Goal: Task Accomplishment & Management: Manage account settings

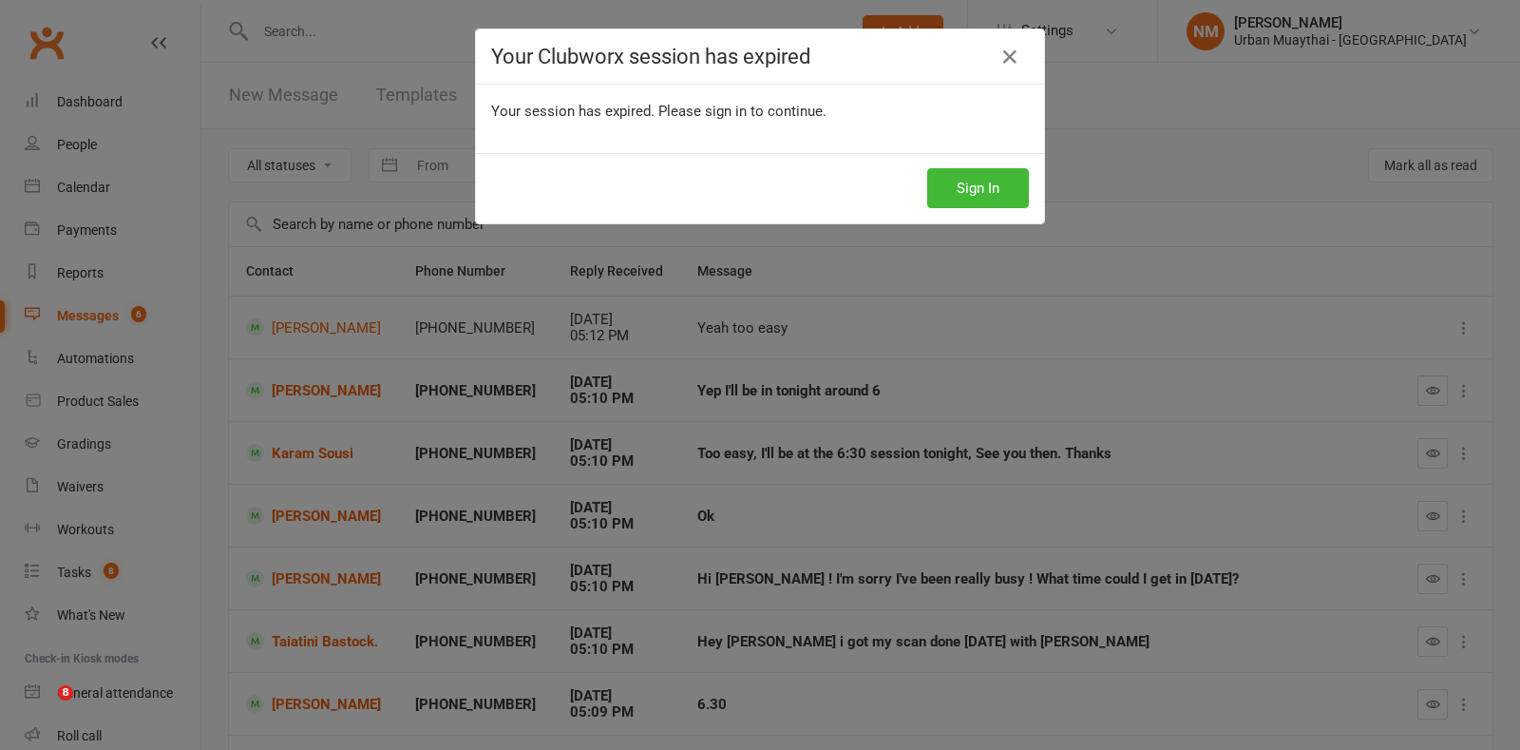
scroll to position [237, 0]
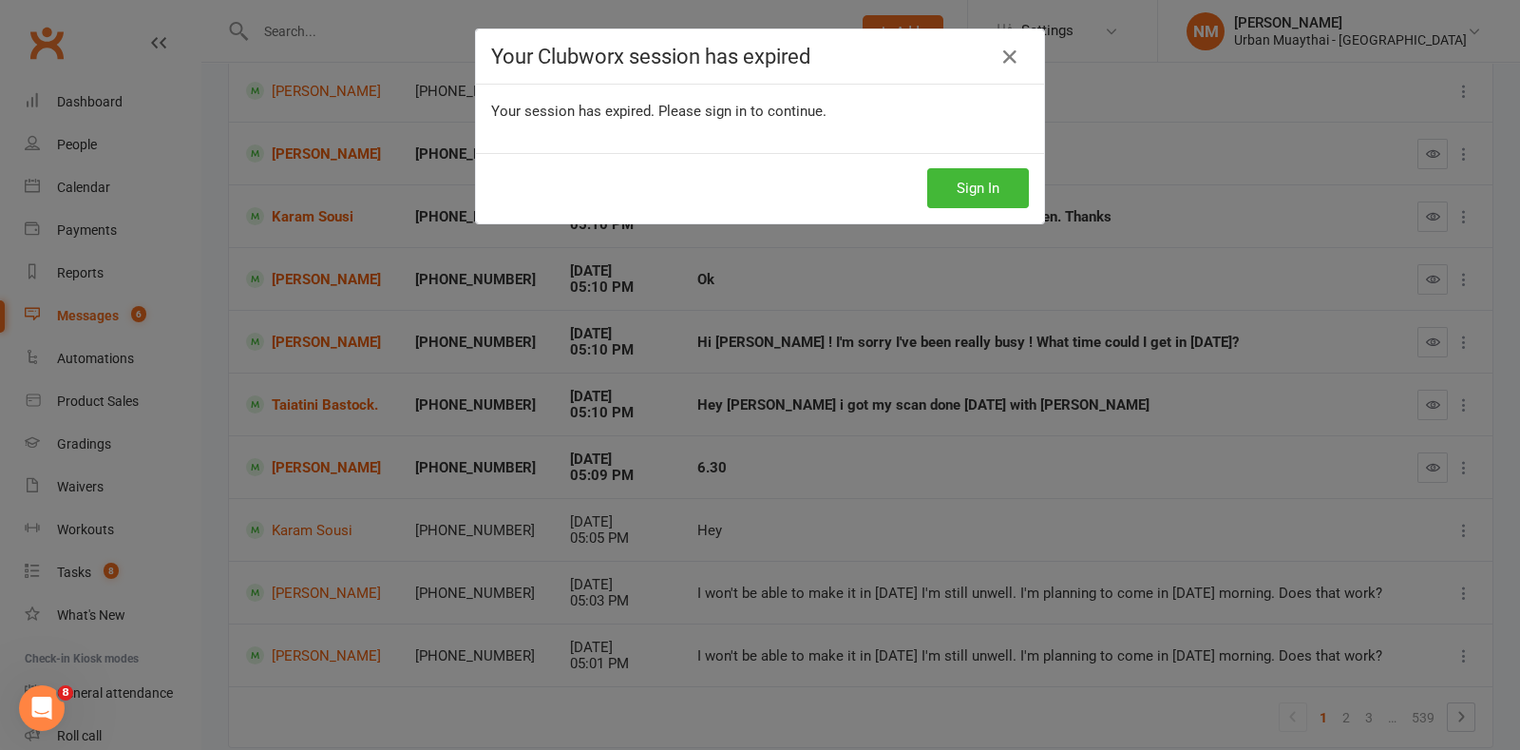
click at [950, 182] on button "Sign In" at bounding box center [978, 188] width 102 height 40
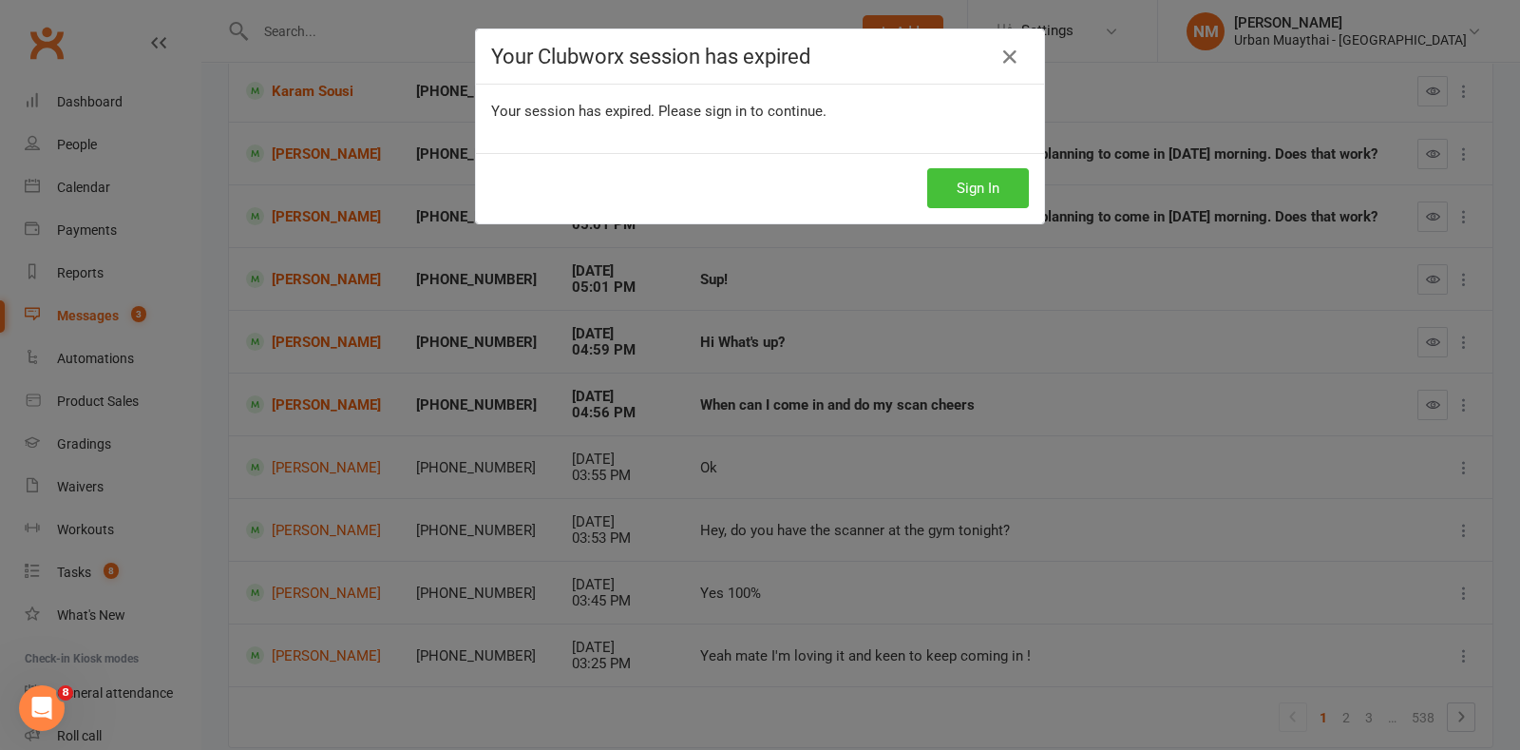
click at [984, 197] on button "Sign In" at bounding box center [978, 188] width 102 height 40
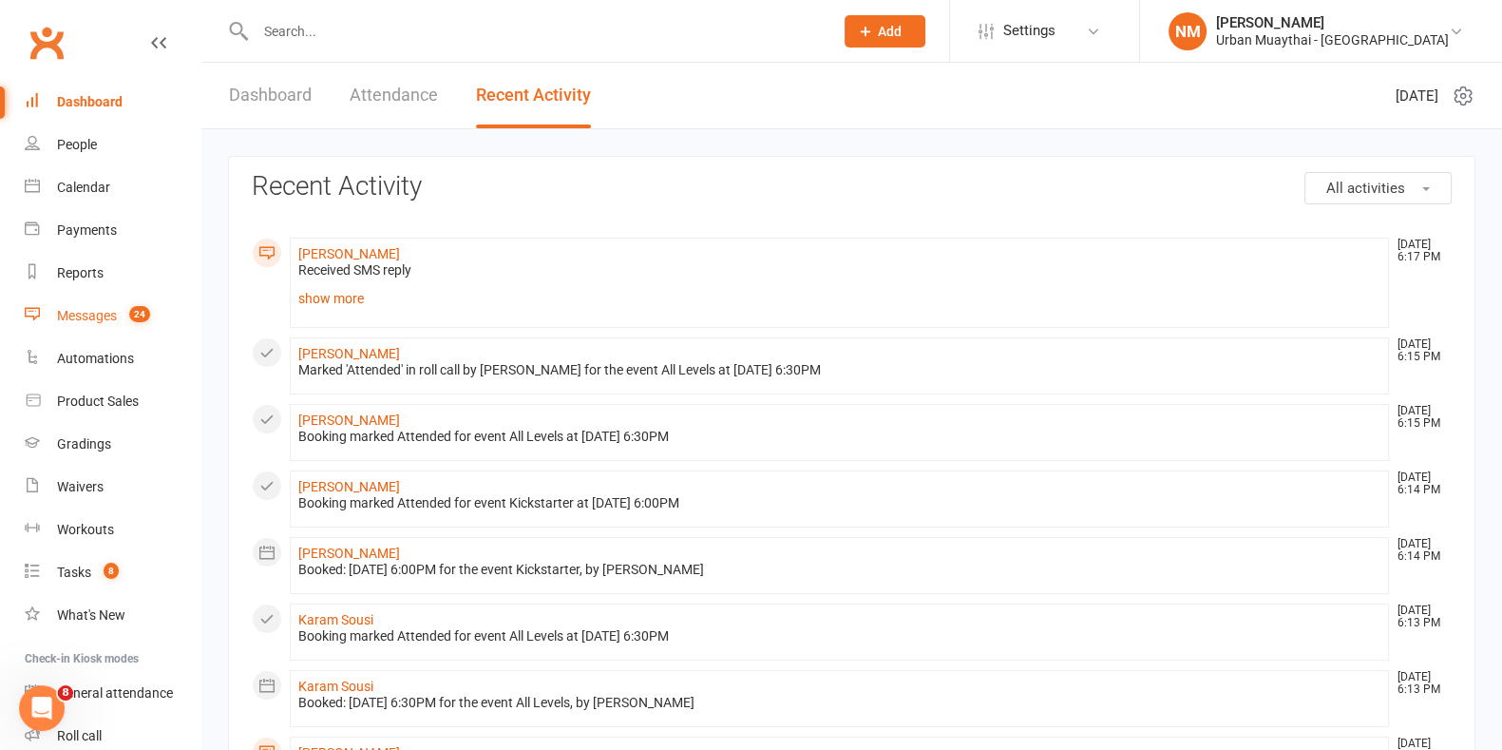
click at [97, 315] on div "Messages" at bounding box center [87, 315] width 60 height 15
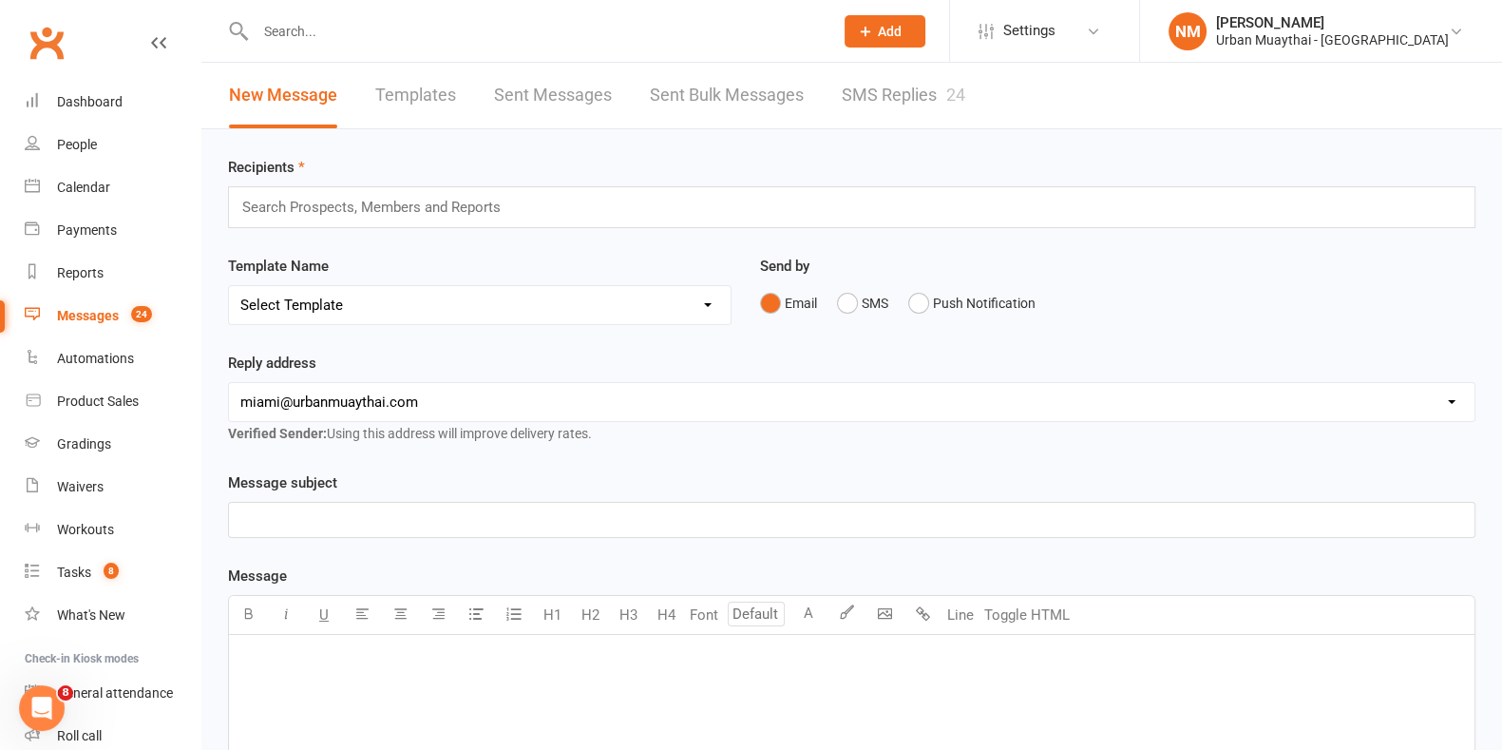
click at [900, 102] on link "SMS Replies 24" at bounding box center [904, 96] width 124 height 66
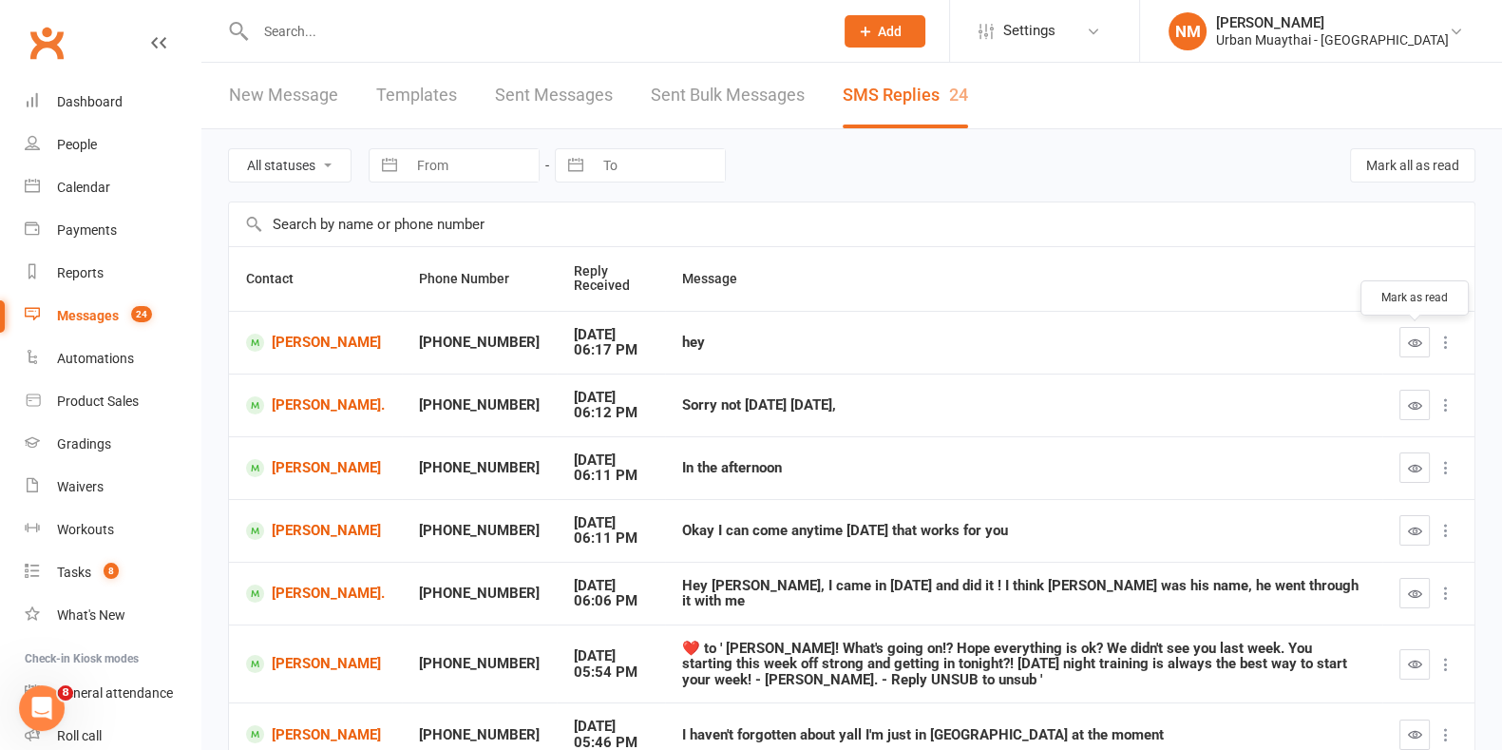
click at [1420, 345] on icon "button" at bounding box center [1415, 342] width 14 height 14
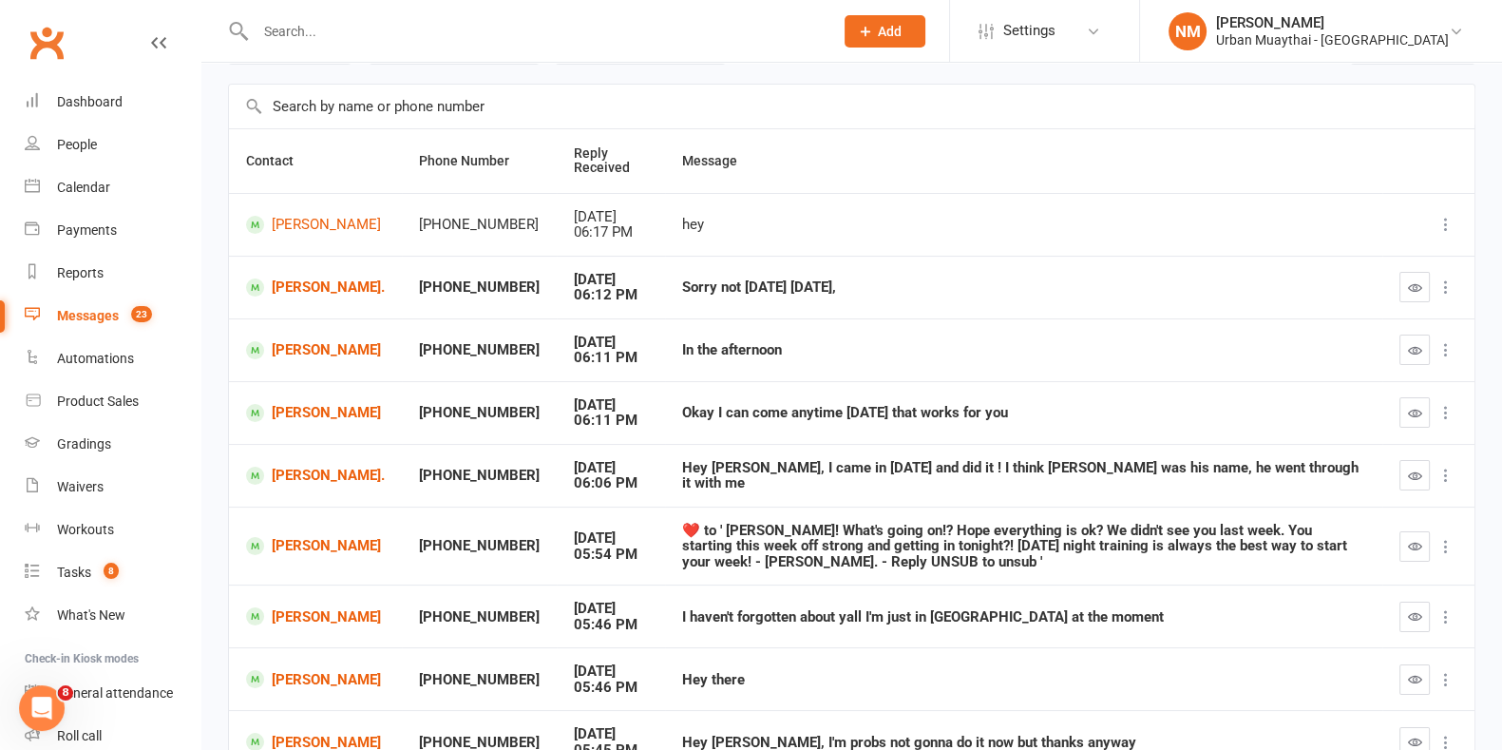
scroll to position [237, 0]
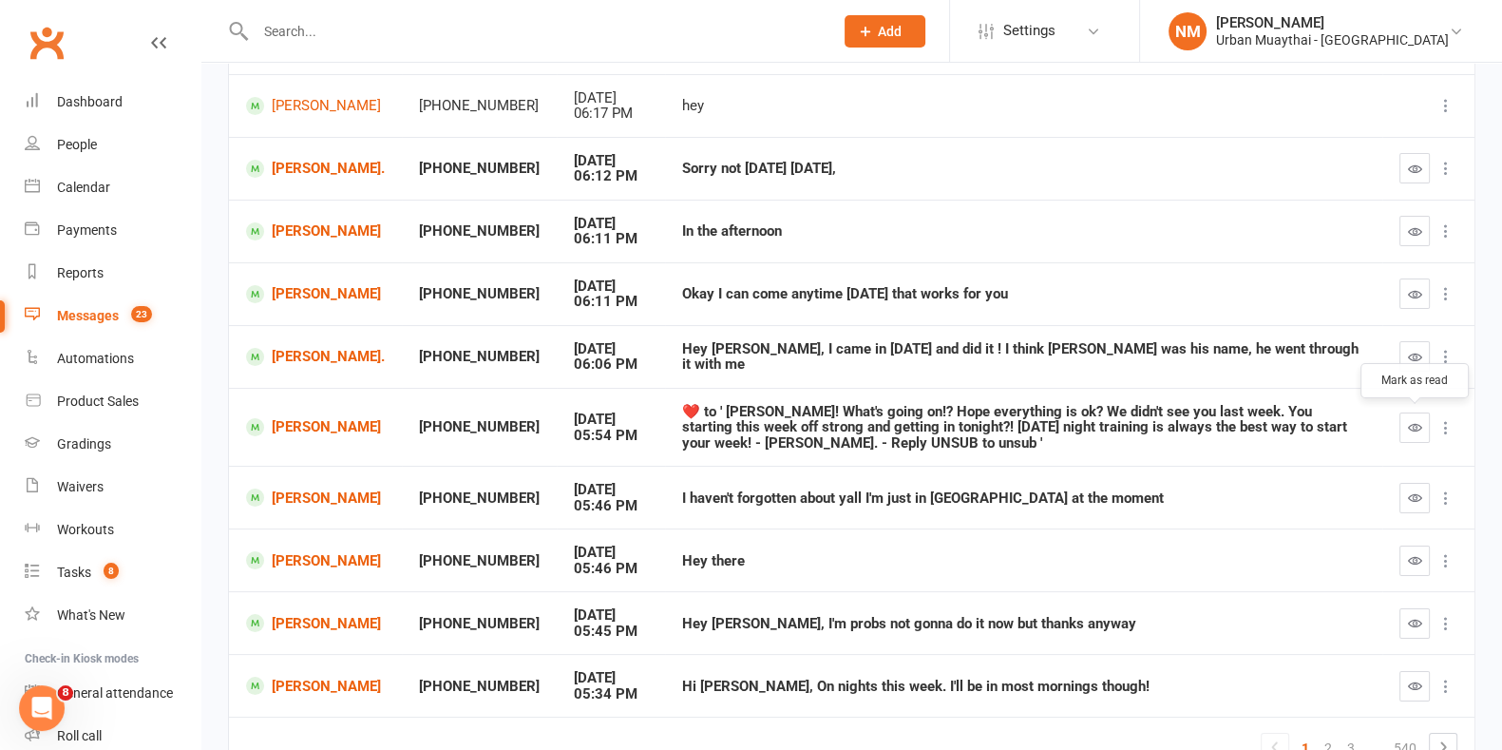
click at [1411, 420] on icon "button" at bounding box center [1415, 427] width 14 height 14
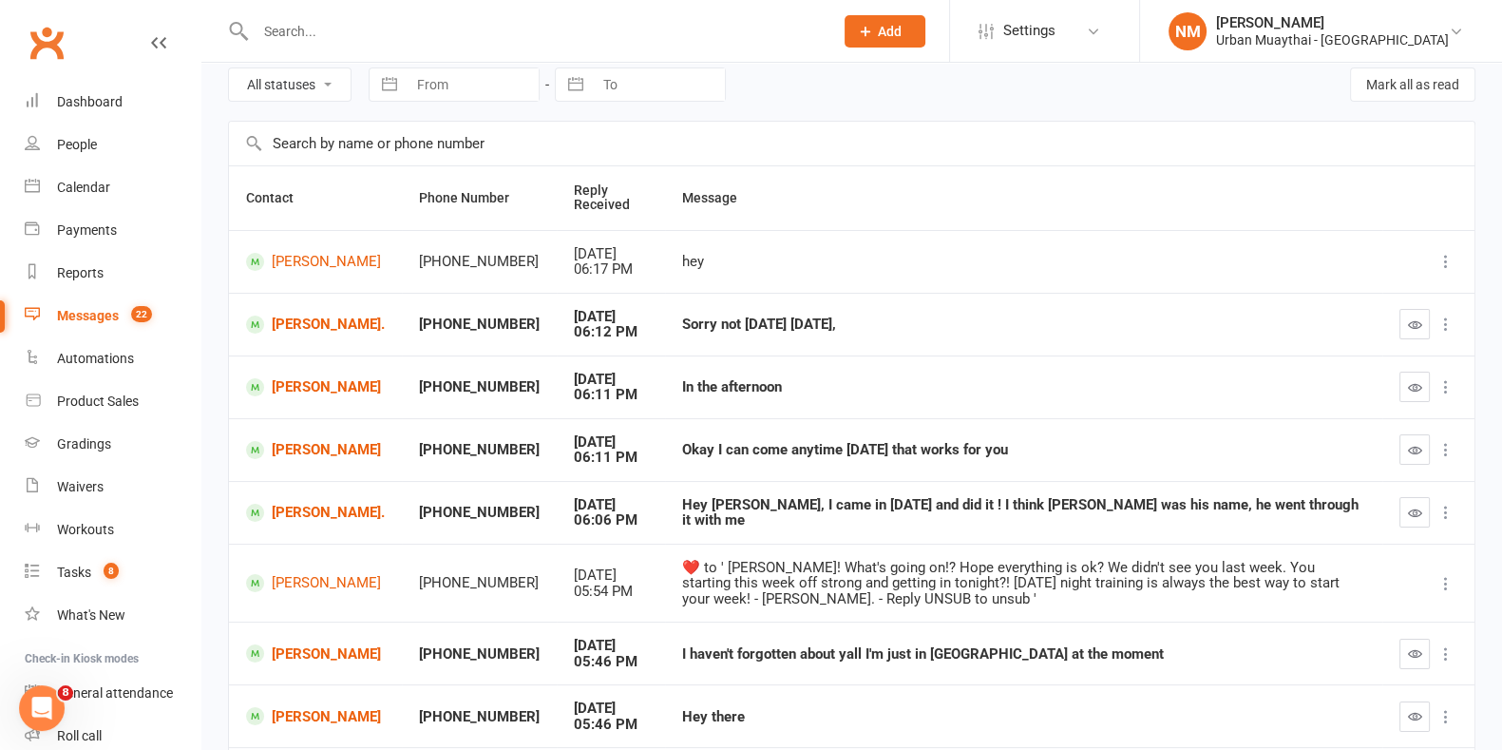
scroll to position [0, 0]
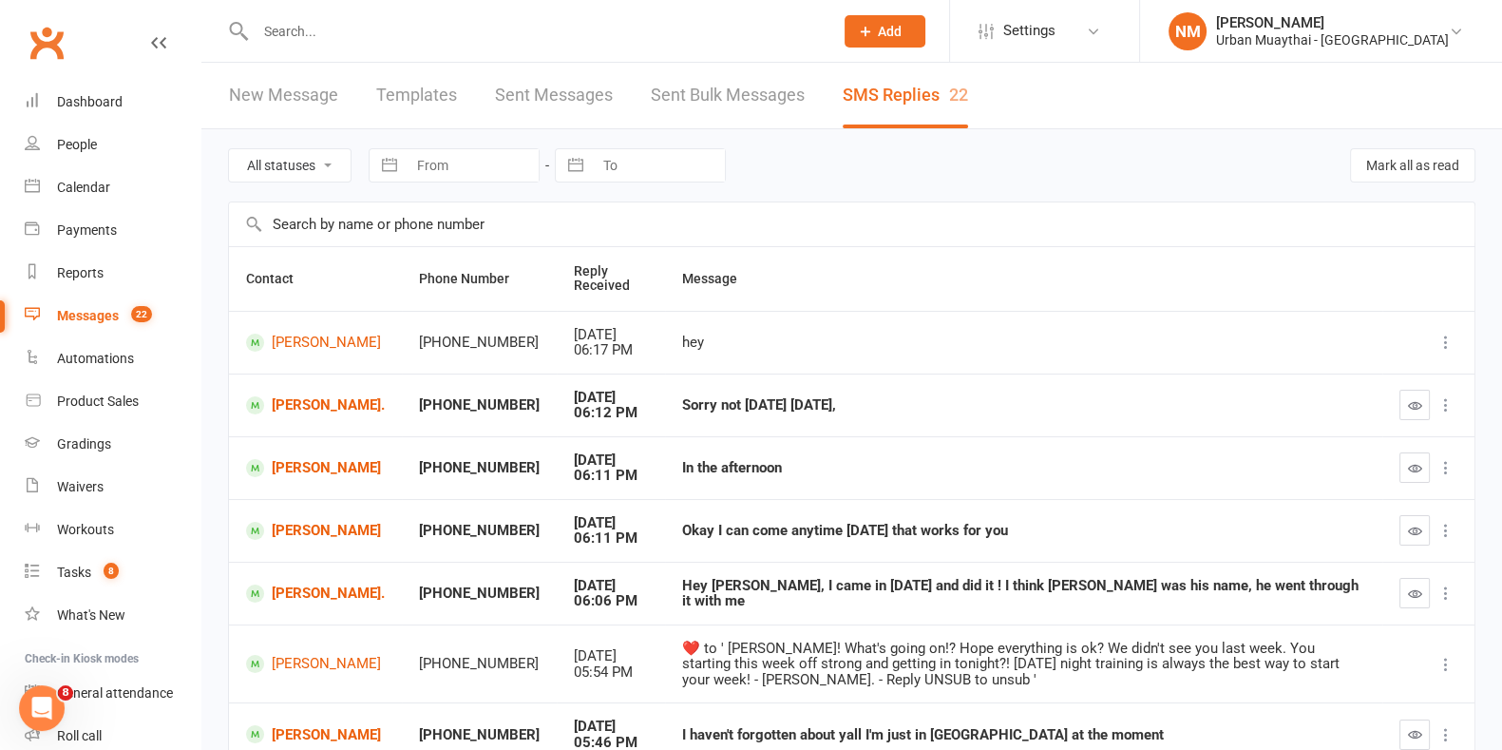
click at [575, 21] on input "text" at bounding box center [535, 31] width 570 height 27
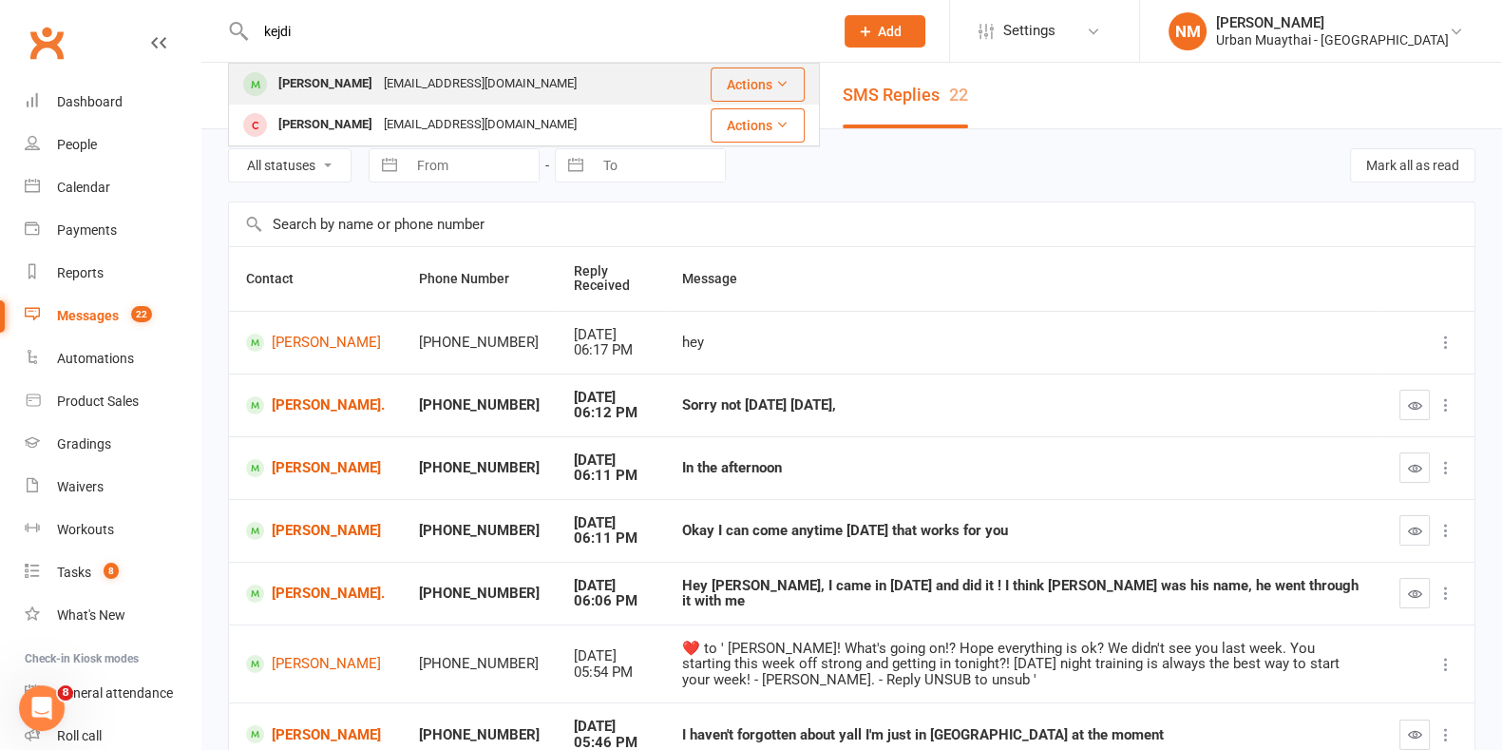
type input "kejdi"
click at [485, 102] on div "Kejdi Palushi kejdipalushi97@gmail.com" at bounding box center [455, 84] width 451 height 39
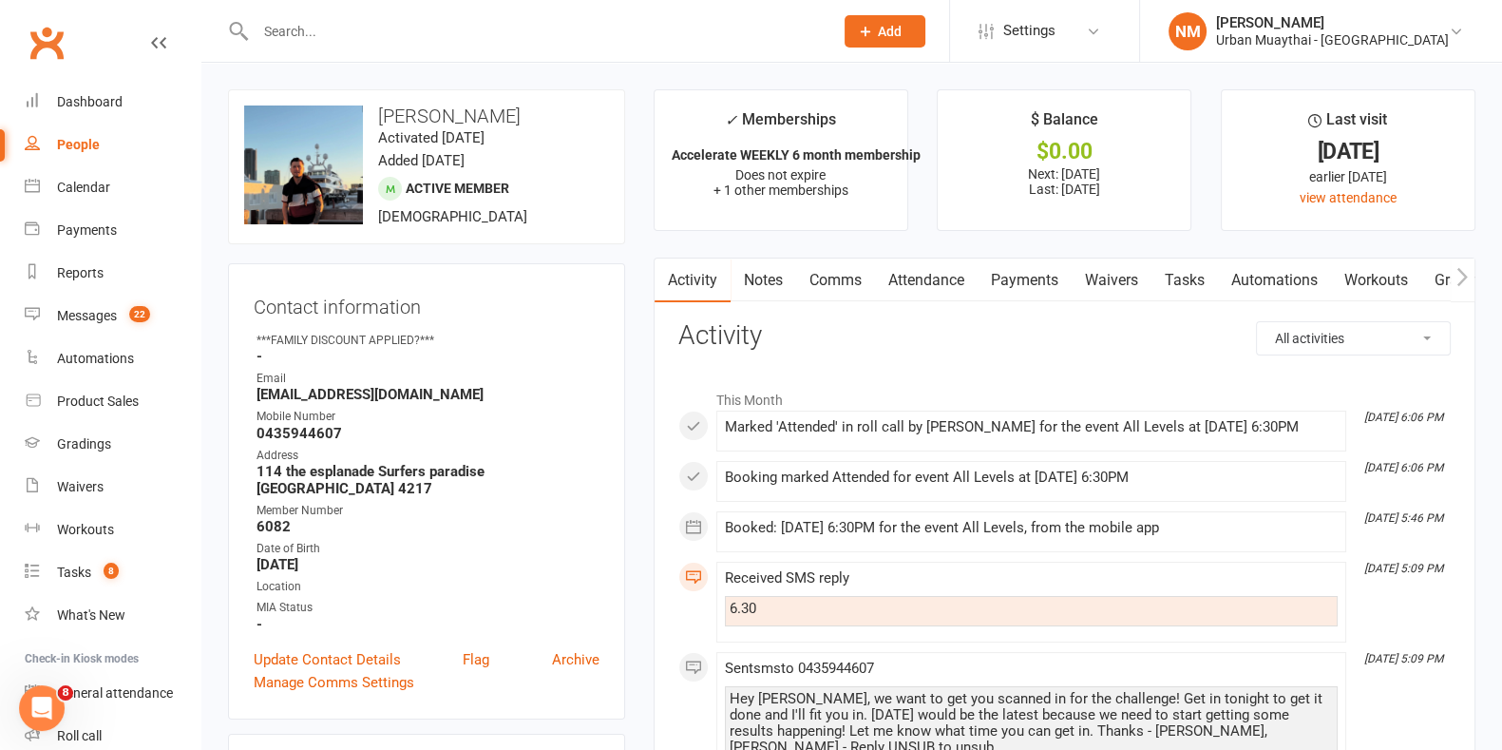
click at [851, 287] on link "Comms" at bounding box center [835, 280] width 79 height 44
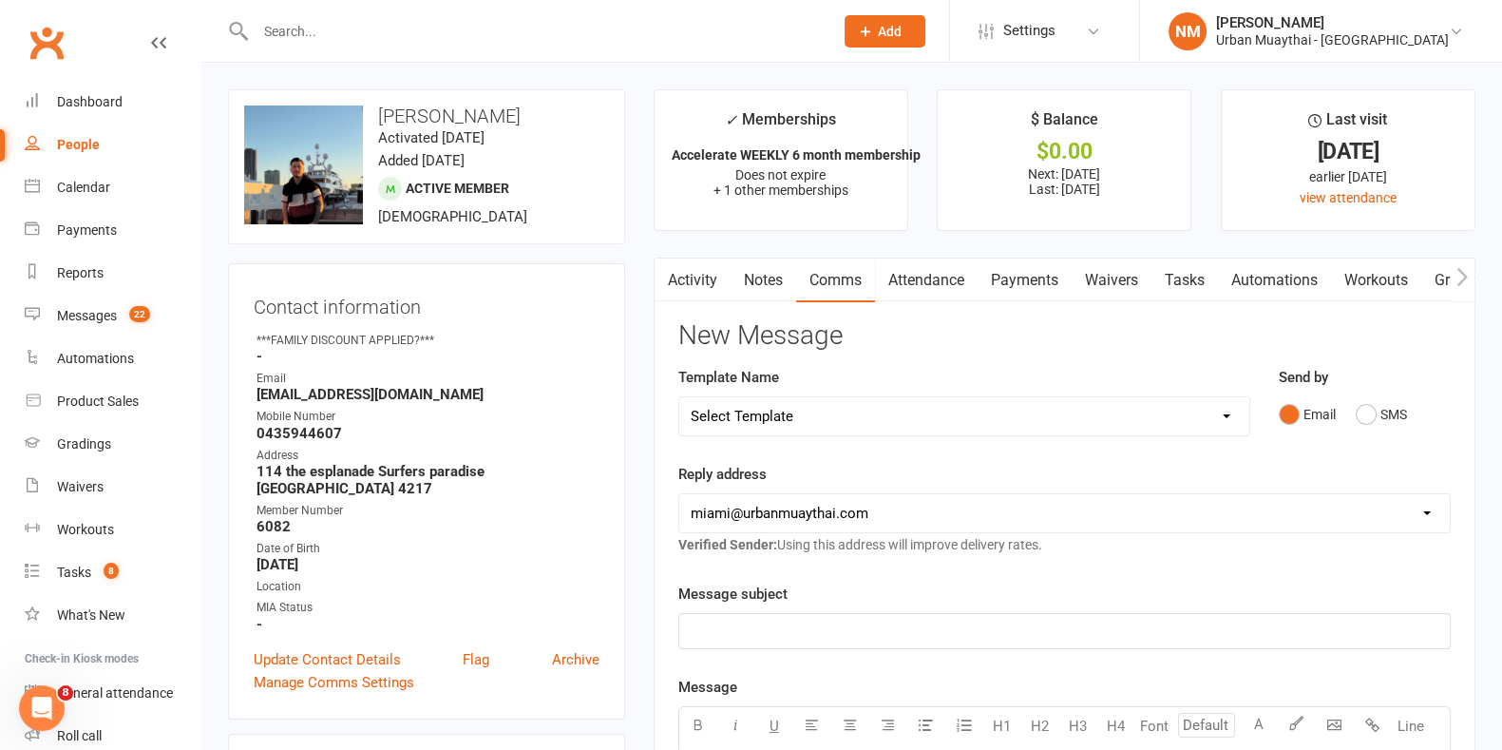
click at [1416, 417] on div "Email SMS" at bounding box center [1365, 414] width 172 height 36
click at [950, 425] on select "Select Template [Email] 2nd Failure [Email] 4th Payment Failure [Email] Cancell…" at bounding box center [964, 416] width 570 height 38
select select "31"
click at [679, 397] on select "Select Template [Email] 2nd Failure [Email] 4th Payment Failure [Email] Cancell…" at bounding box center [964, 416] width 570 height 38
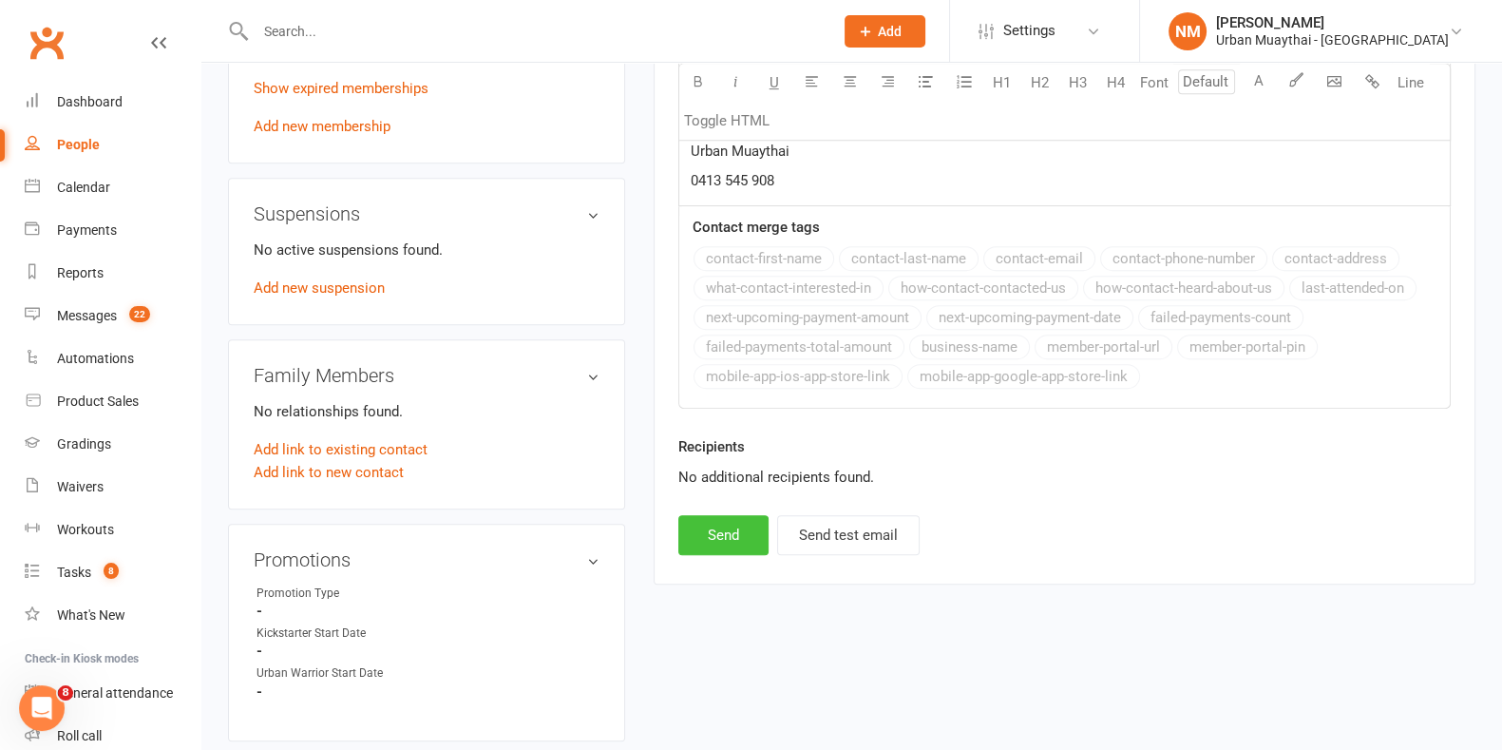
click at [722, 536] on button "Send" at bounding box center [723, 535] width 90 height 40
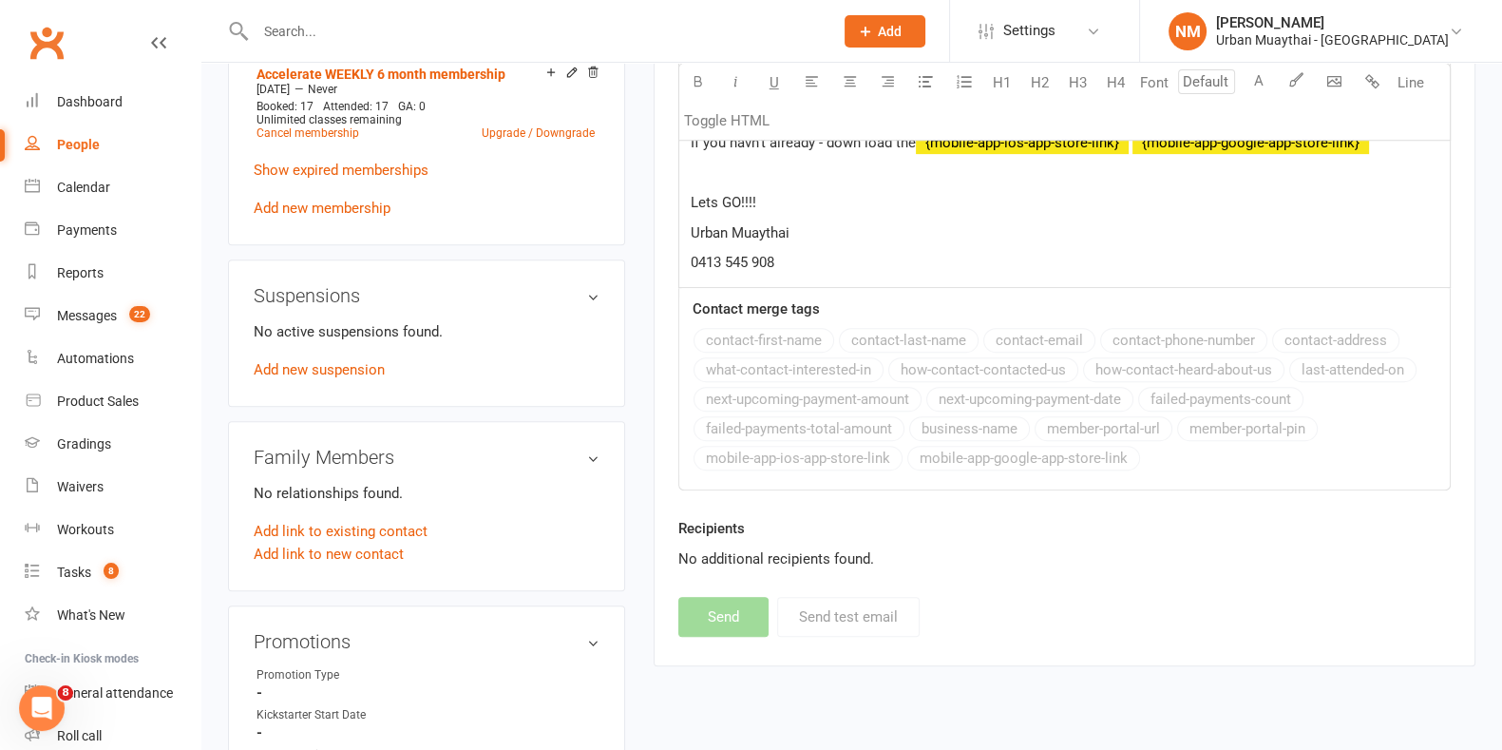
select select
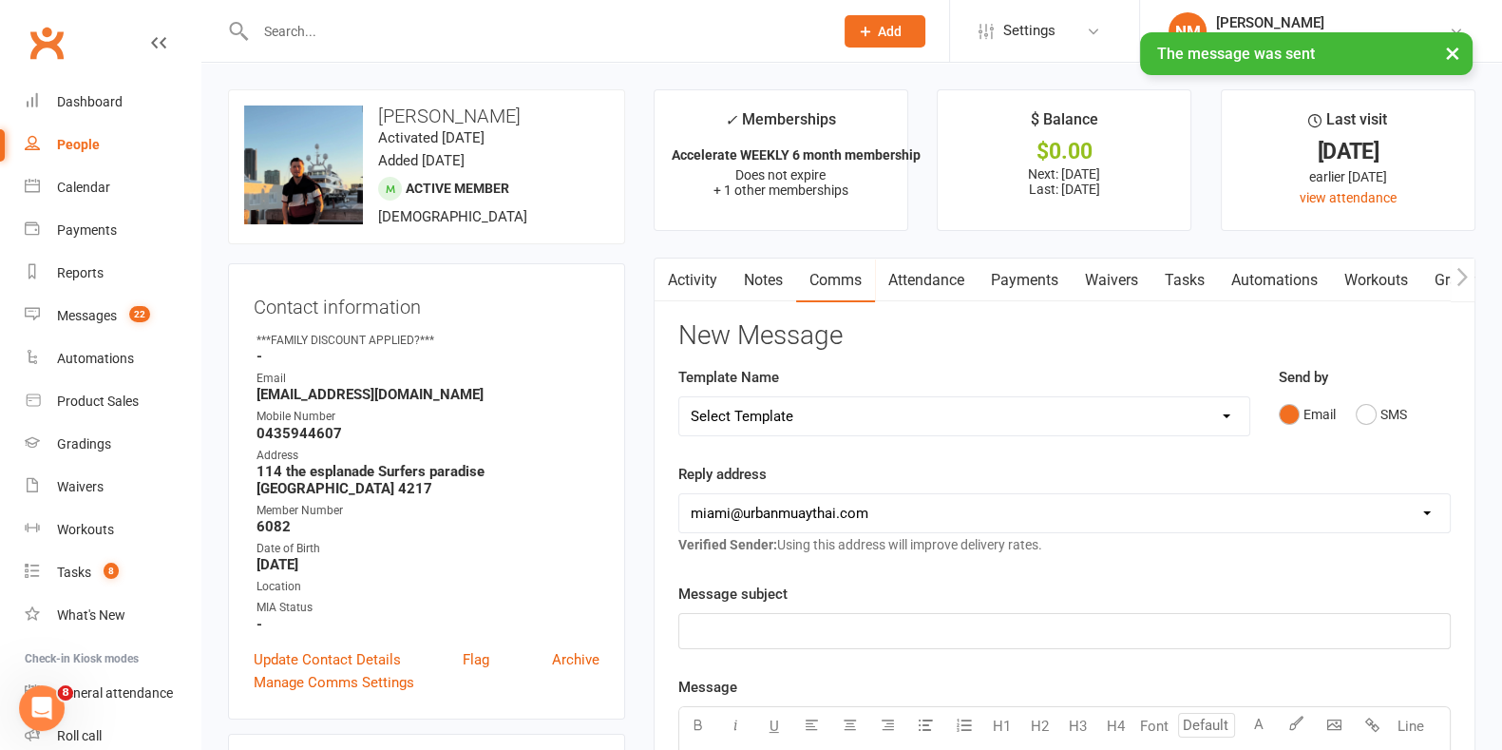
click at [1365, 269] on link "Workouts" at bounding box center [1376, 280] width 90 height 44
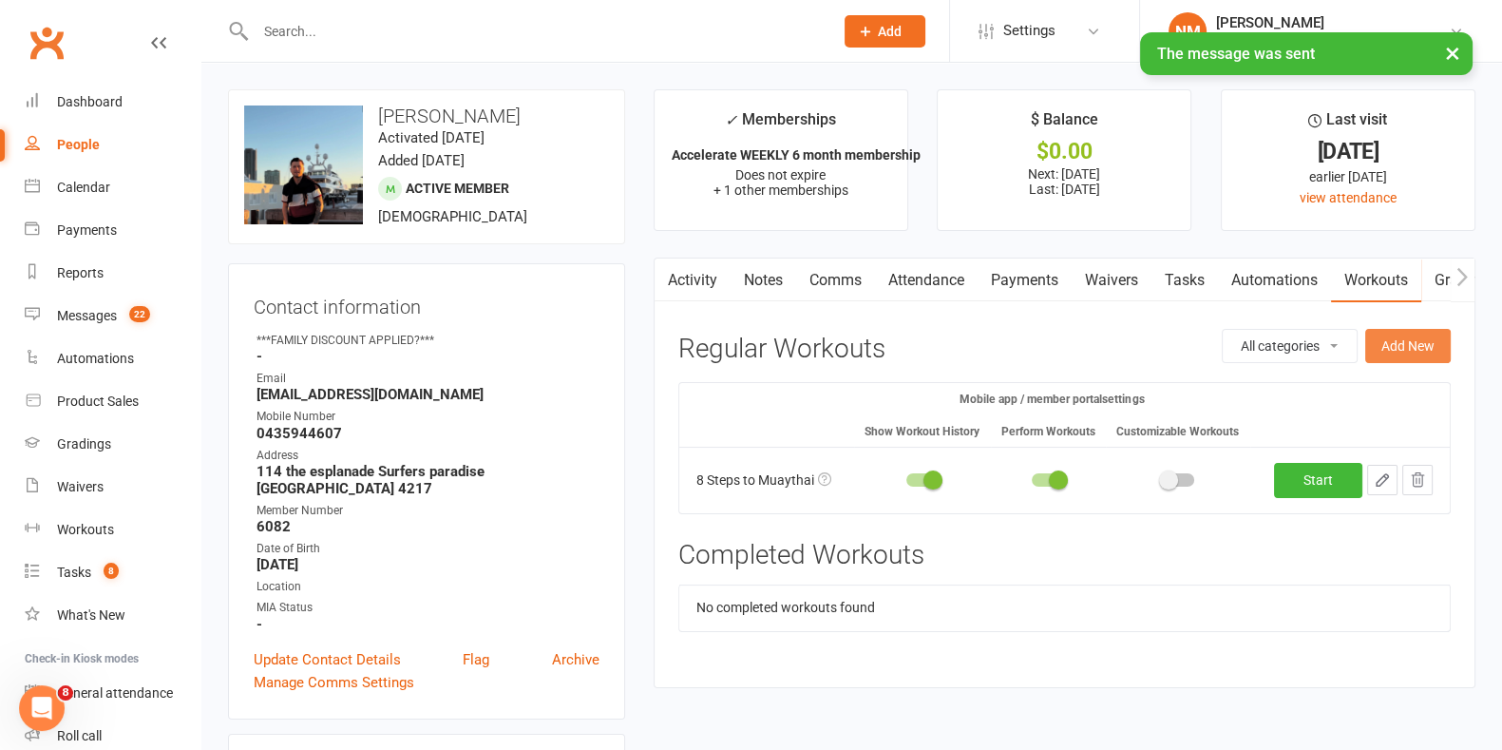
click at [1405, 352] on button "Add New" at bounding box center [1409, 346] width 86 height 34
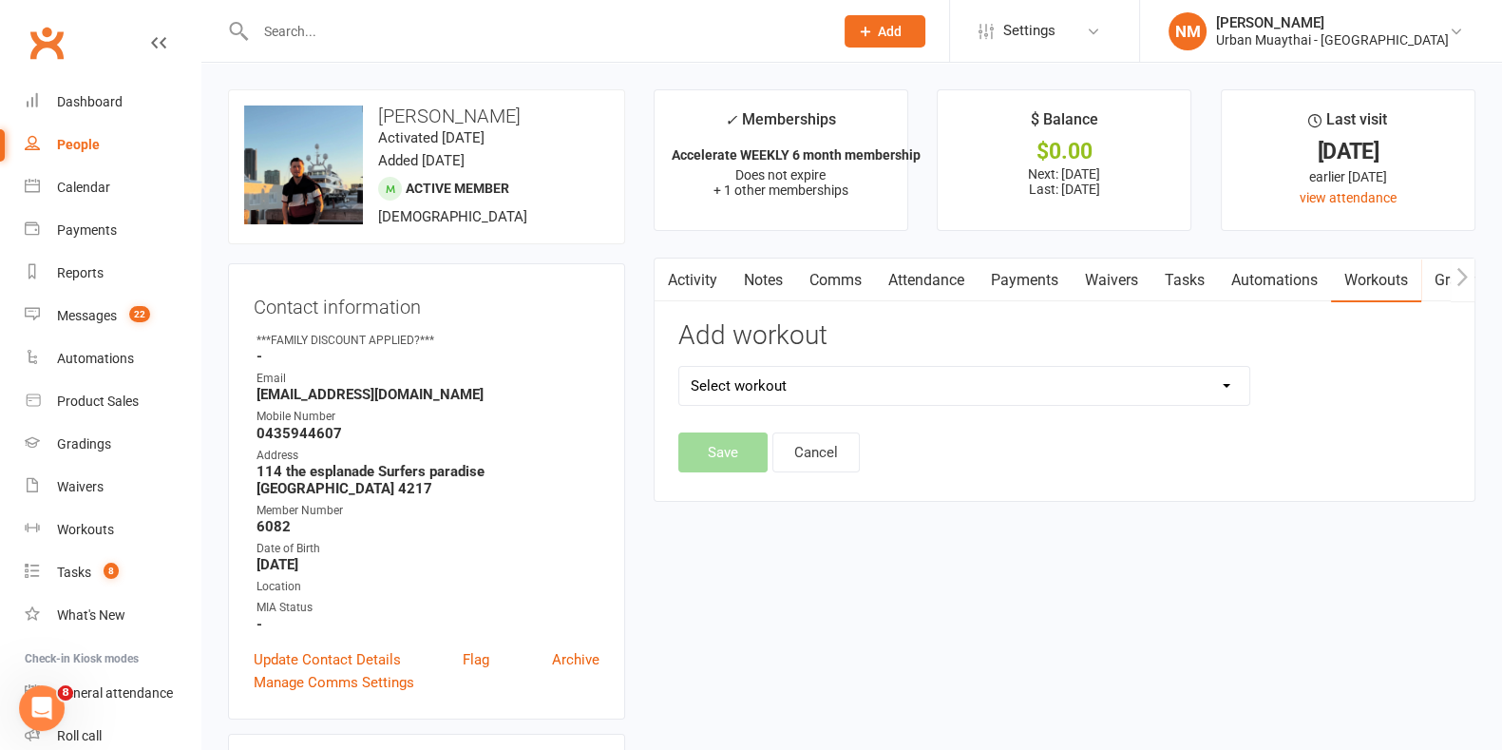
click at [1165, 377] on select "Select workout" at bounding box center [964, 386] width 570 height 38
select select "6666"
click at [679, 367] on select "Select workout 8 Steps to Muaythai All over Body Workout v1 How to Wrap Your Ha…" at bounding box center [964, 386] width 570 height 38
click at [719, 432] on button "Save" at bounding box center [722, 452] width 89 height 40
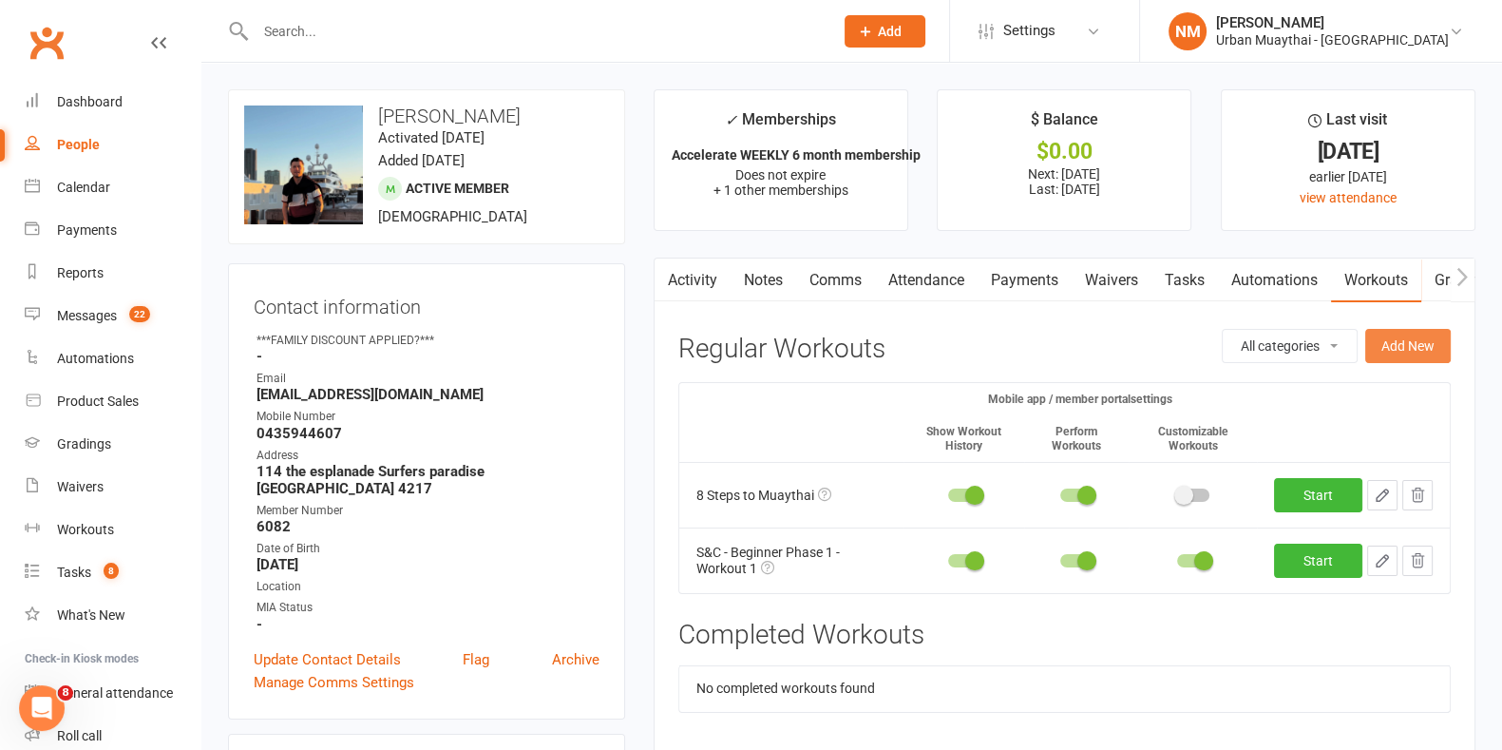
click at [1406, 349] on button "Add New" at bounding box center [1409, 346] width 86 height 34
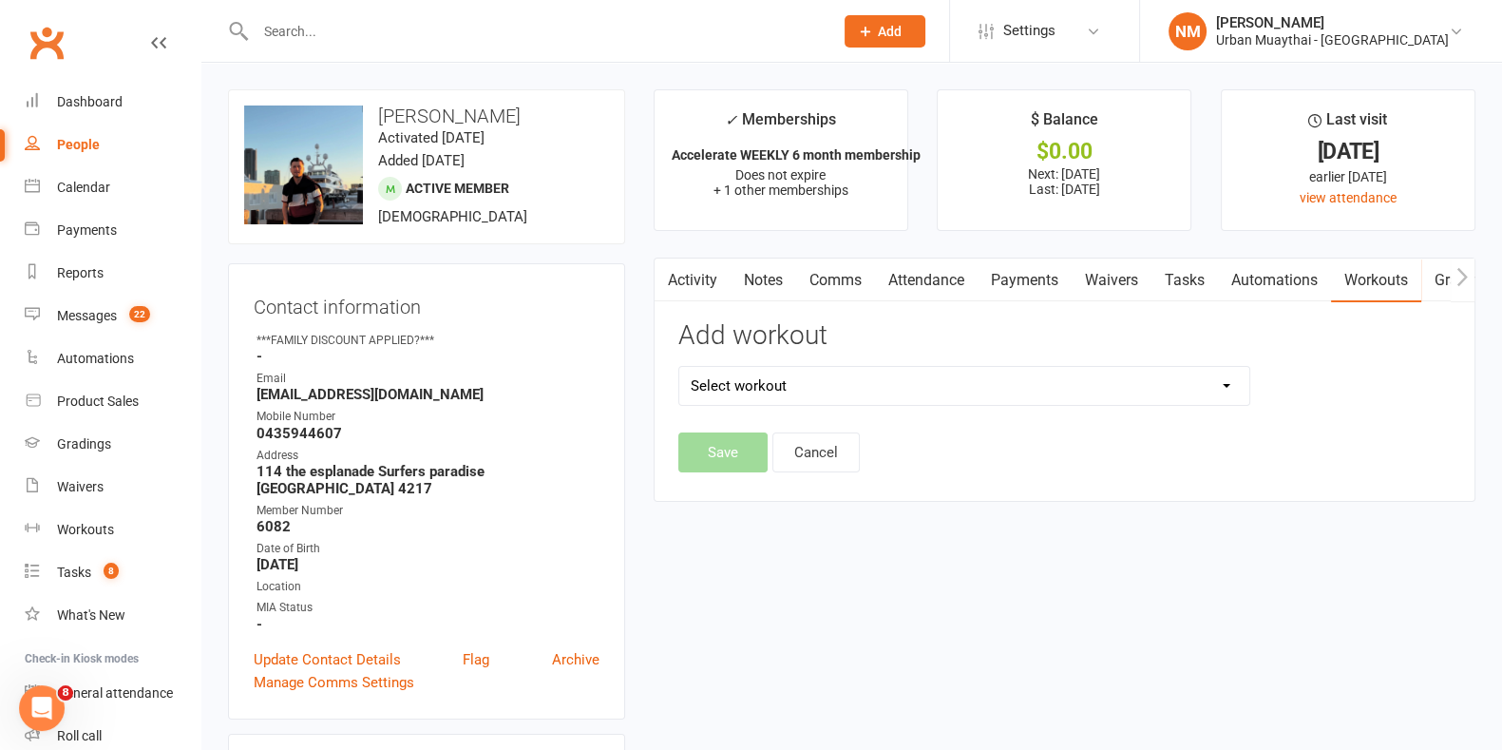
click at [880, 392] on select "Select workout" at bounding box center [964, 386] width 570 height 38
select select "6670"
click at [679, 367] on select "Select workout 8 Steps to Muaythai All over Body Workout v1 How to Wrap Your Ha…" at bounding box center [964, 386] width 570 height 38
click at [732, 447] on button "Save" at bounding box center [722, 452] width 89 height 40
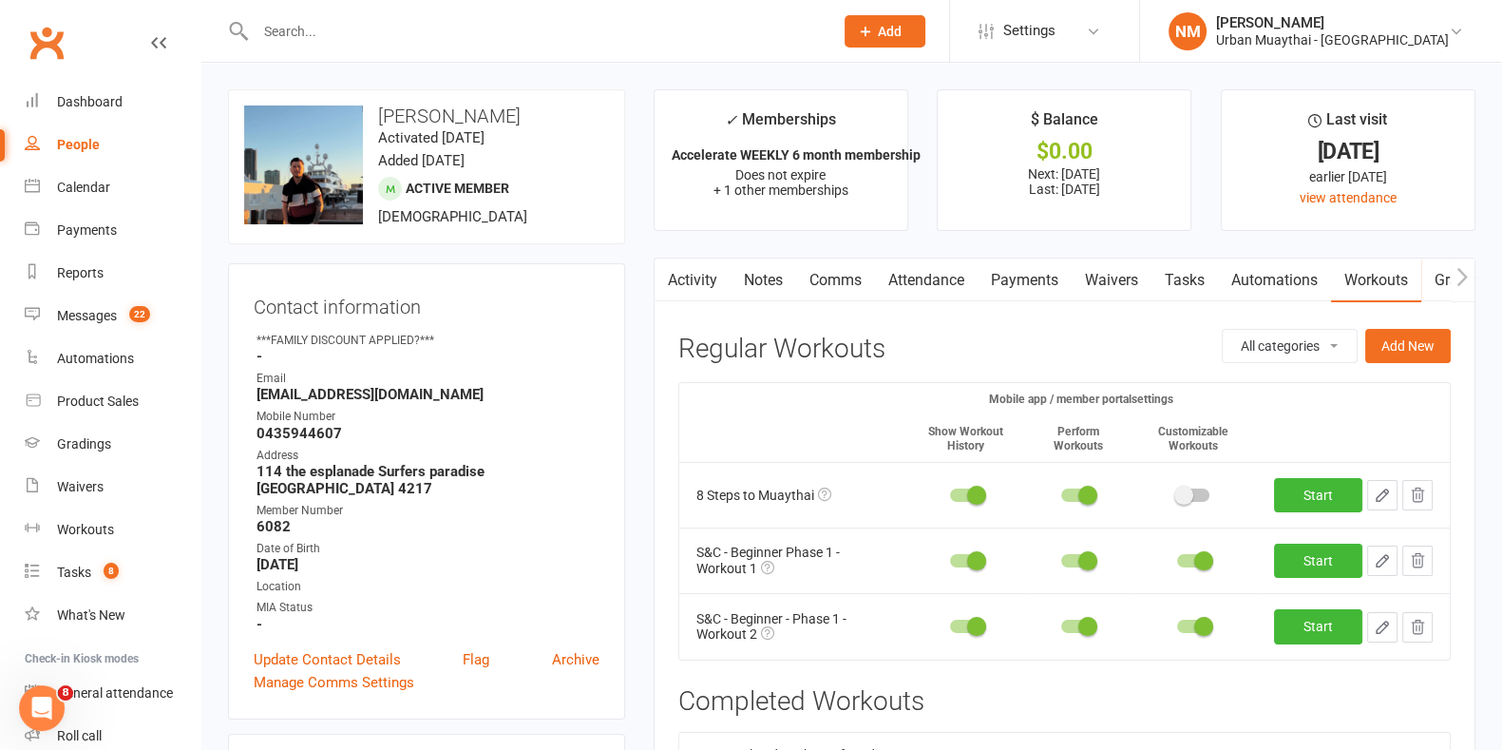
click at [482, 49] on div at bounding box center [524, 31] width 592 height 62
click at [449, 29] on input "text" at bounding box center [535, 31] width 570 height 27
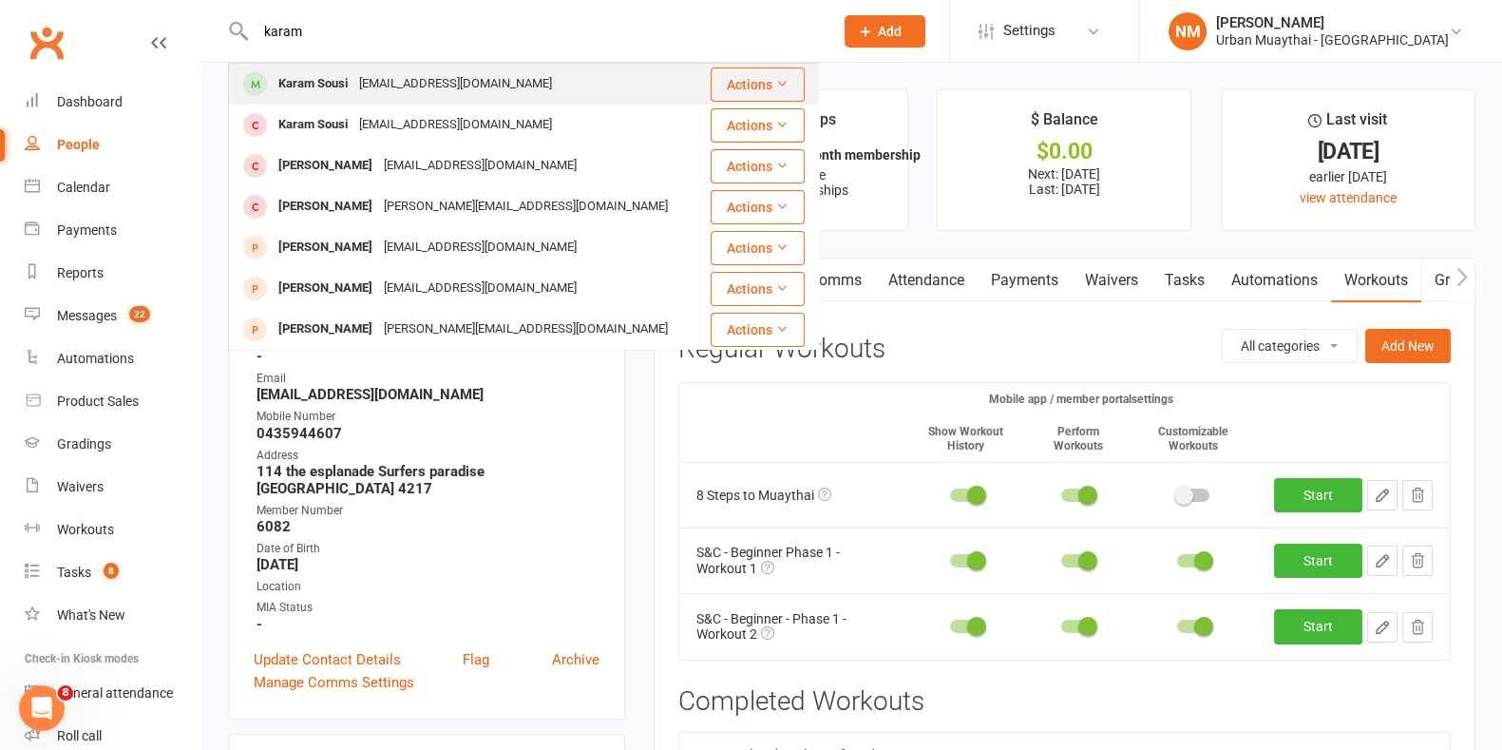
type input "karam"
click at [437, 92] on div "karamsousi21@gmail.com" at bounding box center [456, 84] width 204 height 28
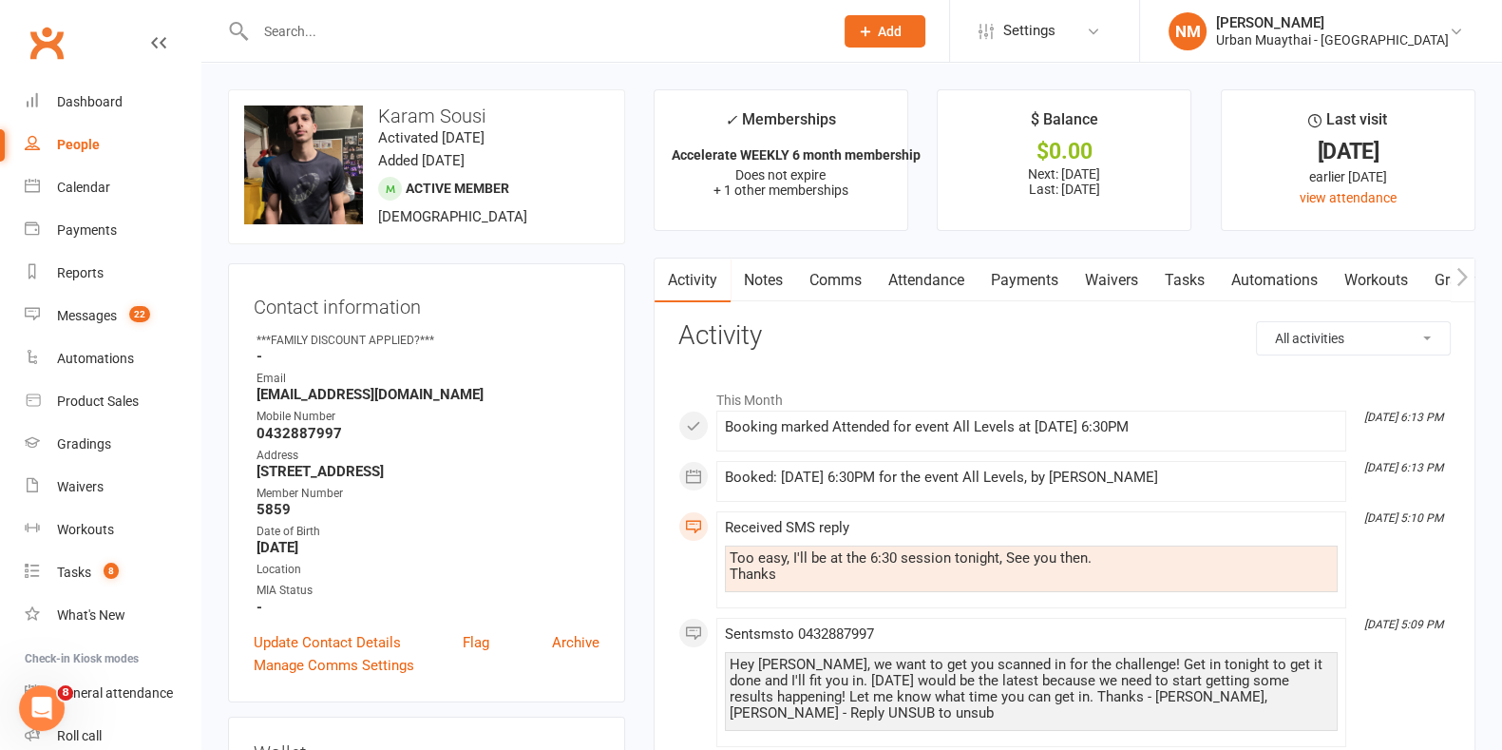
click at [1111, 282] on link "Waivers" at bounding box center [1112, 280] width 80 height 44
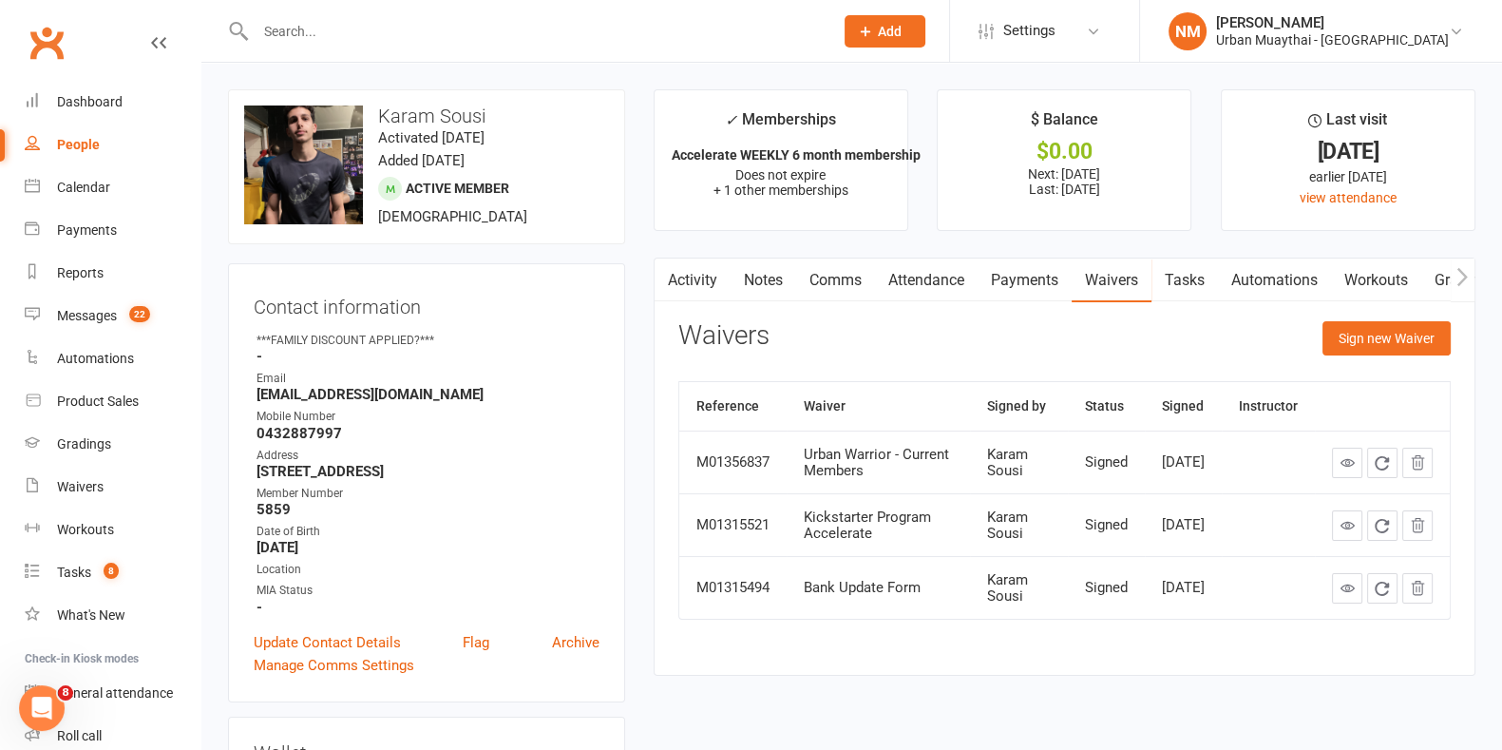
click at [804, 282] on link "Comms" at bounding box center [835, 280] width 79 height 44
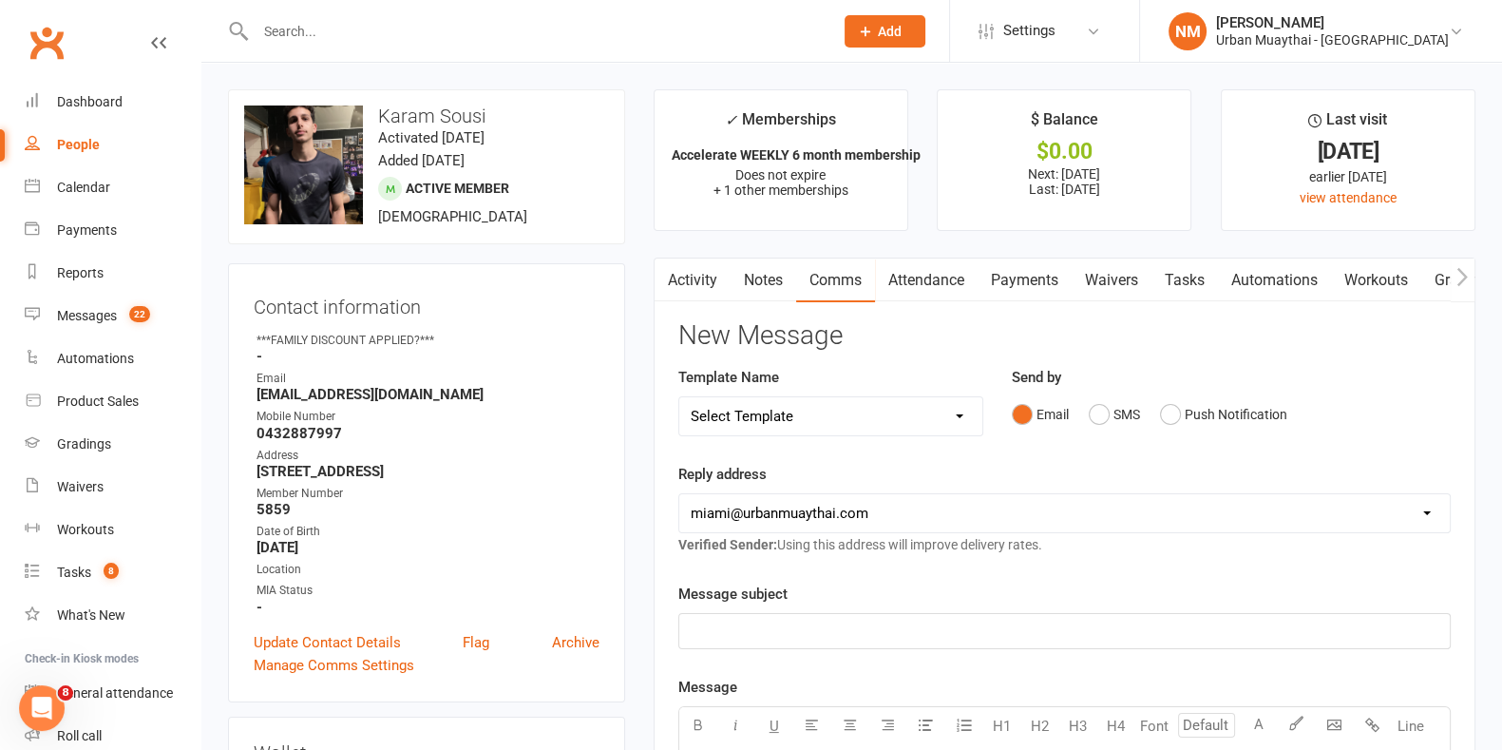
click at [898, 392] on div "Template Name Select Template [Email] 2nd Failure [Email] 4th Payment Failure […" at bounding box center [830, 401] width 305 height 70
click at [896, 406] on select "Select Template [Email] 2nd Failure [Email] 4th Payment Failure [Email] Cancell…" at bounding box center [830, 416] width 303 height 38
select select "31"
click at [679, 397] on select "Select Template [Email] 2nd Failure [Email] 4th Payment Failure [Email] Cancell…" at bounding box center [830, 416] width 303 height 38
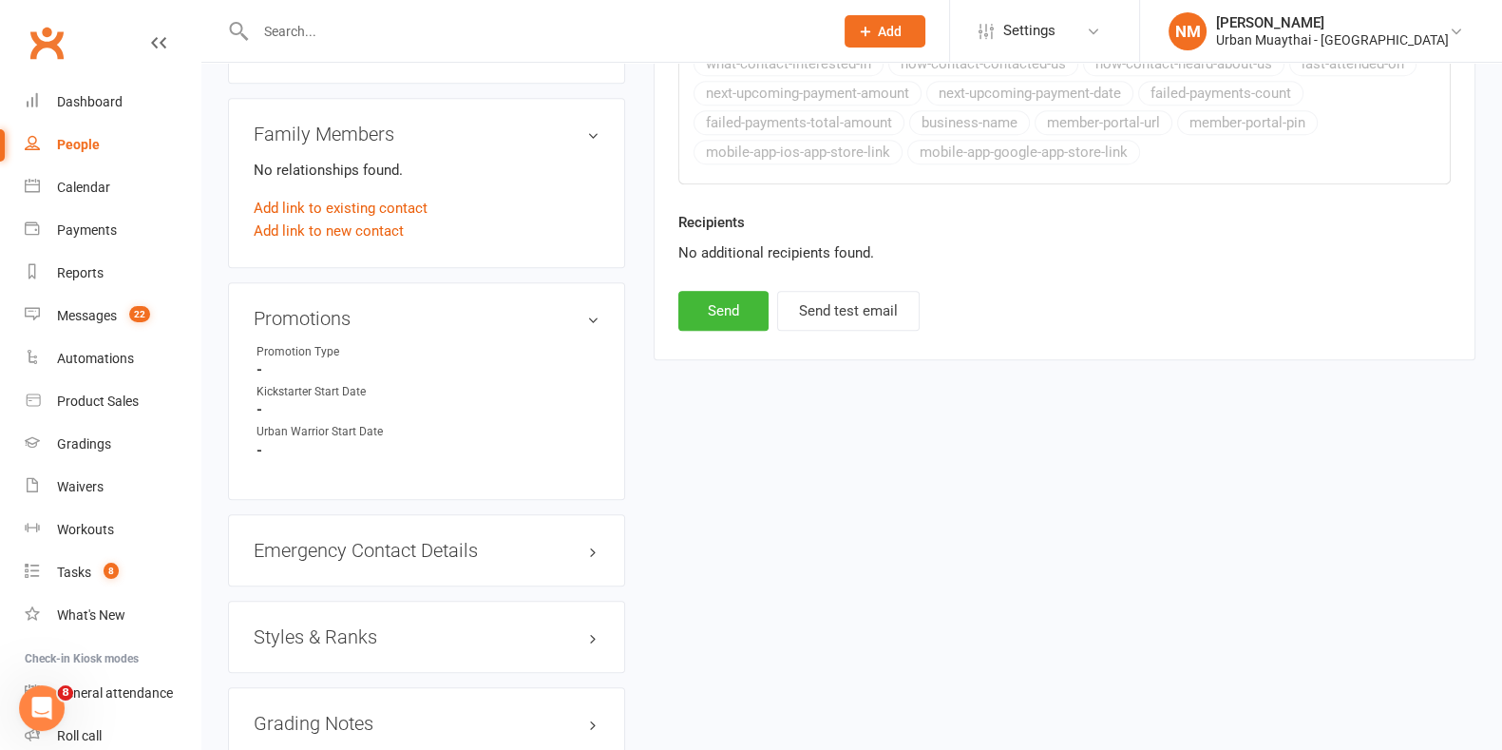
scroll to position [1425, 0]
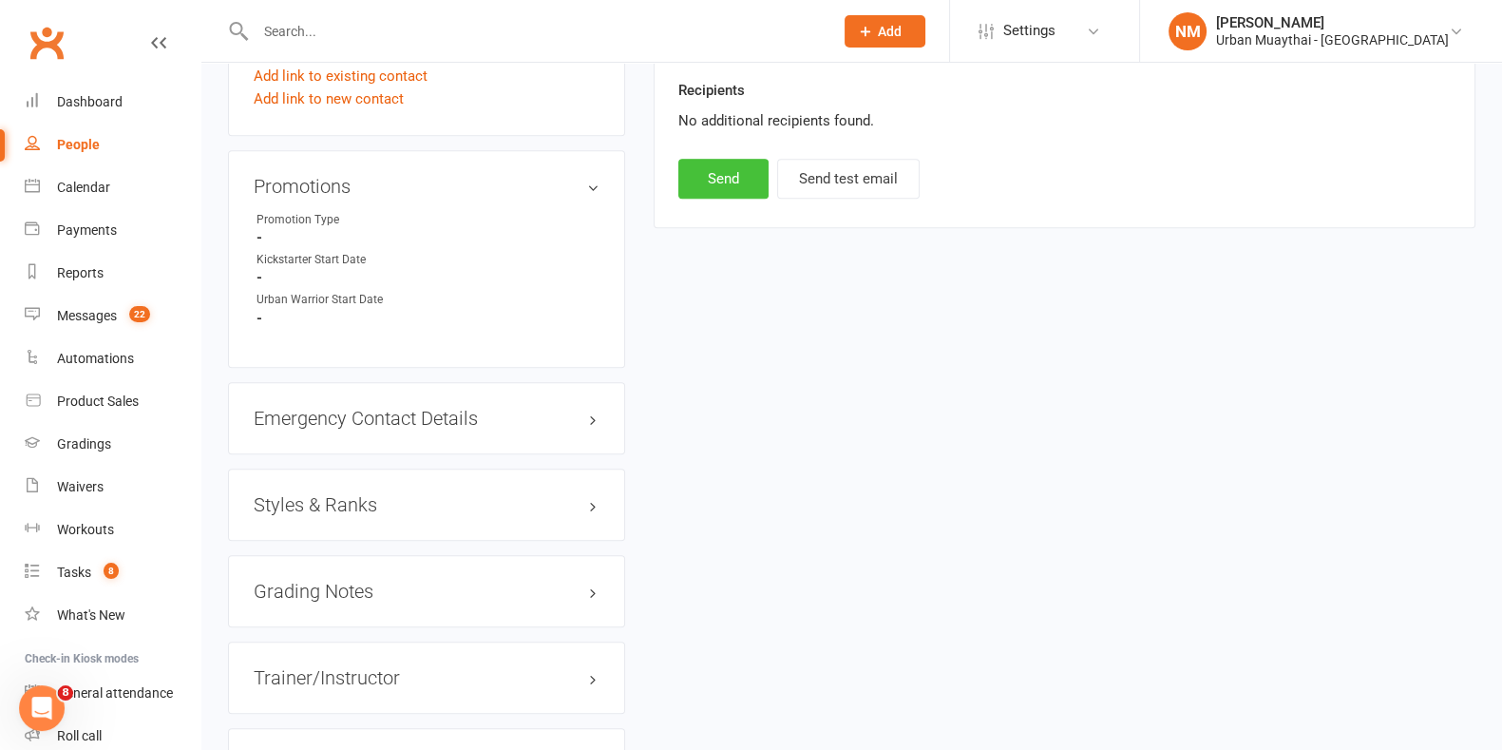
click at [717, 171] on button "Send" at bounding box center [723, 179] width 90 height 40
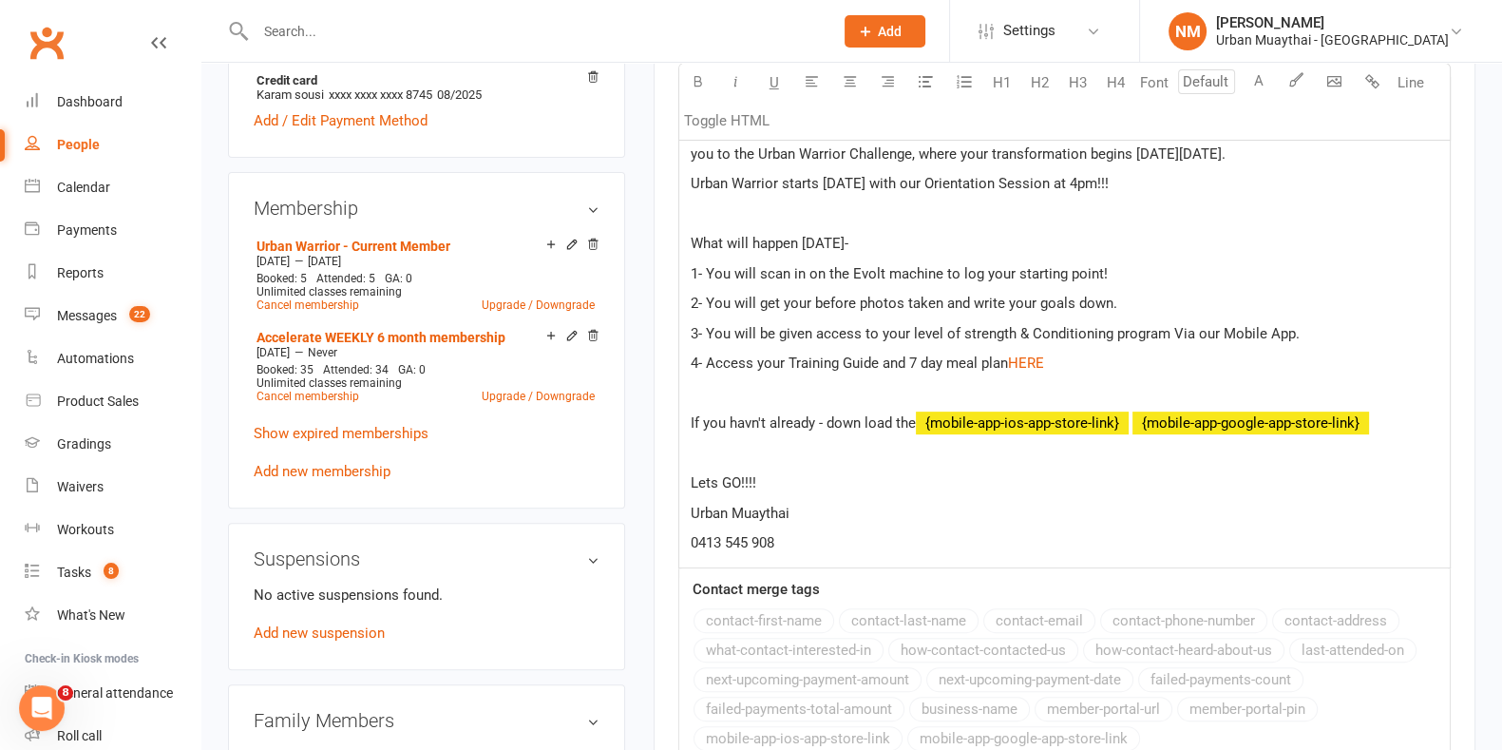
select select
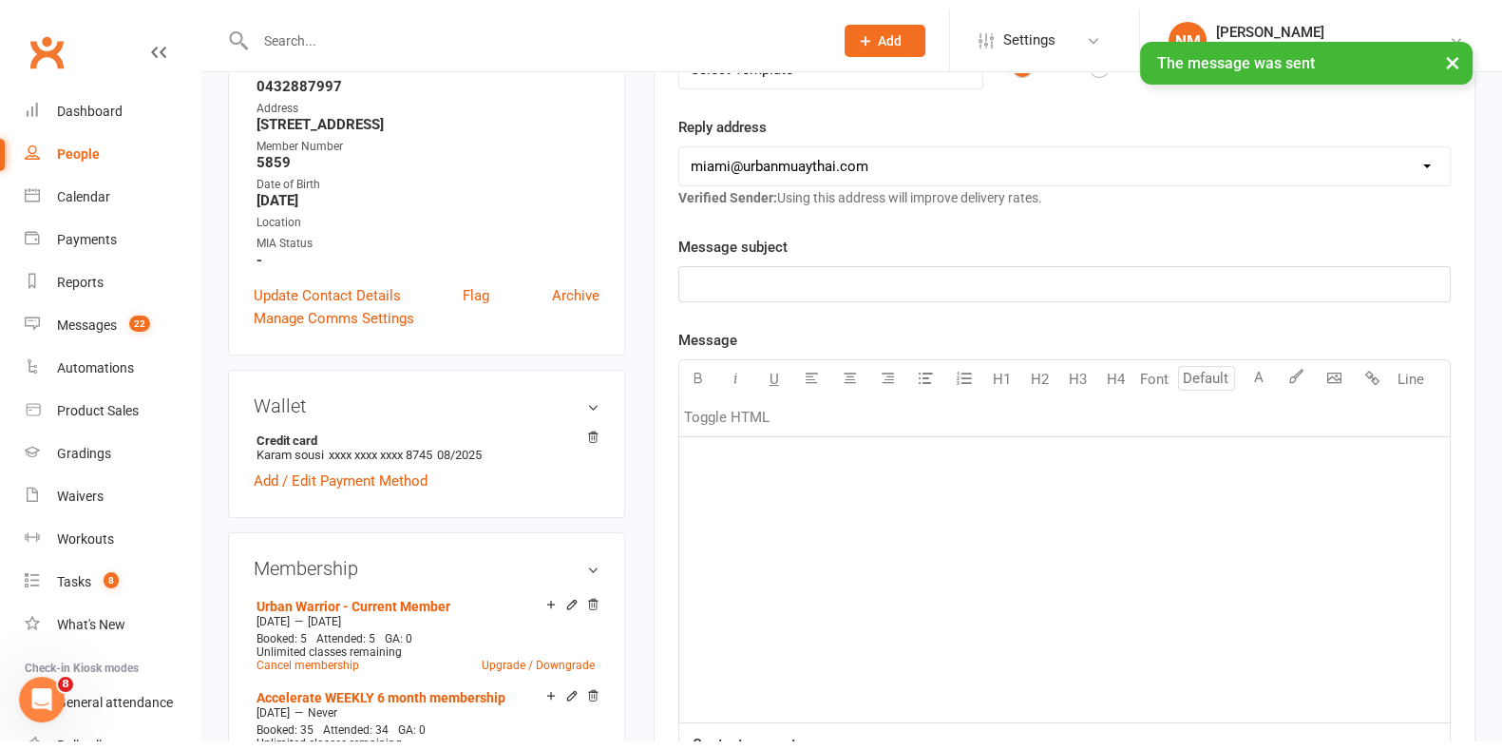
scroll to position [0, 0]
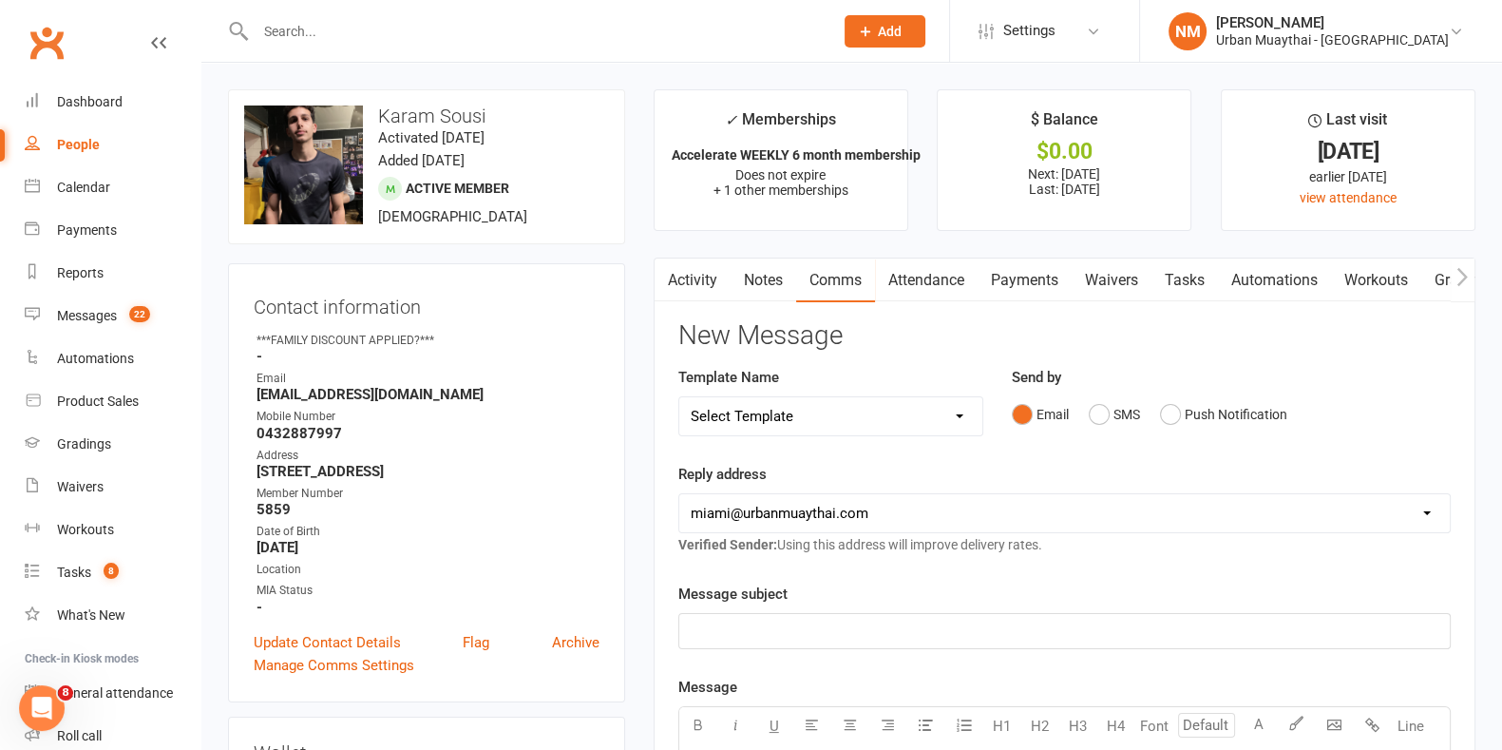
click at [1373, 282] on link "Workouts" at bounding box center [1376, 280] width 90 height 44
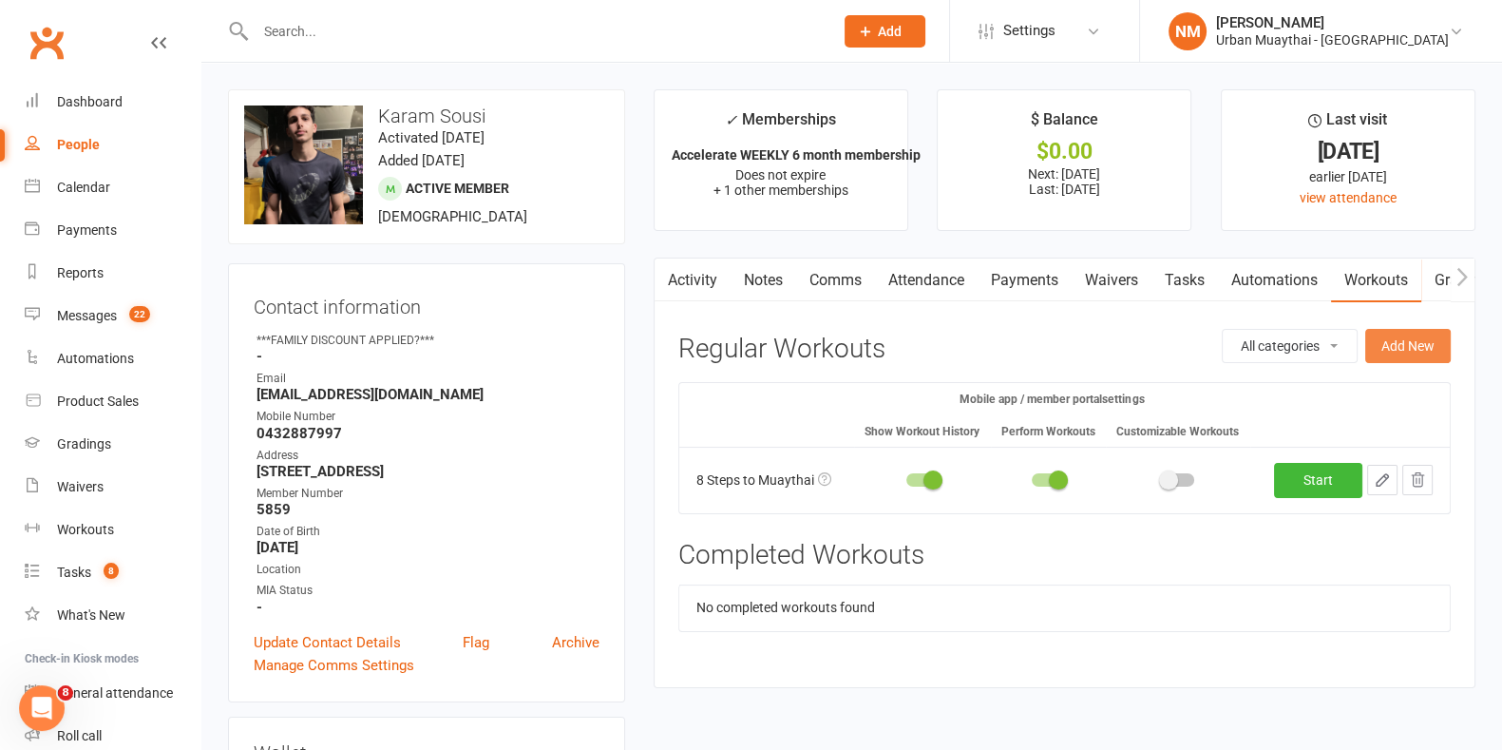
click at [1424, 339] on button "Add New" at bounding box center [1409, 346] width 86 height 34
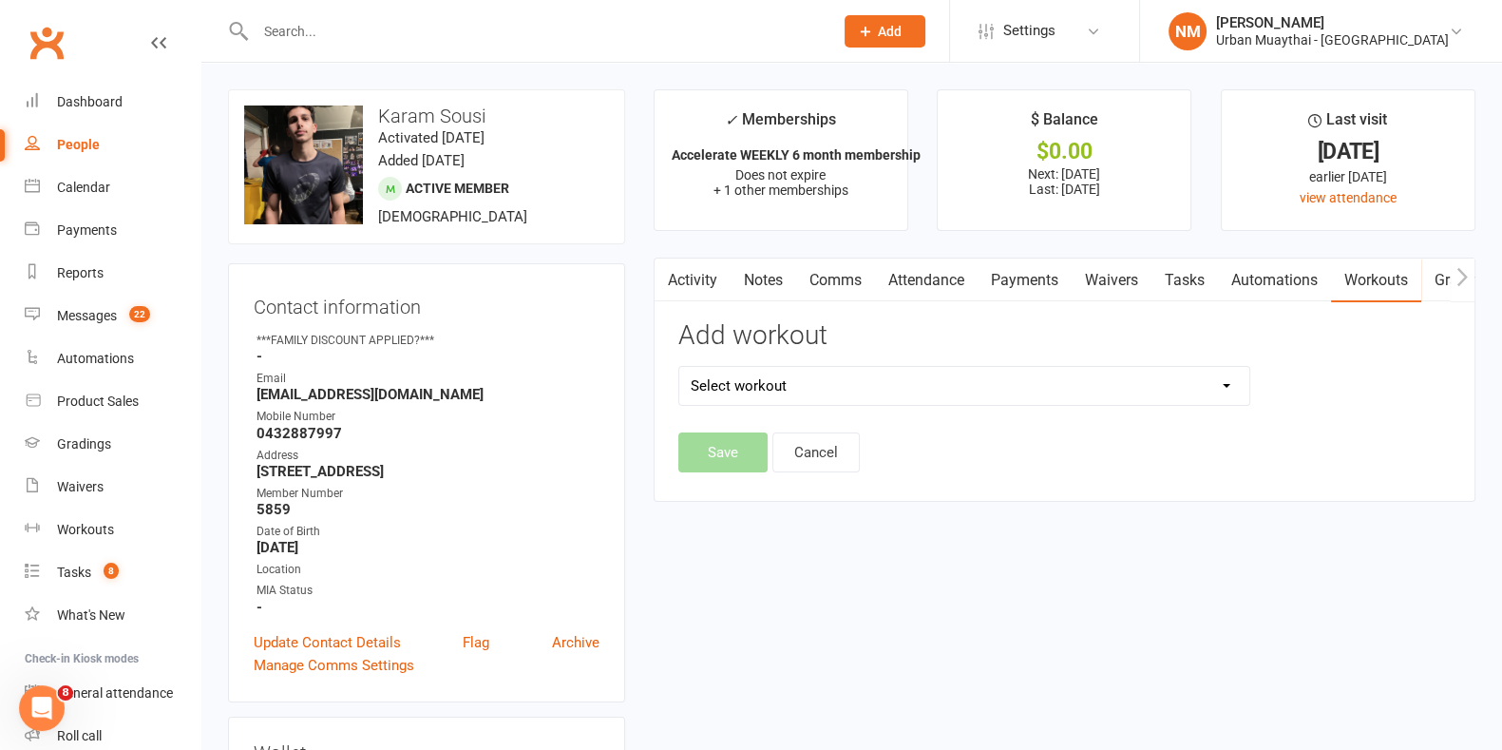
click at [1055, 392] on select "Select workout 8 Steps to Muaythai All over Body Workout v1 How to Wrap Your Ha…" at bounding box center [964, 386] width 570 height 38
select select "6668"
click at [679, 367] on select "Select workout 8 Steps to Muaythai All over Body Workout v1 How to Wrap Your Ha…" at bounding box center [964, 386] width 570 height 38
click at [703, 455] on button "Save" at bounding box center [722, 452] width 89 height 40
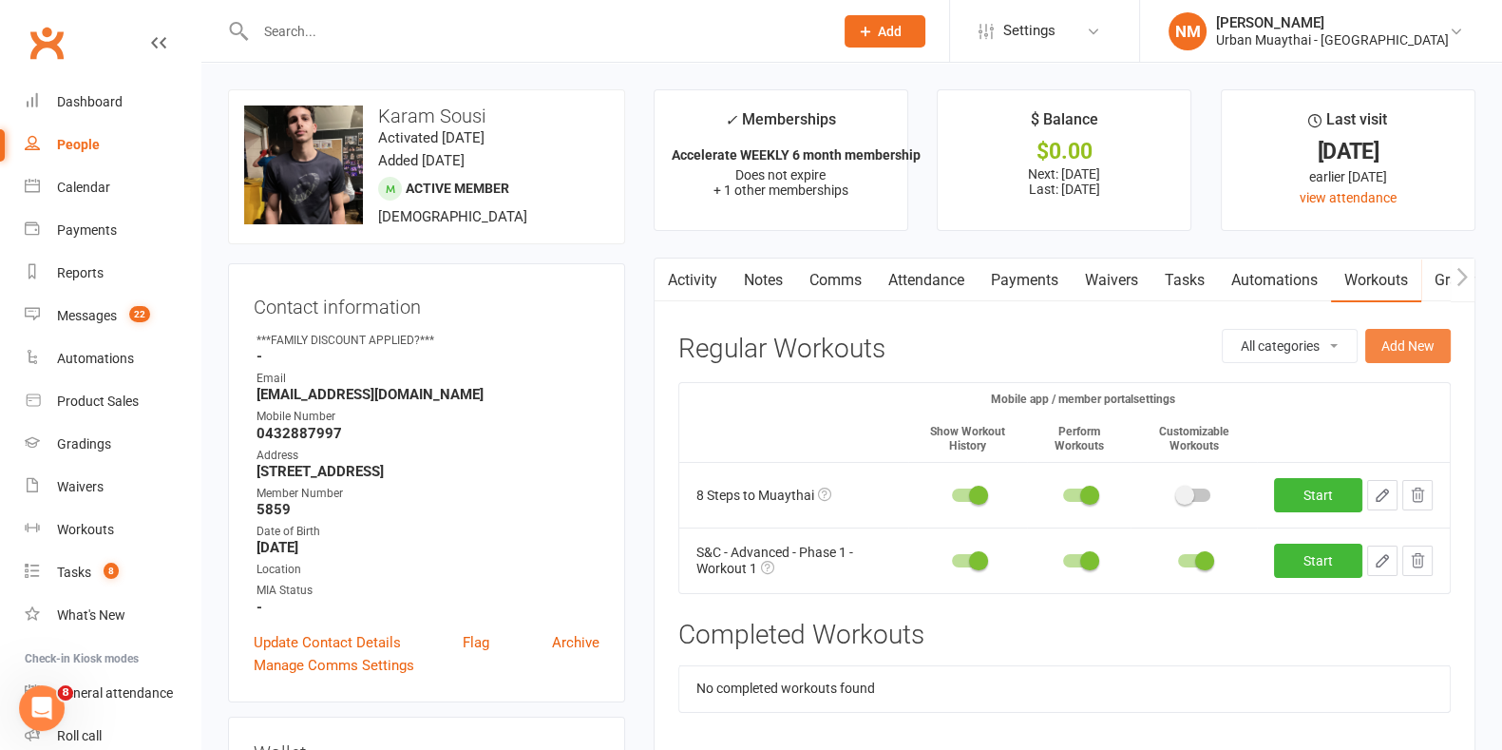
click at [1417, 333] on button "Add New" at bounding box center [1409, 346] width 86 height 34
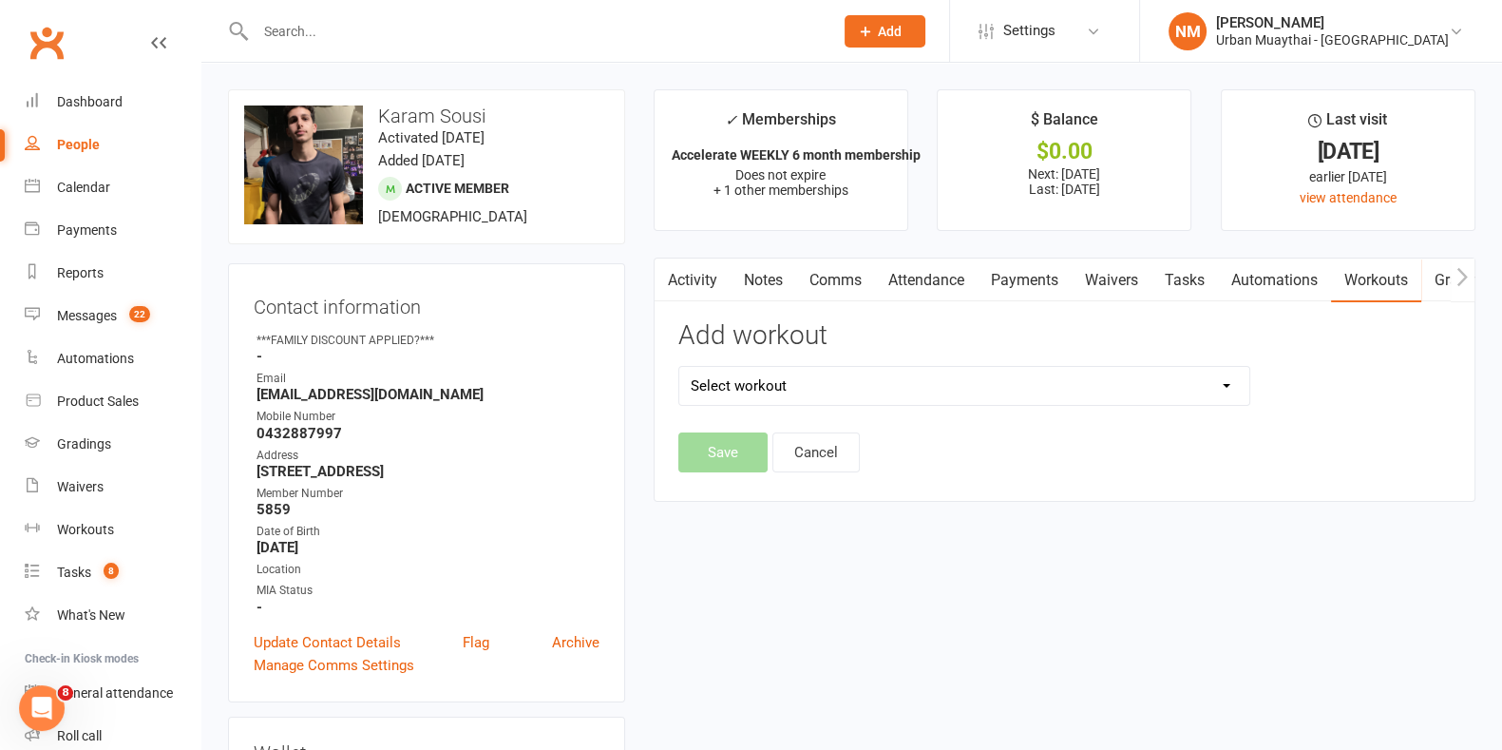
click at [1001, 387] on select "Select workout 8 Steps to Muaythai All over Body Workout v1 How to Wrap Your Ha…" at bounding box center [964, 386] width 570 height 38
select select "6669"
click at [679, 367] on select "Select workout 8 Steps to Muaythai All over Body Workout v1 How to Wrap Your Ha…" at bounding box center [964, 386] width 570 height 38
click at [715, 454] on button "Save" at bounding box center [722, 452] width 89 height 40
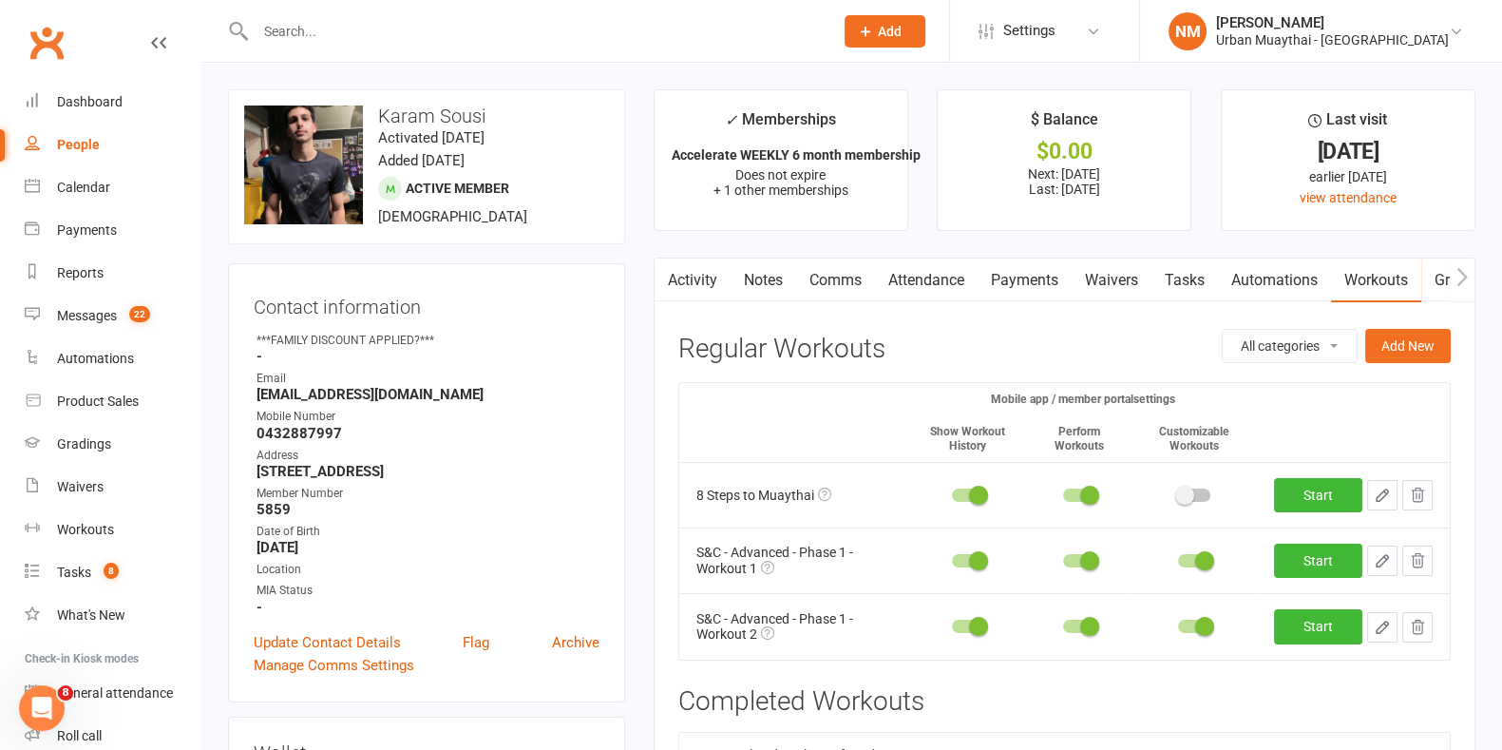
click at [512, 25] on input "text" at bounding box center [535, 31] width 570 height 27
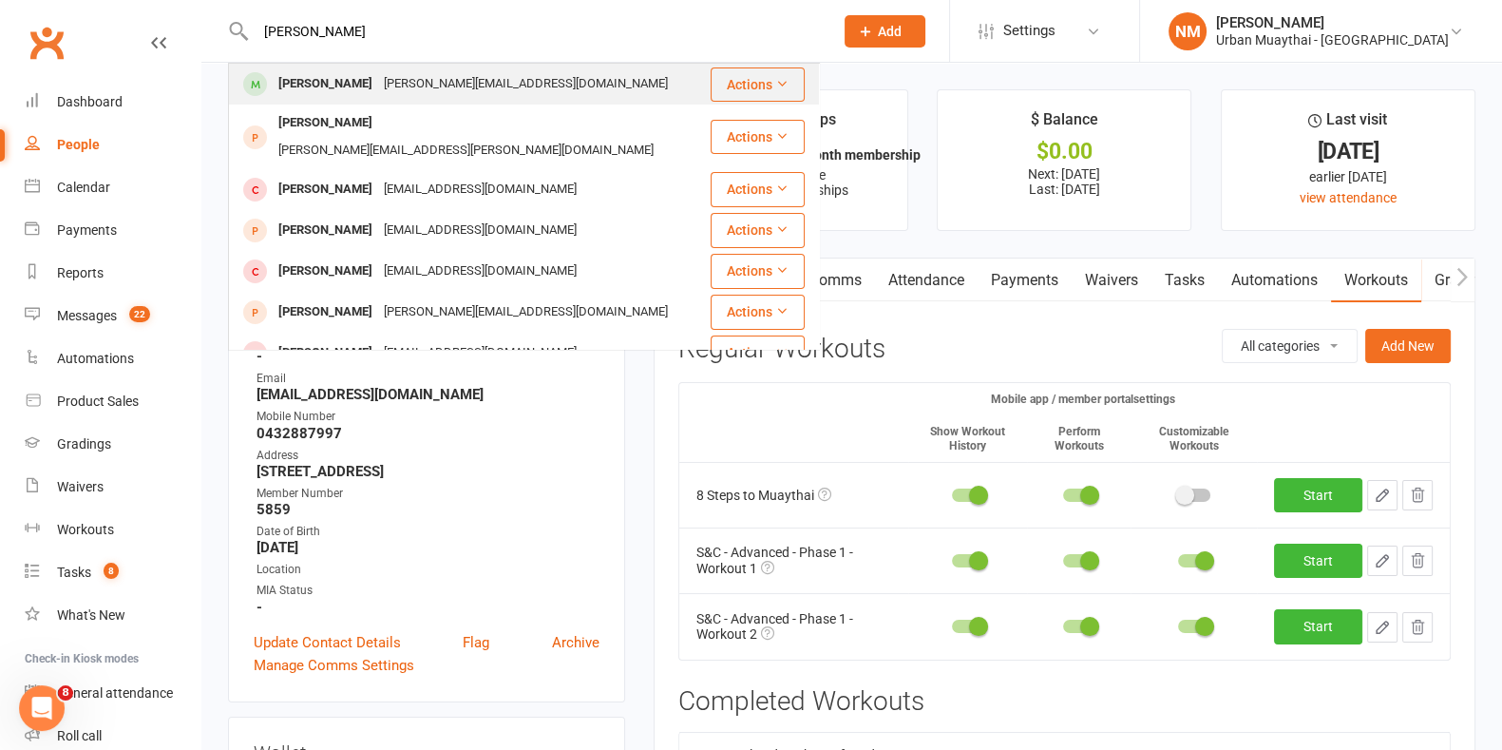
type input "harry watts"
click at [436, 72] on div "Harry.watts1704@gmail.com" at bounding box center [526, 84] width 296 height 28
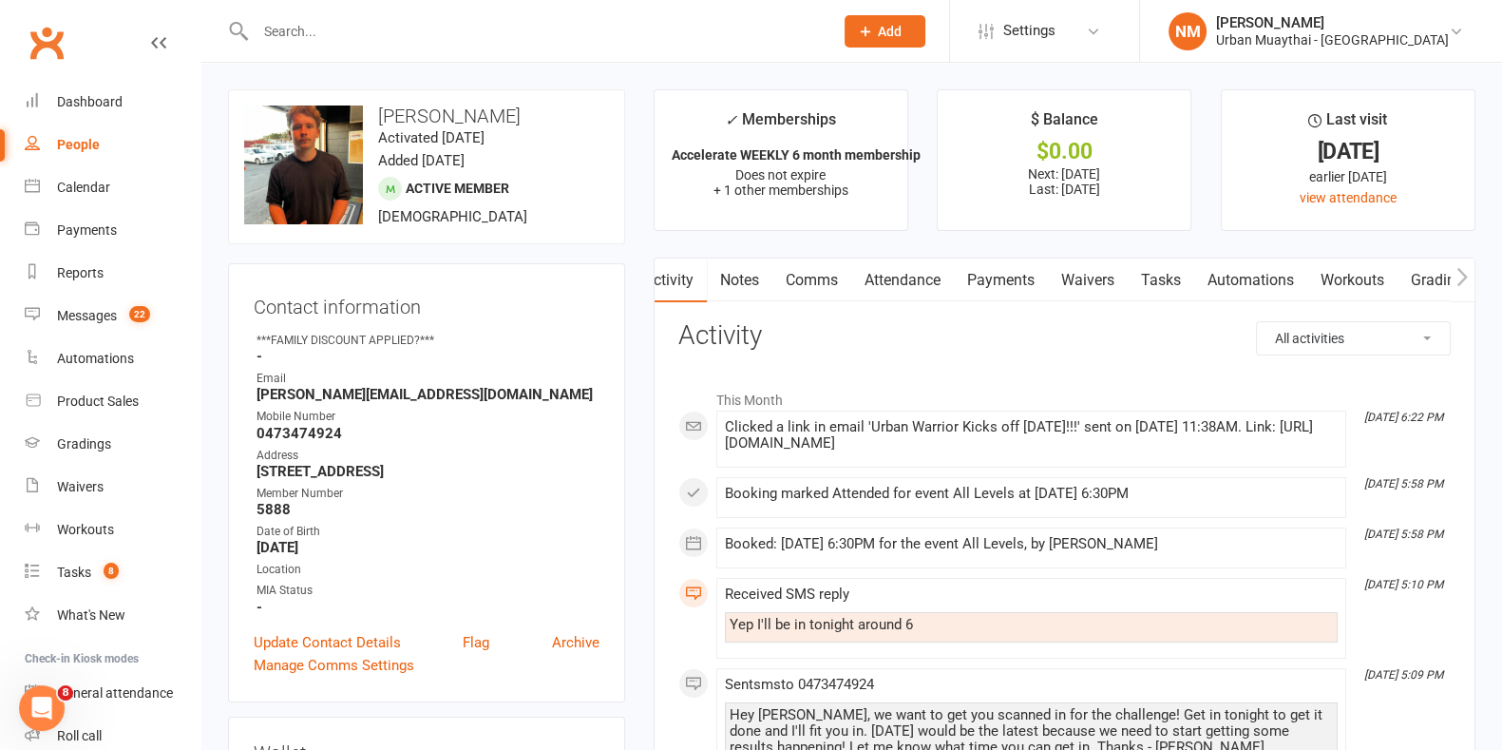
drag, startPoint x: 1361, startPoint y: 278, endPoint x: 1335, endPoint y: 277, distance: 25.7
click at [1335, 277] on link "Workouts" at bounding box center [1353, 280] width 90 height 44
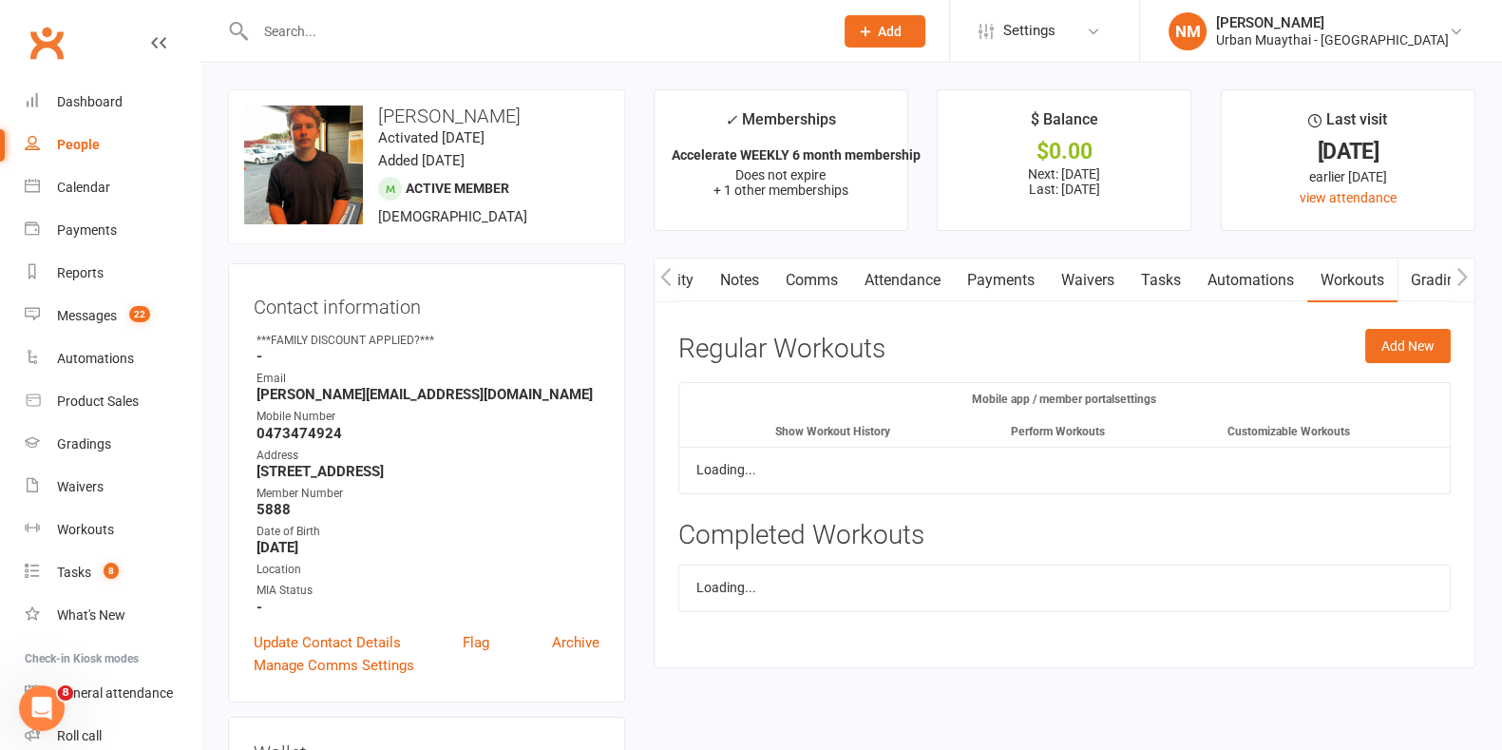
scroll to position [0, 25]
click at [1335, 277] on link "Workouts" at bounding box center [1352, 280] width 90 height 44
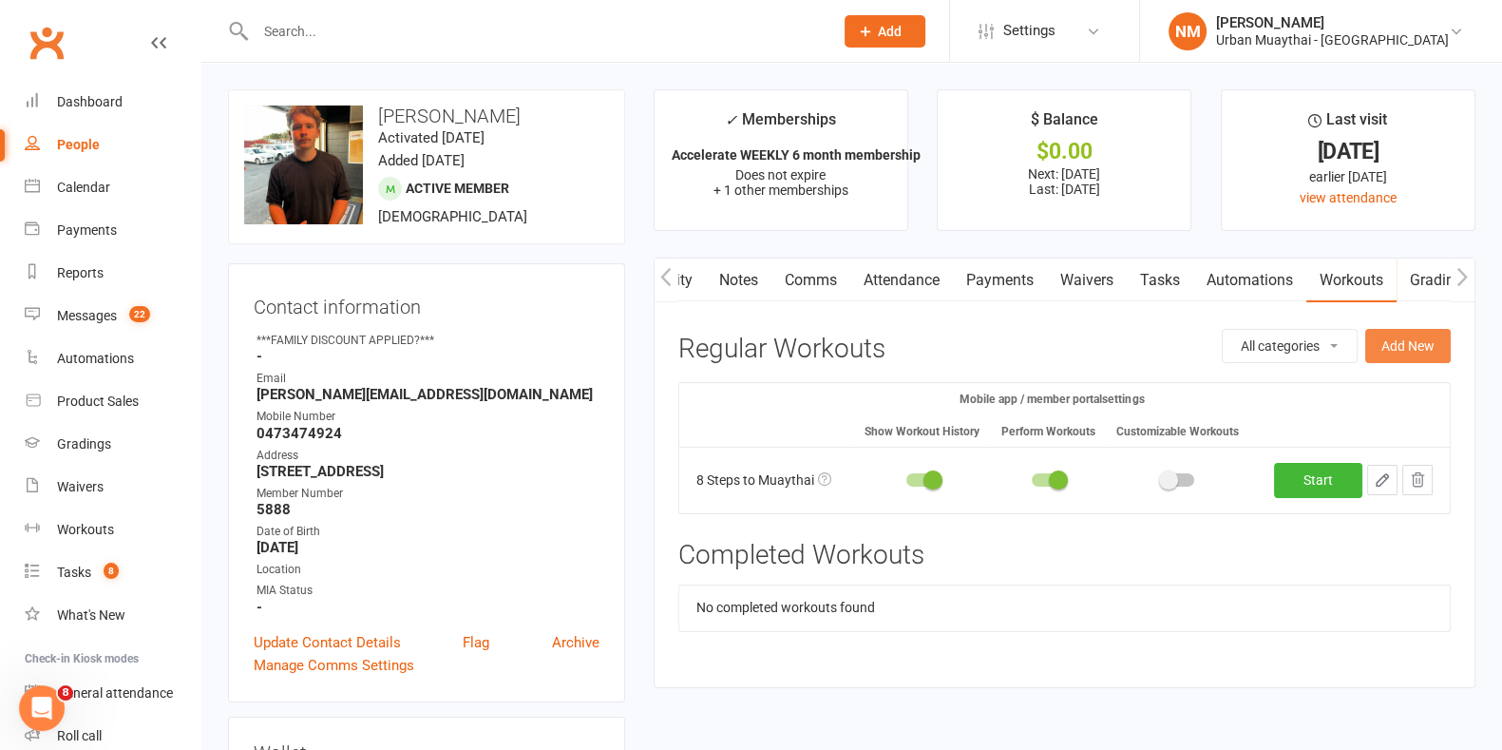
click at [1387, 350] on button "Add New" at bounding box center [1409, 346] width 86 height 34
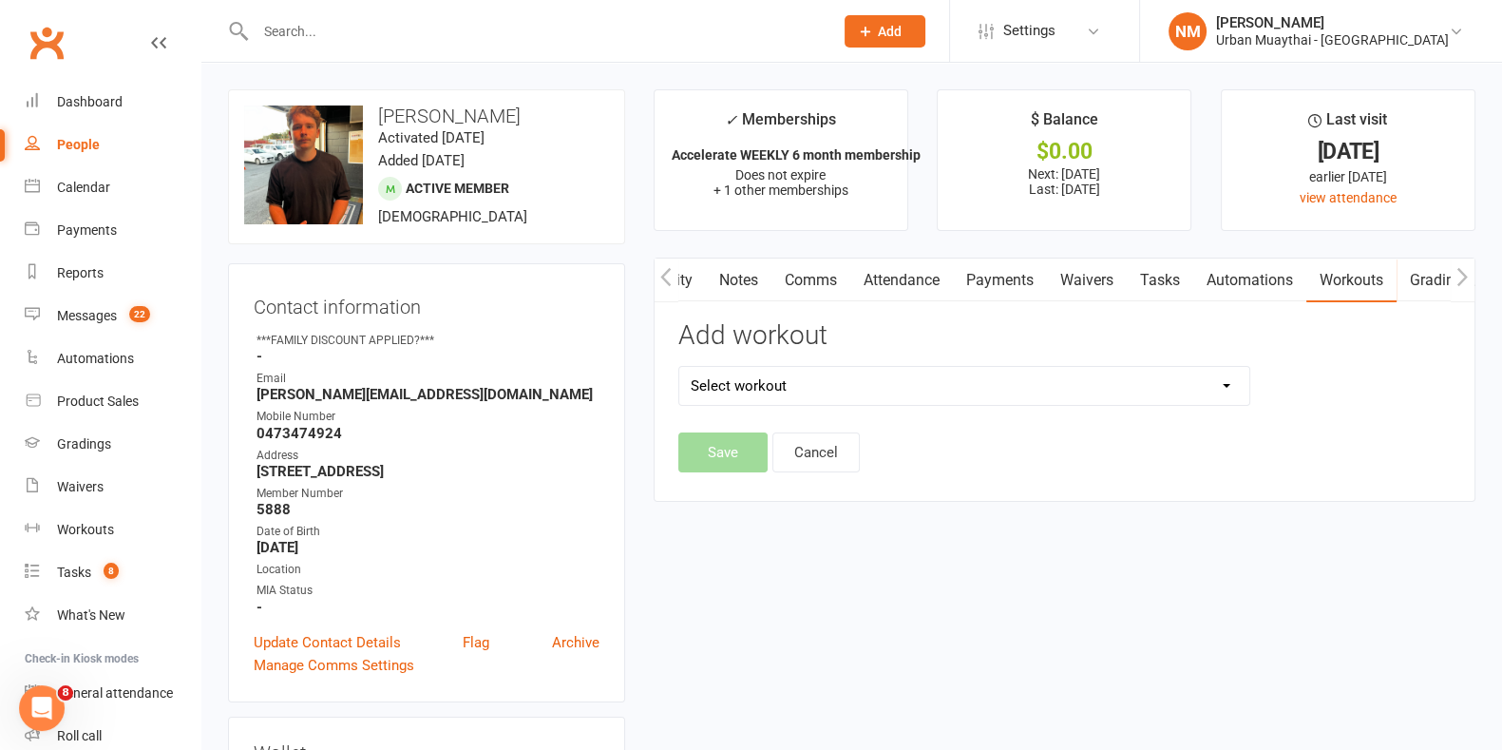
drag, startPoint x: 961, startPoint y: 379, endPoint x: 978, endPoint y: 399, distance: 26.3
click at [961, 379] on select "Select workout 8 Steps to Muaythai All over Body Workout v1 How to Wrap Your Ha…" at bounding box center [964, 386] width 570 height 38
select select "6669"
click at [679, 367] on select "Select workout 8 Steps to Muaythai All over Body Workout v1 How to Wrap Your Ha…" at bounding box center [964, 386] width 570 height 38
click at [724, 436] on button "Save" at bounding box center [722, 452] width 89 height 40
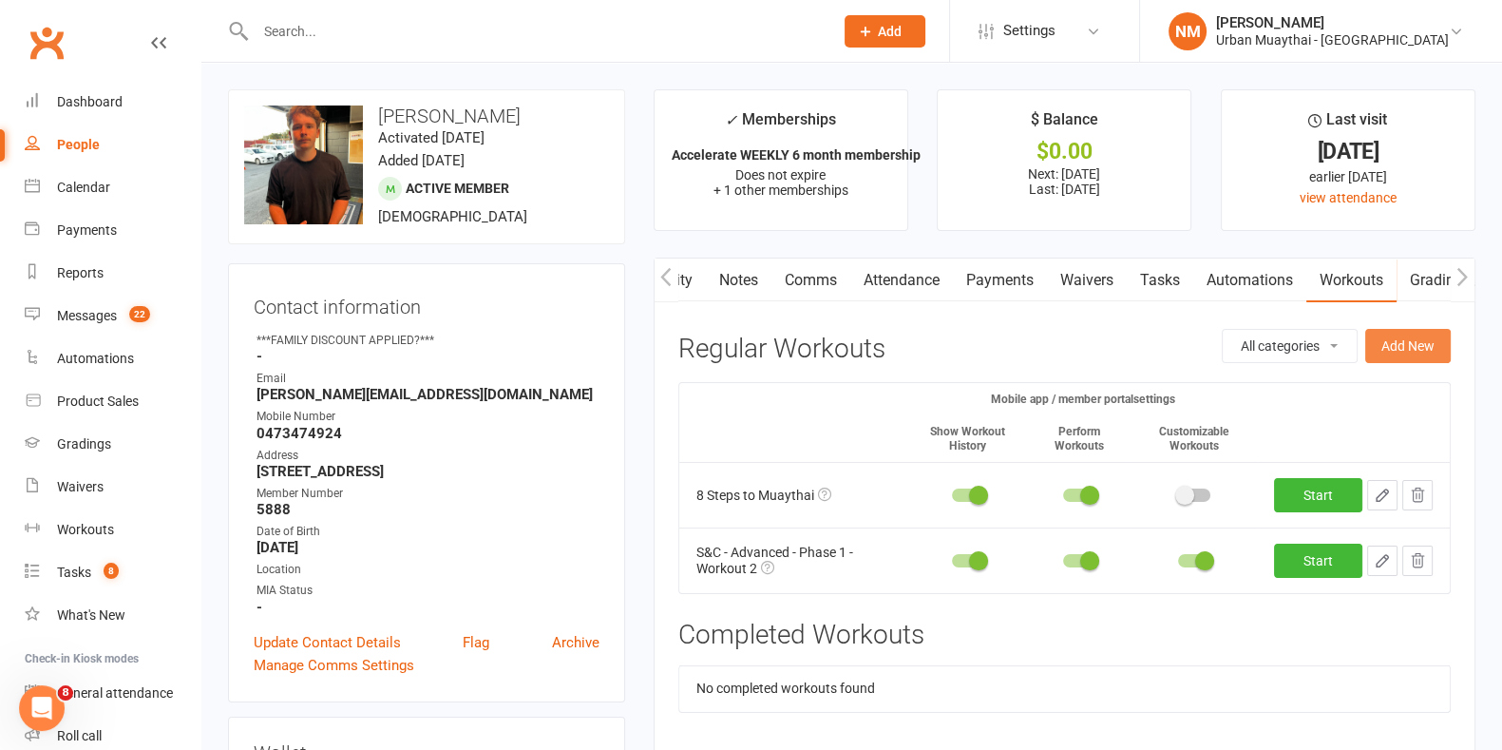
click at [1406, 339] on button "Add New" at bounding box center [1409, 346] width 86 height 34
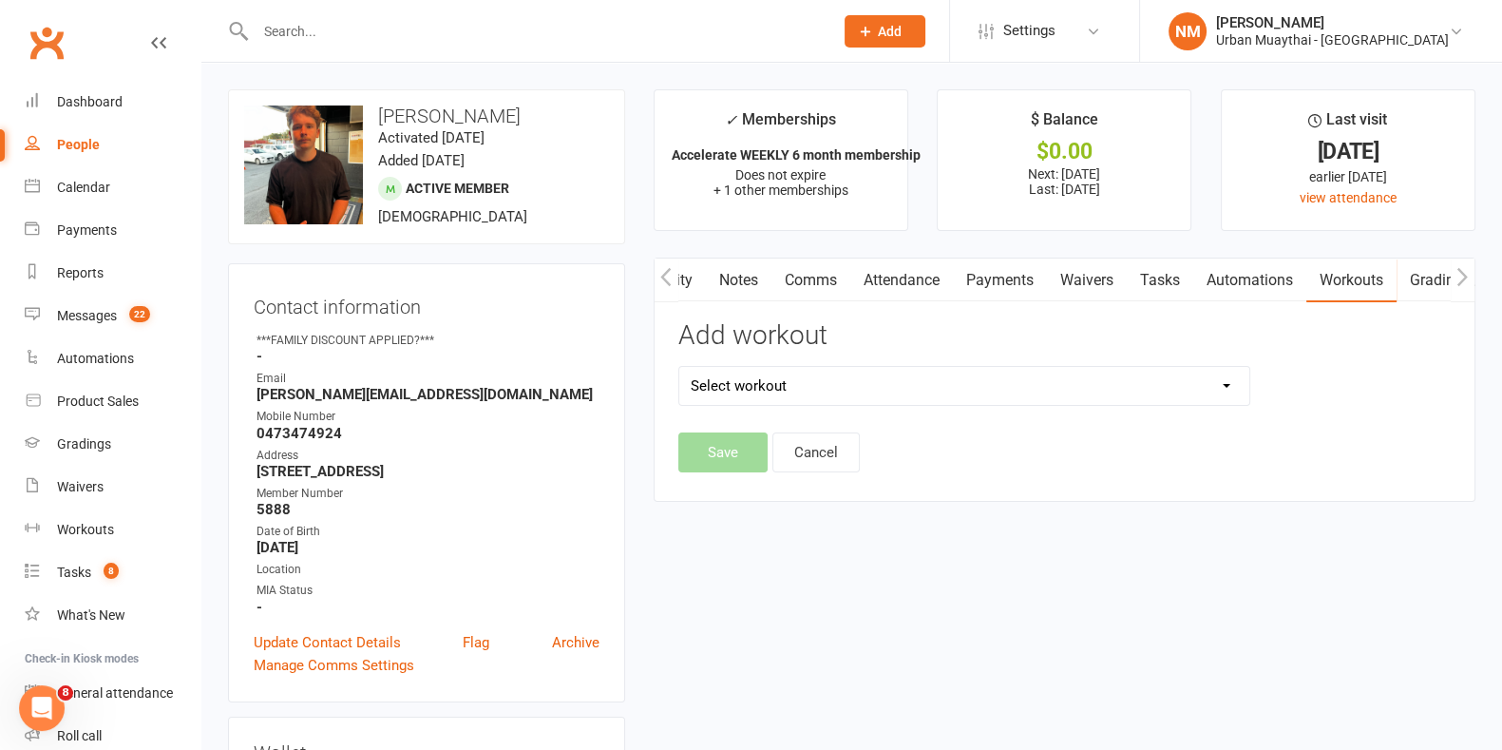
click at [1022, 376] on select "Select workout" at bounding box center [964, 386] width 570 height 38
select select "6668"
click at [679, 367] on select "Select workout 8 Steps to Muaythai All over Body Workout v1 How to Wrap Your Ha…" at bounding box center [964, 386] width 570 height 38
click at [713, 454] on button "Save" at bounding box center [722, 452] width 89 height 40
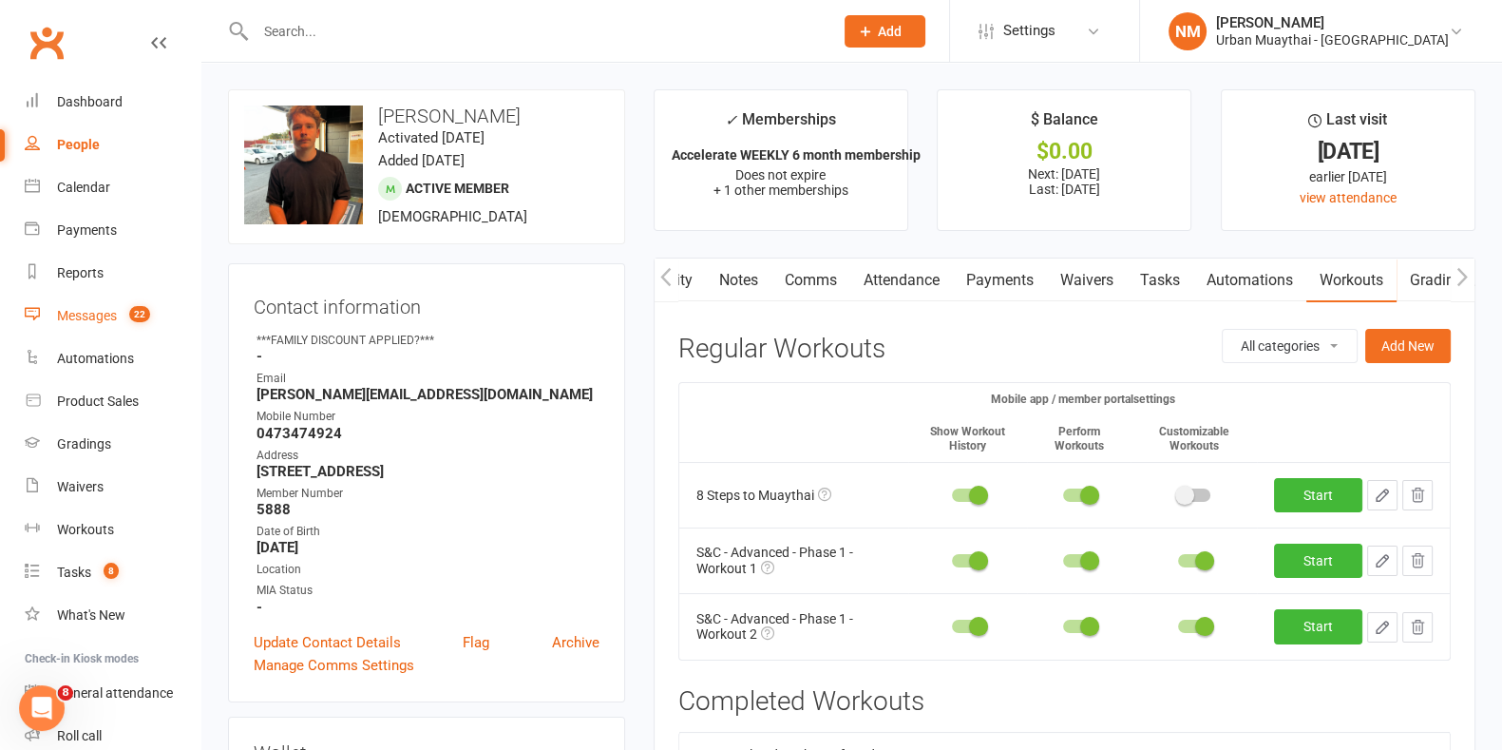
click at [105, 318] on div "Messages" at bounding box center [87, 315] width 60 height 15
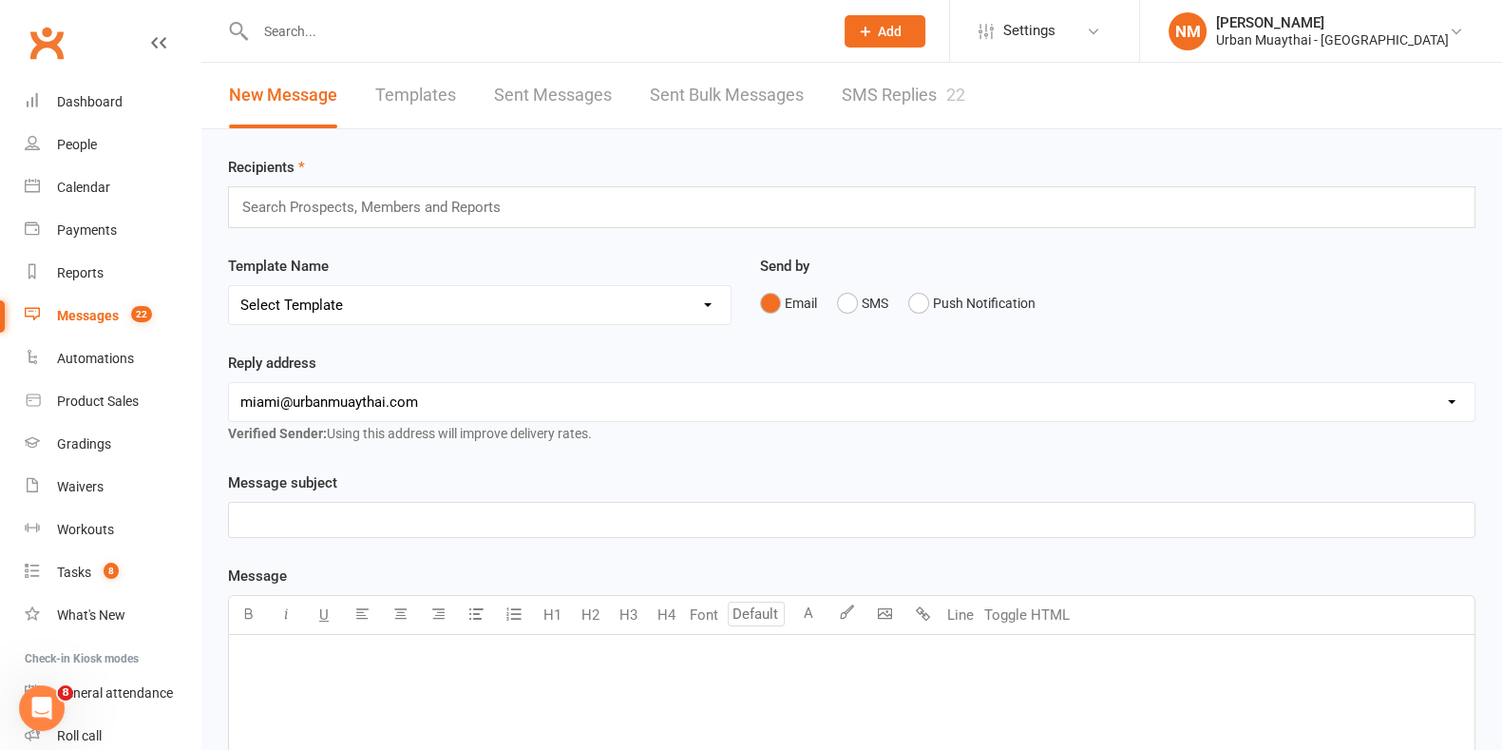
click at [905, 106] on link "SMS Replies 22" at bounding box center [904, 96] width 124 height 66
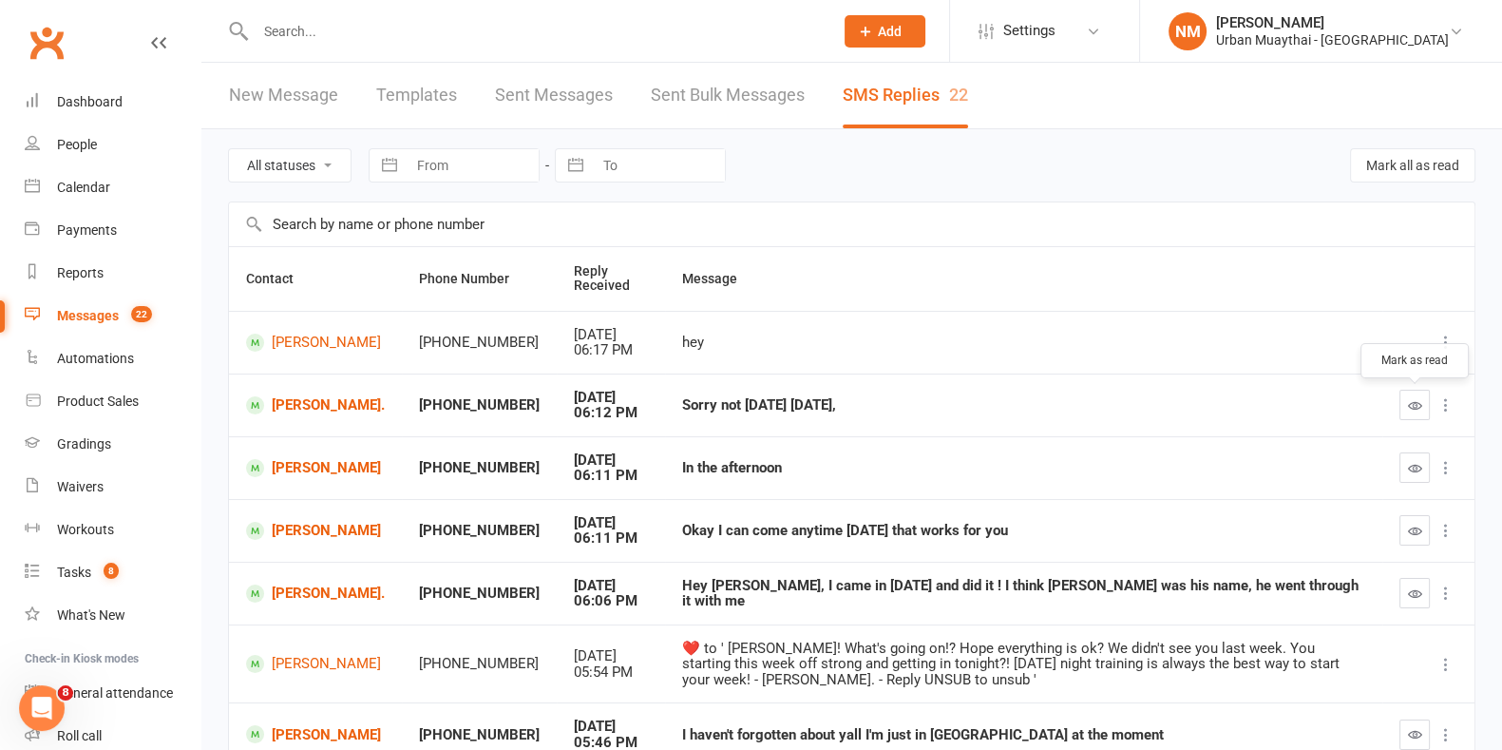
click at [1409, 398] on icon "button" at bounding box center [1415, 405] width 14 height 14
click at [1424, 472] on button "button" at bounding box center [1415, 467] width 30 height 30
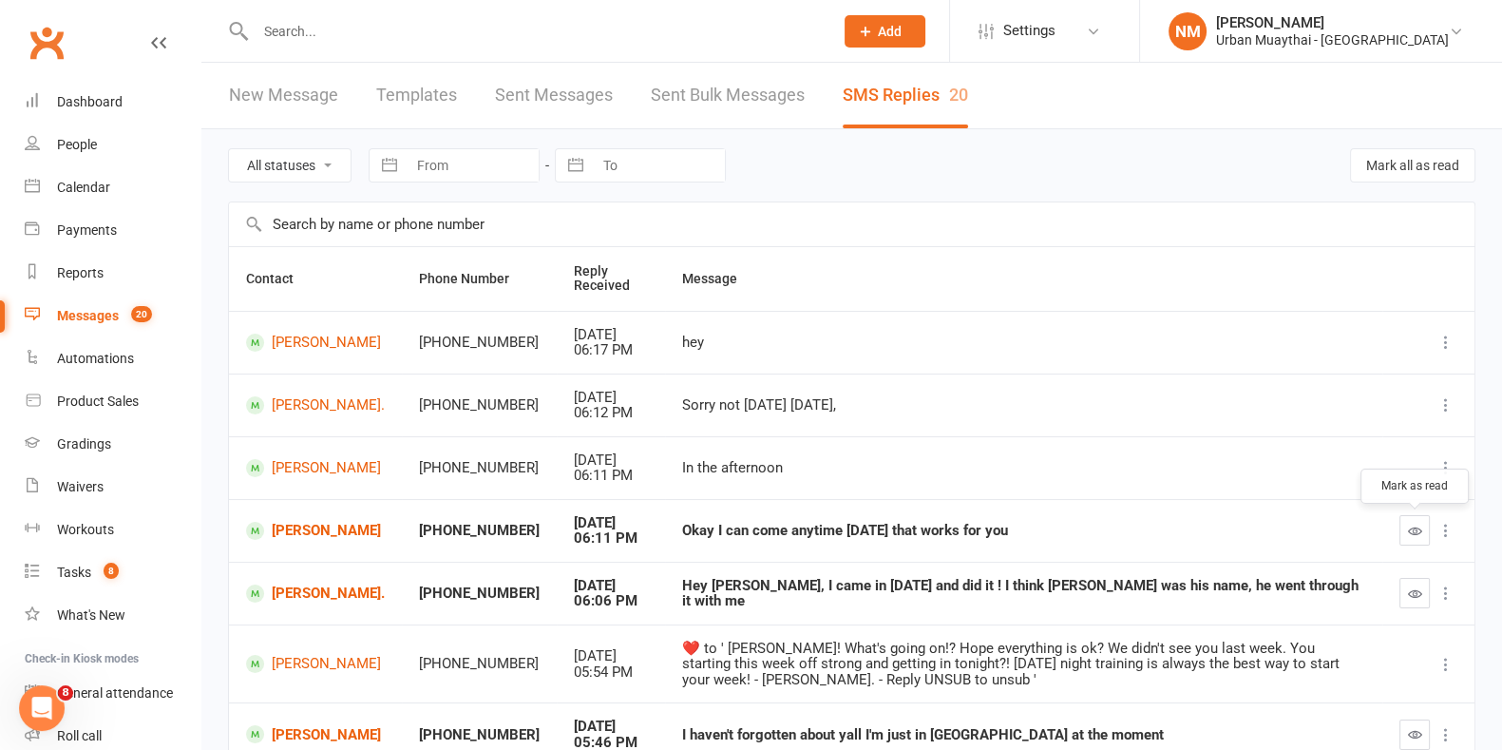
click at [1411, 534] on icon "button" at bounding box center [1415, 531] width 14 height 14
click at [1424, 582] on button "button" at bounding box center [1415, 593] width 30 height 30
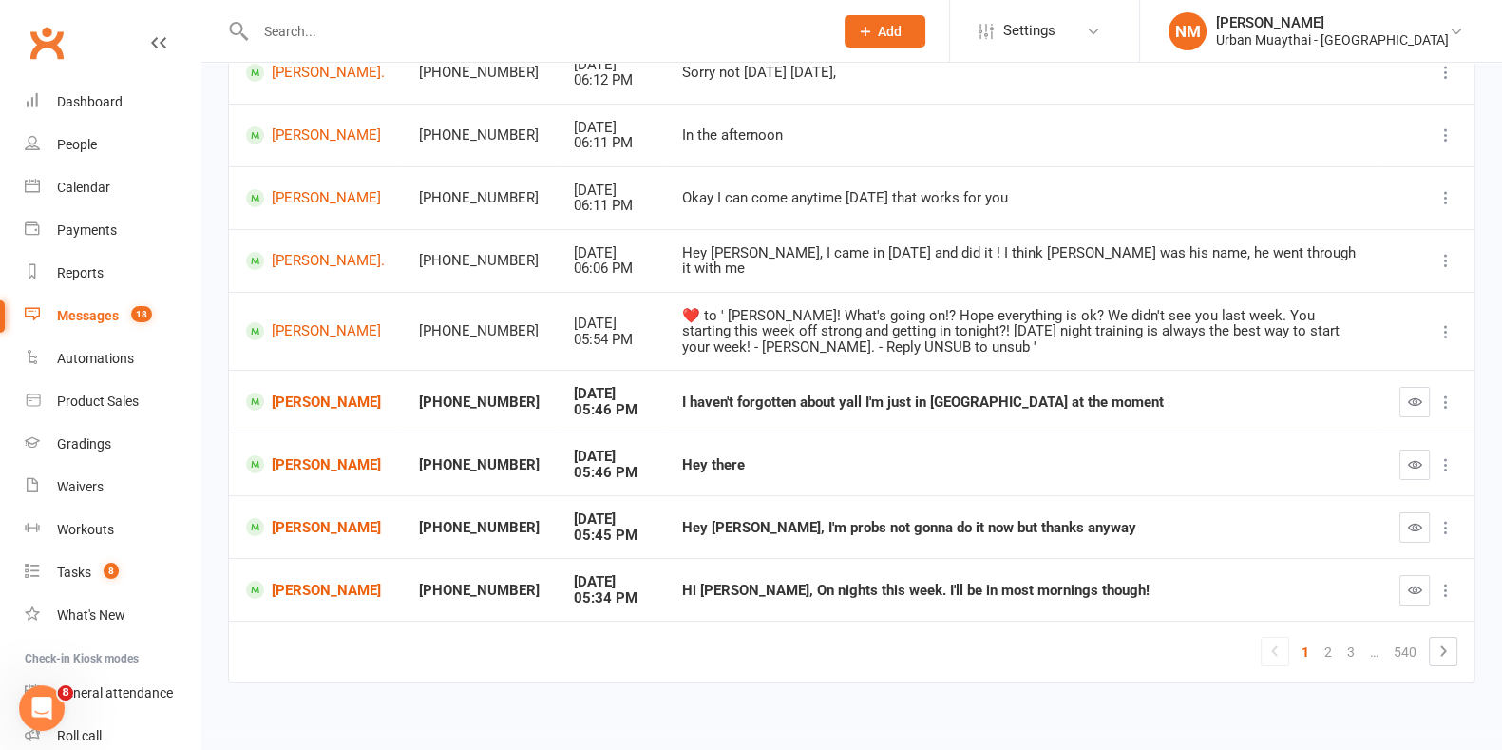
scroll to position [342, 0]
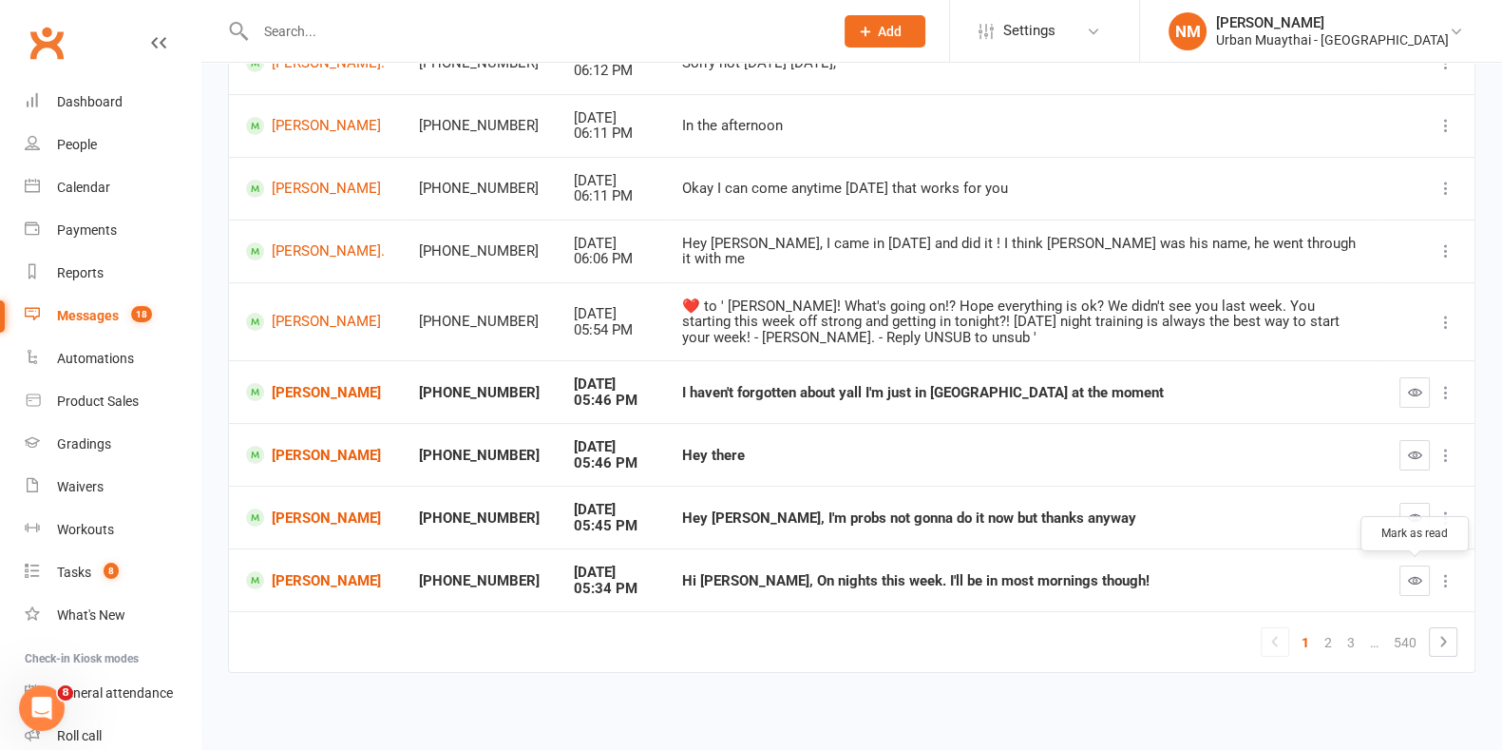
click at [1418, 574] on icon "button" at bounding box center [1415, 580] width 14 height 14
click at [1431, 393] on div at bounding box center [1429, 392] width 58 height 30
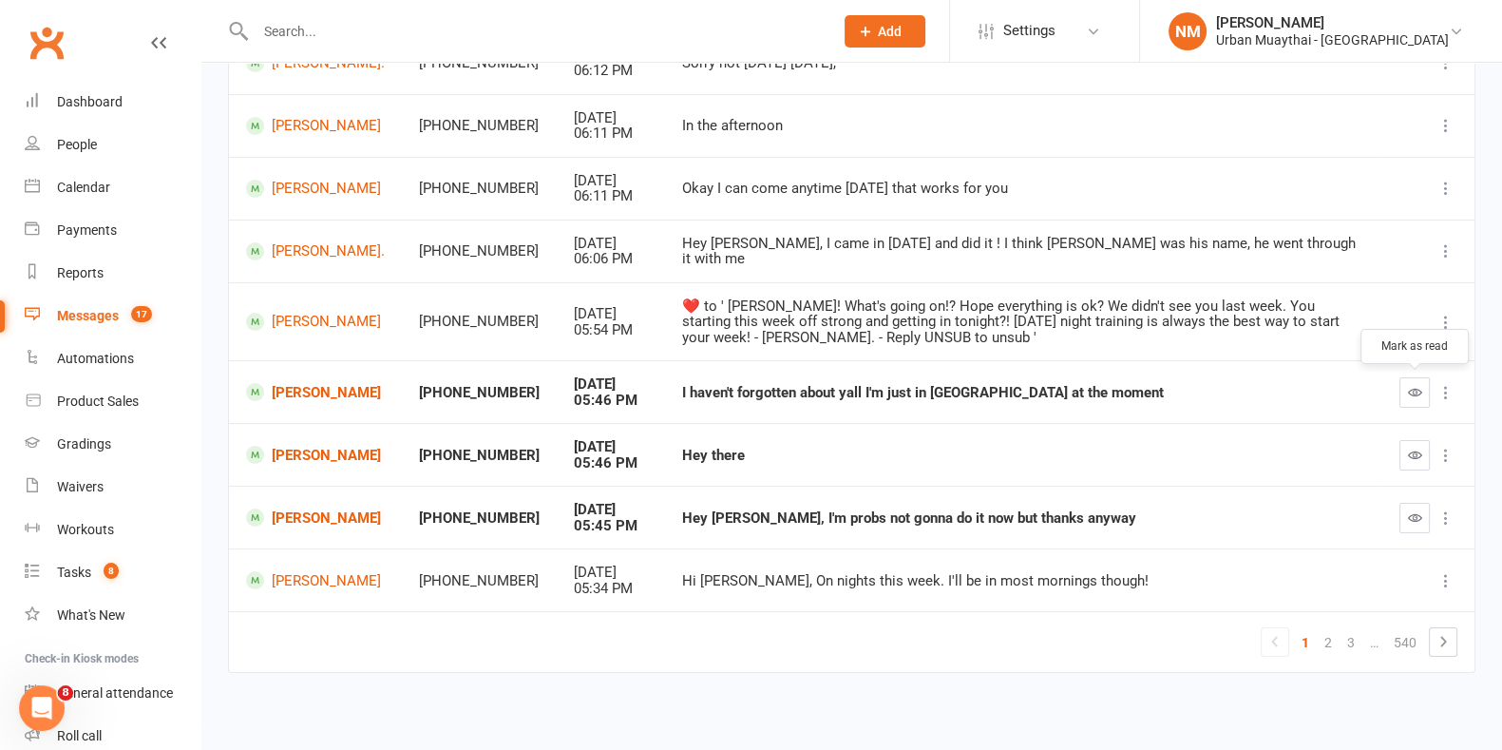
click at [1404, 397] on button "button" at bounding box center [1415, 392] width 30 height 30
drag, startPoint x: 1419, startPoint y: 461, endPoint x: 869, endPoint y: 86, distance: 664.7
click at [1417, 461] on button "button" at bounding box center [1415, 455] width 30 height 30
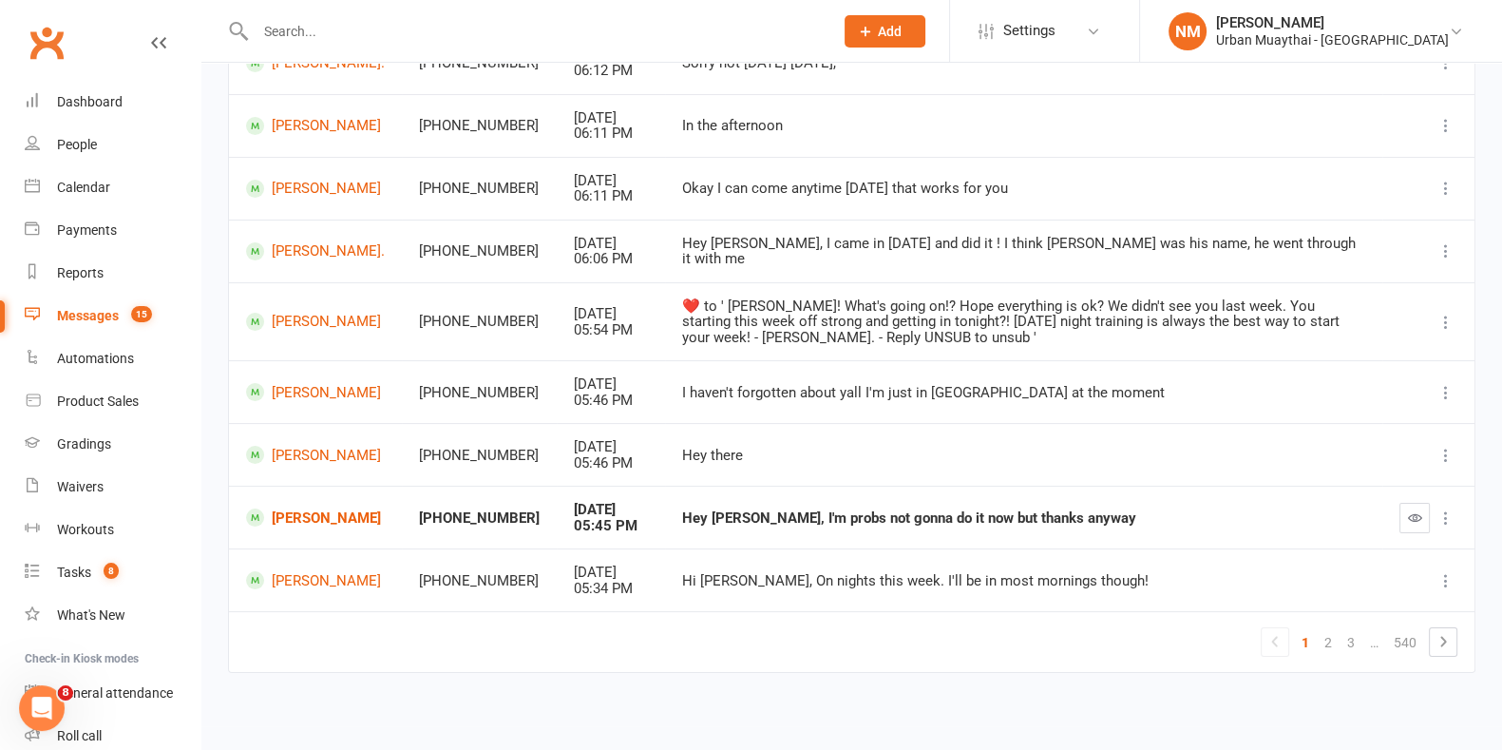
click at [1320, 638] on link "2" at bounding box center [1328, 642] width 23 height 27
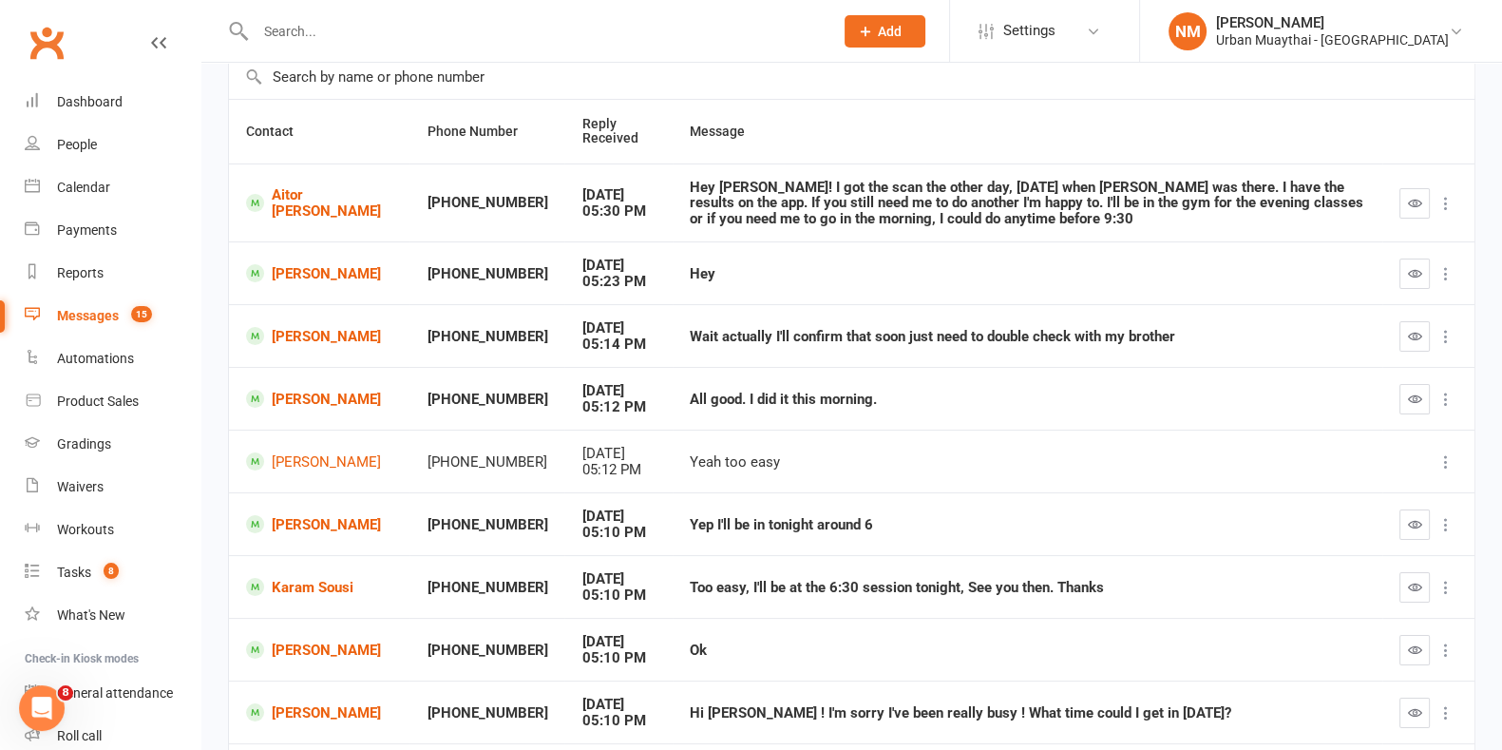
scroll to position [0, 0]
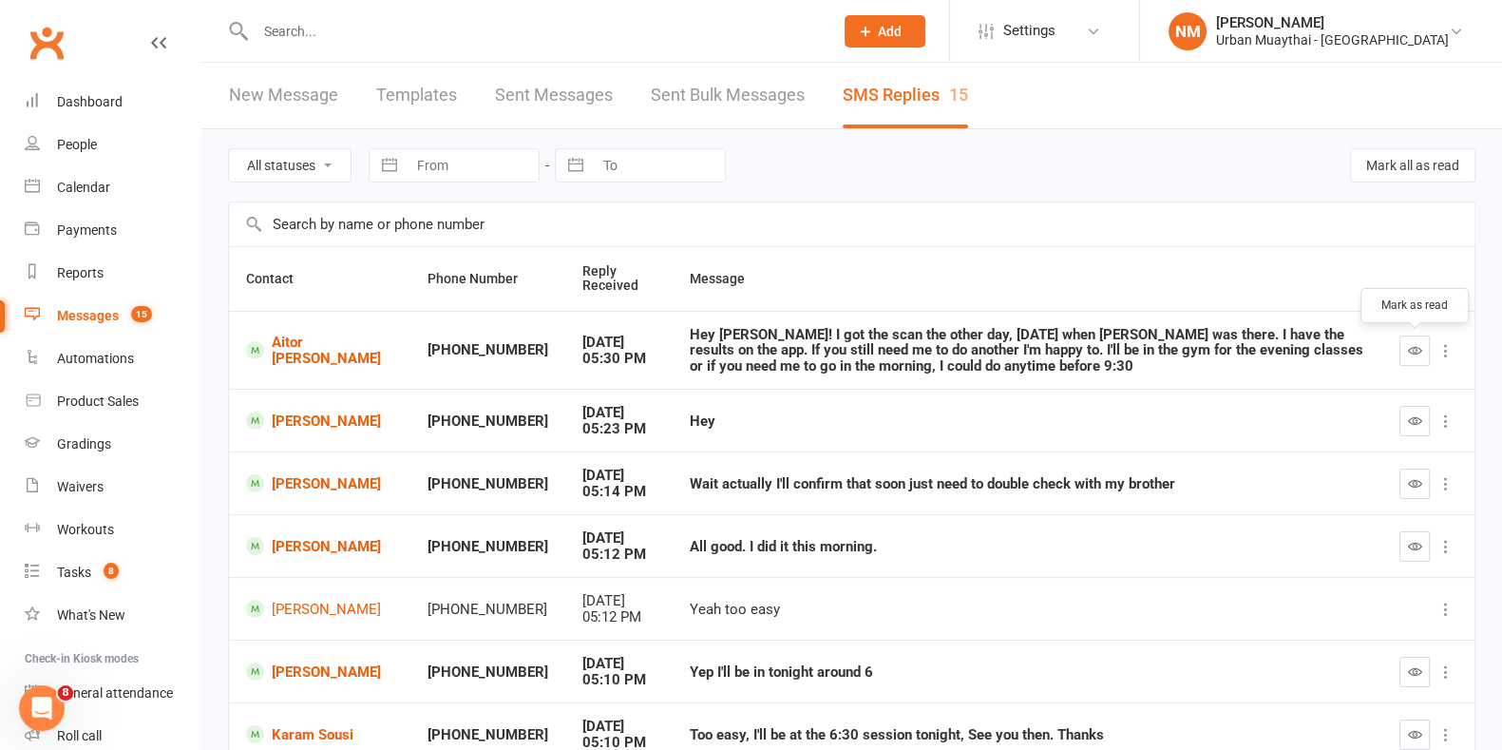
click at [1423, 349] on button "button" at bounding box center [1415, 350] width 30 height 30
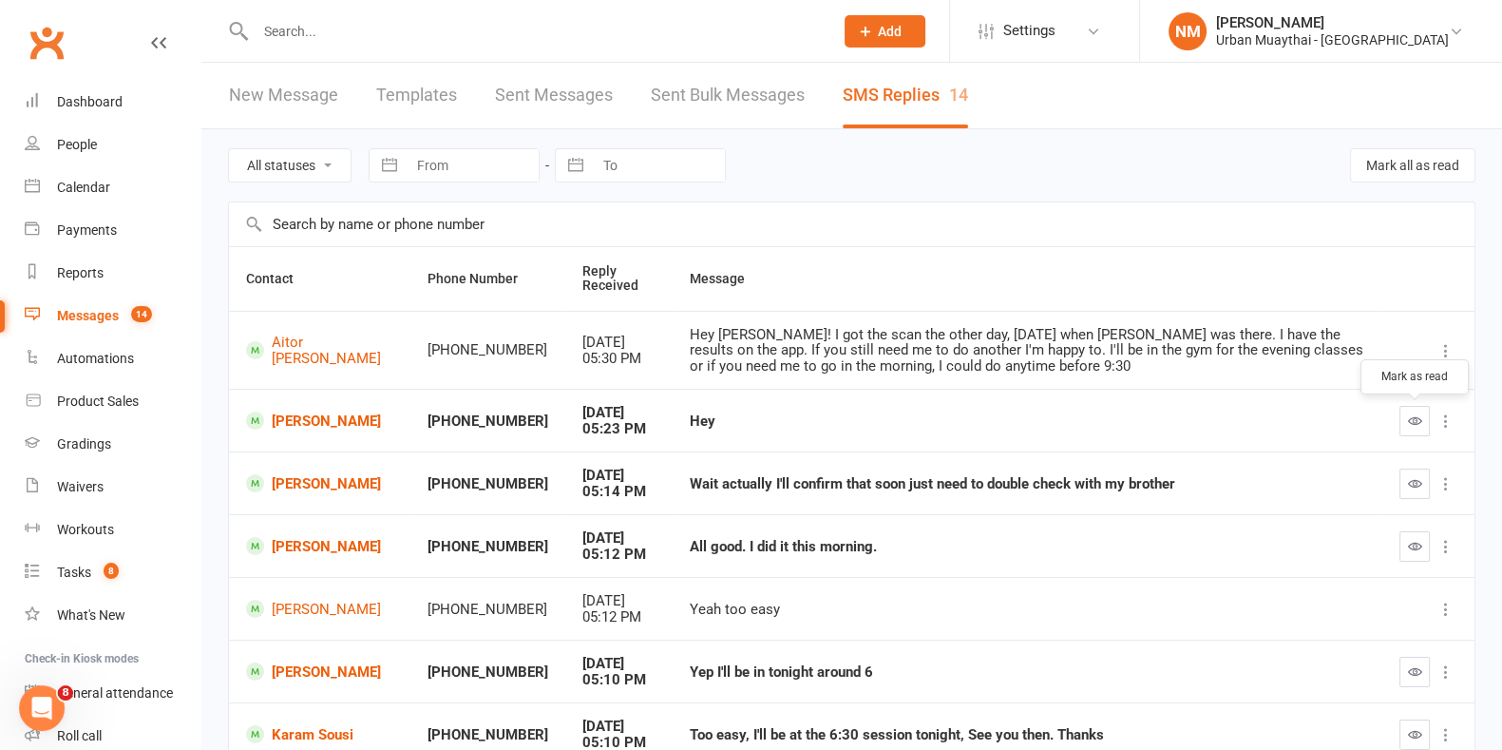
click at [1408, 411] on button "button" at bounding box center [1415, 421] width 30 height 30
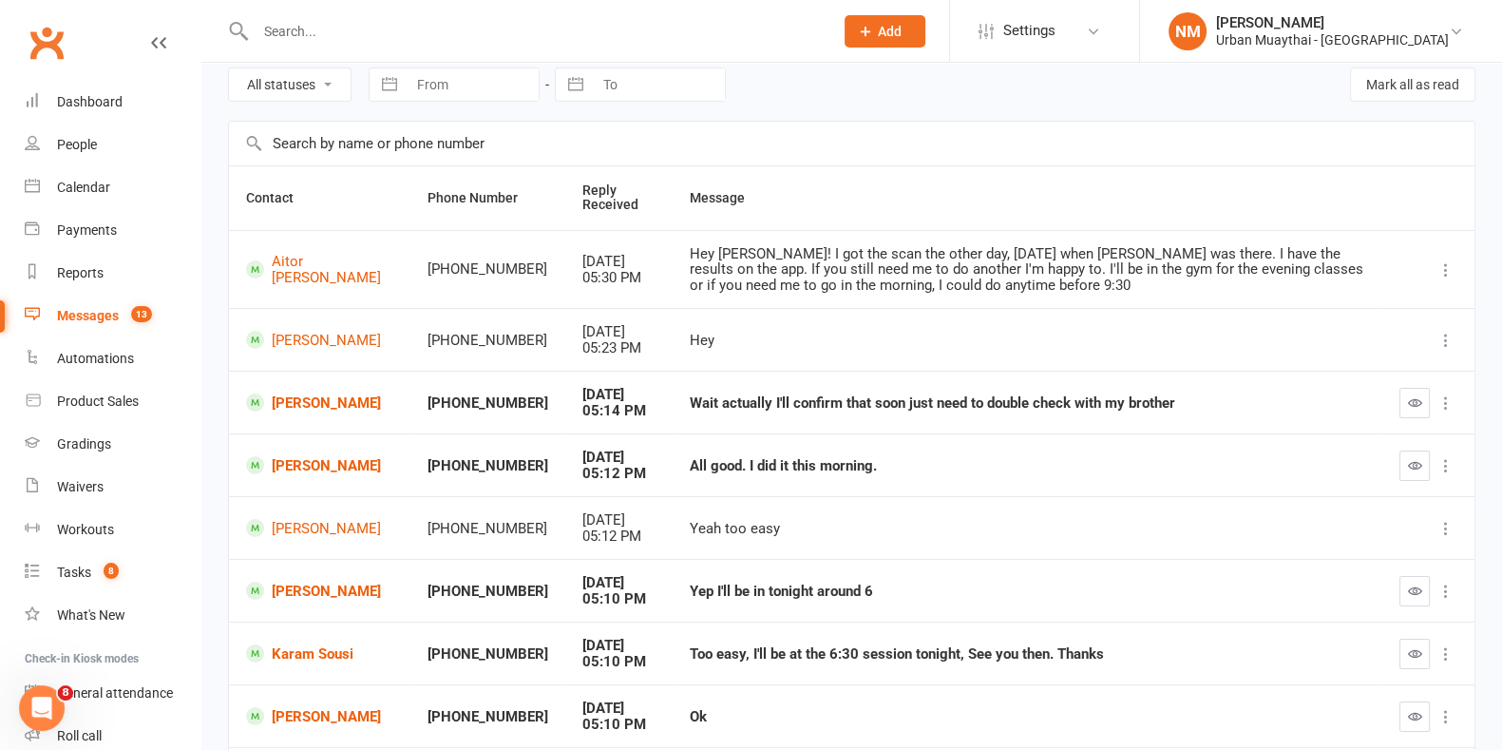
scroll to position [118, 0]
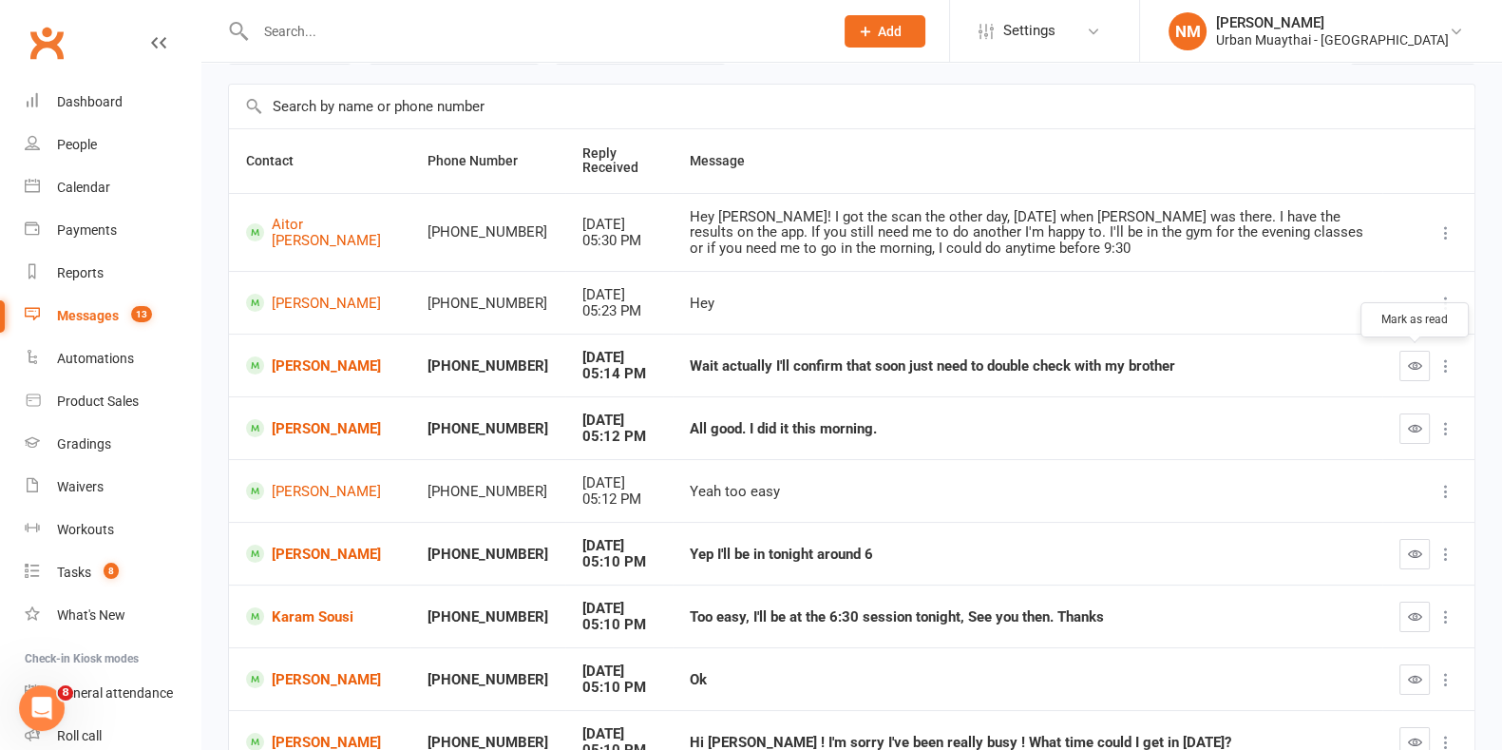
click at [1415, 364] on icon "button" at bounding box center [1415, 365] width 14 height 14
click at [1430, 426] on button "button" at bounding box center [1415, 428] width 30 height 30
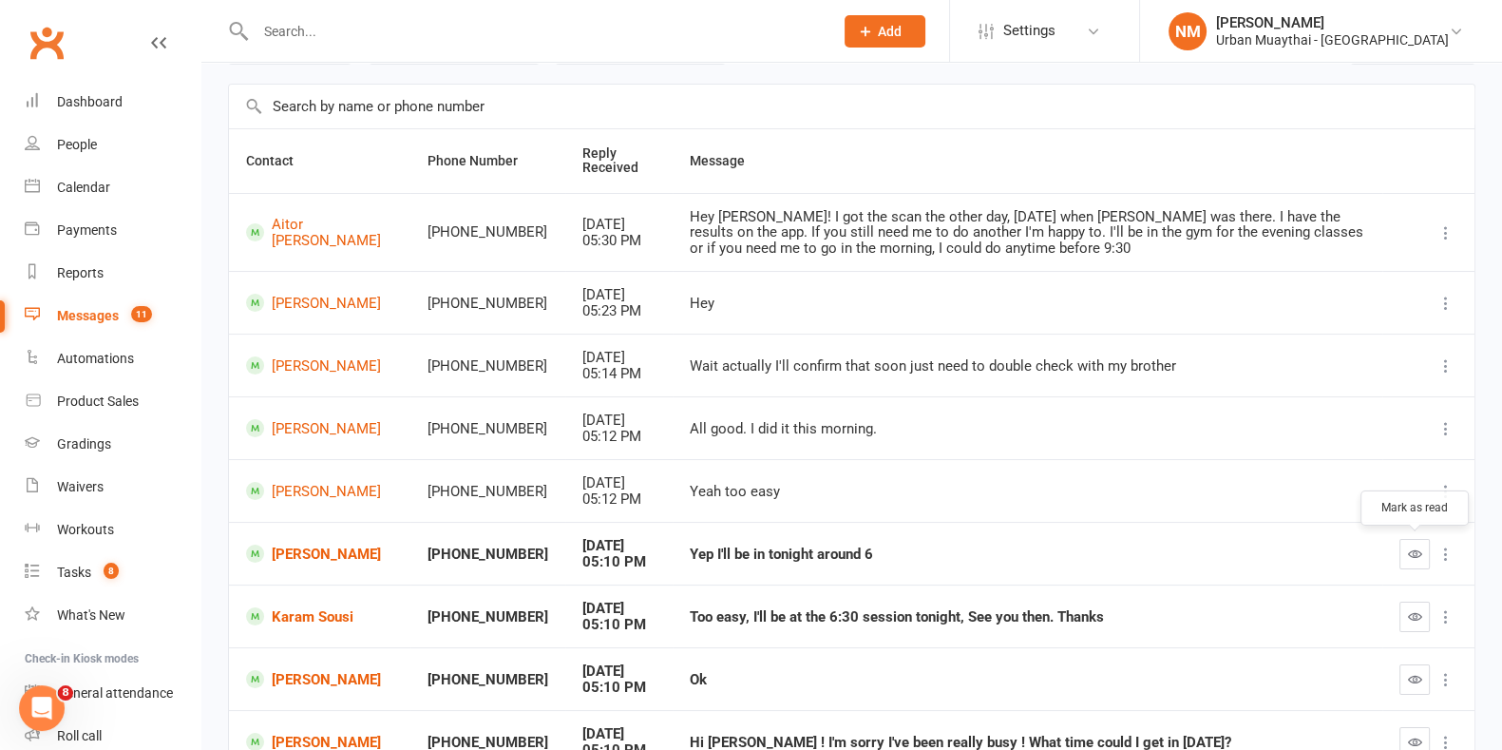
click at [1417, 557] on icon "button" at bounding box center [1415, 553] width 14 height 14
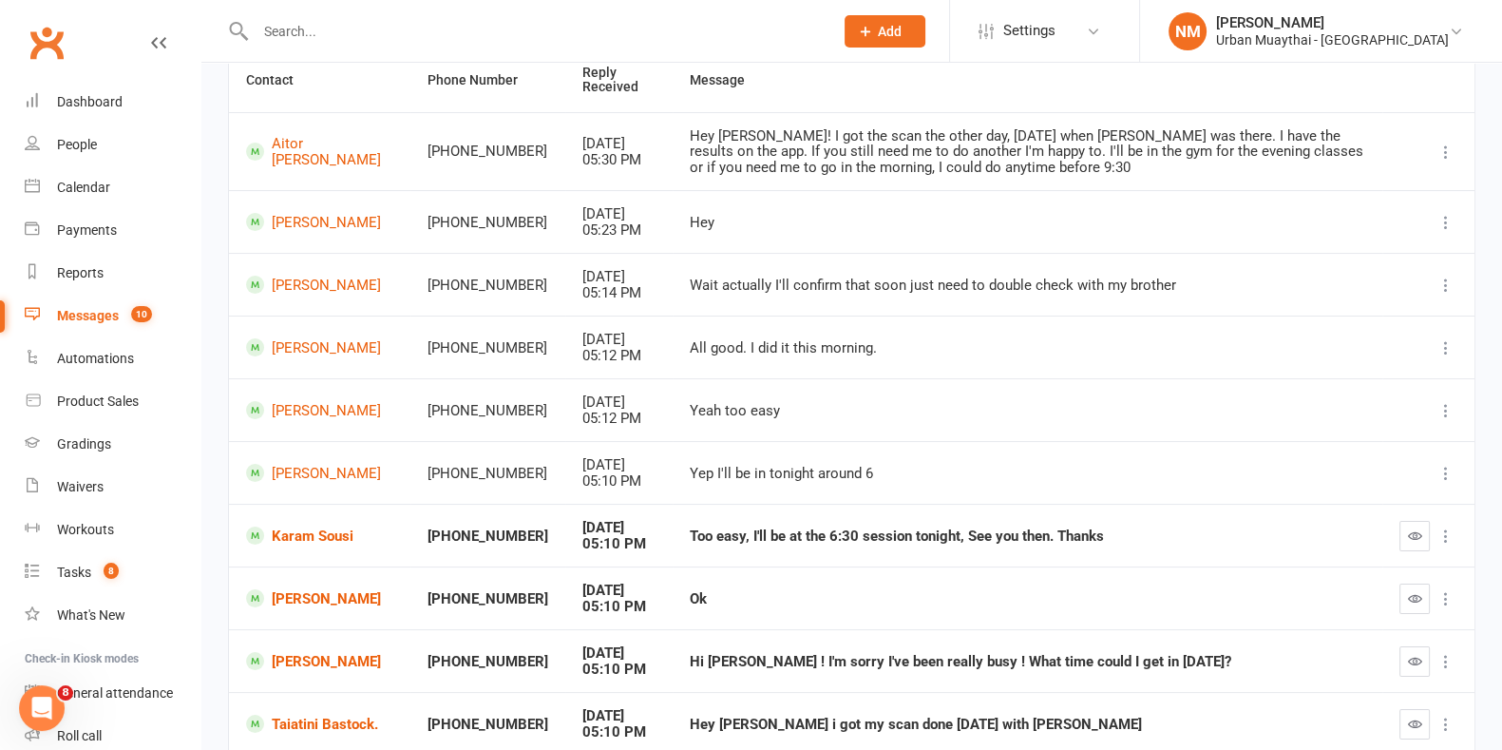
scroll to position [342, 0]
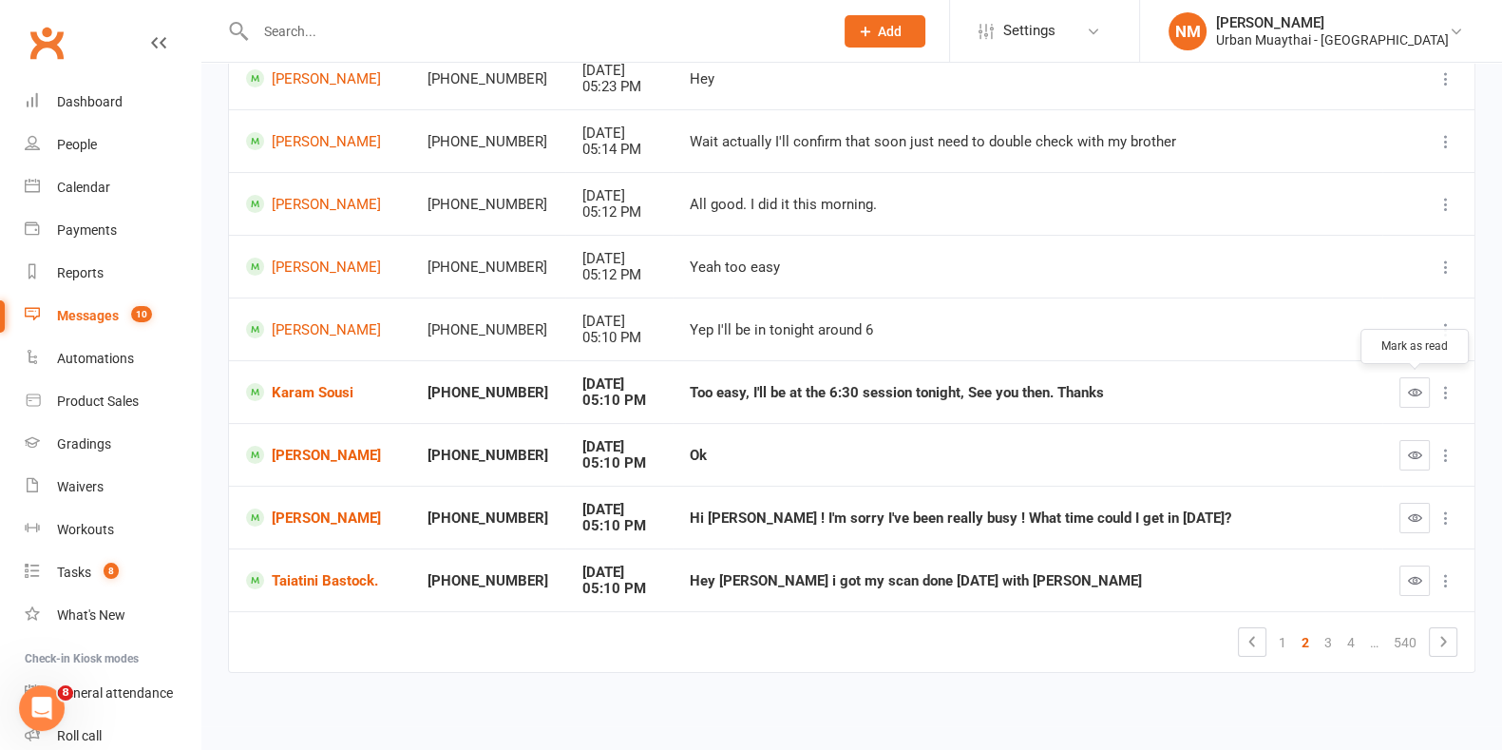
click at [1417, 393] on icon "button" at bounding box center [1415, 392] width 14 height 14
click at [1442, 452] on icon at bounding box center [1446, 455] width 19 height 19
click at [1439, 452] on icon at bounding box center [1446, 455] width 19 height 19
click at [1419, 458] on icon "button" at bounding box center [1415, 455] width 14 height 14
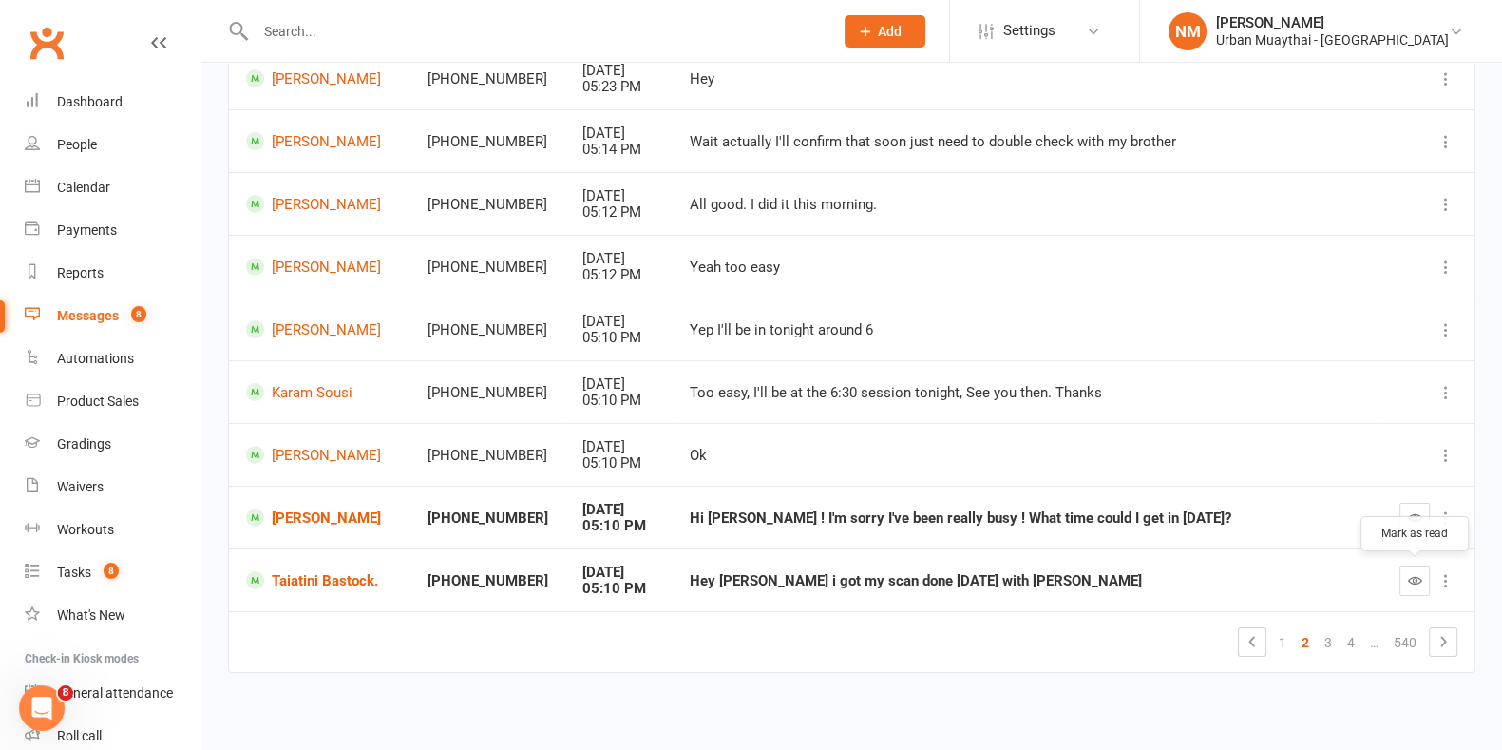
click at [1413, 576] on icon "button" at bounding box center [1415, 580] width 14 height 14
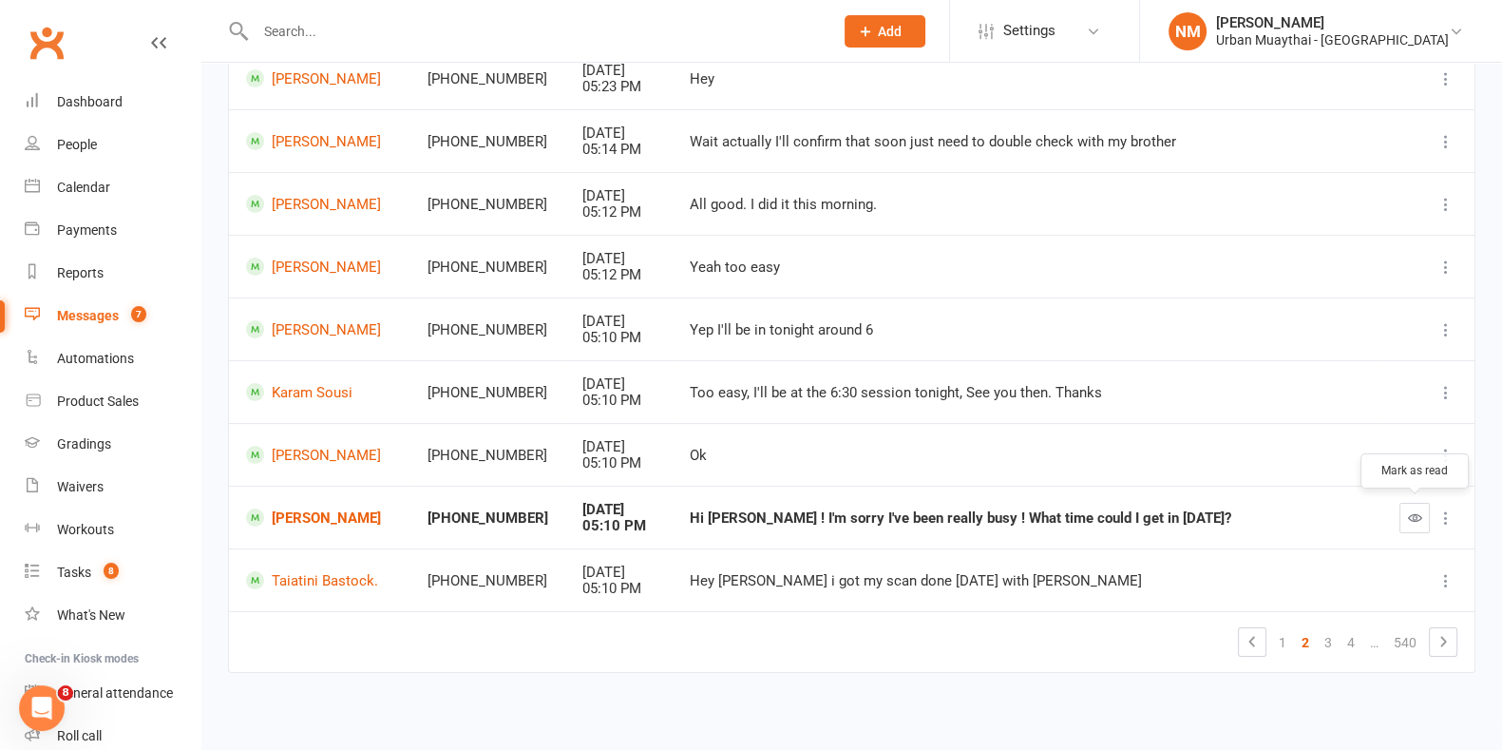
click at [1421, 503] on button "button" at bounding box center [1415, 518] width 30 height 30
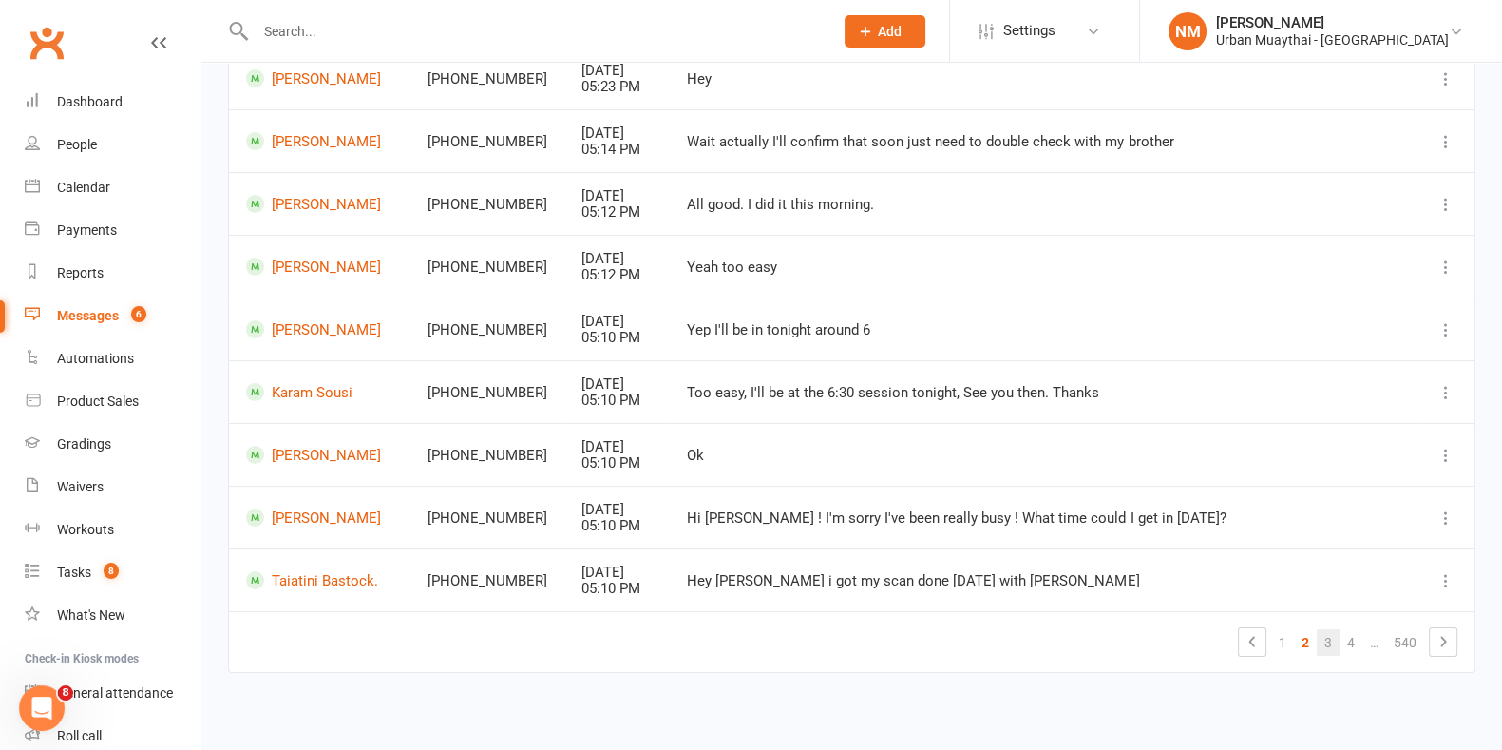
click at [1335, 641] on link "3" at bounding box center [1328, 642] width 23 height 27
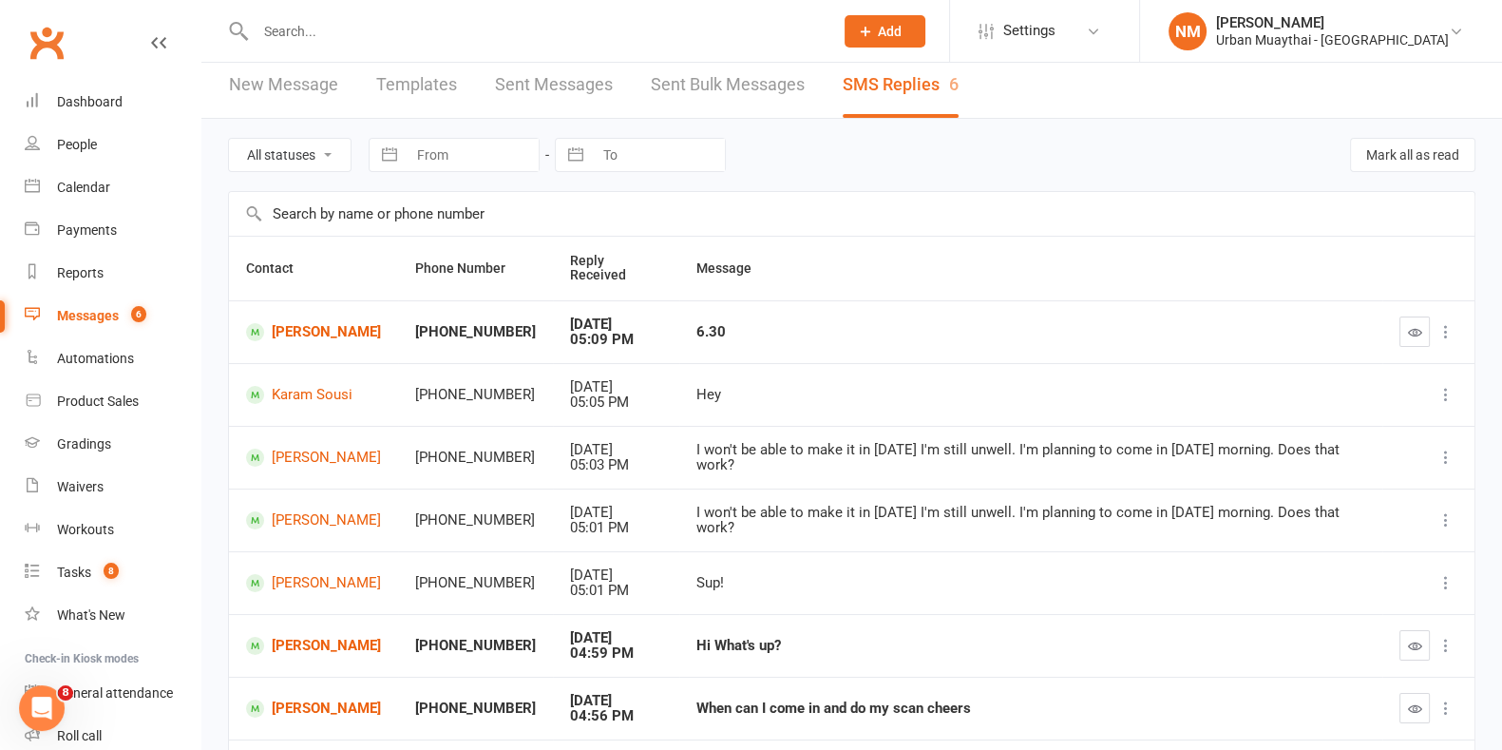
scroll to position [0, 0]
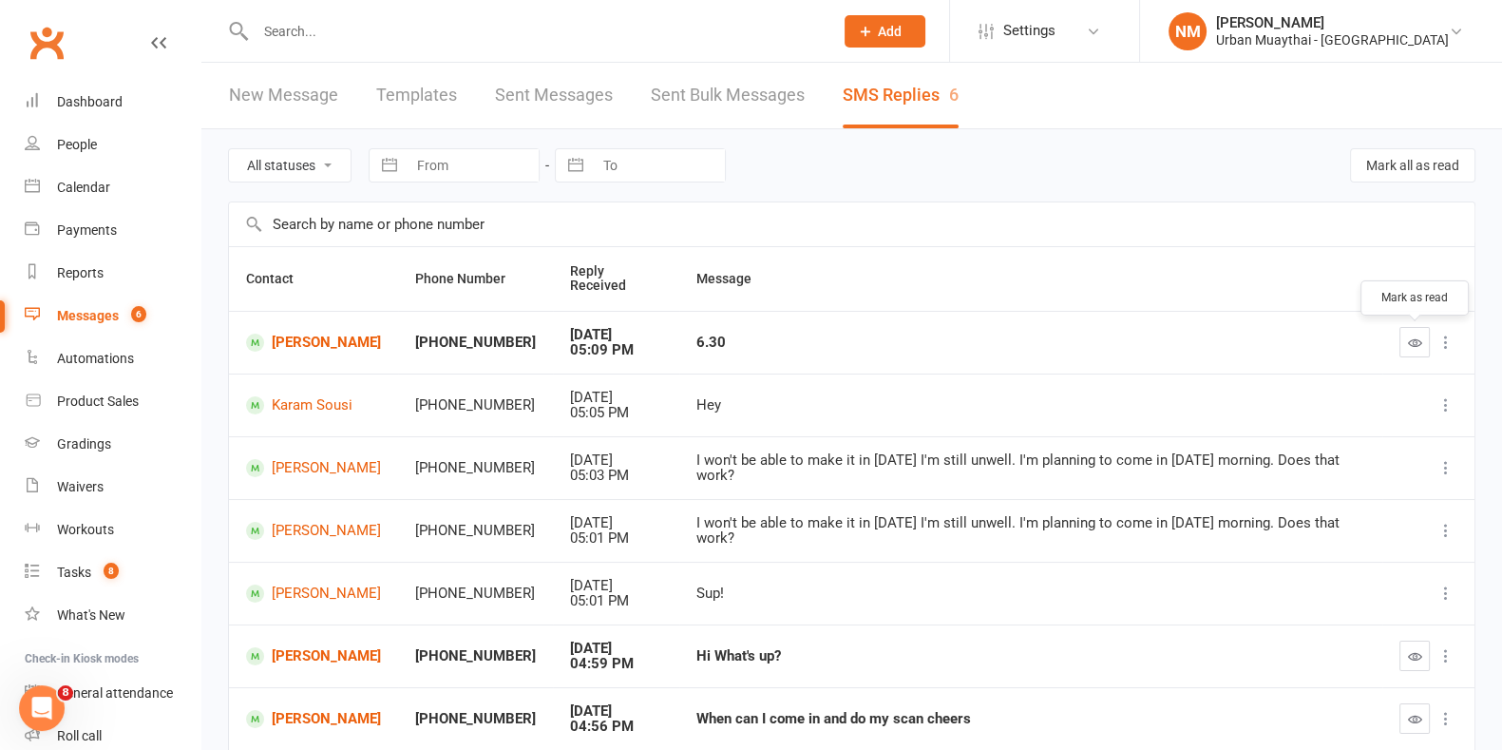
click at [1405, 338] on button "button" at bounding box center [1415, 342] width 30 height 30
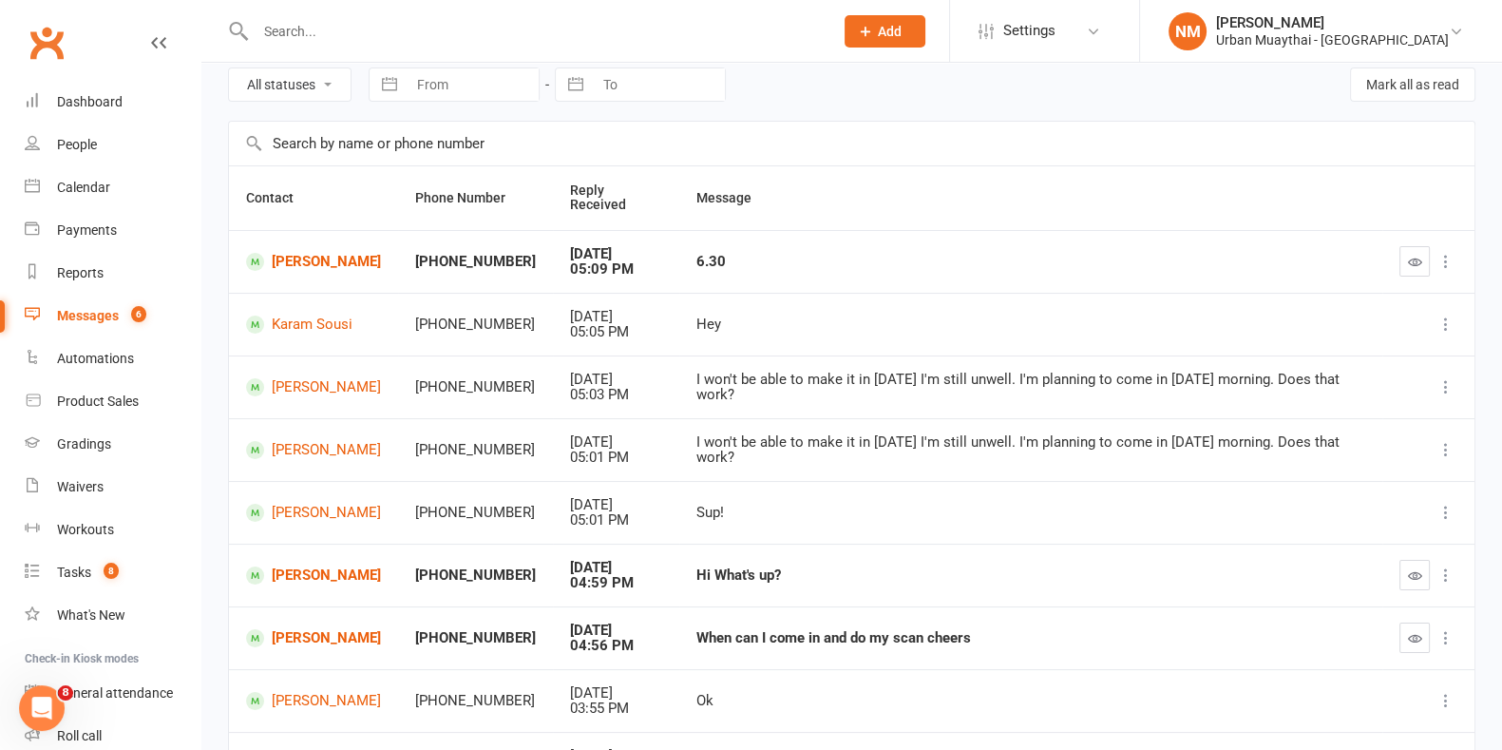
scroll to position [118, 0]
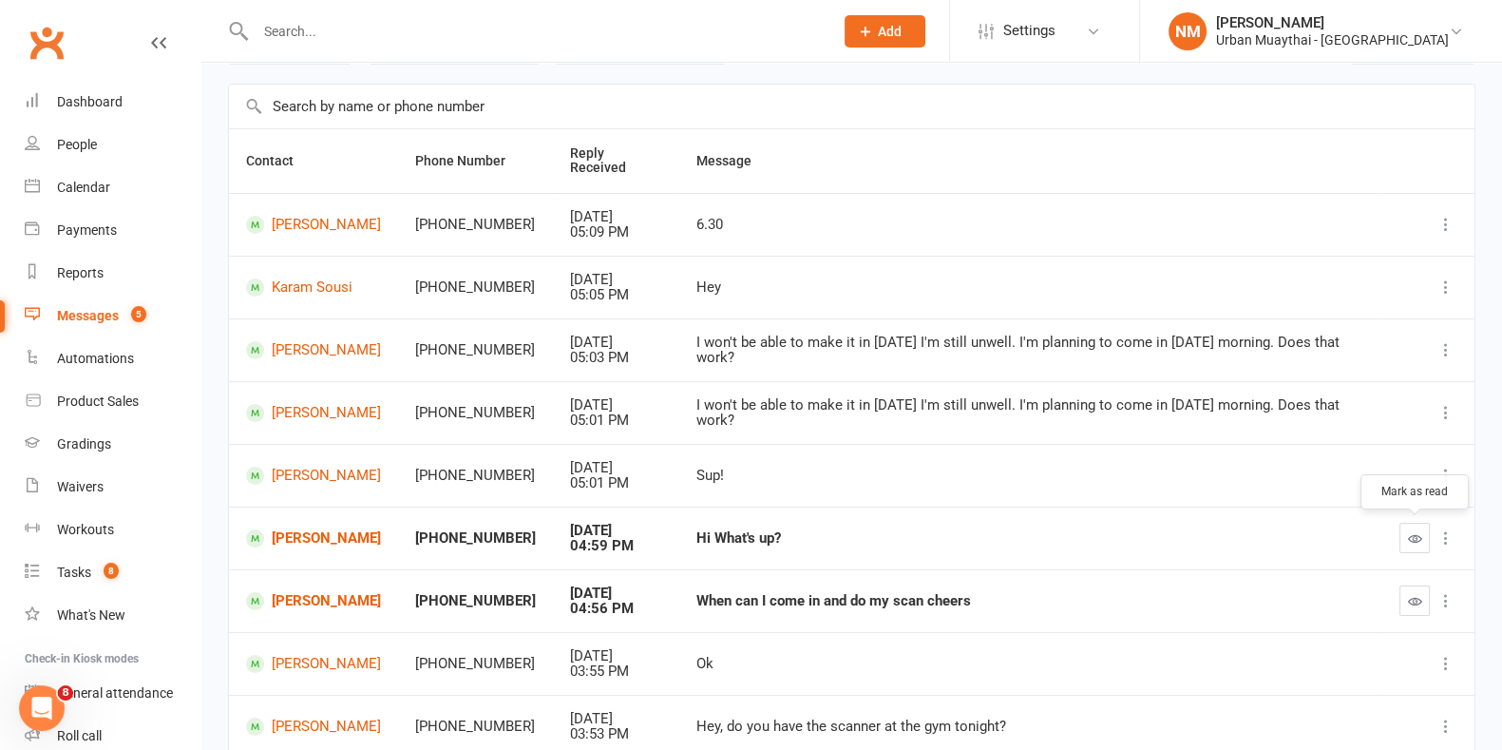
click at [1408, 534] on icon "button" at bounding box center [1415, 538] width 14 height 14
click at [1408, 601] on icon "button" at bounding box center [1415, 601] width 14 height 14
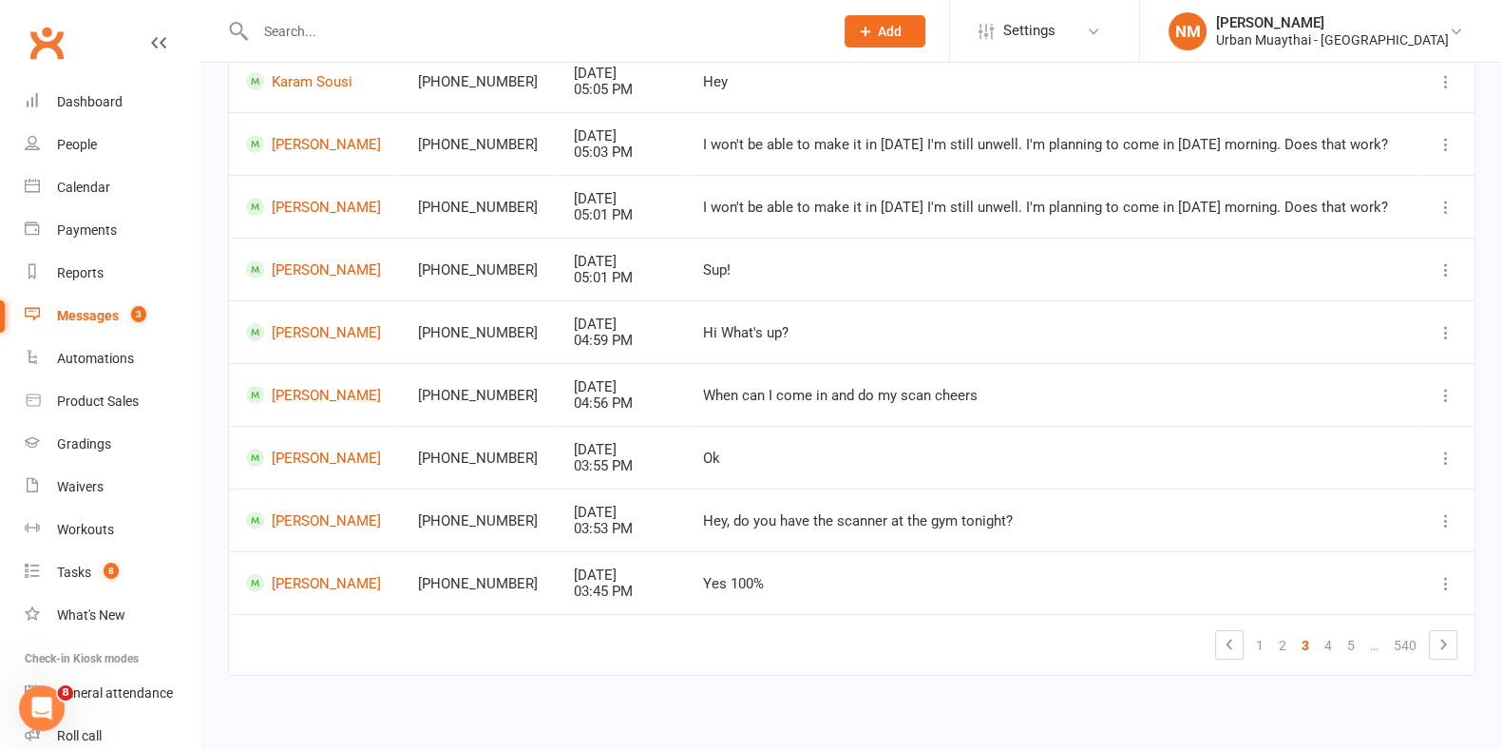
scroll to position [313, 0]
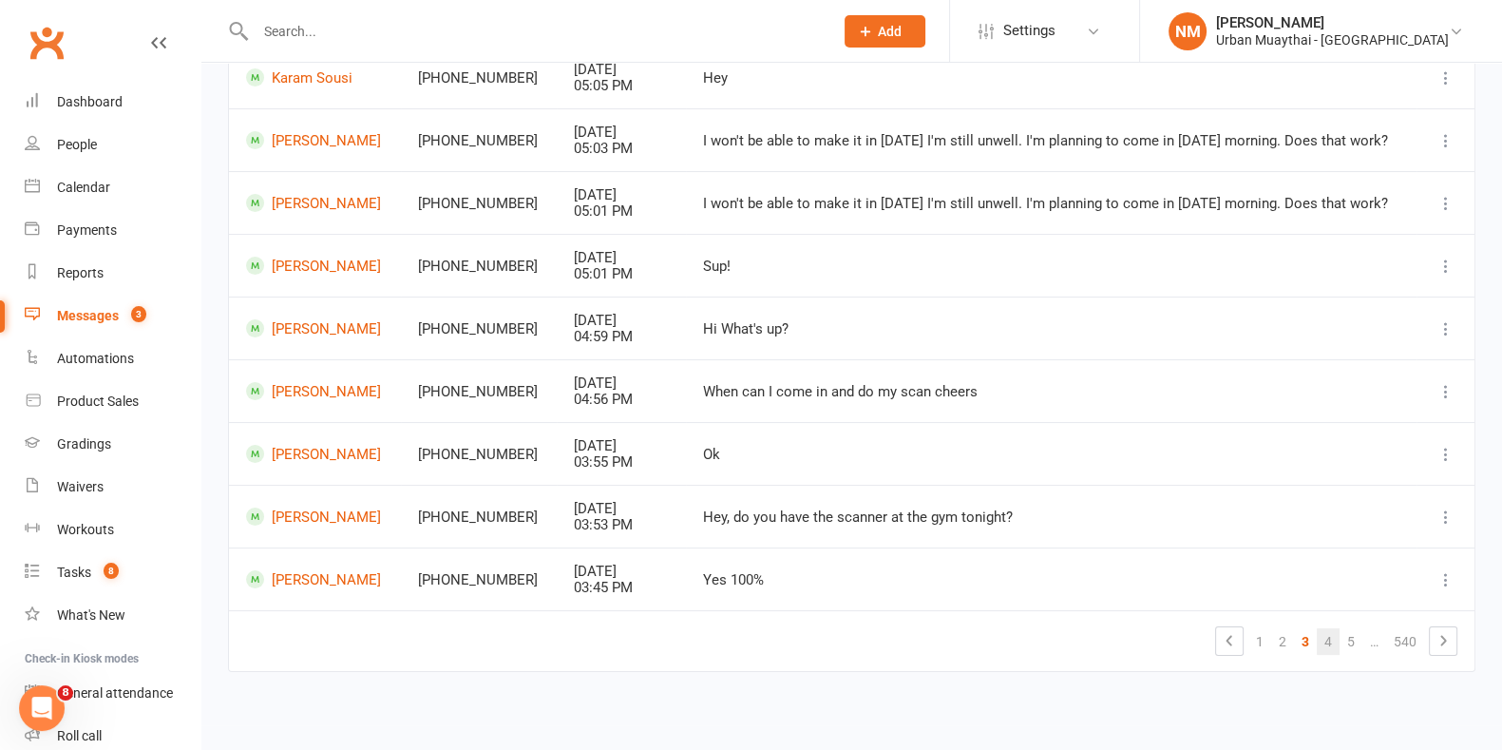
click at [1321, 631] on link "4" at bounding box center [1328, 641] width 23 height 27
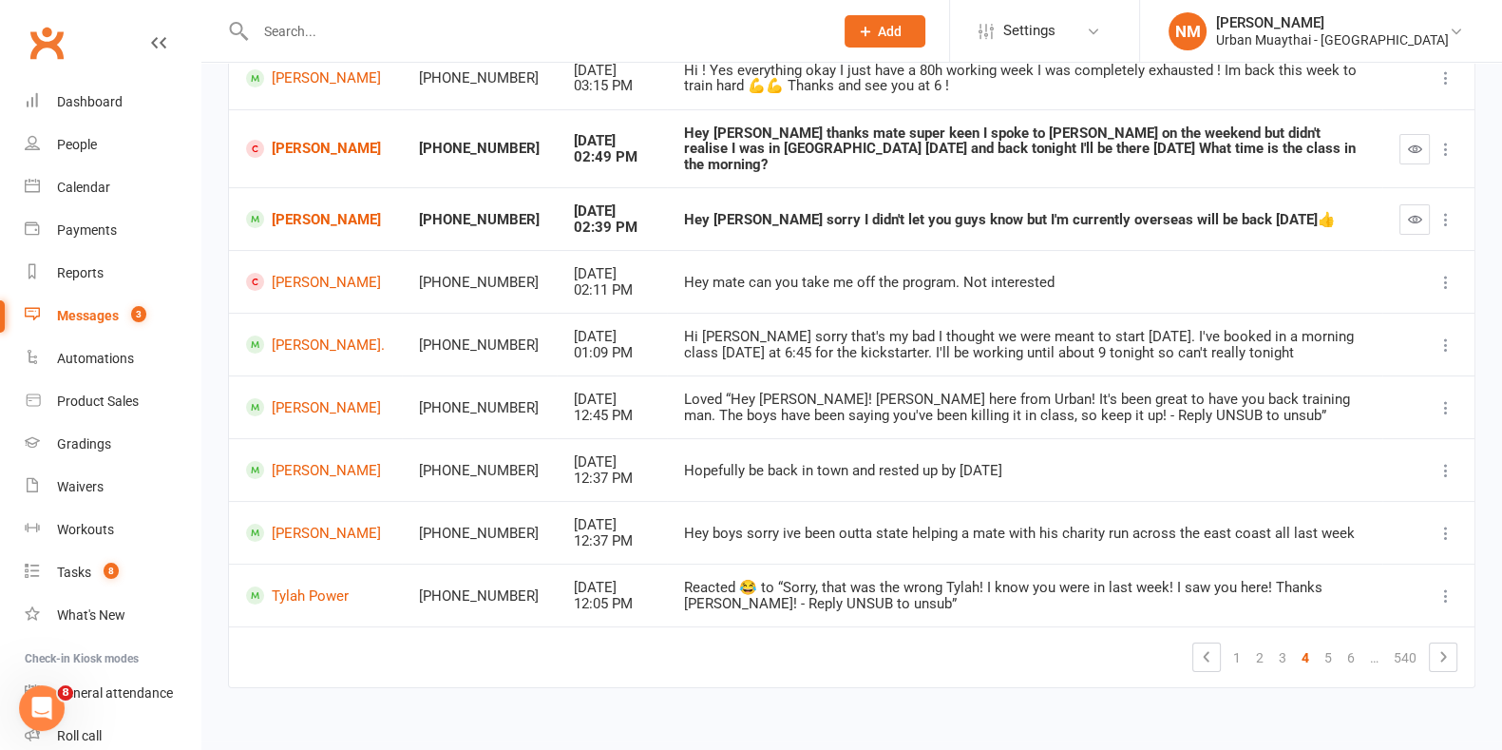
scroll to position [0, 0]
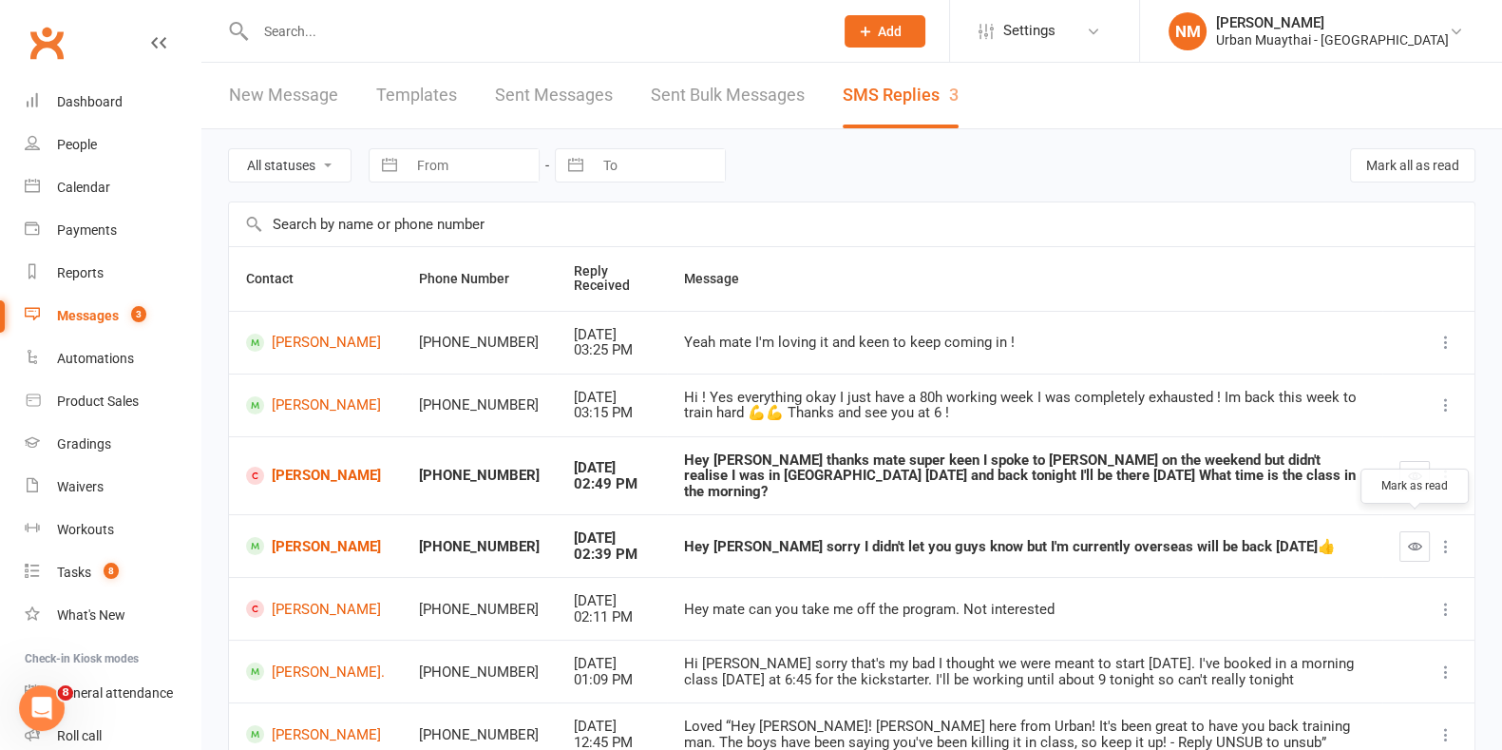
click at [1410, 539] on icon "button" at bounding box center [1415, 546] width 14 height 14
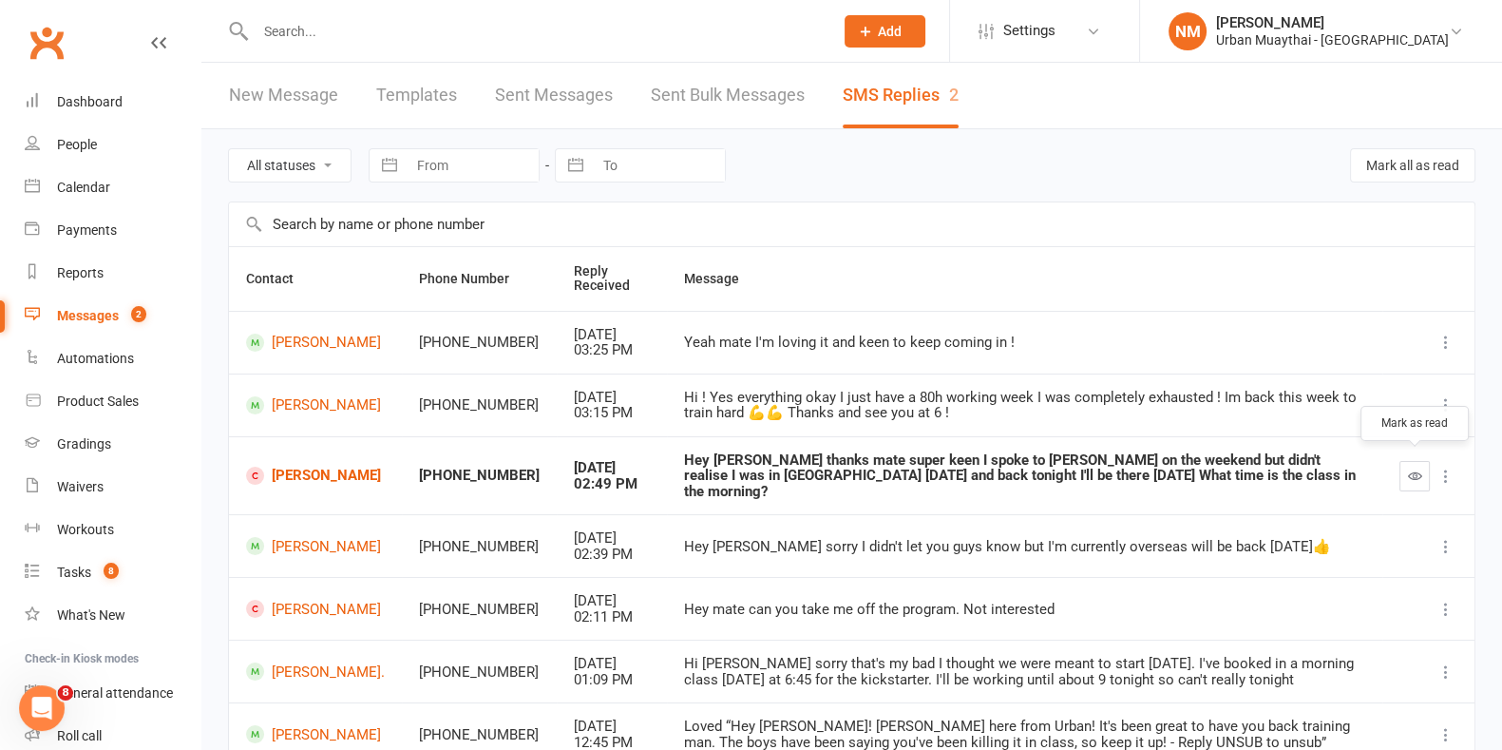
click at [1414, 480] on button "button" at bounding box center [1415, 476] width 30 height 30
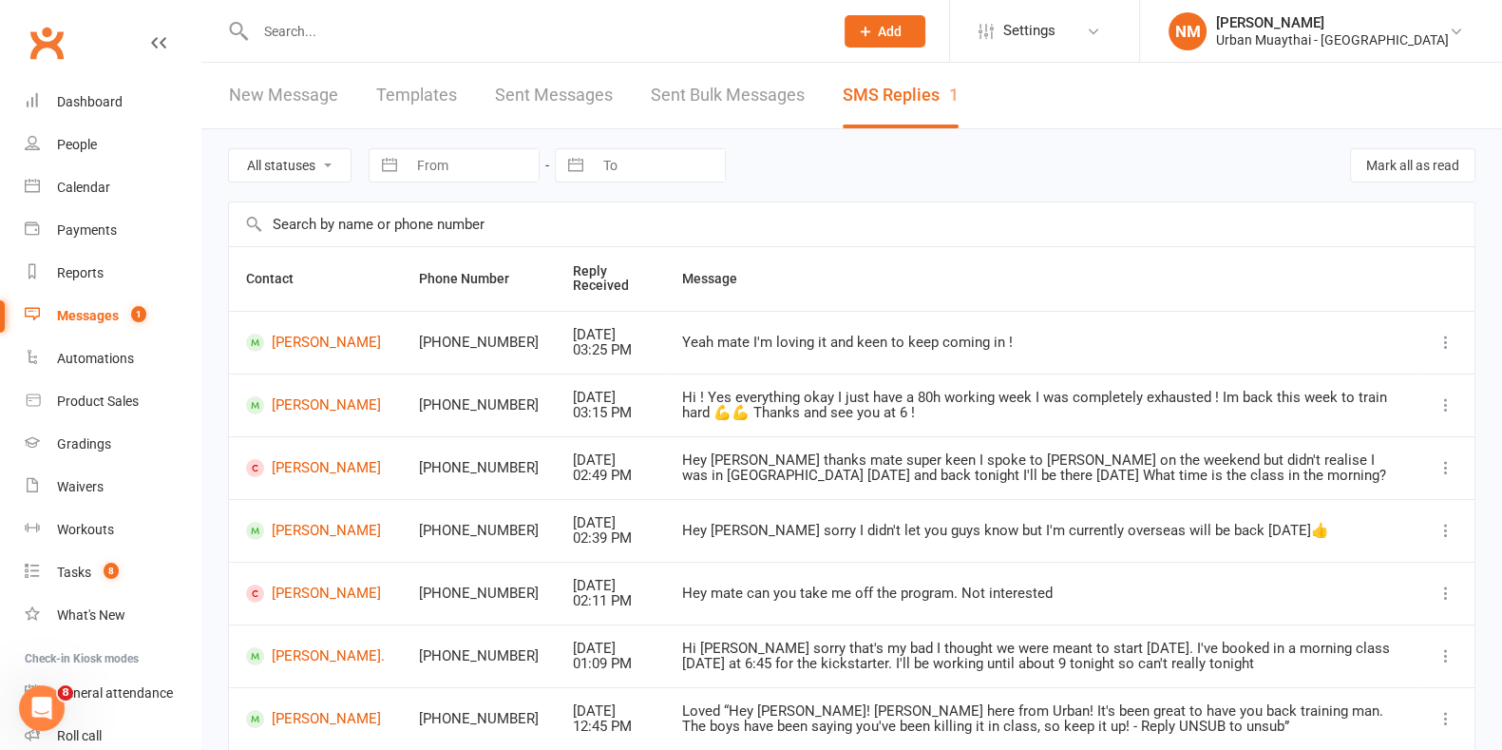
click at [114, 313] on div "Messages" at bounding box center [88, 315] width 62 height 15
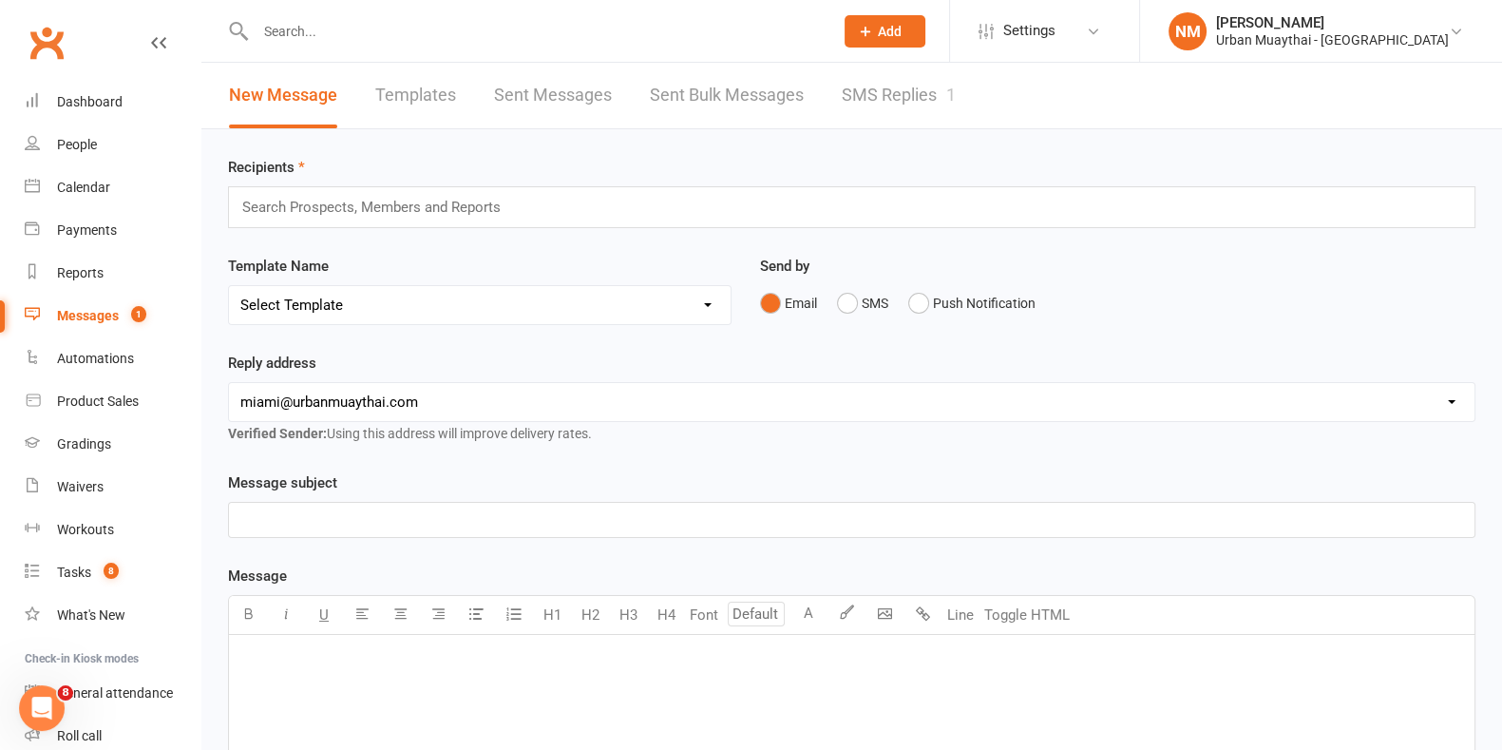
click at [874, 92] on link "SMS Replies 1" at bounding box center [899, 96] width 114 height 66
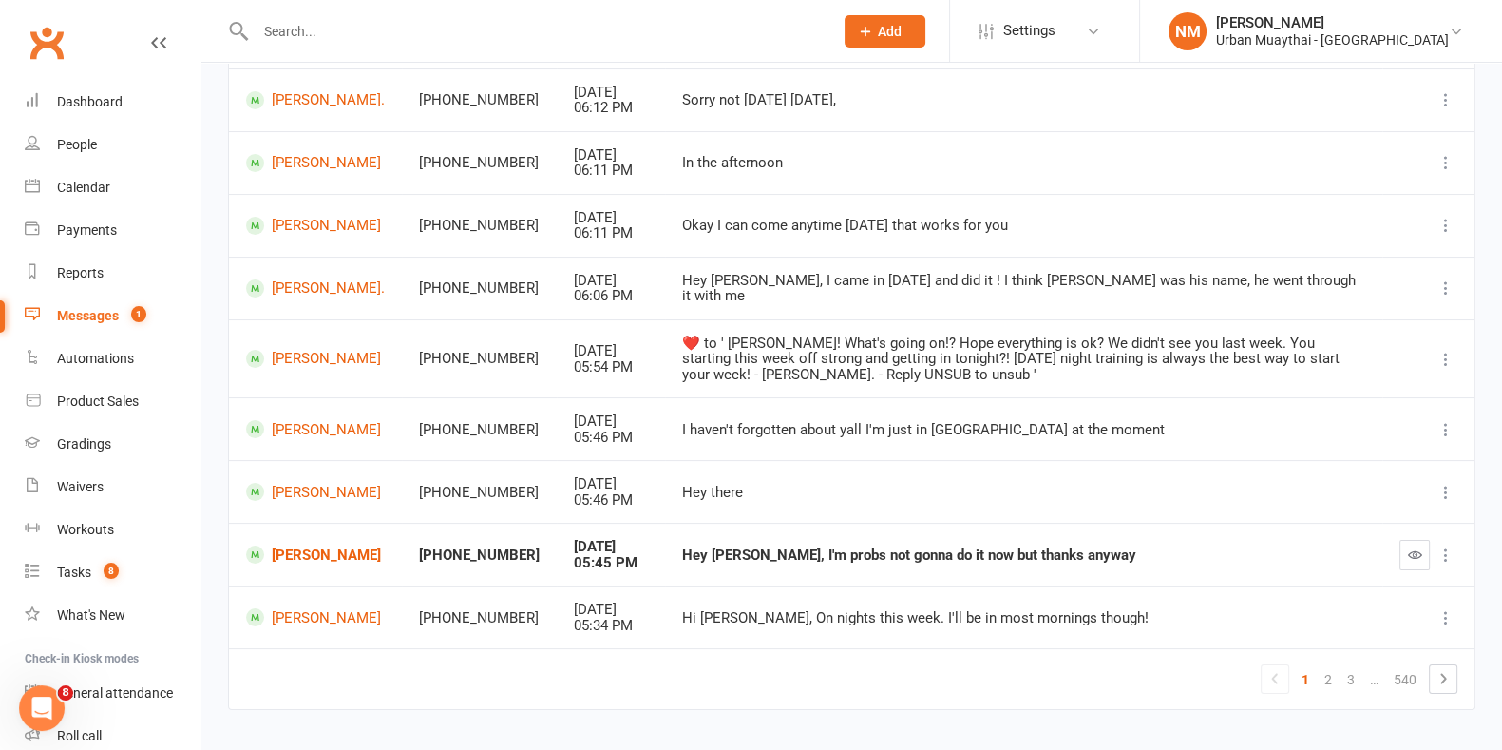
scroll to position [342, 0]
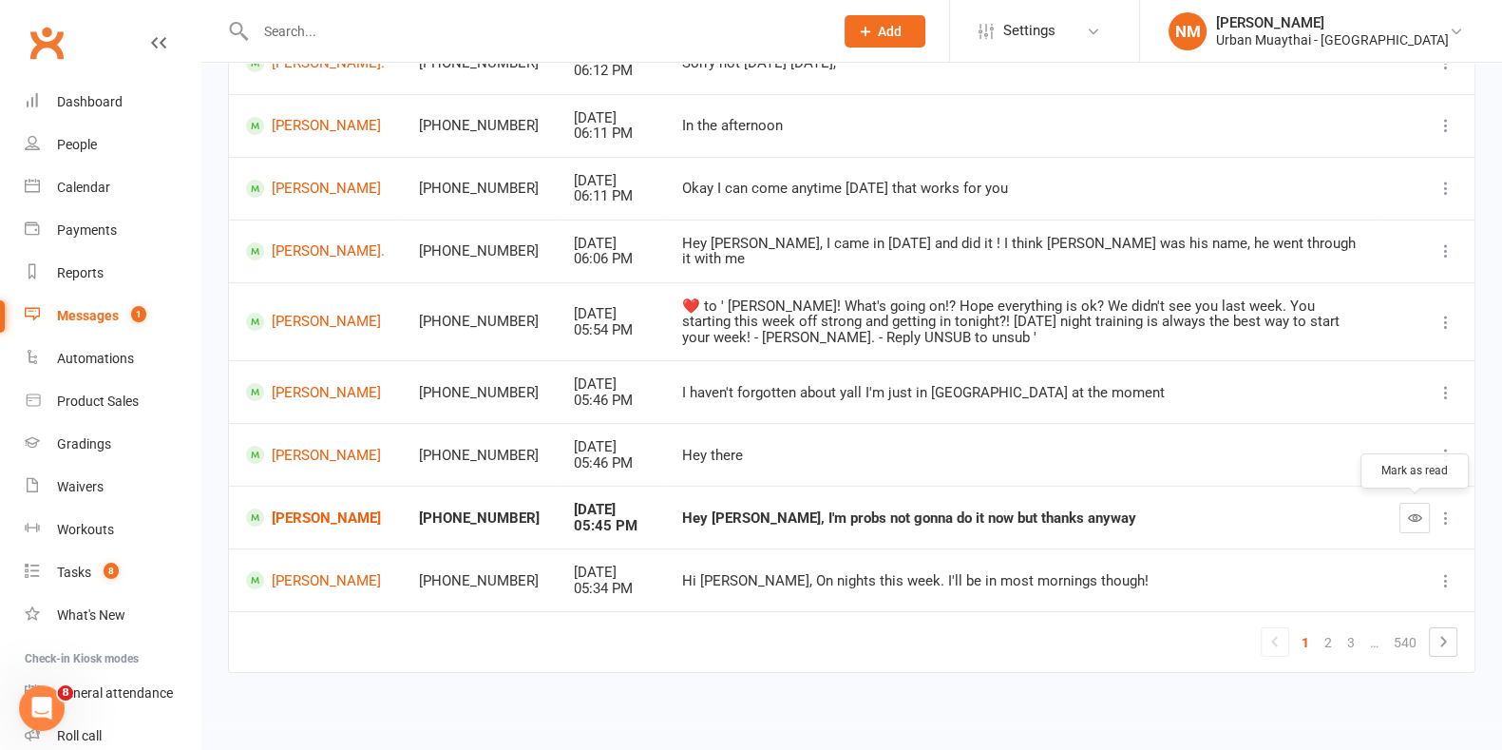
click at [1428, 514] on button "button" at bounding box center [1415, 518] width 30 height 30
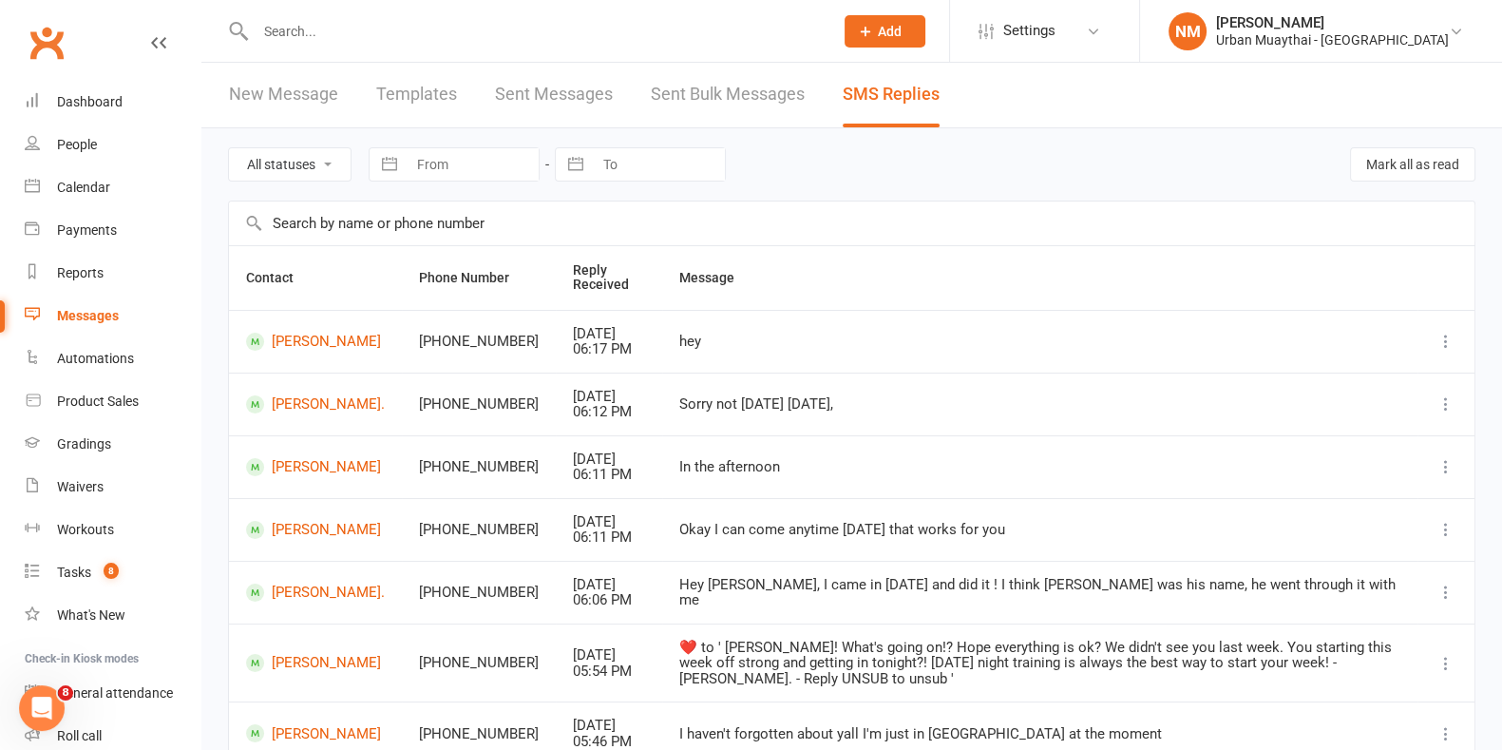
scroll to position [0, 0]
click at [71, 105] on div "Dashboard" at bounding box center [90, 101] width 66 height 15
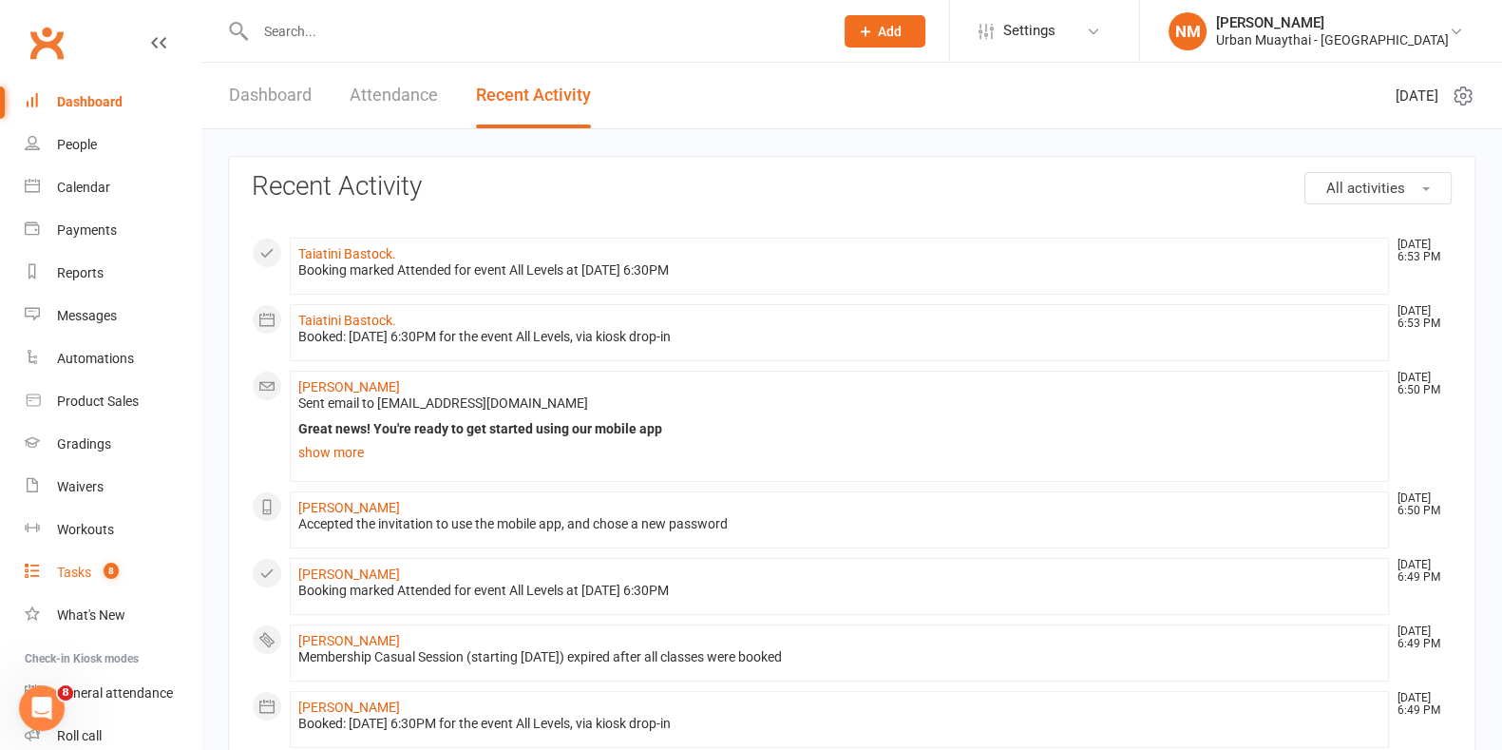
click at [83, 552] on link "Tasks 8" at bounding box center [113, 572] width 176 height 43
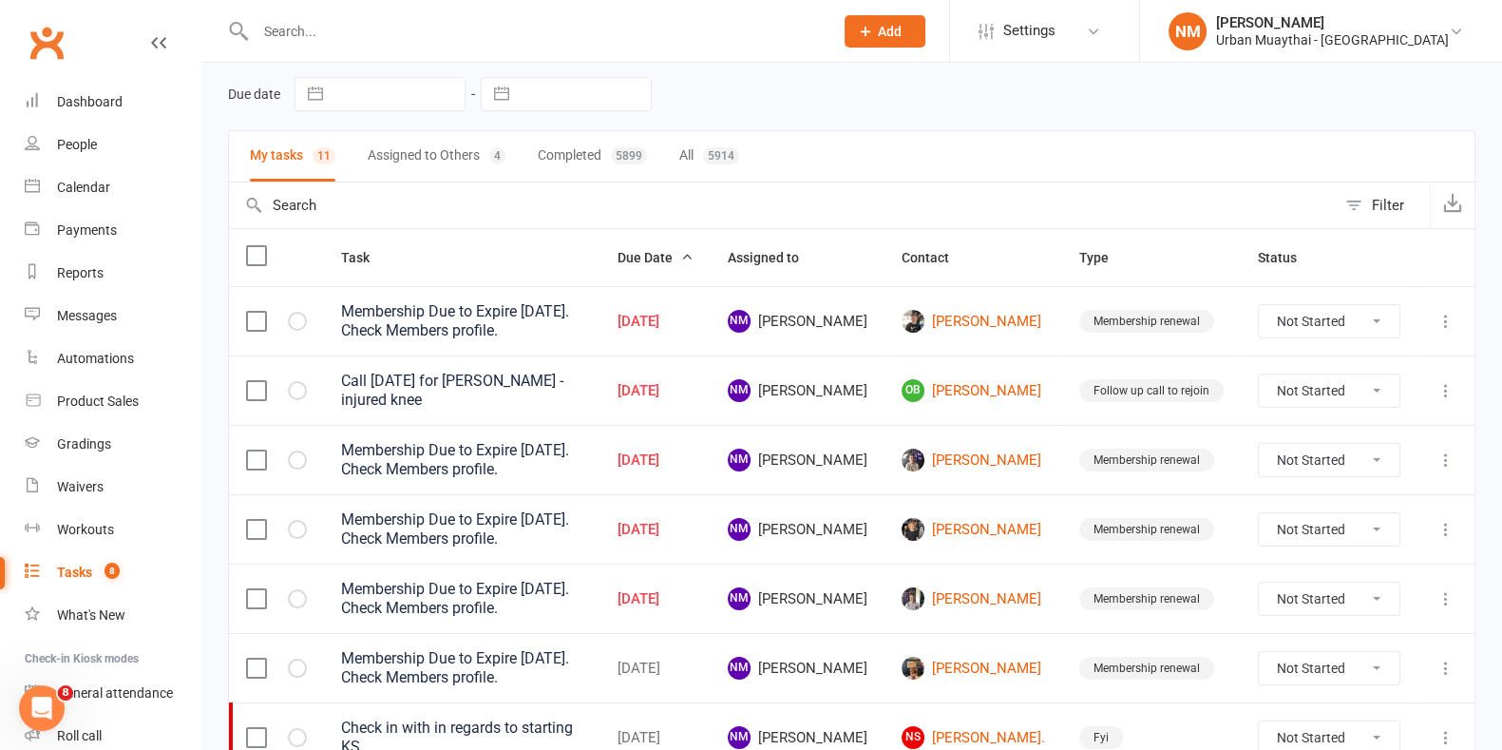
scroll to position [118, 0]
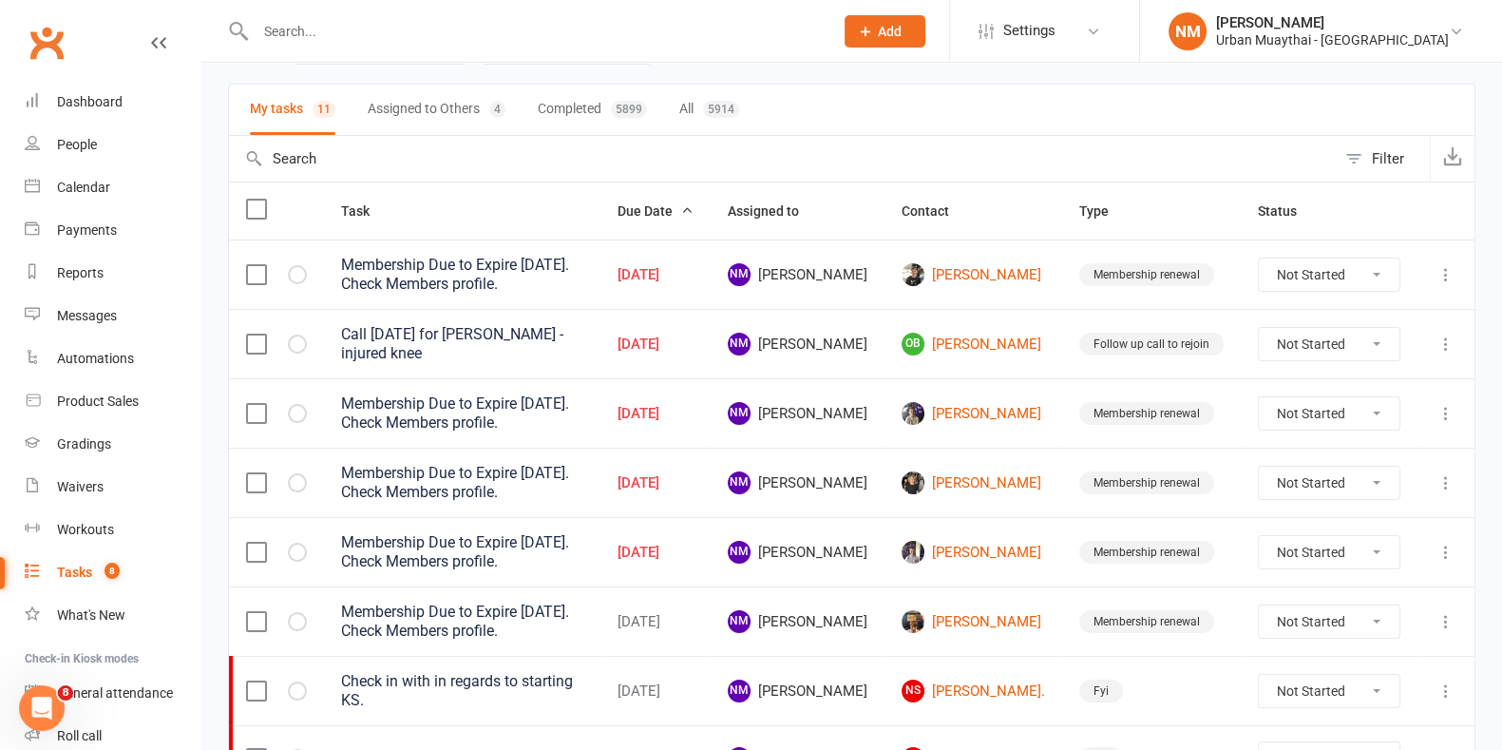
click at [1323, 275] on select "Not Started In Progress Waiting Complete" at bounding box center [1329, 274] width 141 height 32
click at [1291, 280] on select "Not Started In Progress Waiting Complete" at bounding box center [1329, 274] width 141 height 32
click at [1259, 258] on select "Not Started In Progress Waiting Complete" at bounding box center [1329, 274] width 141 height 32
select select "unstarted"
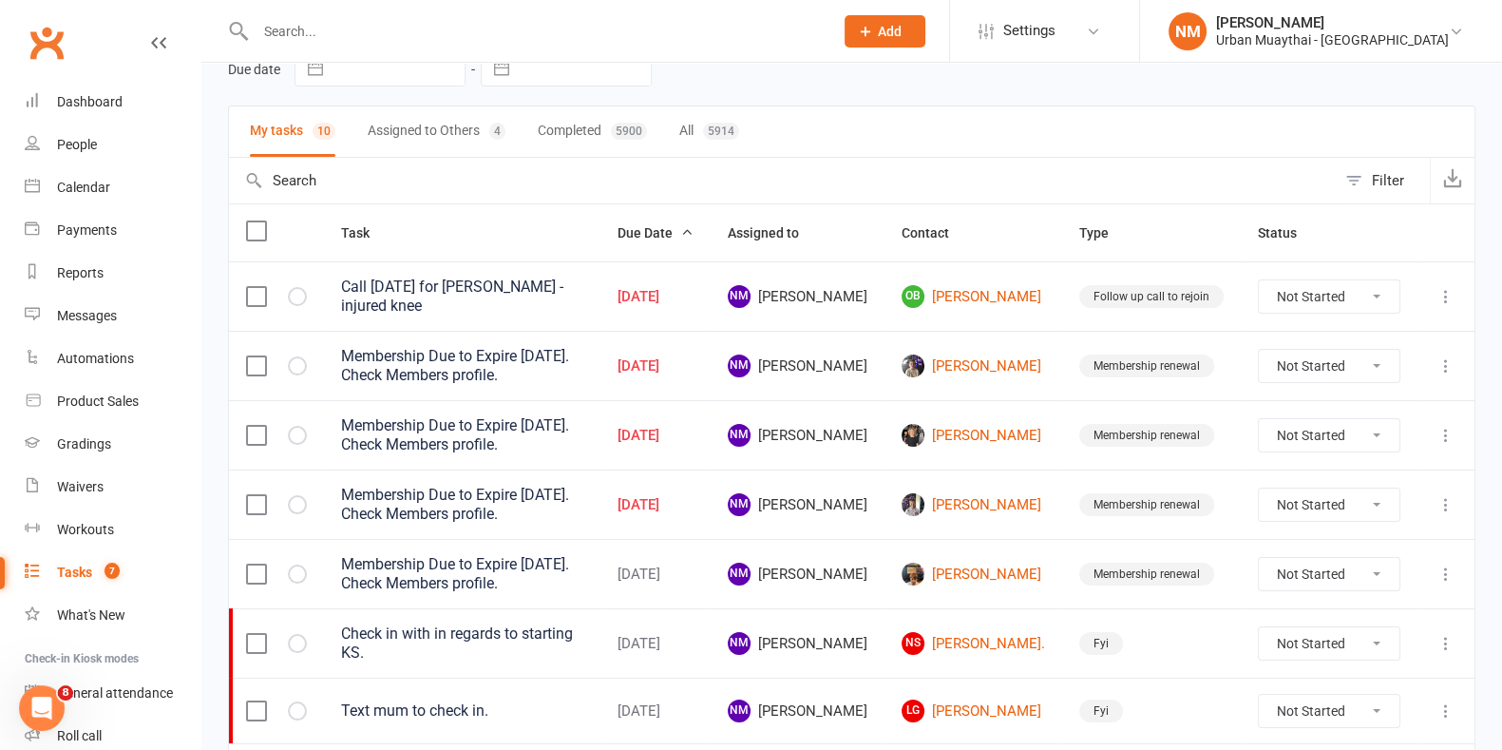
scroll to position [0, 0]
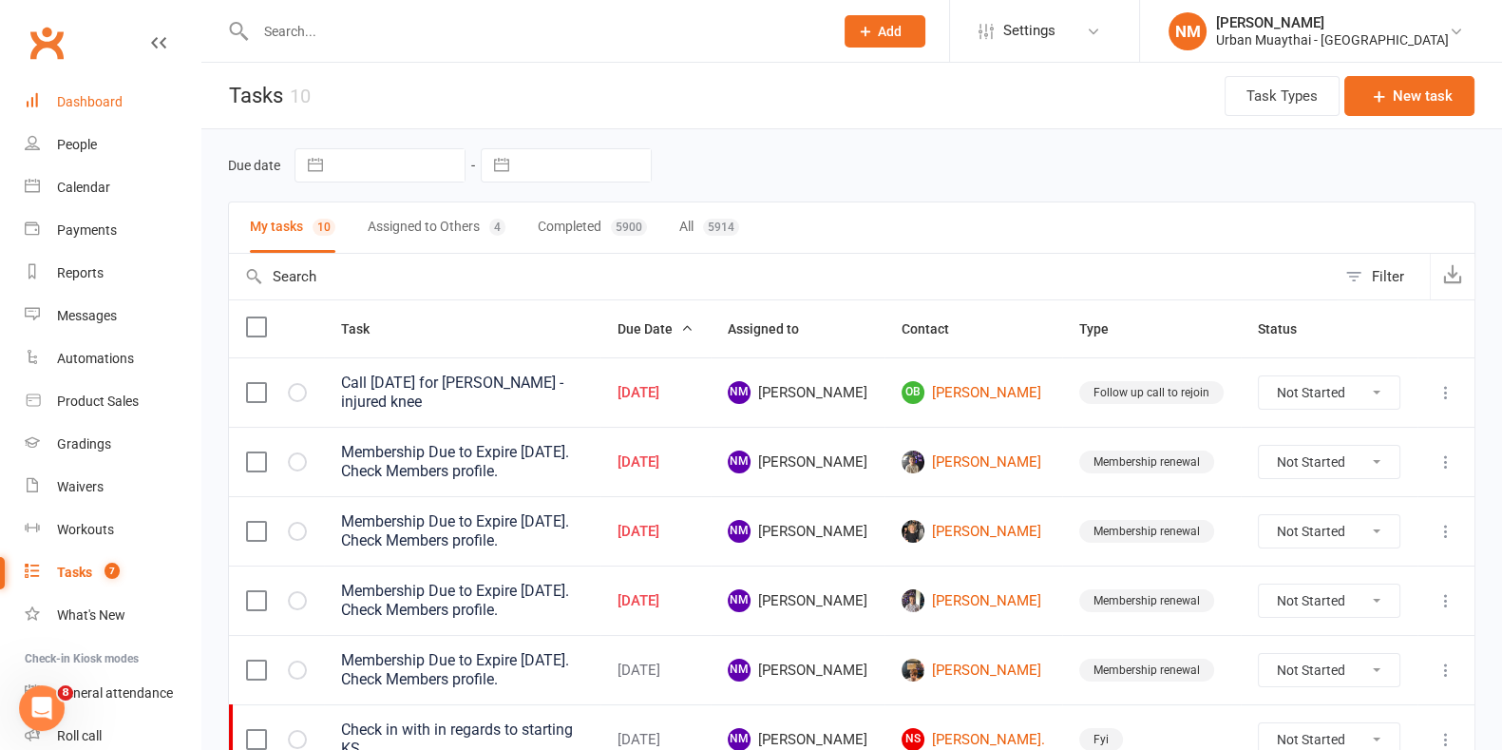
click at [115, 102] on div "Dashboard" at bounding box center [90, 101] width 66 height 15
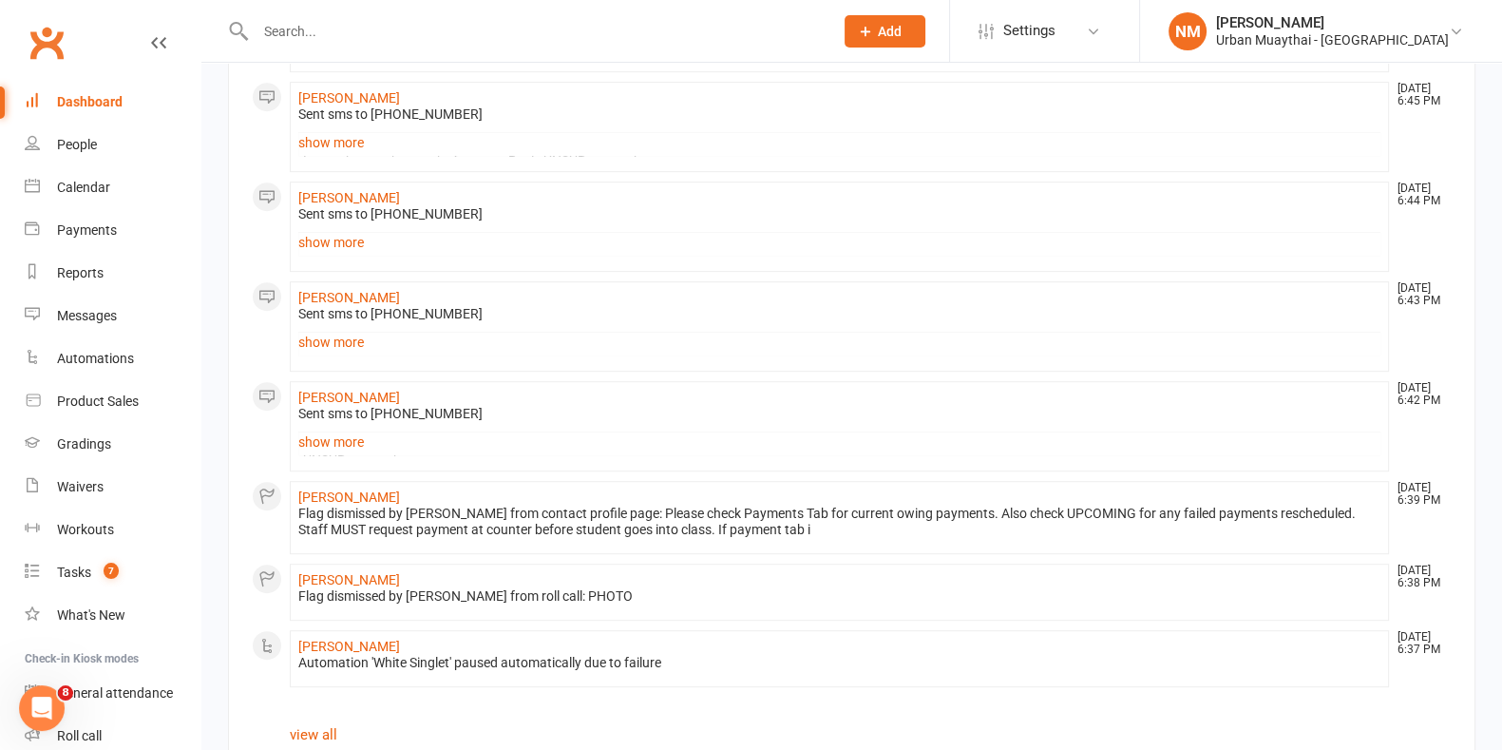
scroll to position [1207, 0]
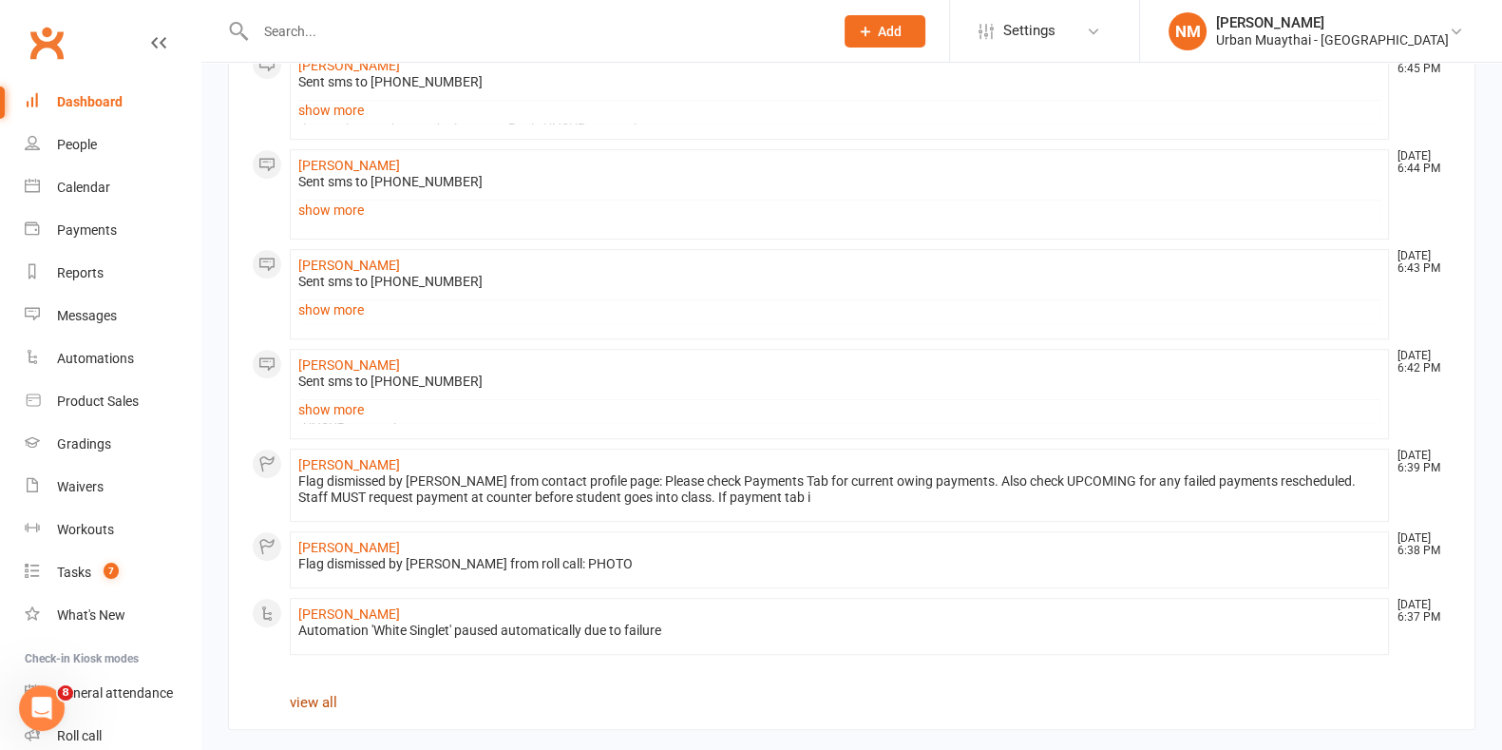
click at [327, 698] on link "view all" at bounding box center [314, 702] width 48 height 17
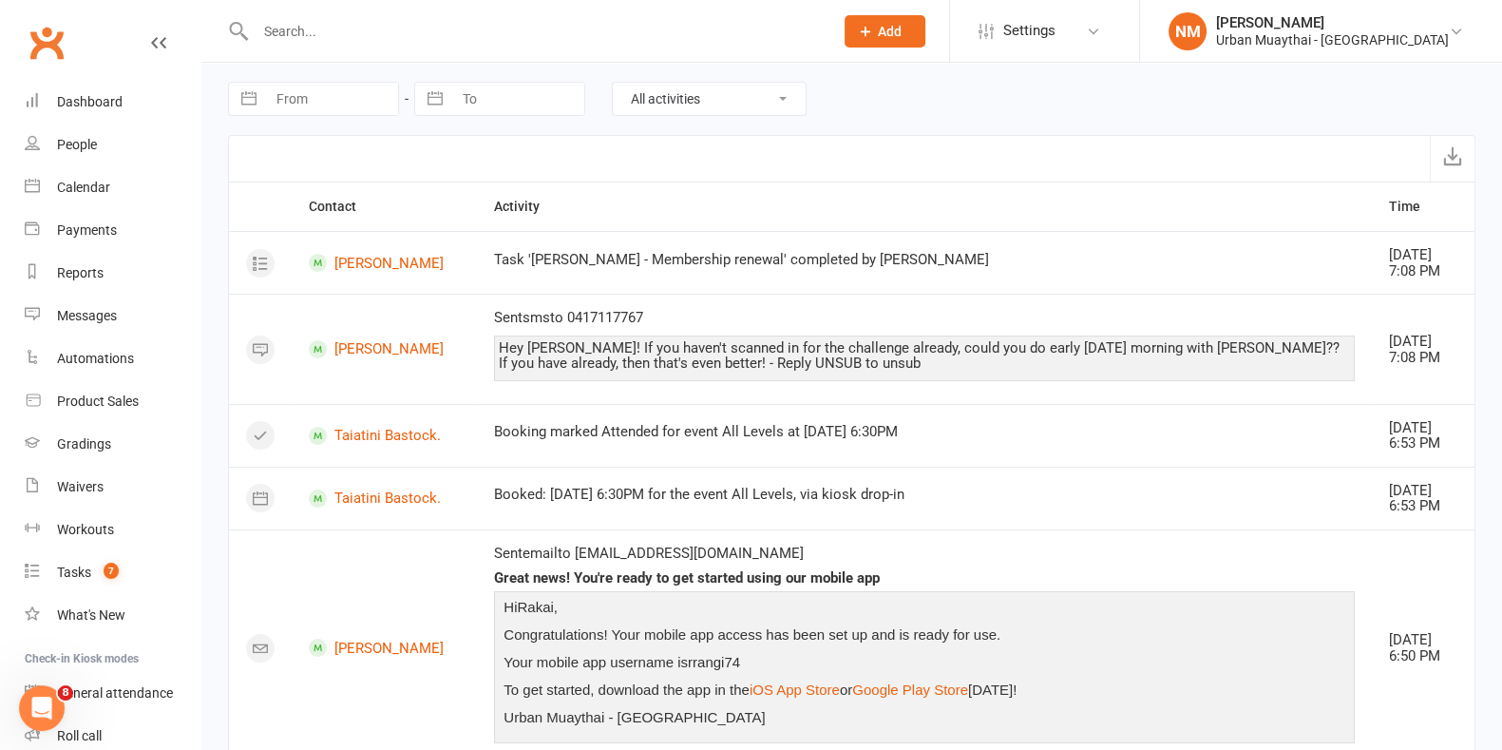
select select "8"
select select "2025"
select select "9"
select select "2025"
select select "10"
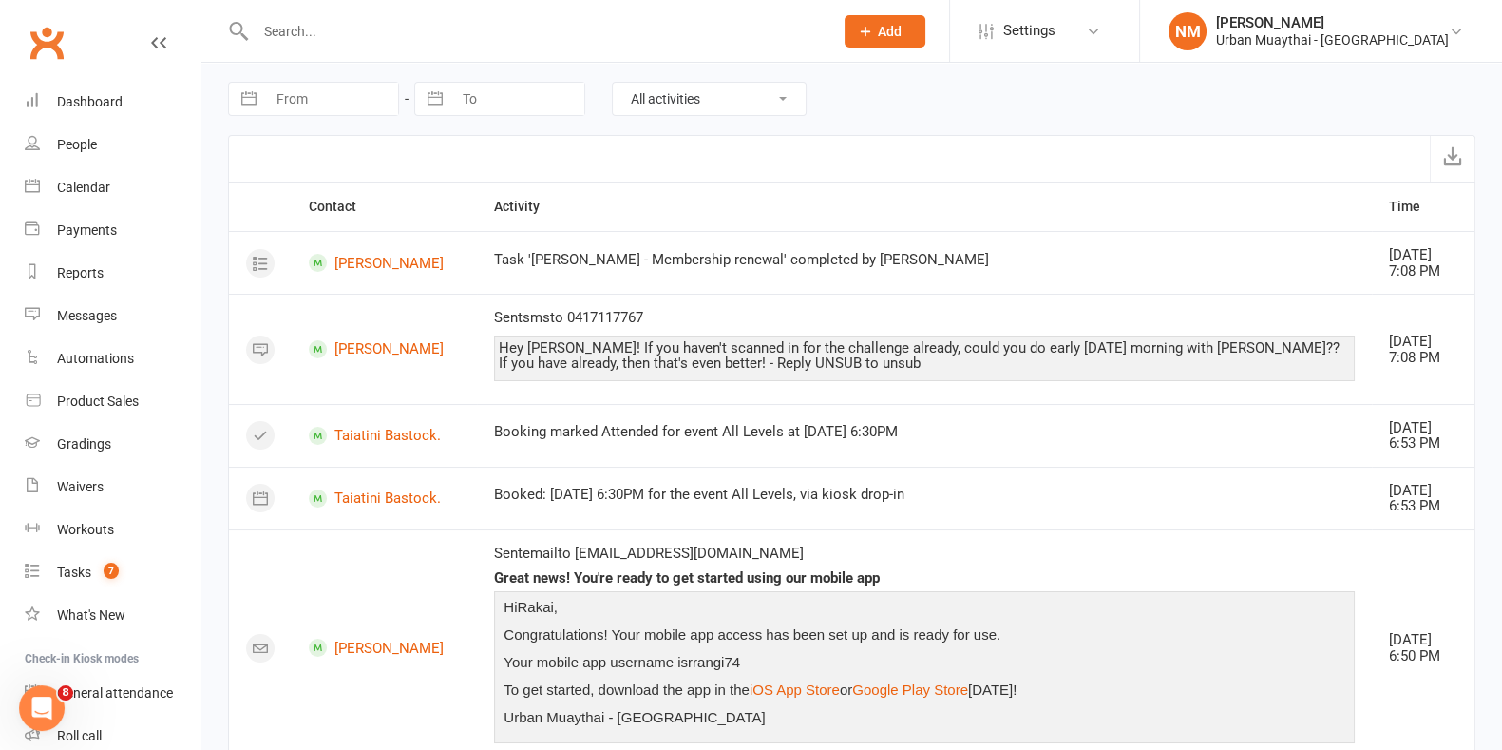
select select "2025"
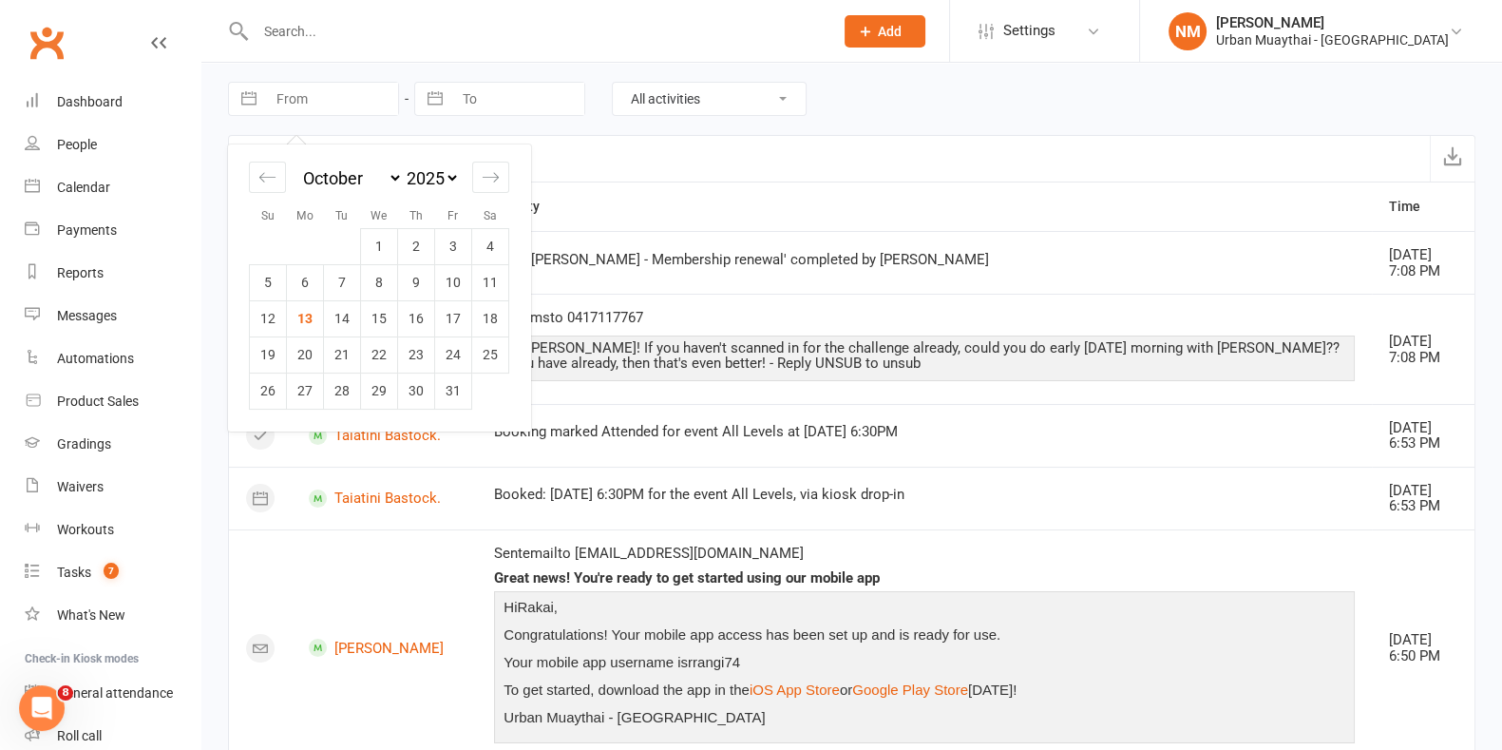
click at [337, 97] on input "From" at bounding box center [332, 99] width 132 height 32
click at [308, 314] on td "13" at bounding box center [305, 318] width 37 height 36
type input "13 Oct 2025"
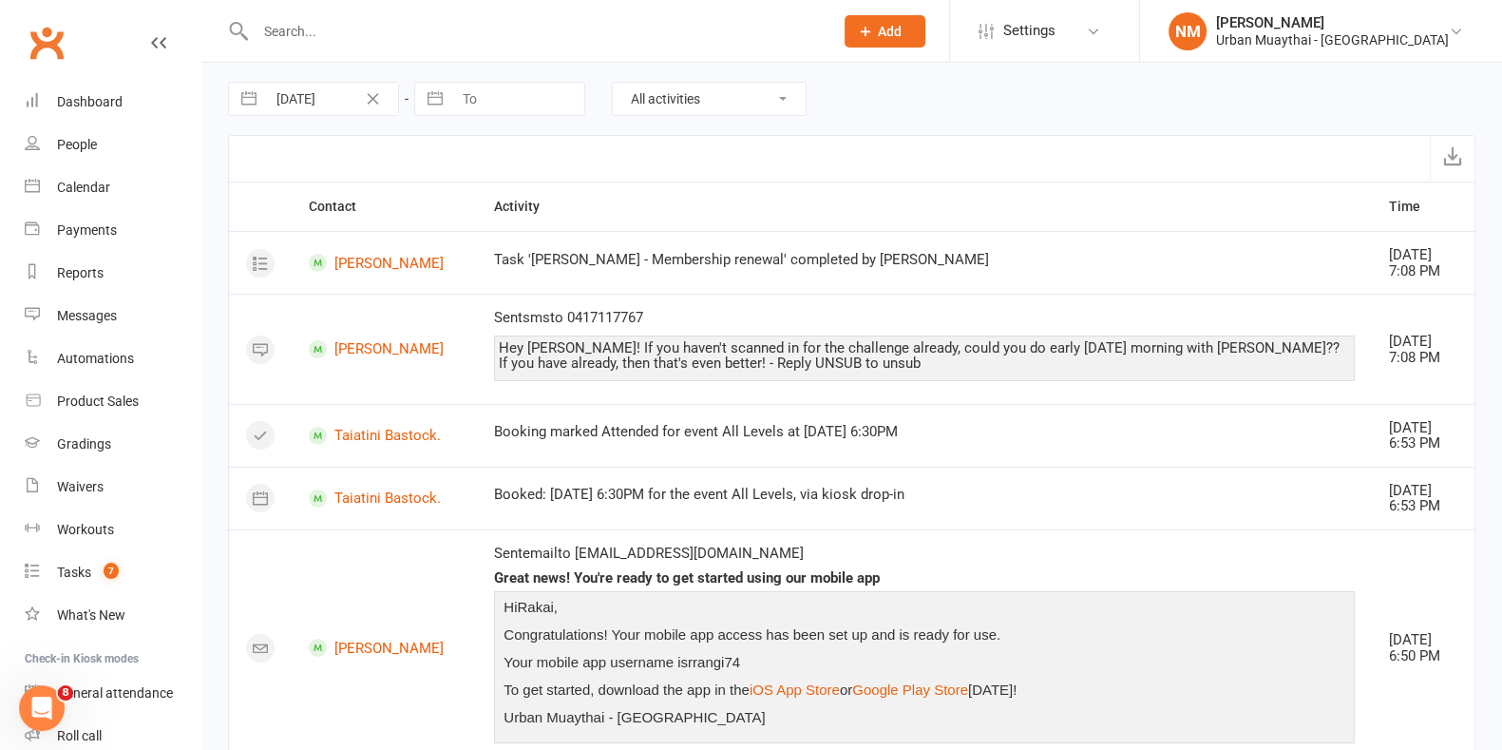
click at [475, 104] on input "To" at bounding box center [518, 99] width 132 height 32
select select "8"
select select "2025"
select select "9"
select select "2025"
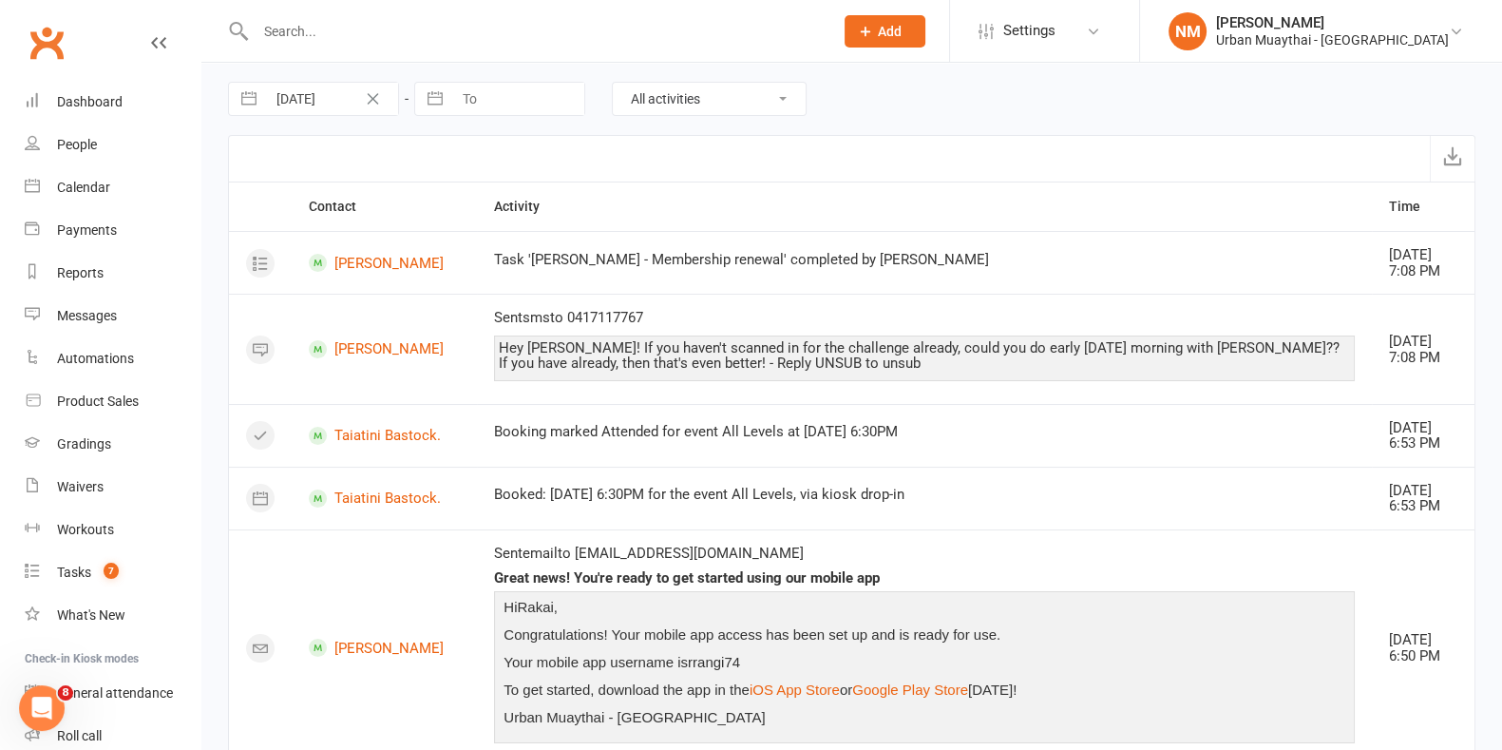
select select "10"
select select "2025"
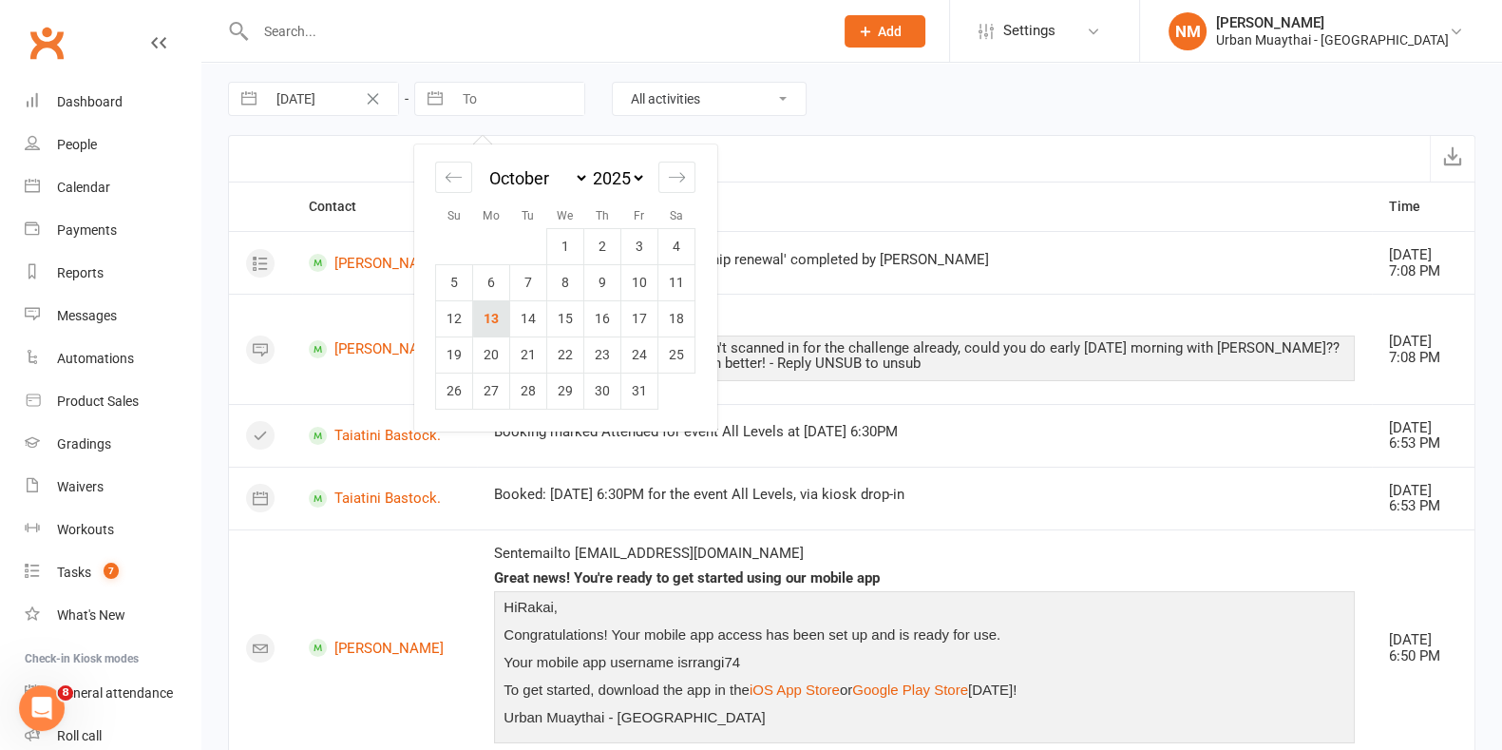
click at [491, 330] on td "13" at bounding box center [491, 318] width 37 height 36
type input "[DATE]"
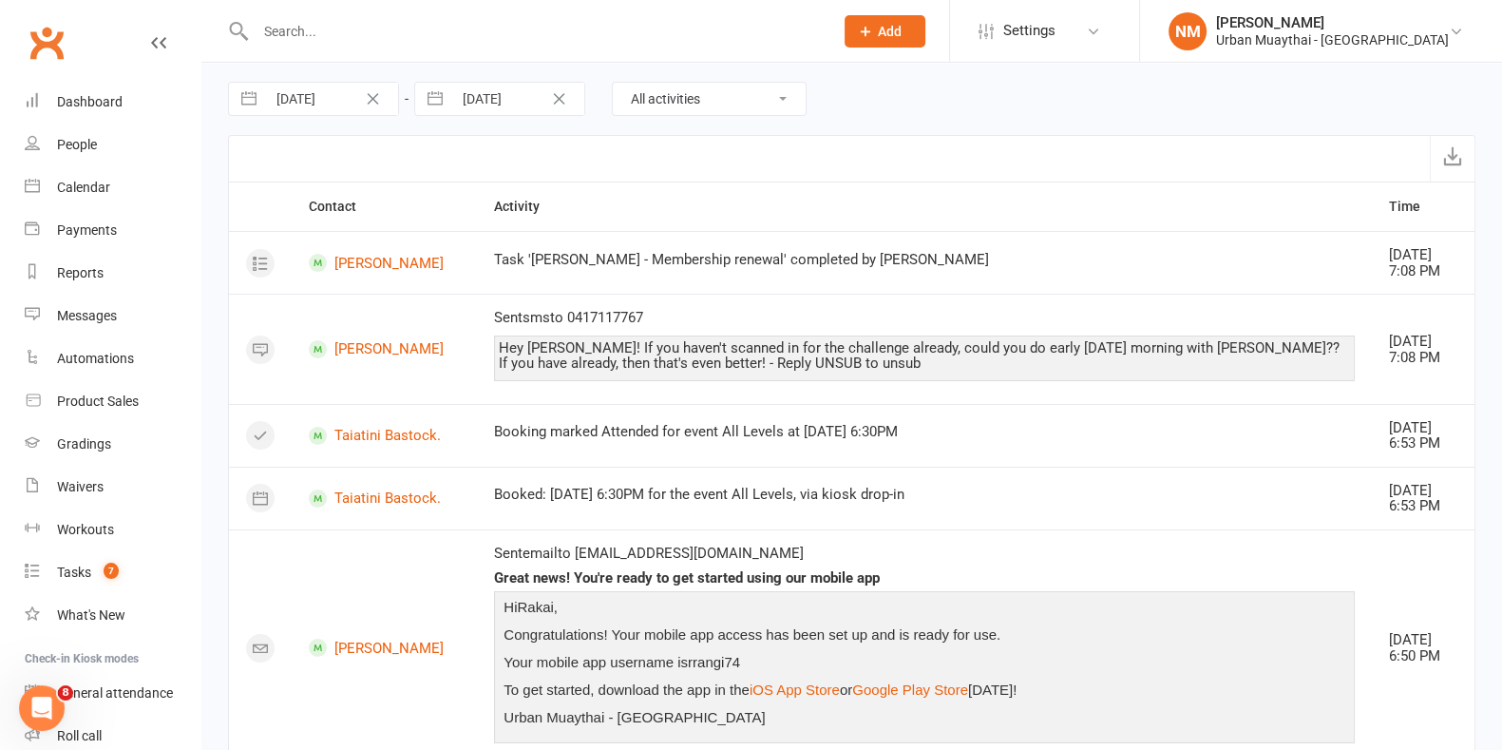
click at [727, 98] on select "All activities Bookings / Attendances Communications Notes Failed SMSes Grading…" at bounding box center [709, 99] width 193 height 32
click at [613, 83] on select "All activities Bookings / Attendances Communications Notes Failed SMSes Grading…" at bounding box center [709, 99] width 193 height 32
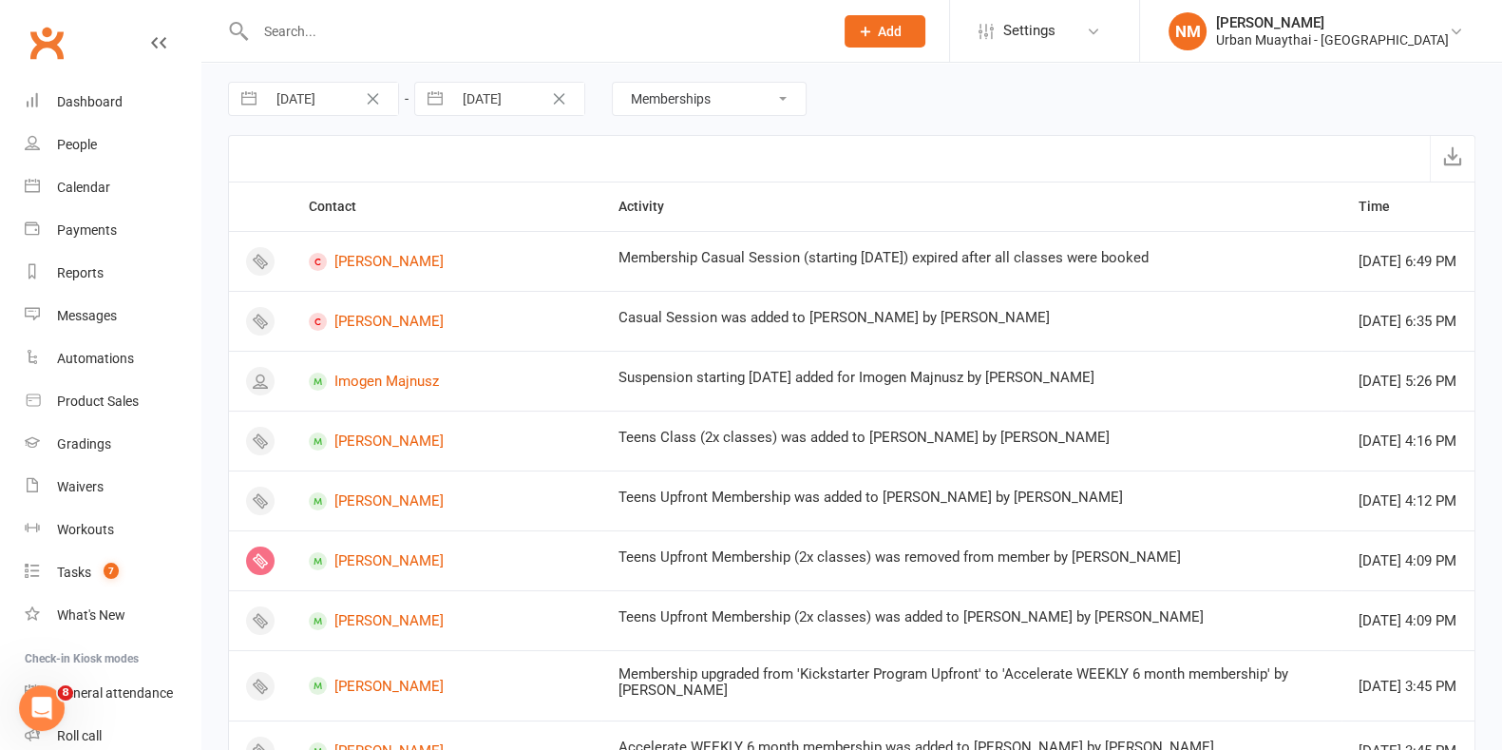
click at [712, 104] on select "All activities Bookings / Attendances Communications Notes Failed SMSes Grading…" at bounding box center [709, 99] width 193 height 32
select select "NoteLogEntry"
click at [613, 83] on select "All activities Bookings / Attendances Communications Notes Failed SMSes Grading…" at bounding box center [709, 99] width 193 height 32
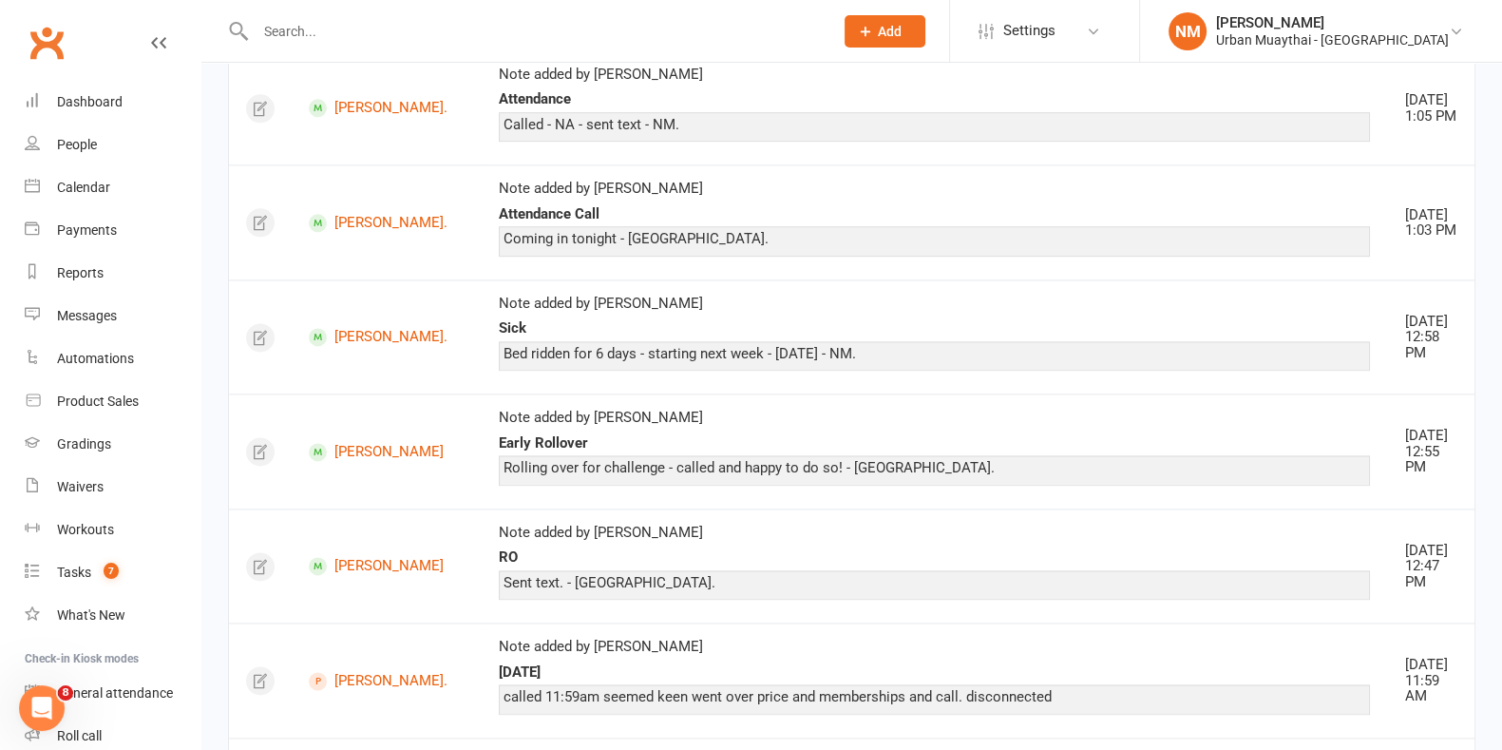
scroll to position [3206, 0]
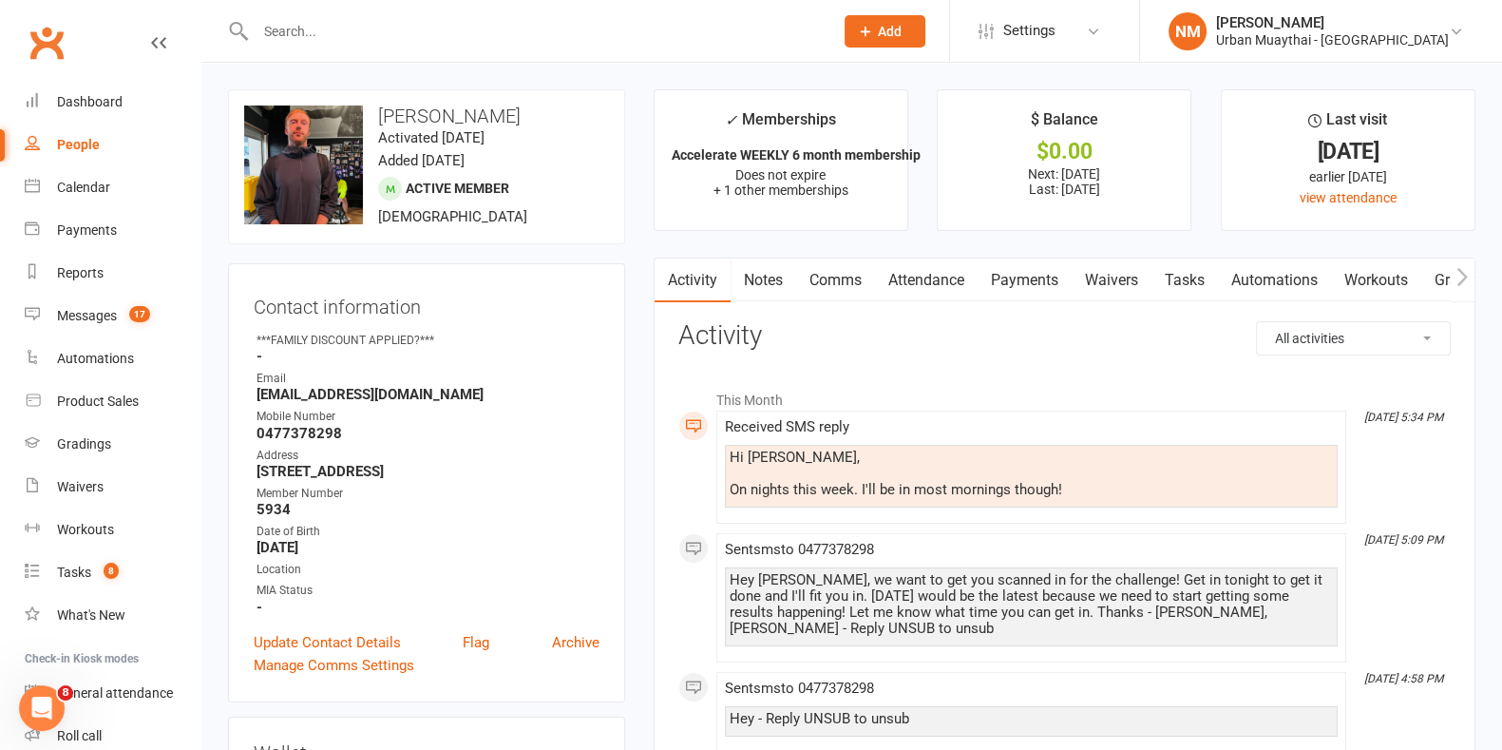
click at [838, 282] on link "Comms" at bounding box center [835, 280] width 79 height 44
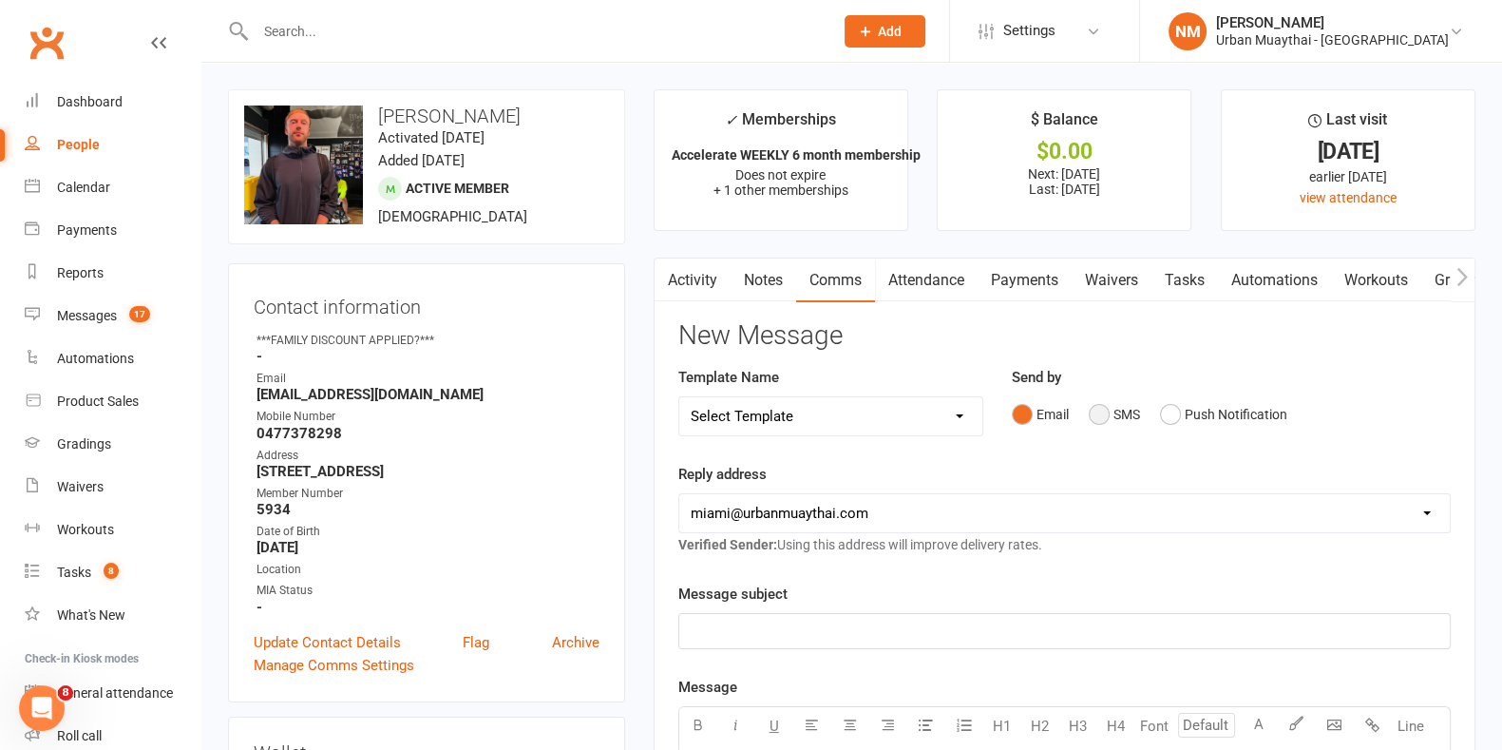
click at [1101, 415] on button "SMS" at bounding box center [1114, 414] width 51 height 36
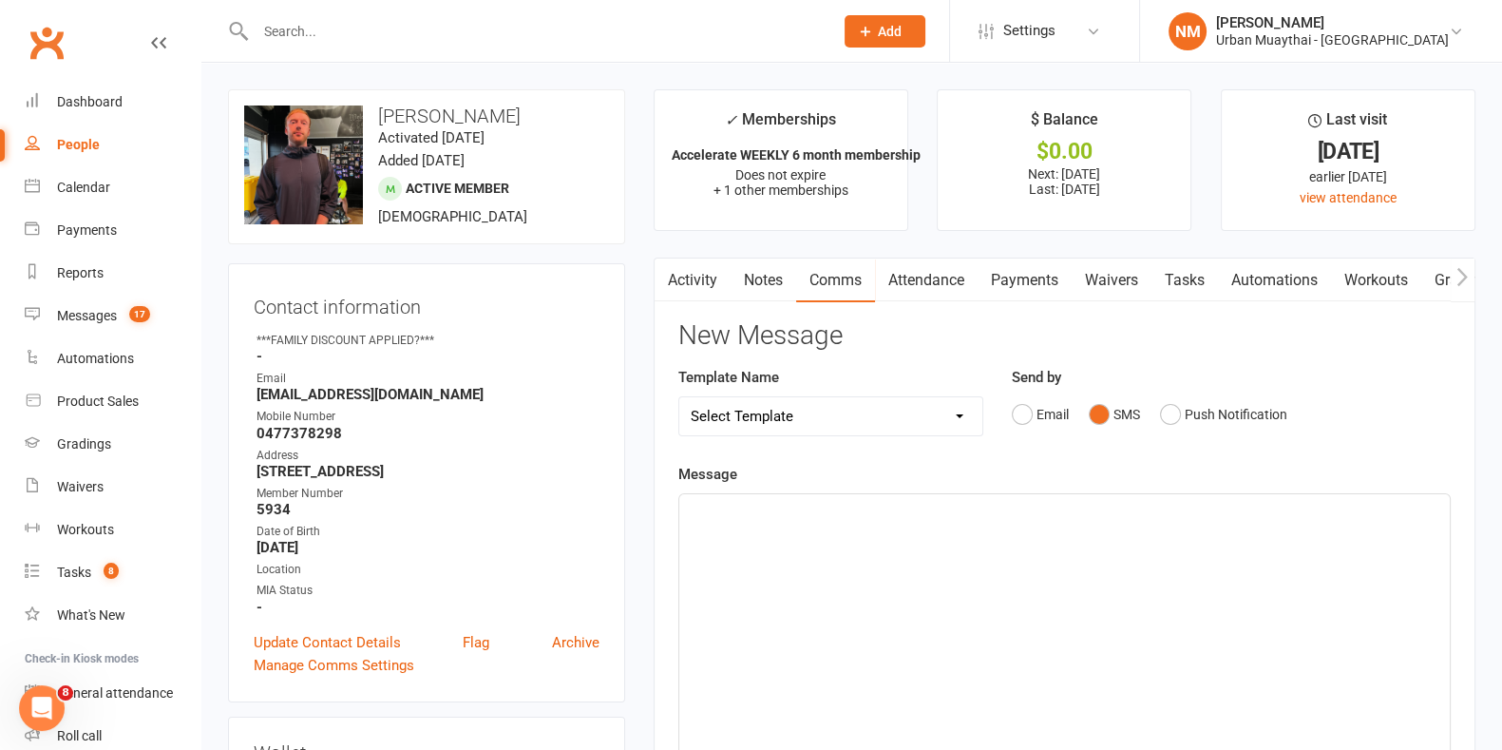
click at [936, 579] on div "﻿" at bounding box center [1064, 636] width 771 height 285
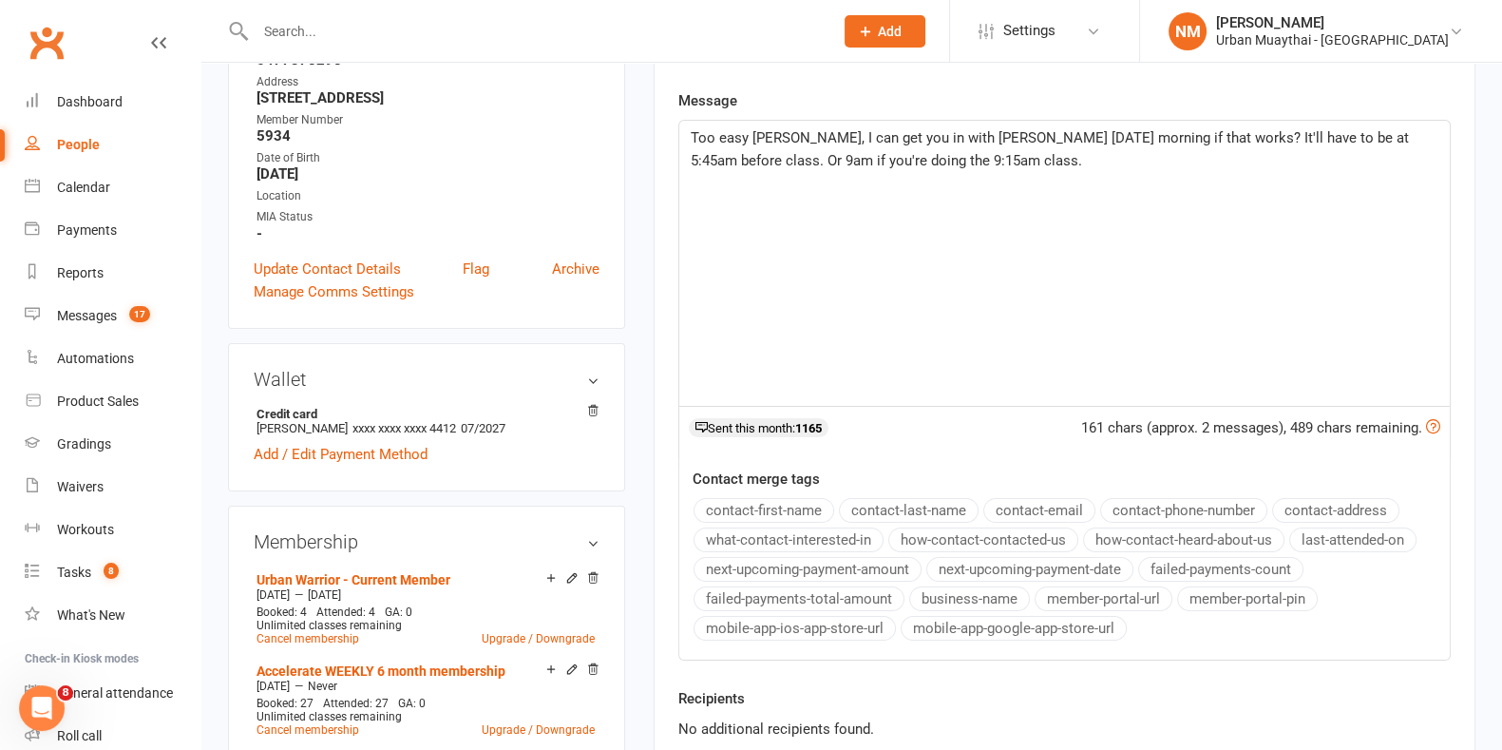
scroll to position [594, 0]
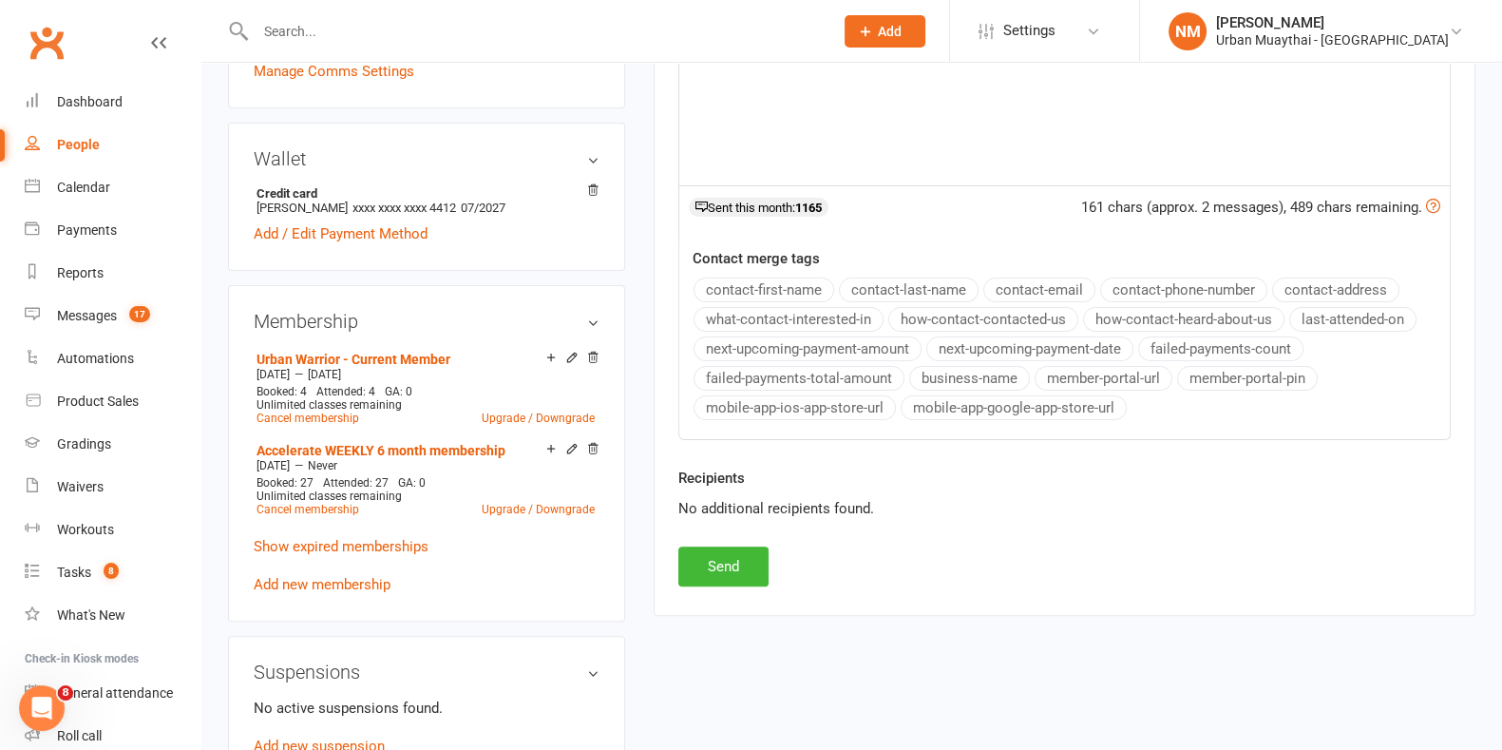
click at [722, 523] on div "Recipients No additional recipients found." at bounding box center [1064, 507] width 801 height 80
click at [723, 552] on button "Send" at bounding box center [723, 566] width 90 height 40
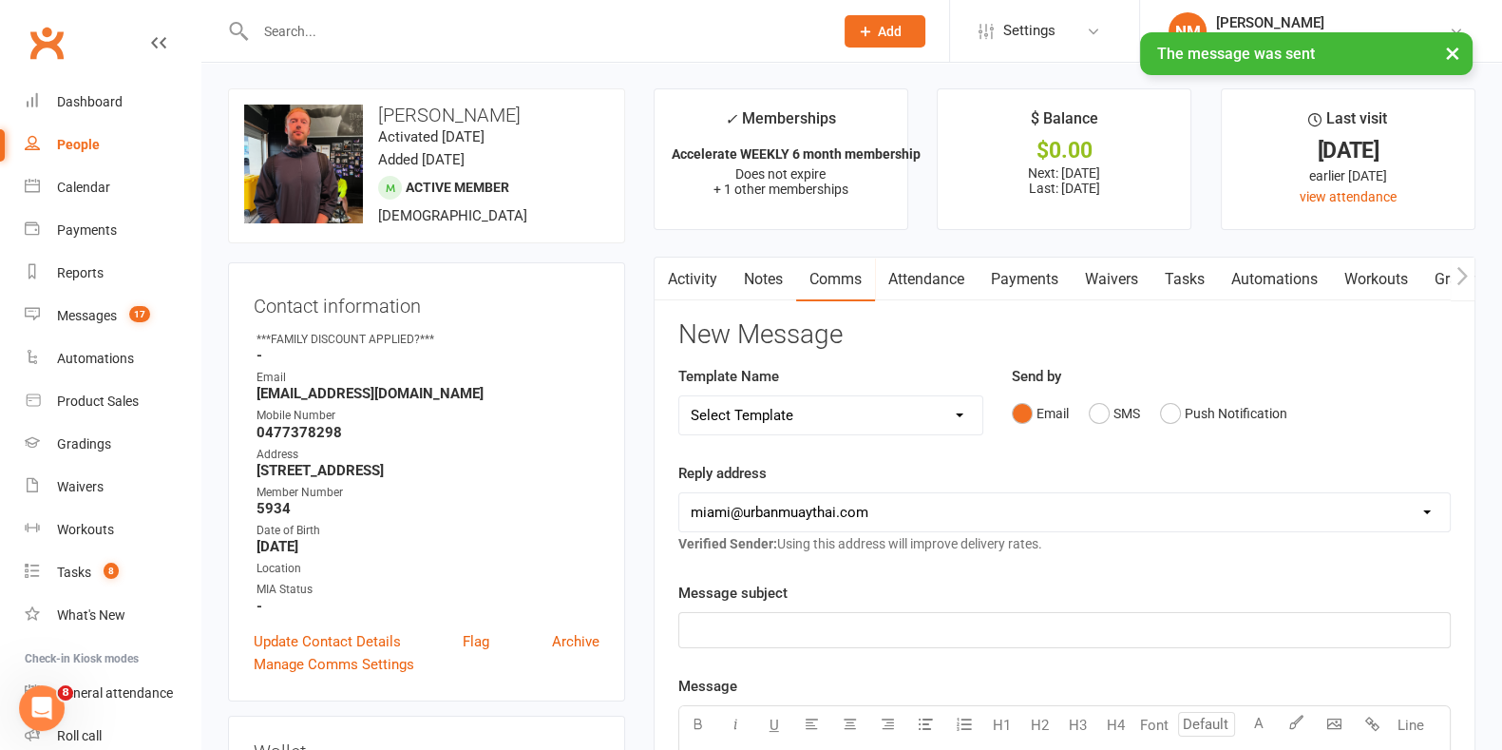
scroll to position [0, 0]
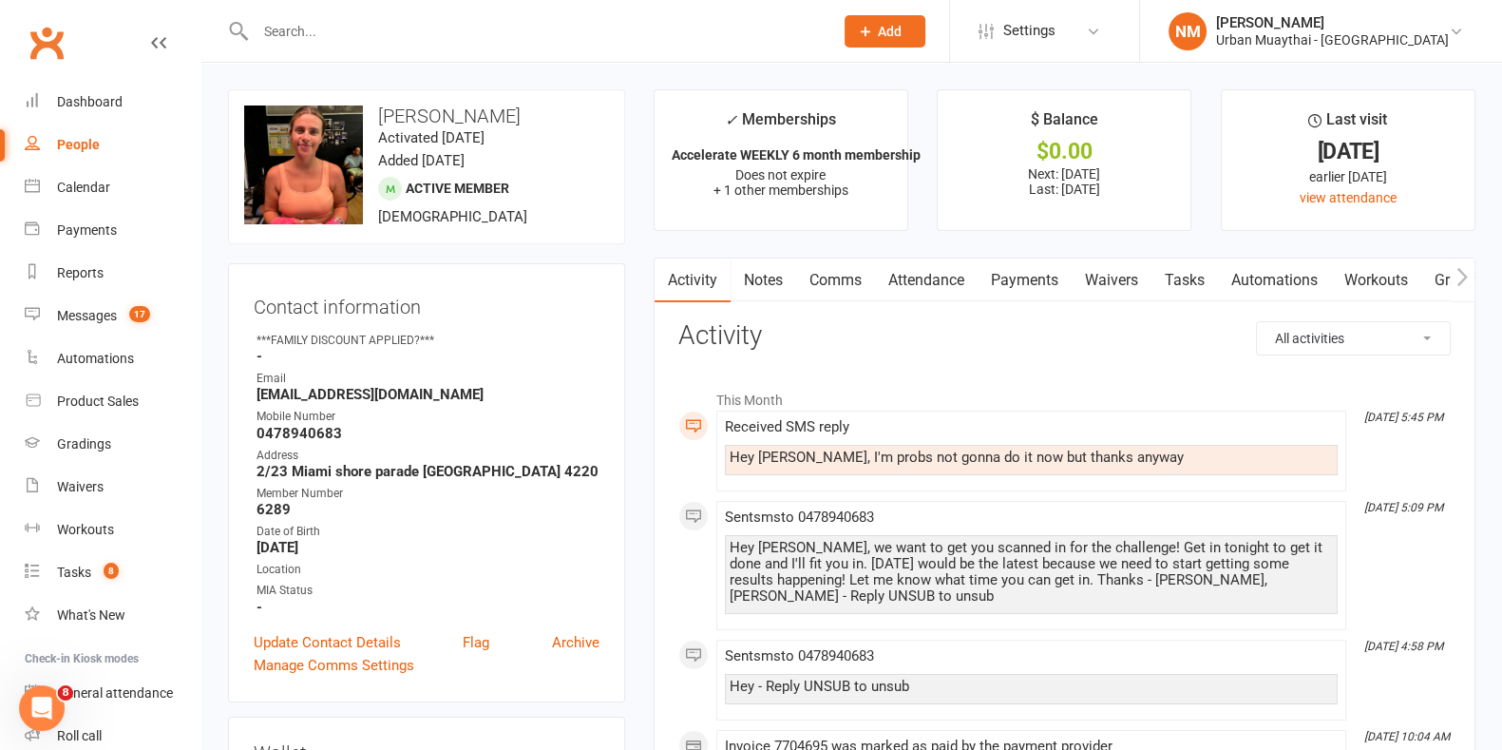
click at [354, 41] on input "text" at bounding box center [535, 31] width 570 height 27
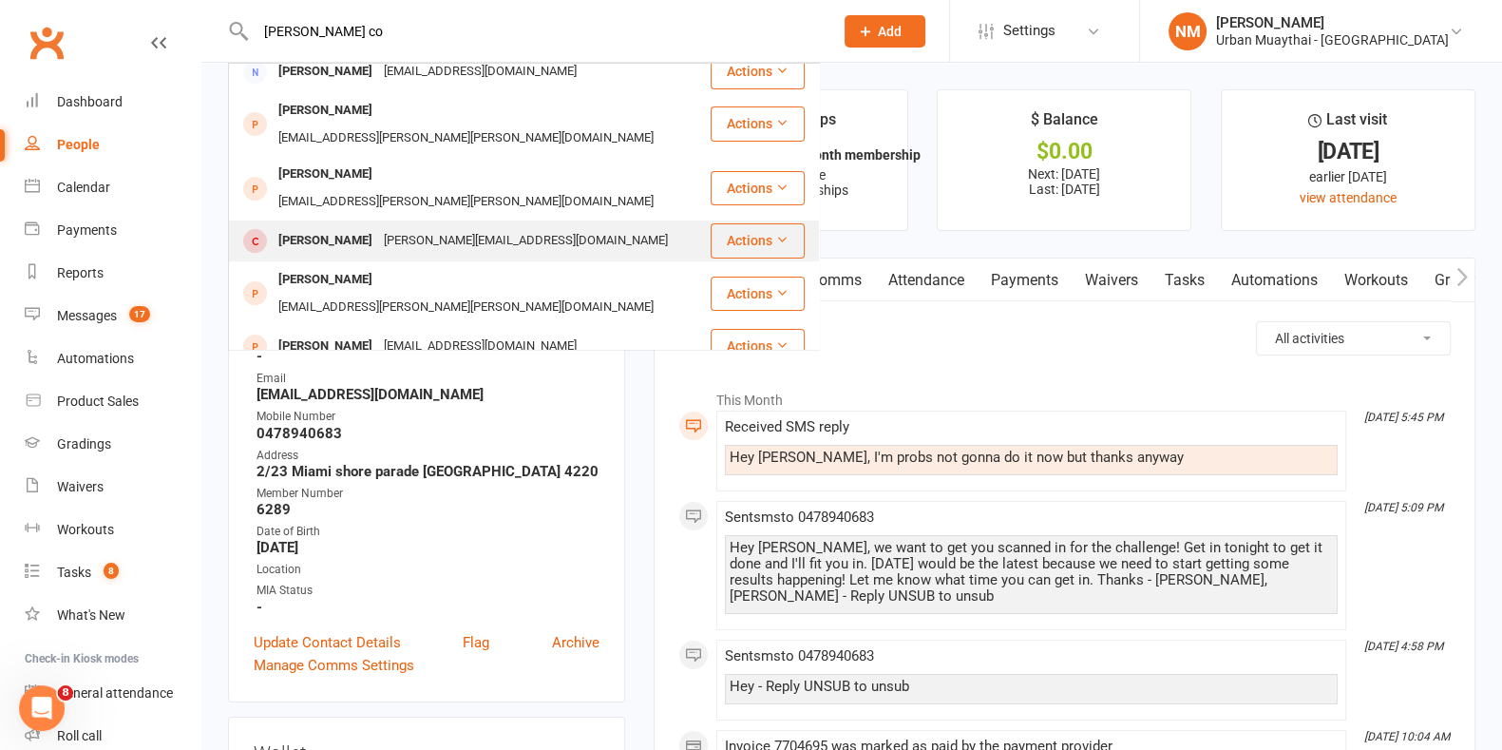
scroll to position [237, 0]
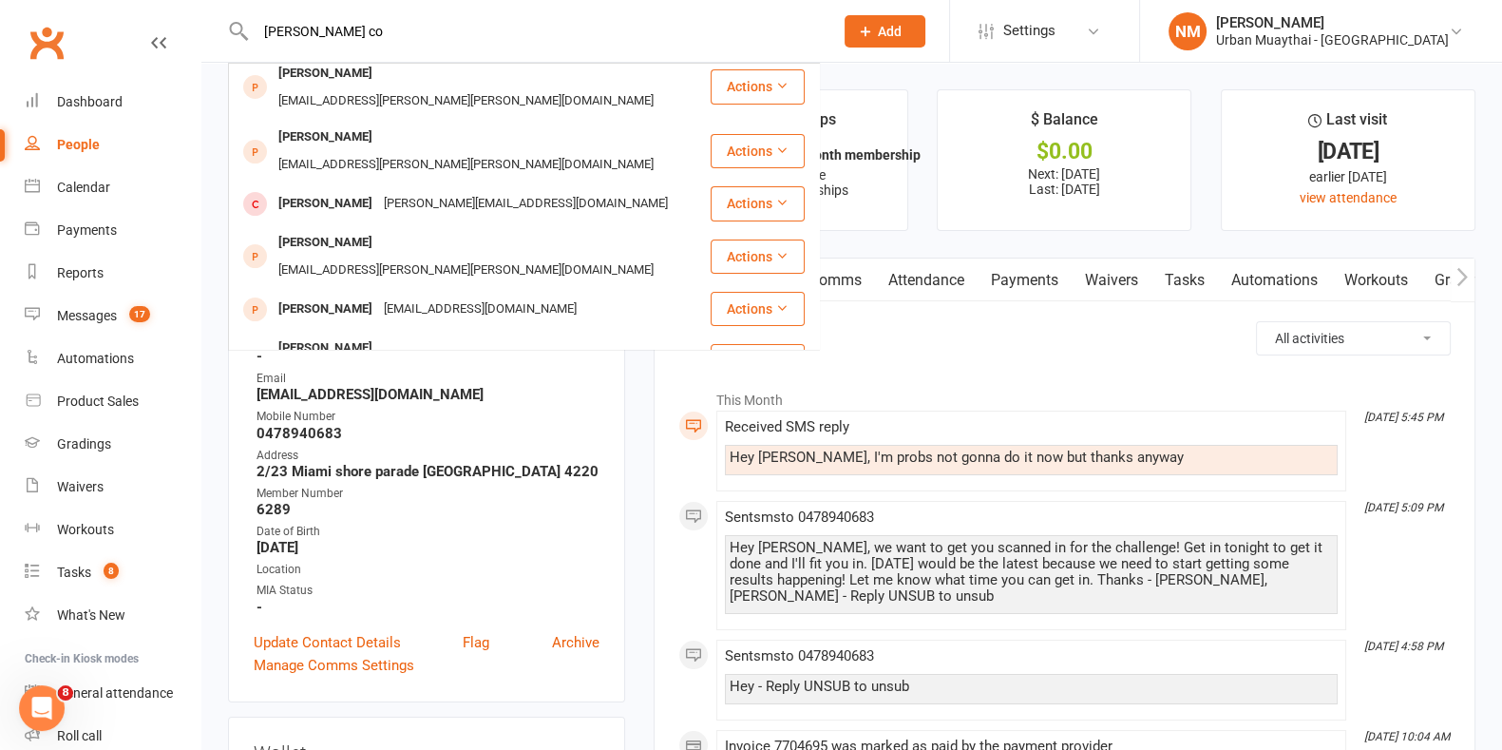
type input "frank co"
click at [413, 400] on div "fcottonaro@bigpond.com.au" at bounding box center [480, 414] width 204 height 28
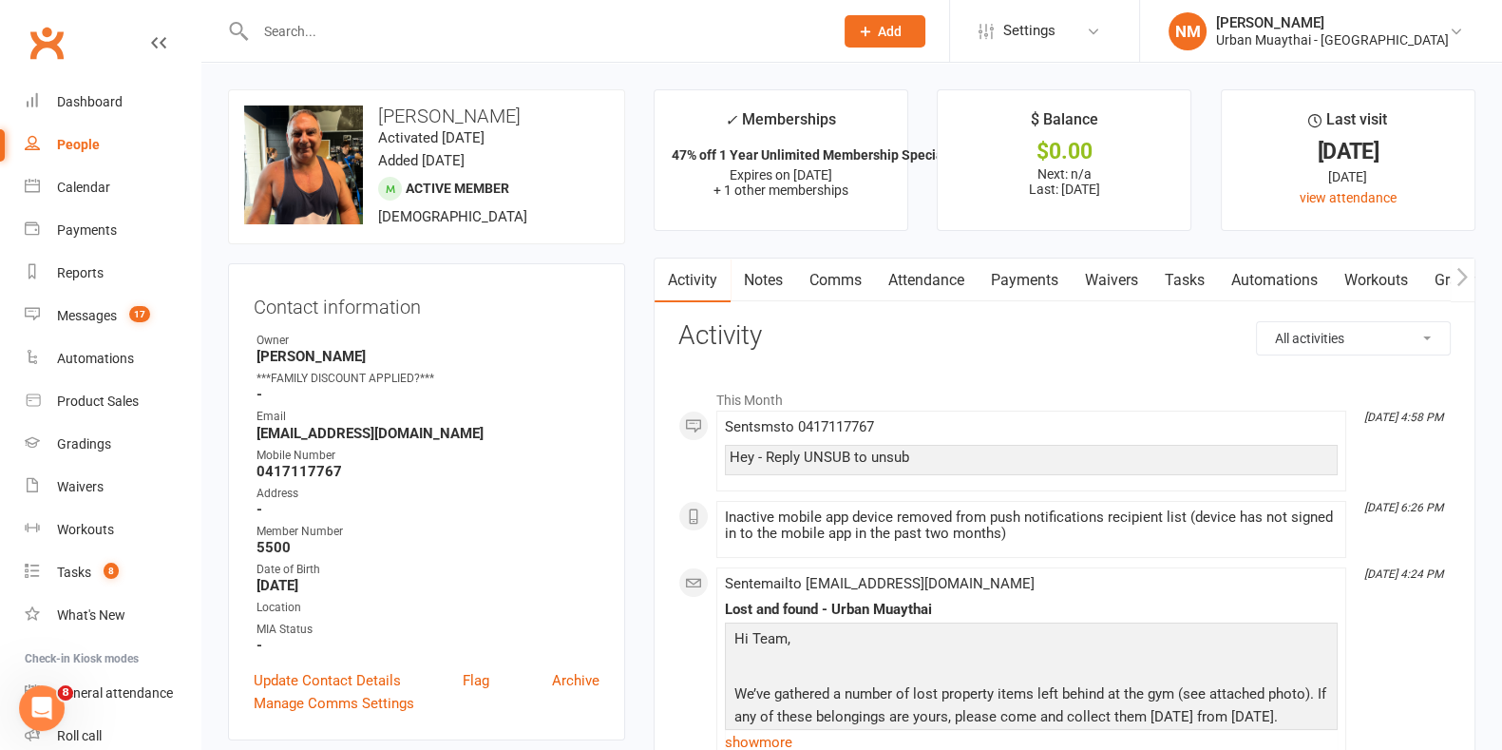
click at [847, 277] on link "Comms" at bounding box center [835, 280] width 79 height 44
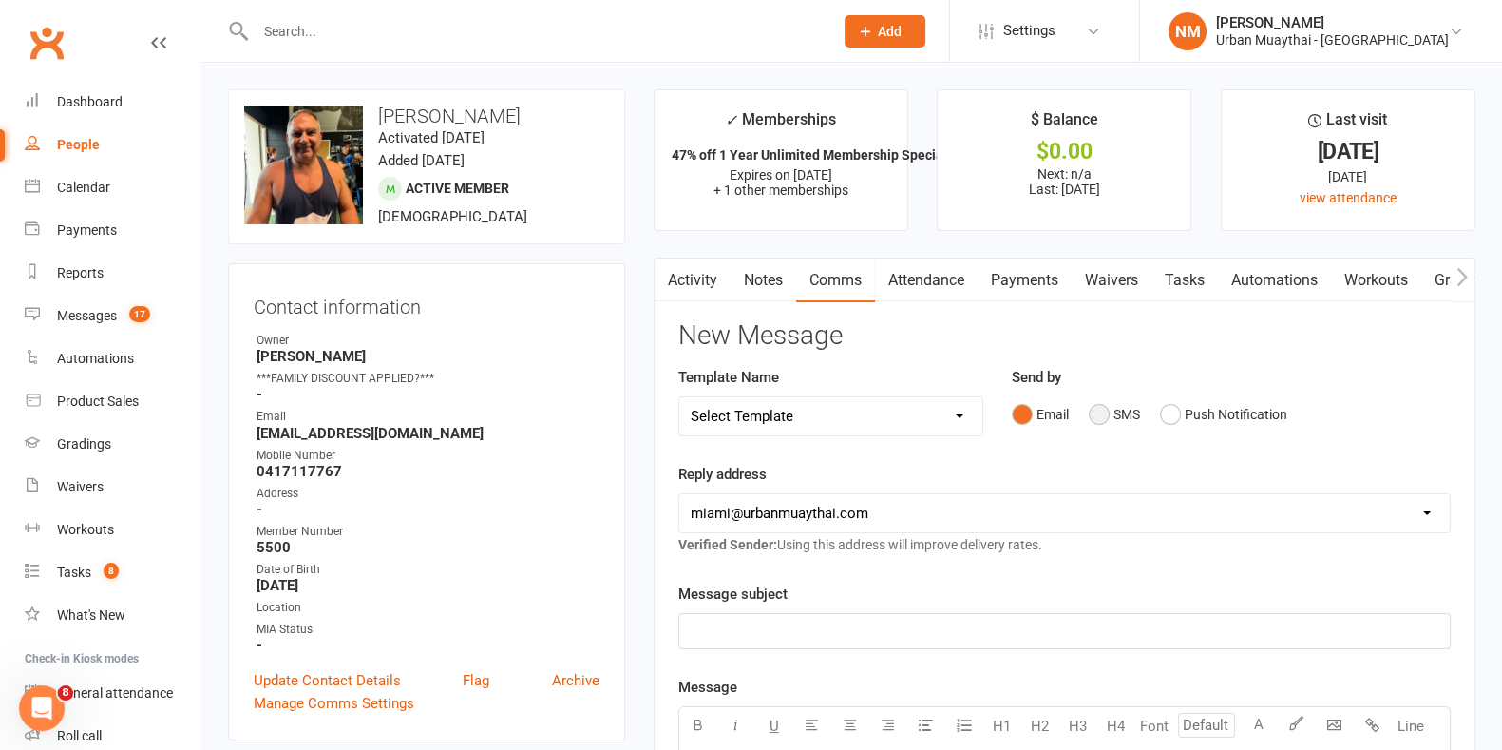
click at [1090, 421] on button "SMS" at bounding box center [1114, 414] width 51 height 36
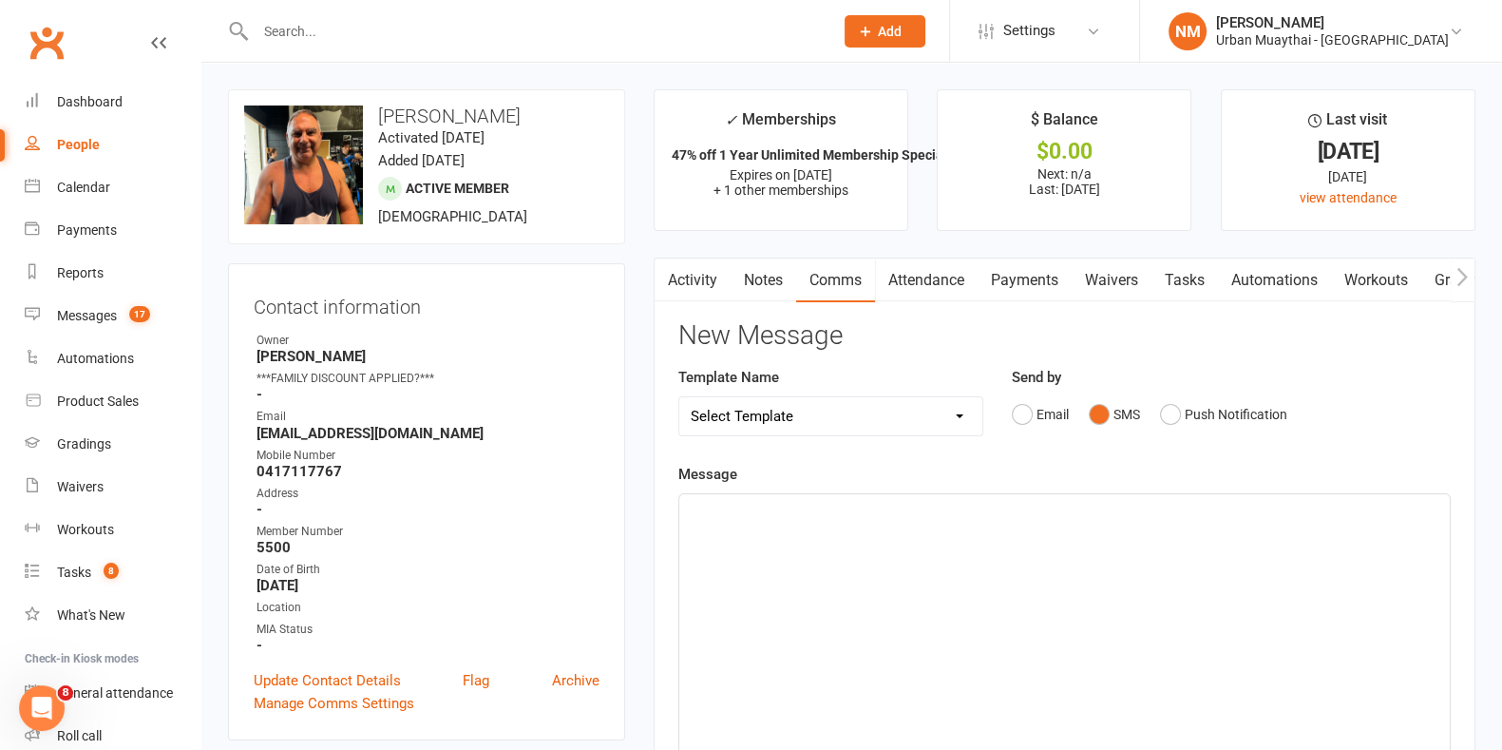
click at [775, 573] on div "﻿" at bounding box center [1064, 636] width 771 height 285
click at [694, 283] on link "Activity" at bounding box center [693, 280] width 76 height 44
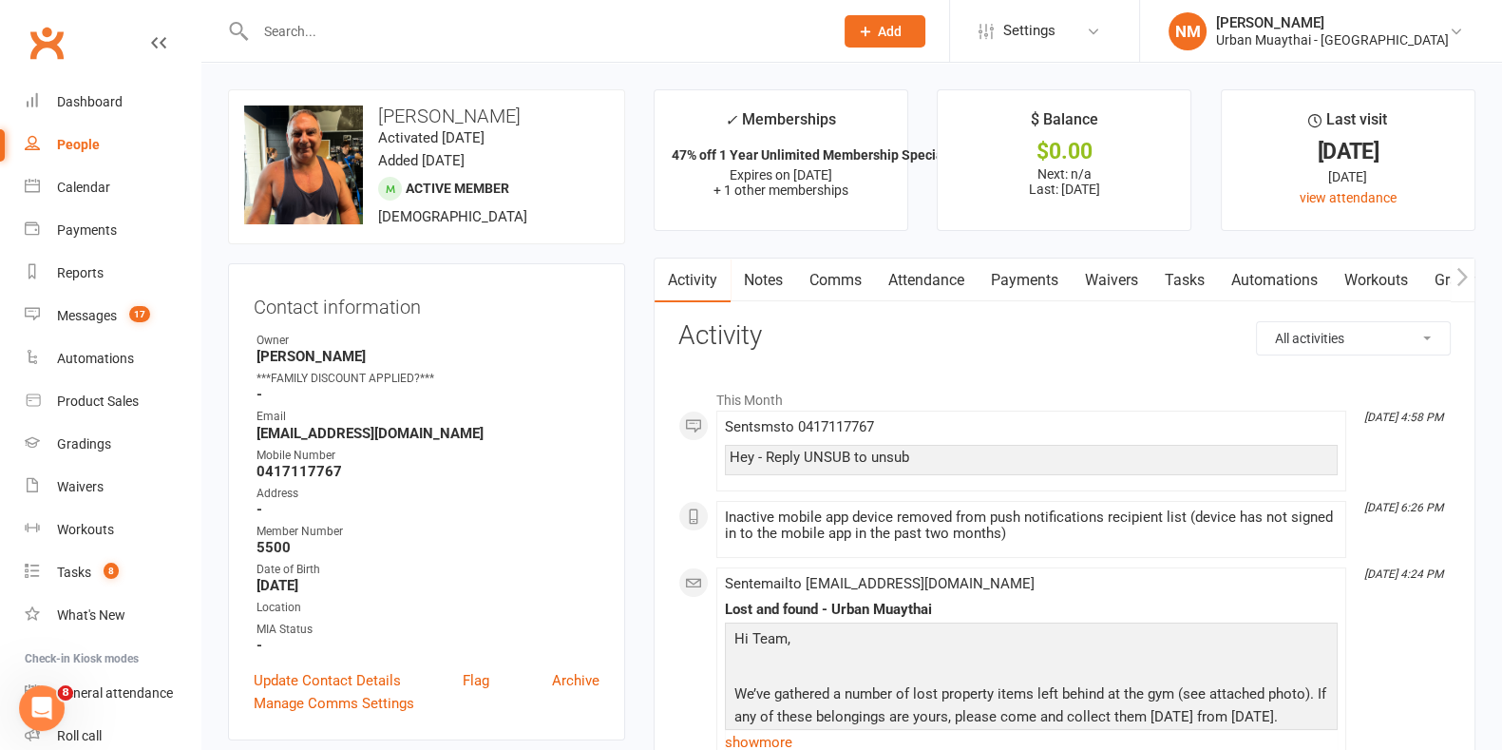
click at [835, 274] on link "Comms" at bounding box center [835, 280] width 79 height 44
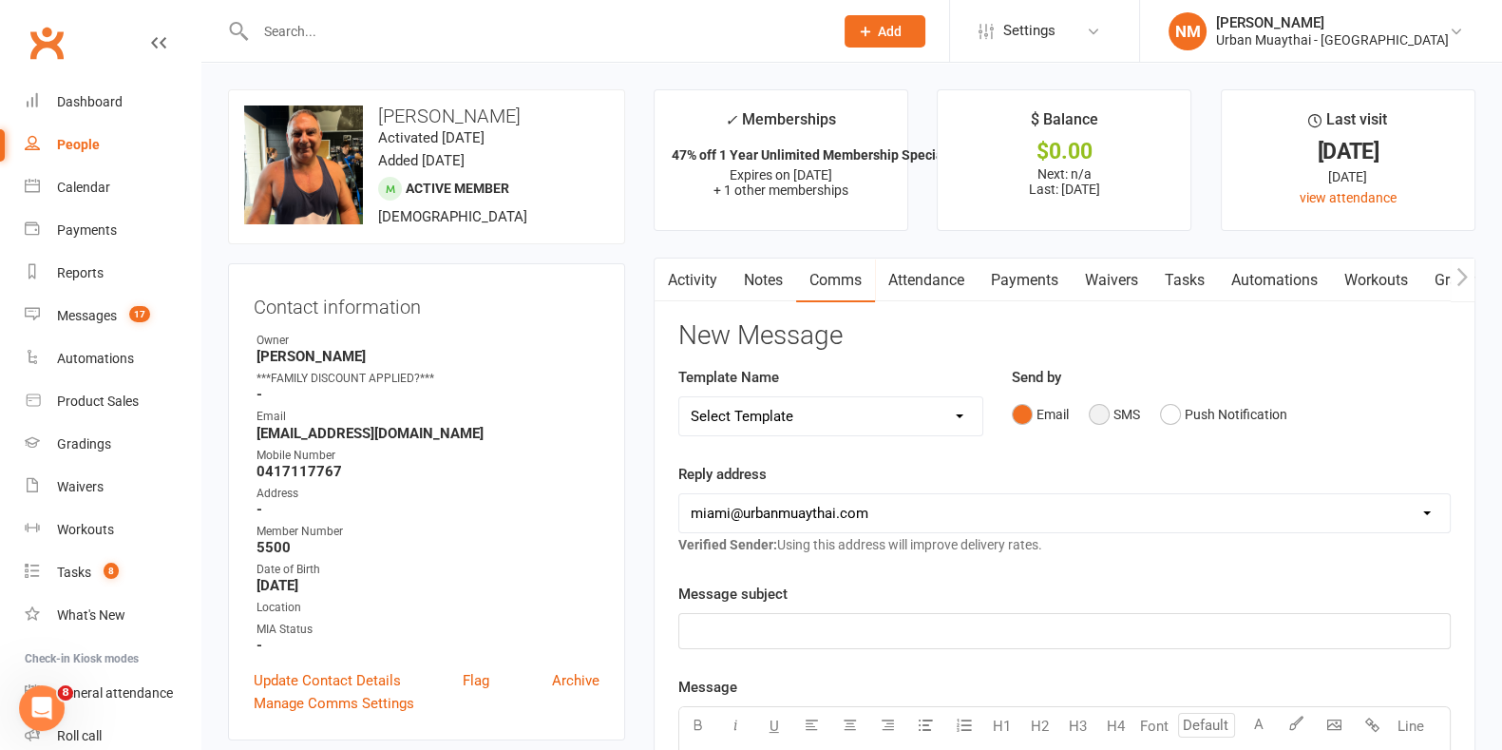
click at [1102, 396] on button "SMS" at bounding box center [1114, 414] width 51 height 36
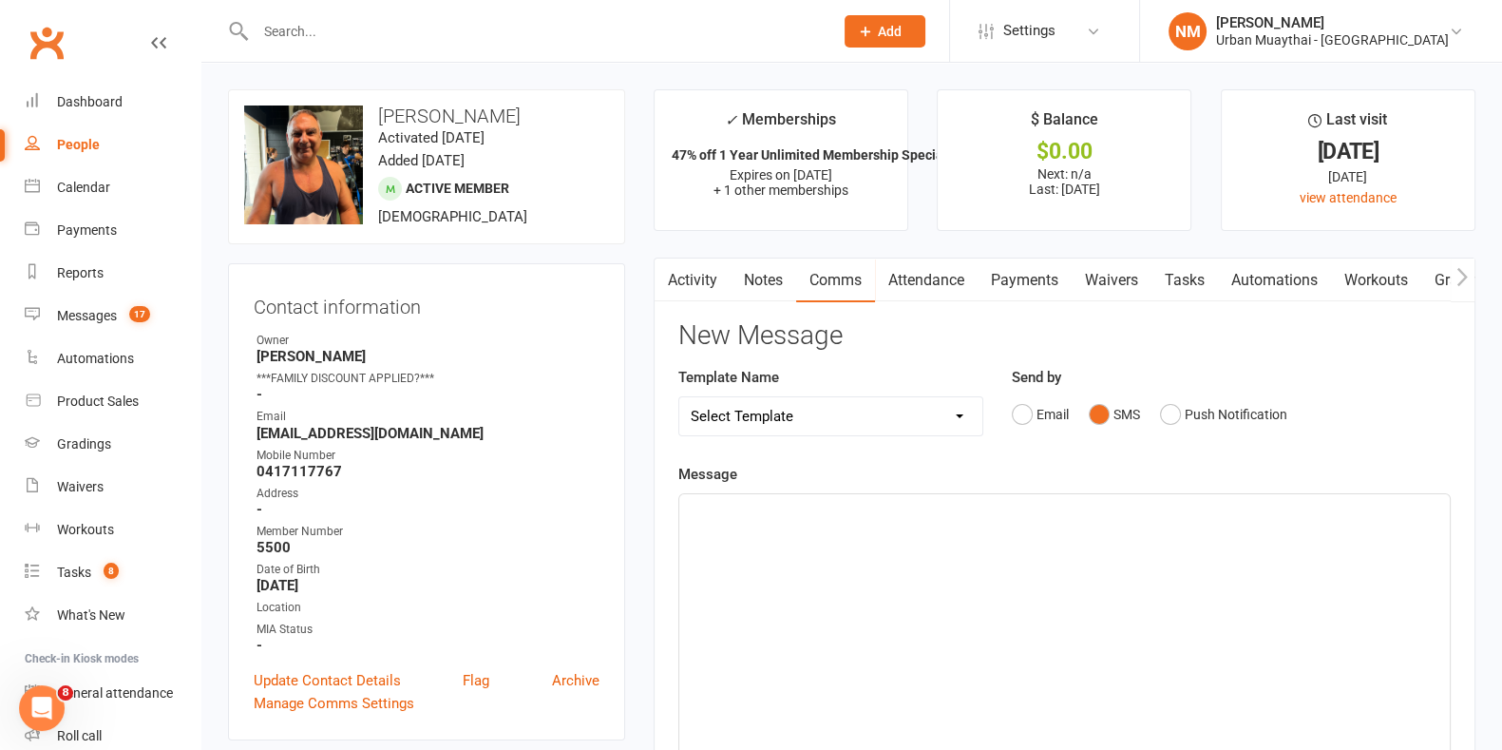
click at [981, 583] on div "﻿" at bounding box center [1064, 636] width 771 height 285
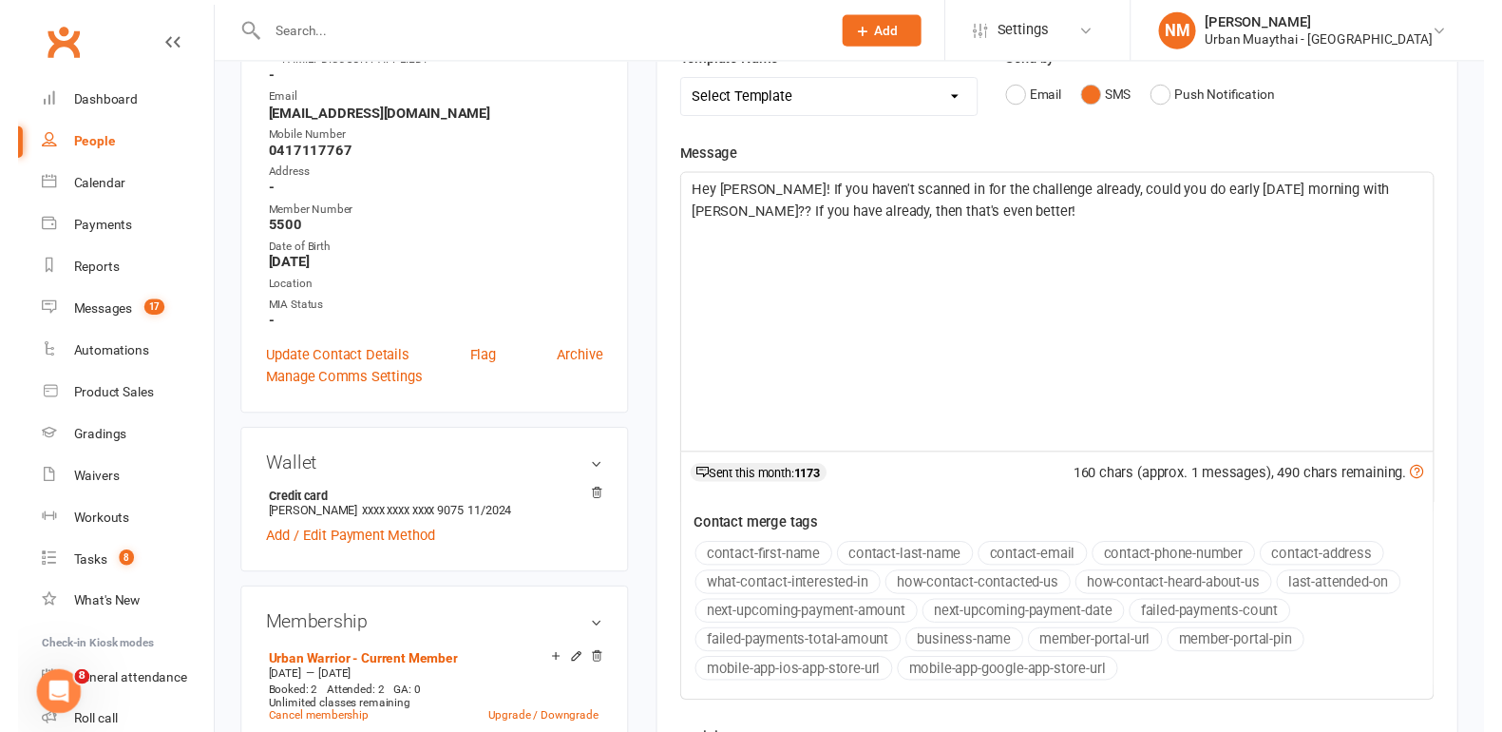
scroll to position [594, 0]
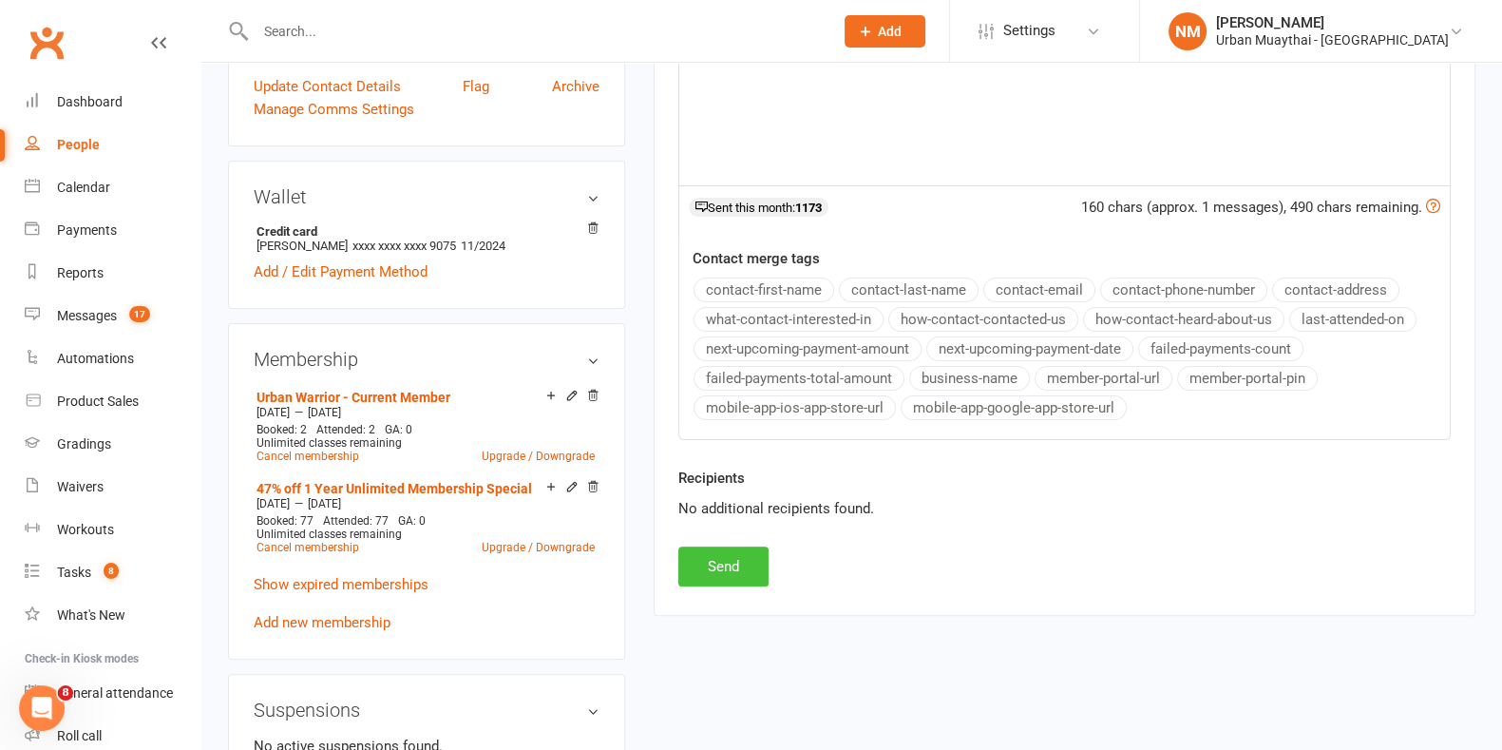
click at [729, 563] on button "Send" at bounding box center [723, 566] width 90 height 40
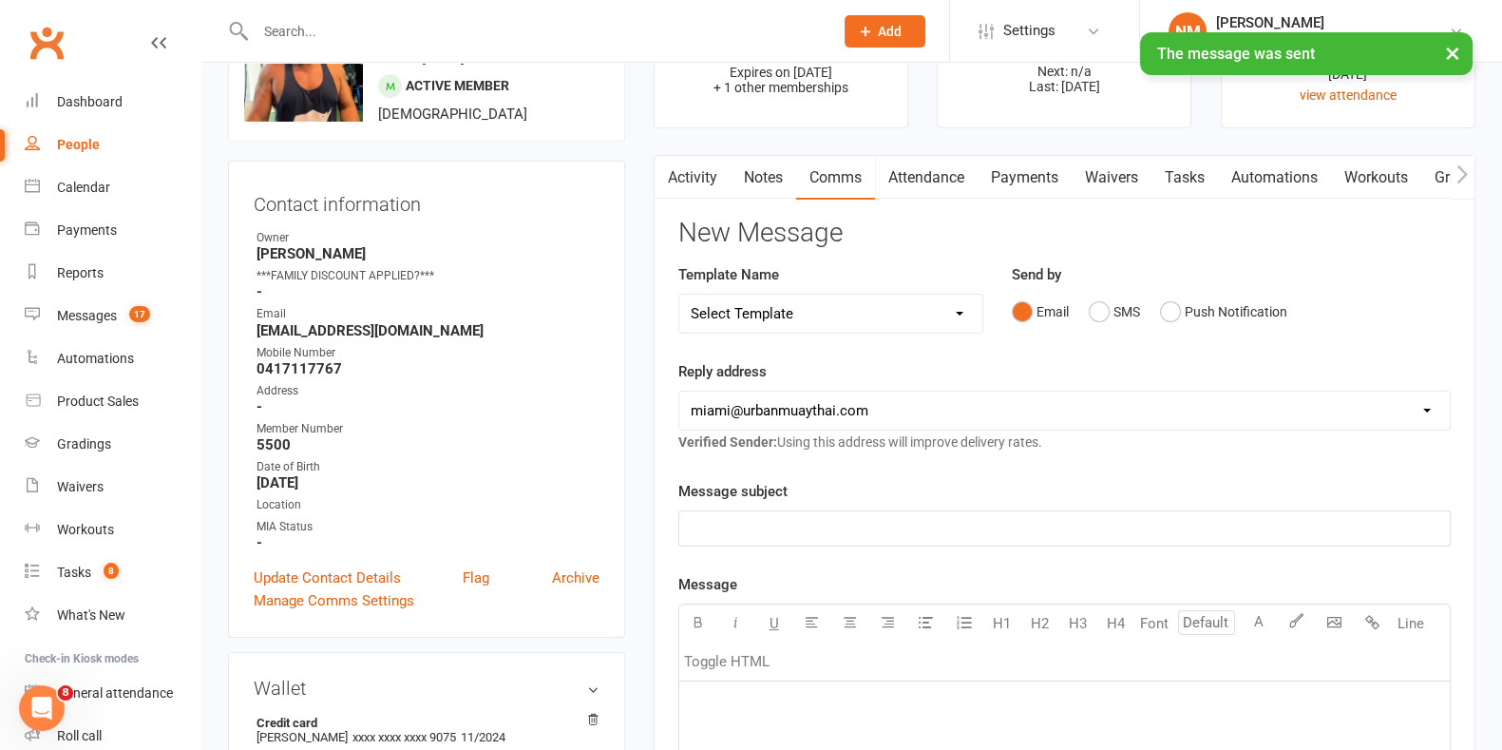
scroll to position [0, 0]
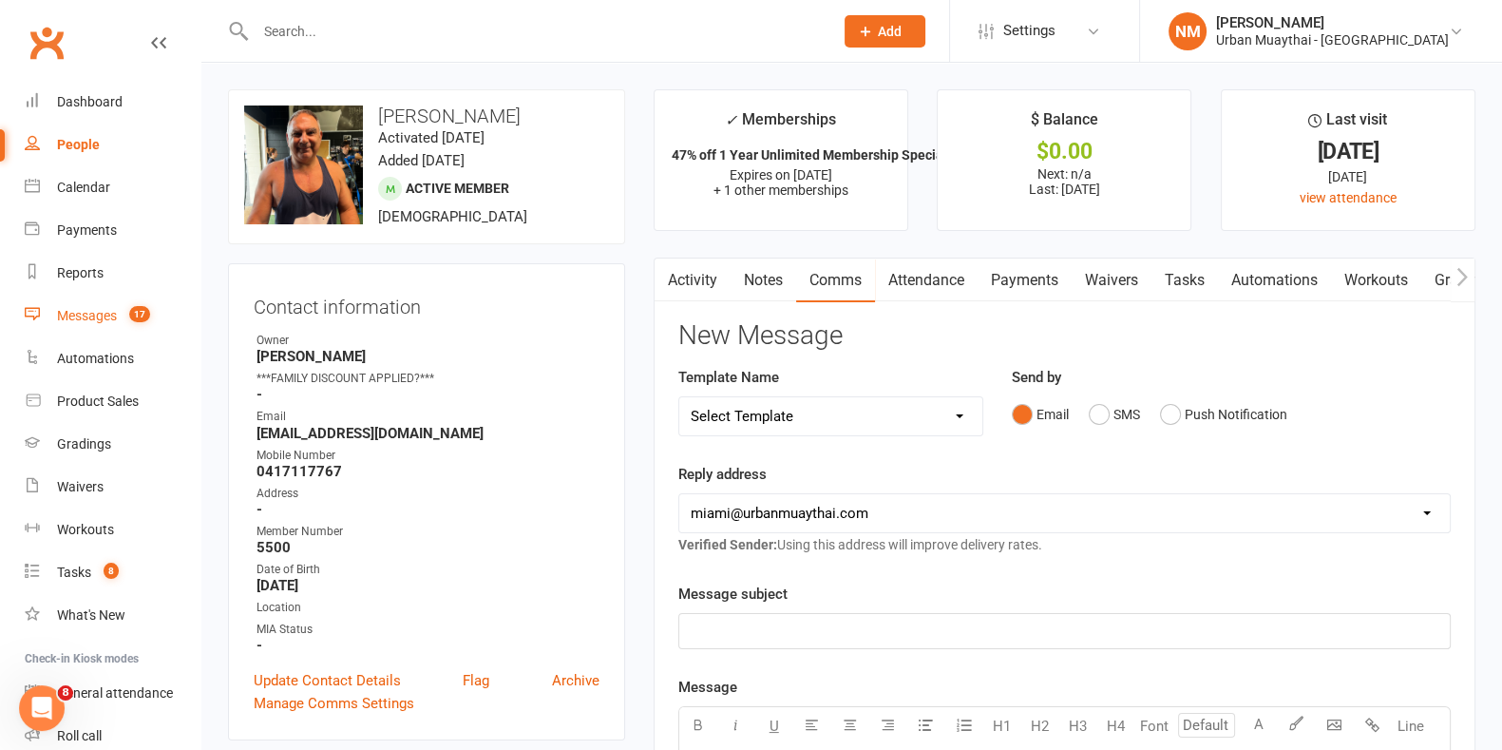
click at [70, 321] on div "Messages" at bounding box center [87, 315] width 60 height 15
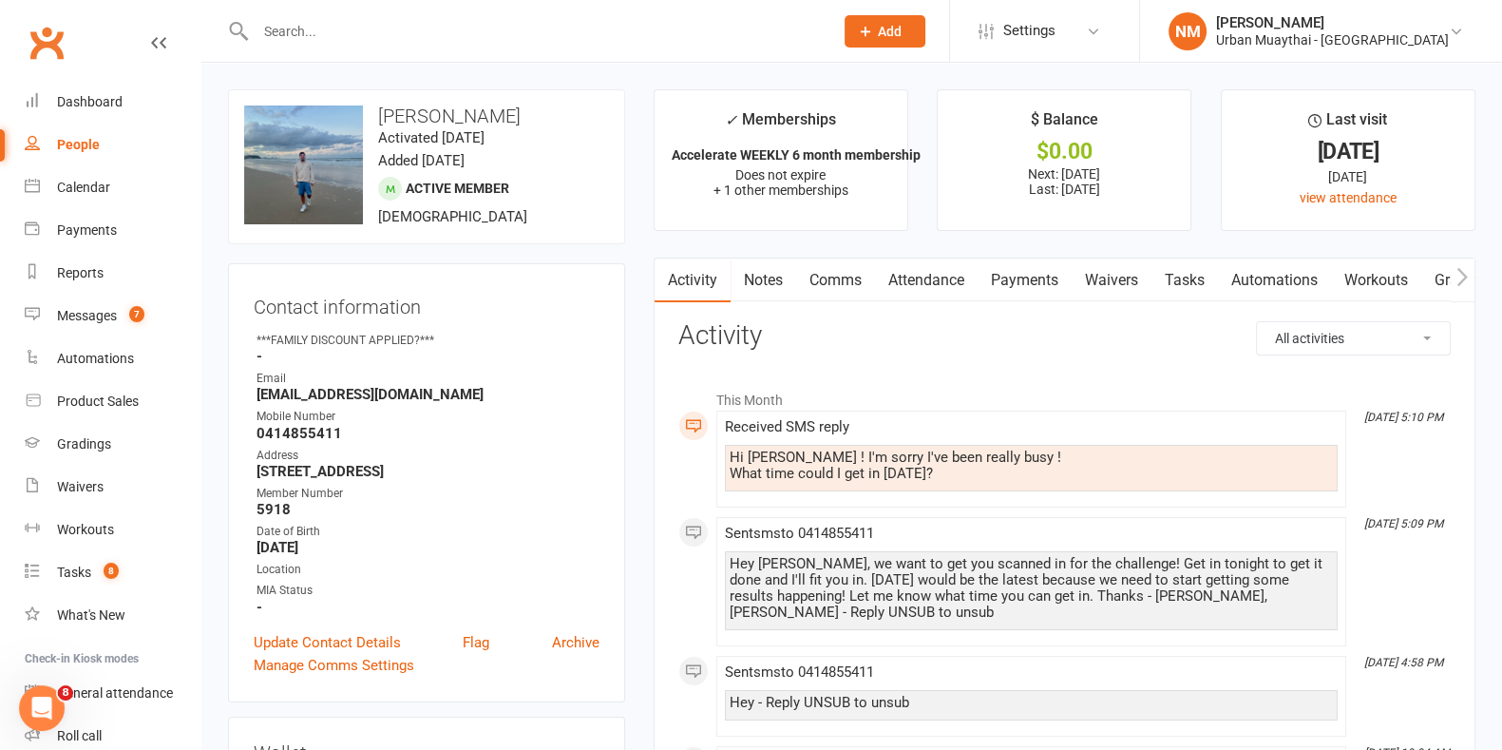
click at [831, 273] on link "Comms" at bounding box center [835, 280] width 79 height 44
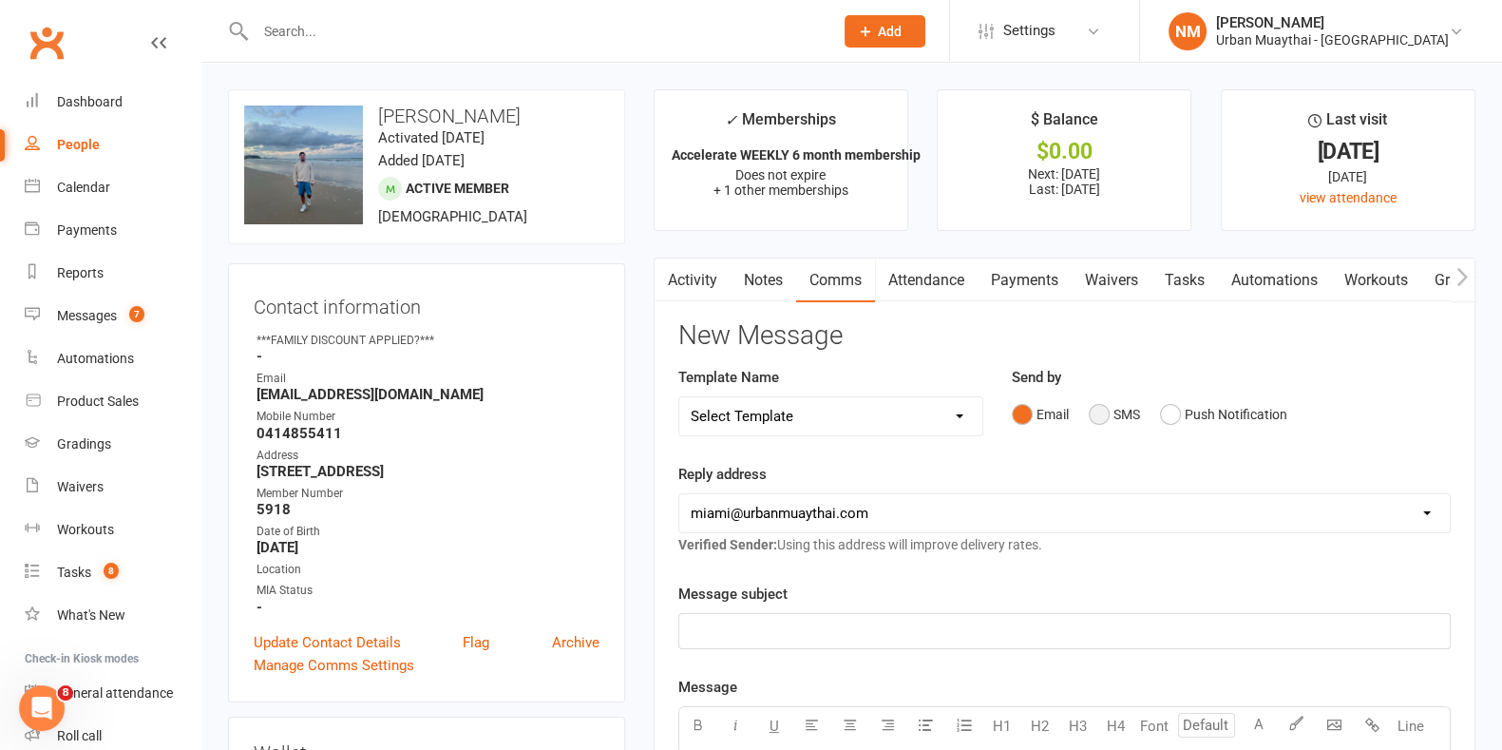
click at [1120, 418] on button "SMS" at bounding box center [1114, 414] width 51 height 36
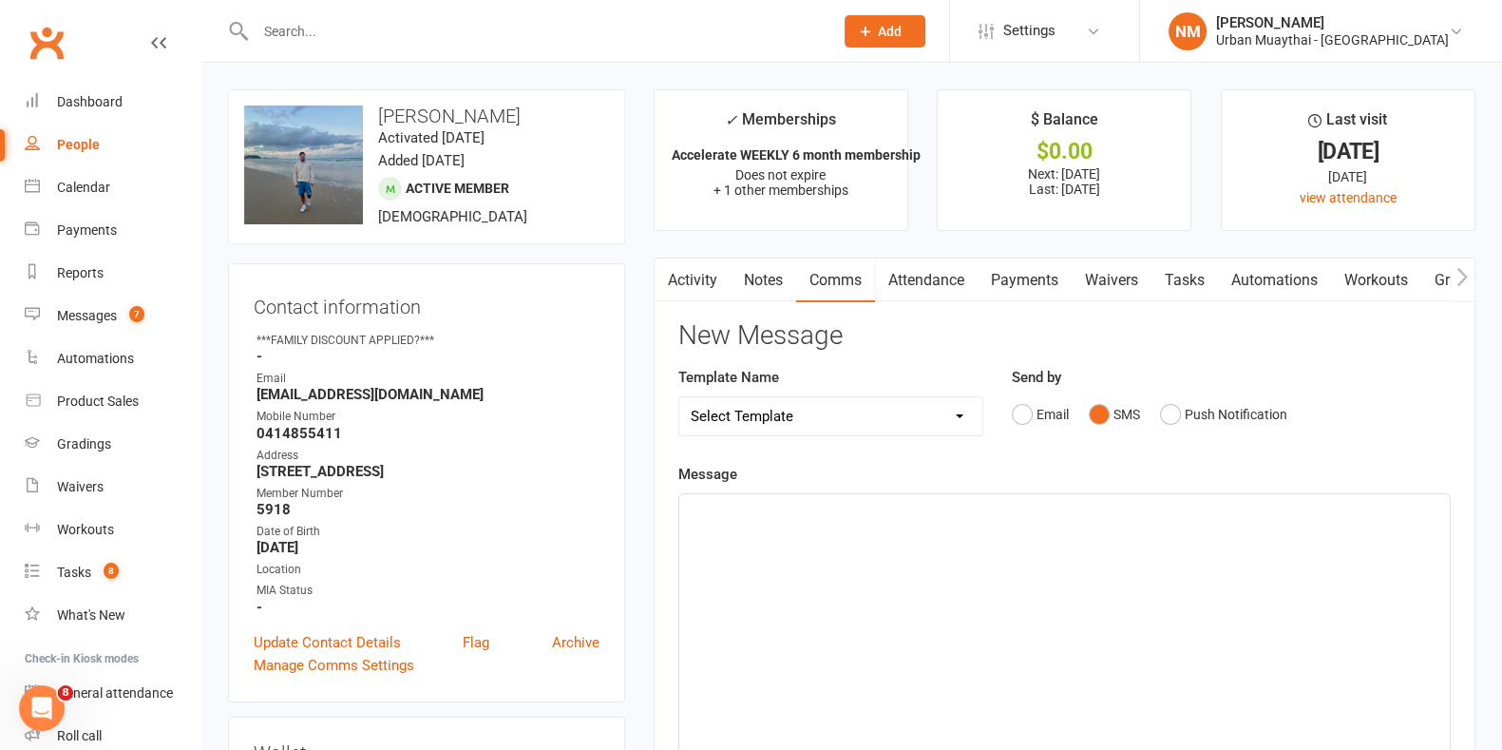
click at [796, 580] on div "﻿" at bounding box center [1064, 636] width 771 height 285
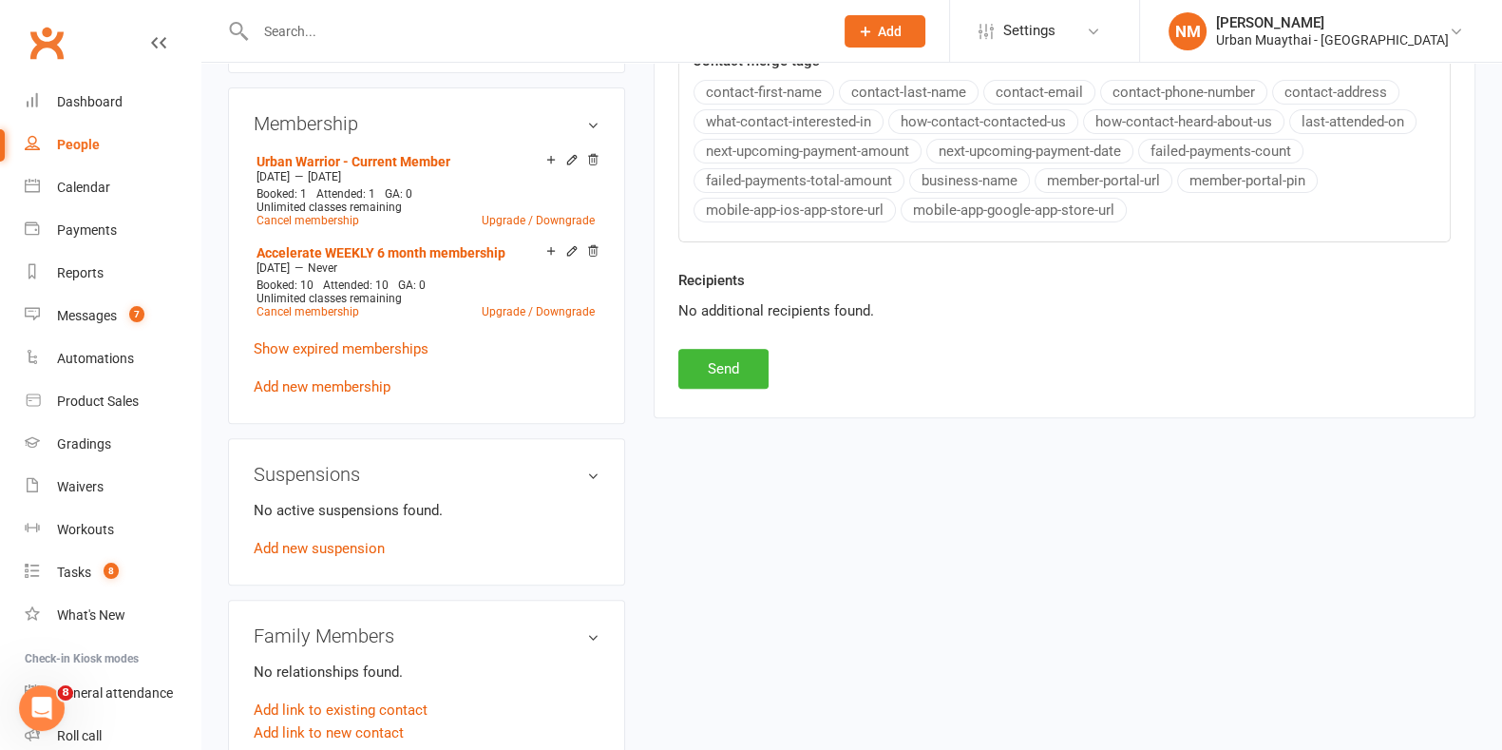
scroll to position [831, 0]
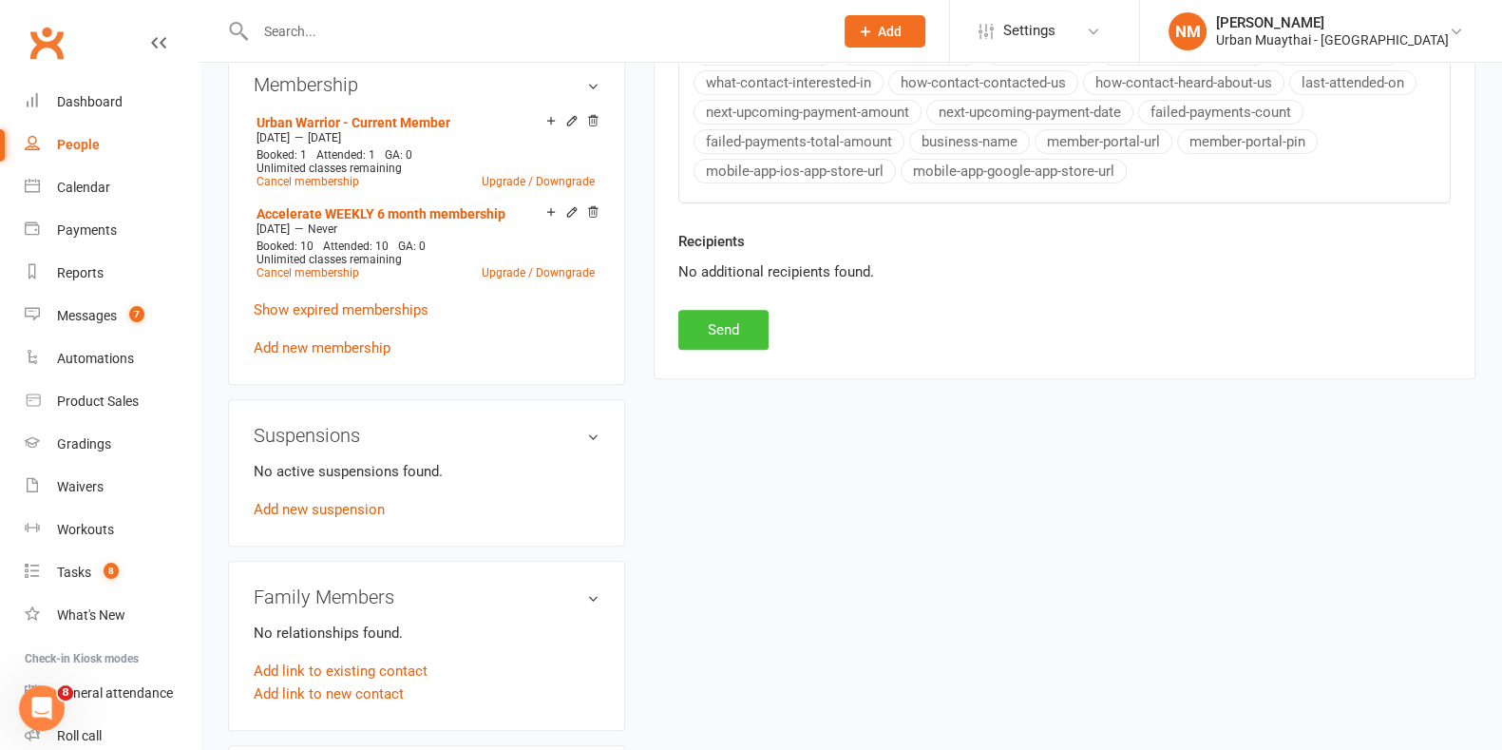
click at [720, 311] on button "Send" at bounding box center [723, 330] width 90 height 40
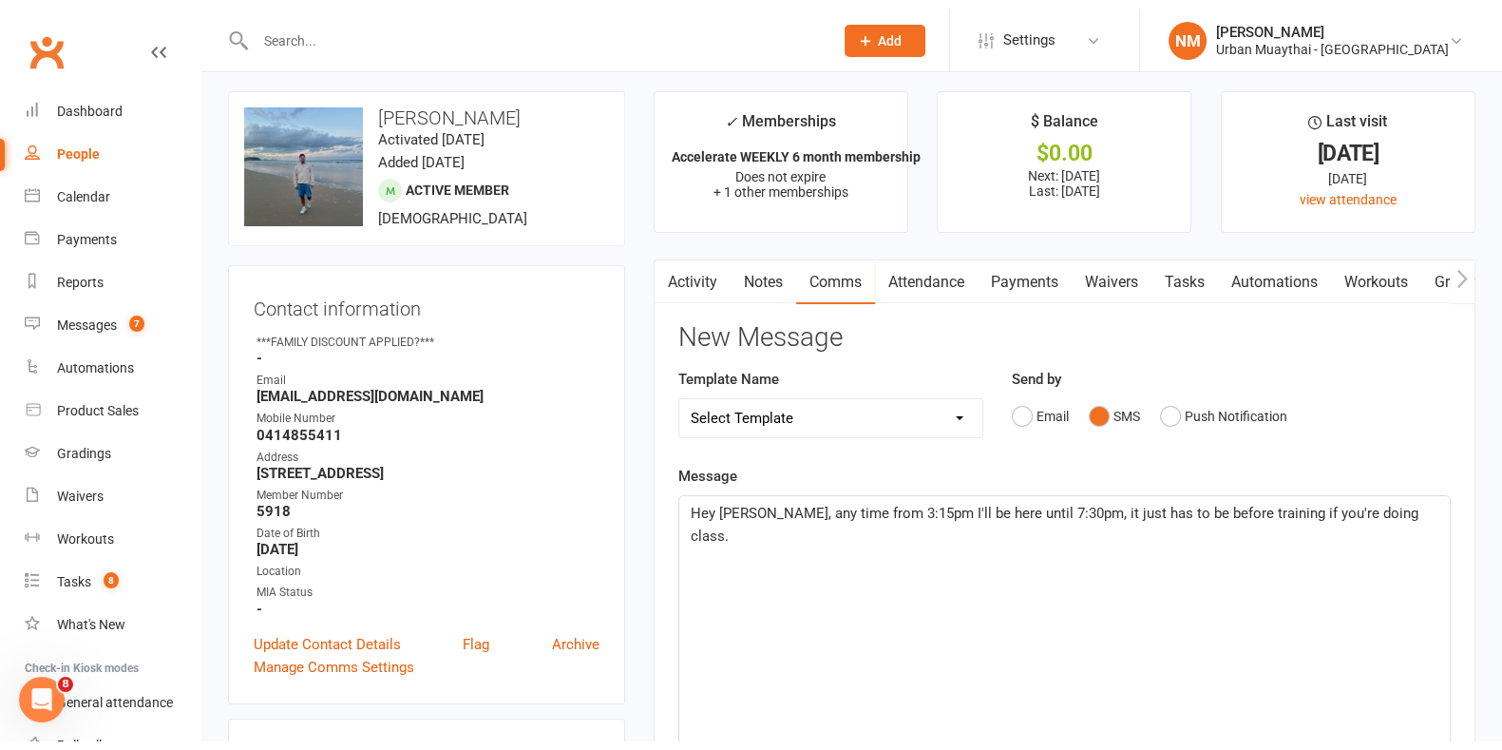
scroll to position [0, 0]
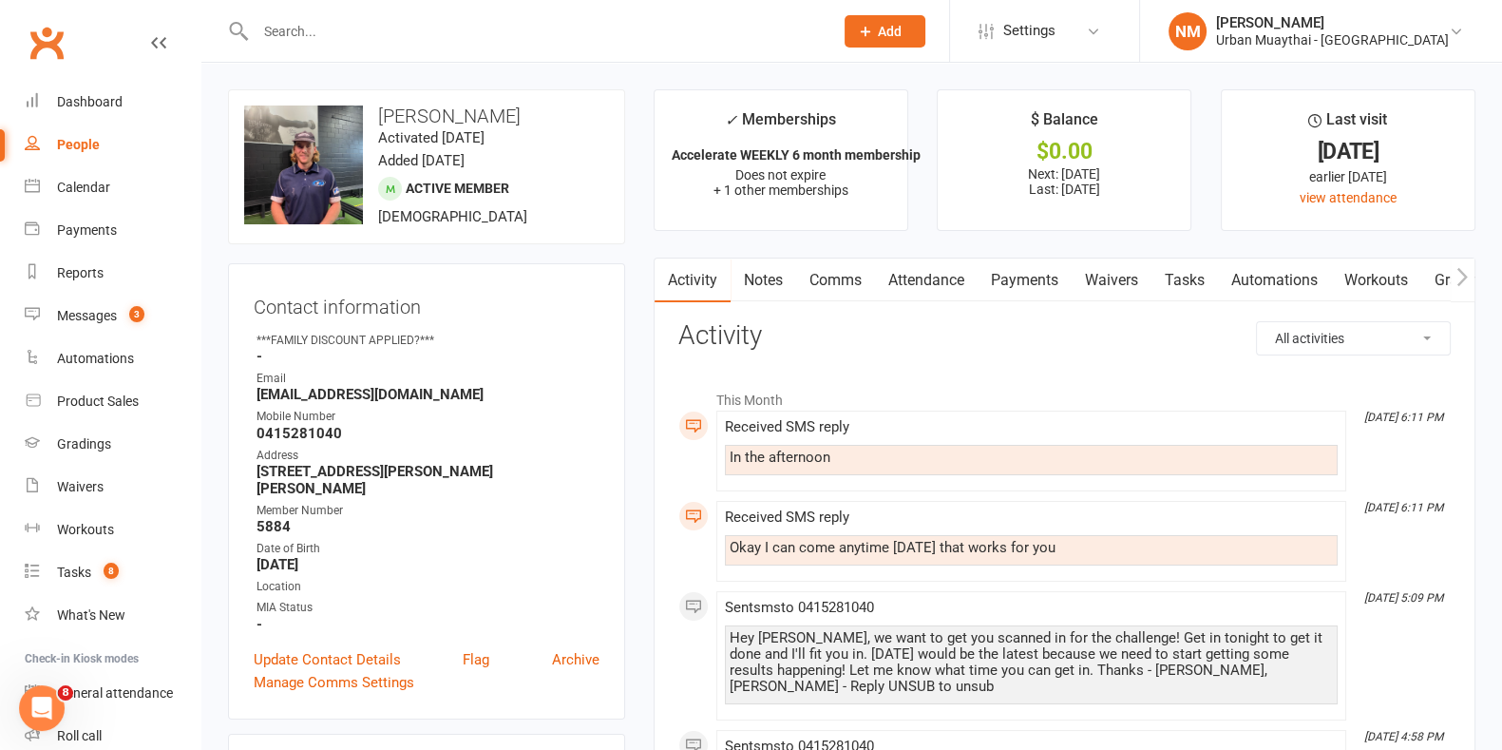
click at [818, 277] on link "Comms" at bounding box center [835, 280] width 79 height 44
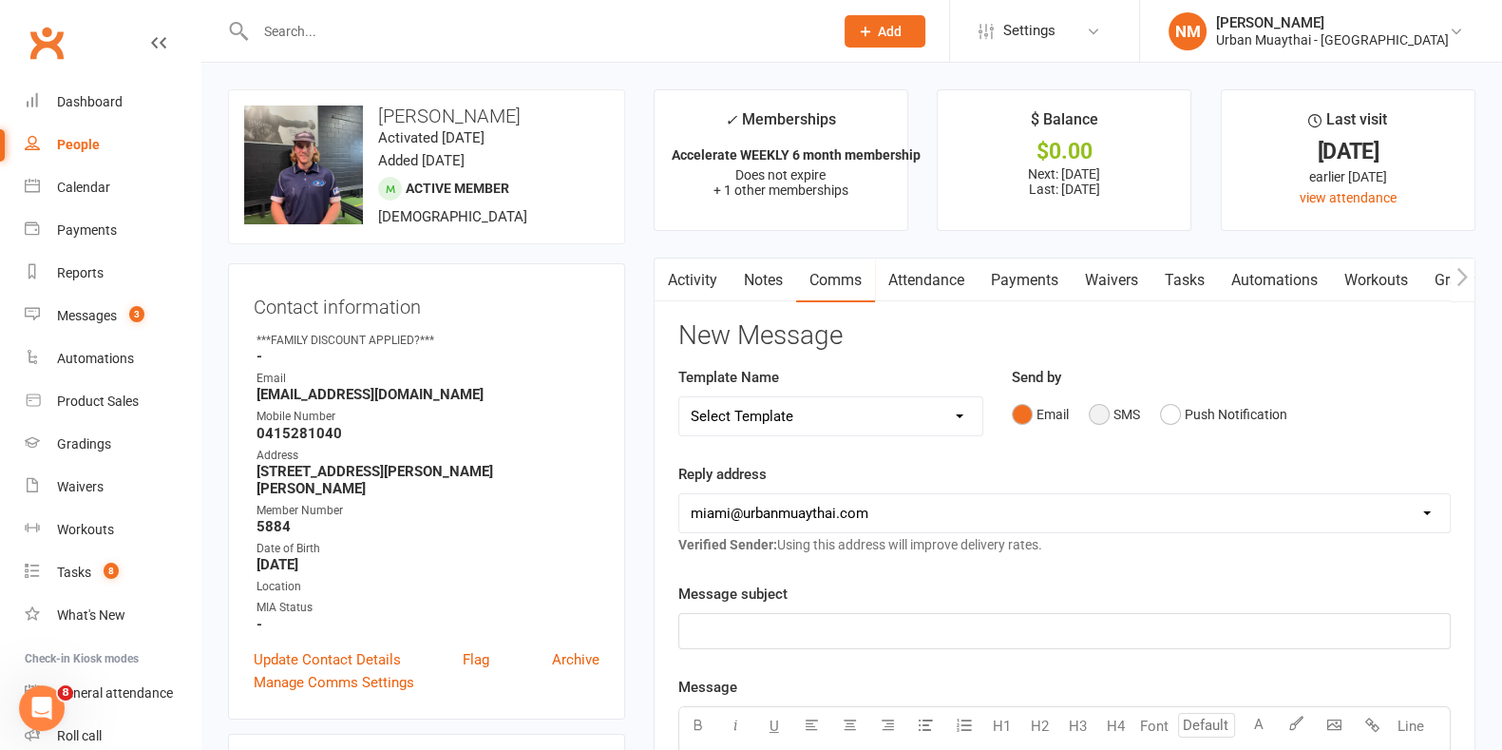
click at [1093, 420] on button "SMS" at bounding box center [1114, 414] width 51 height 36
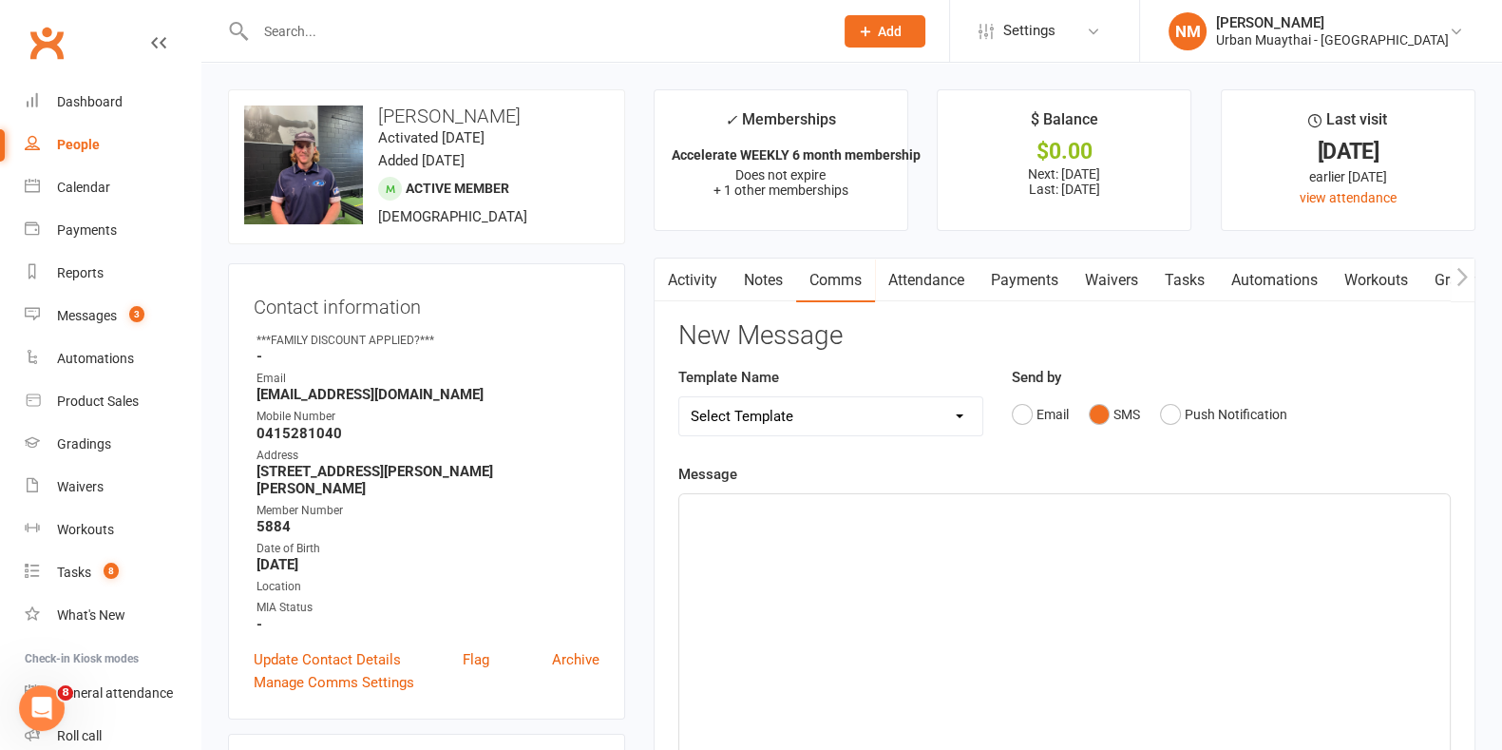
click at [991, 584] on div "﻿" at bounding box center [1064, 636] width 771 height 285
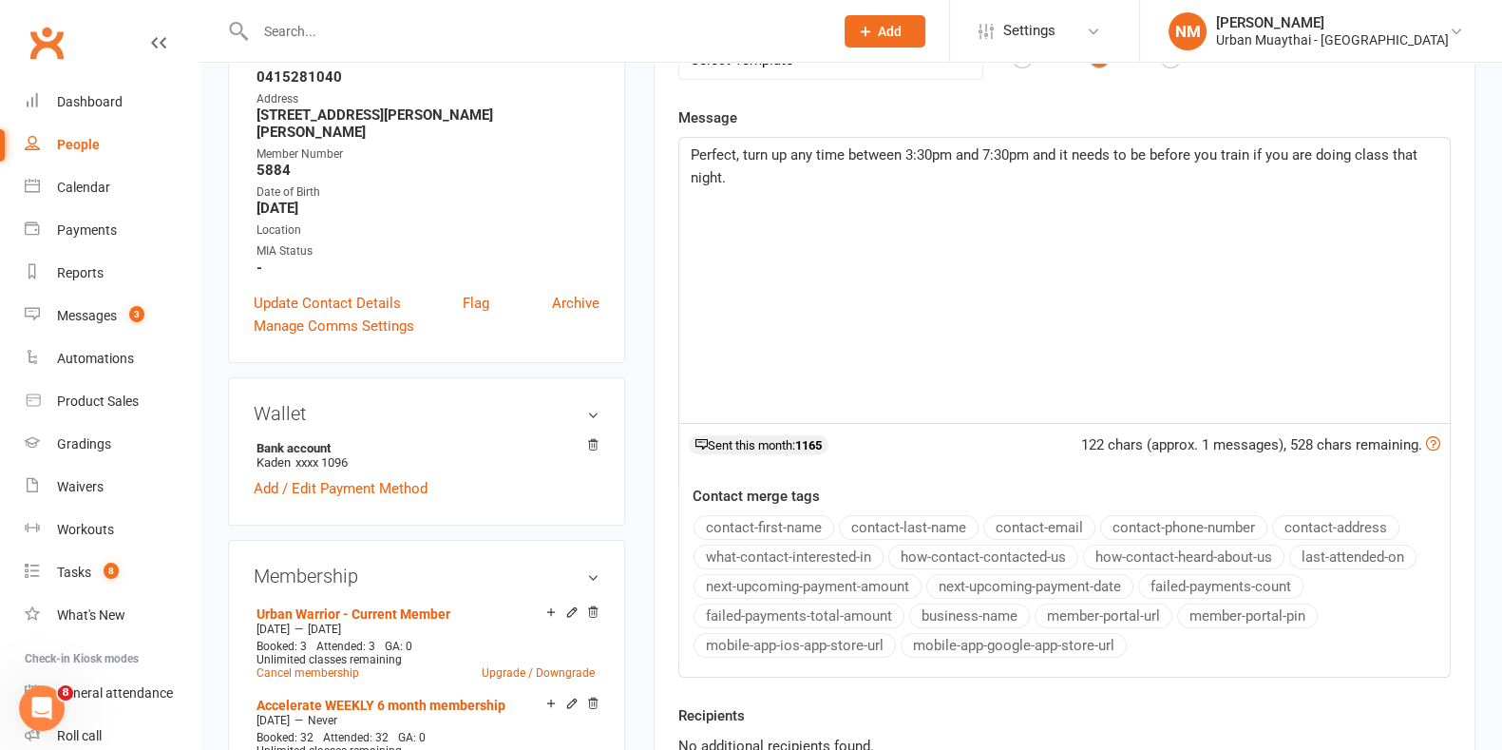
scroll to position [474, 0]
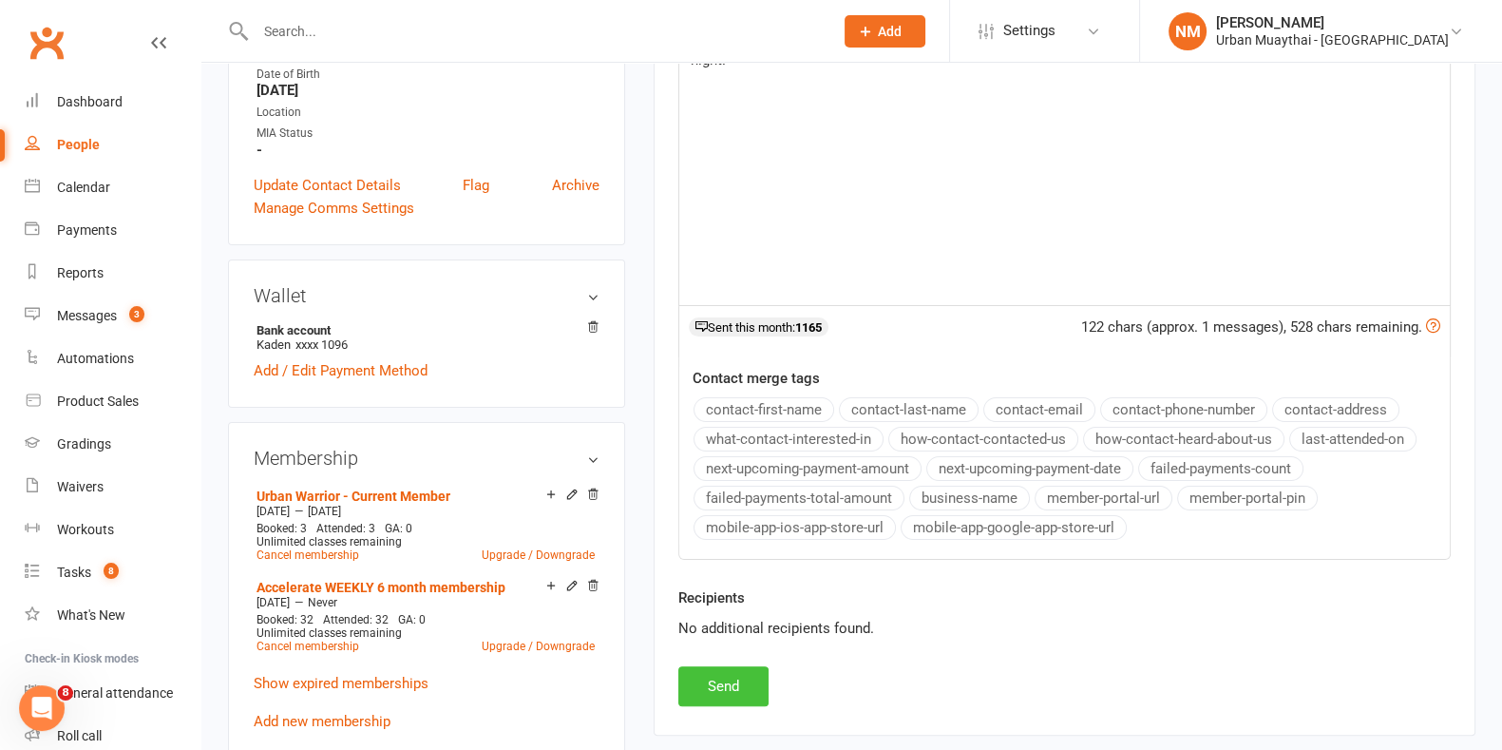
click at [752, 692] on button "Send" at bounding box center [723, 686] width 90 height 40
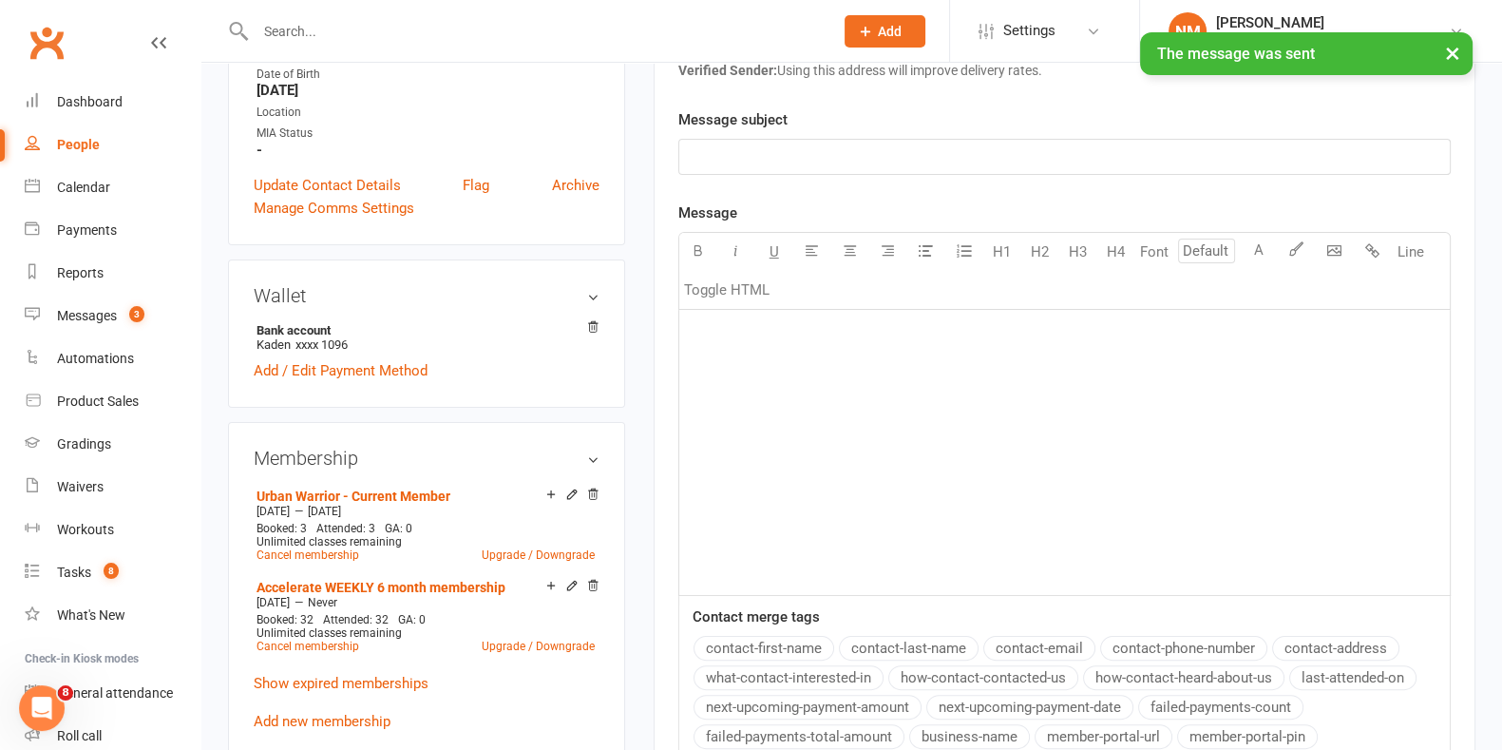
scroll to position [0, 0]
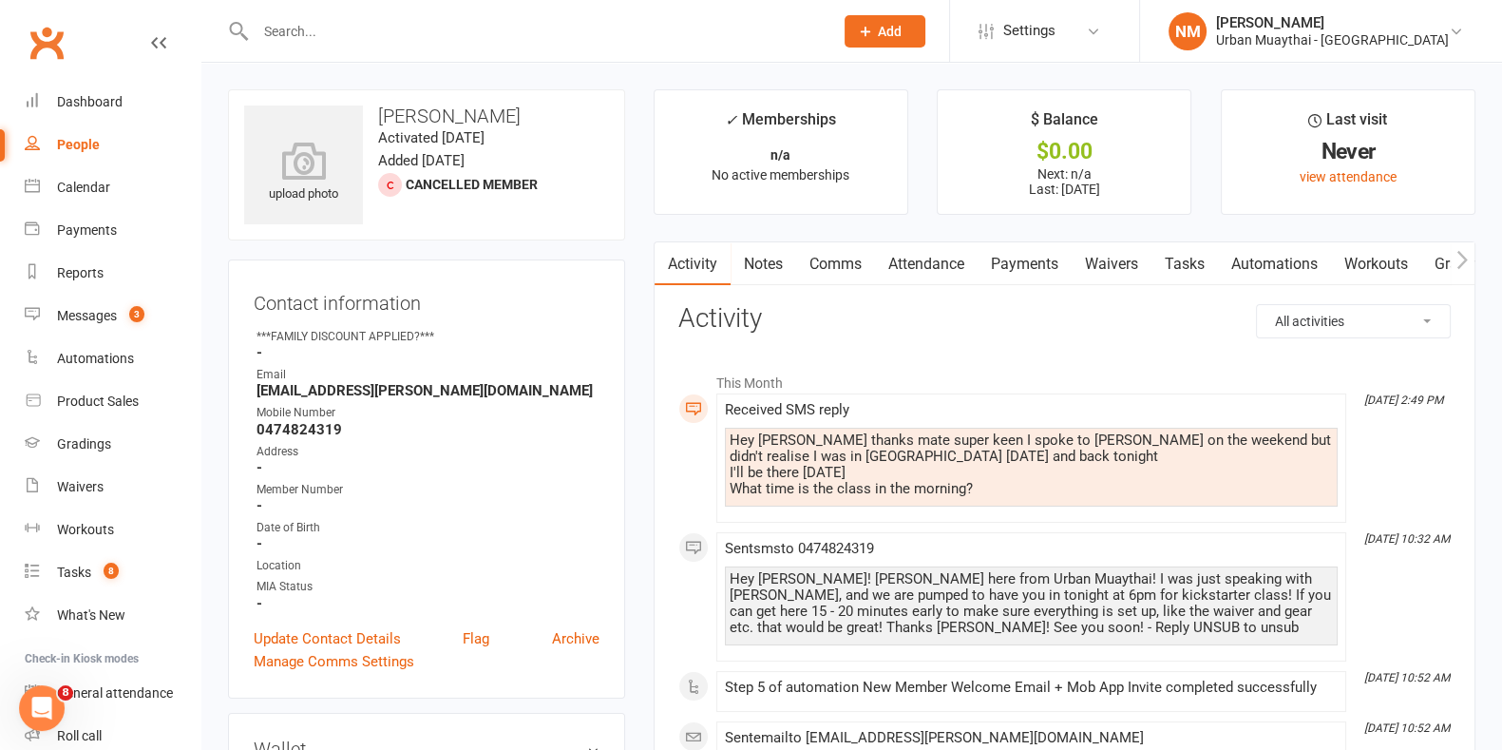
click at [841, 253] on link "Comms" at bounding box center [835, 264] width 79 height 44
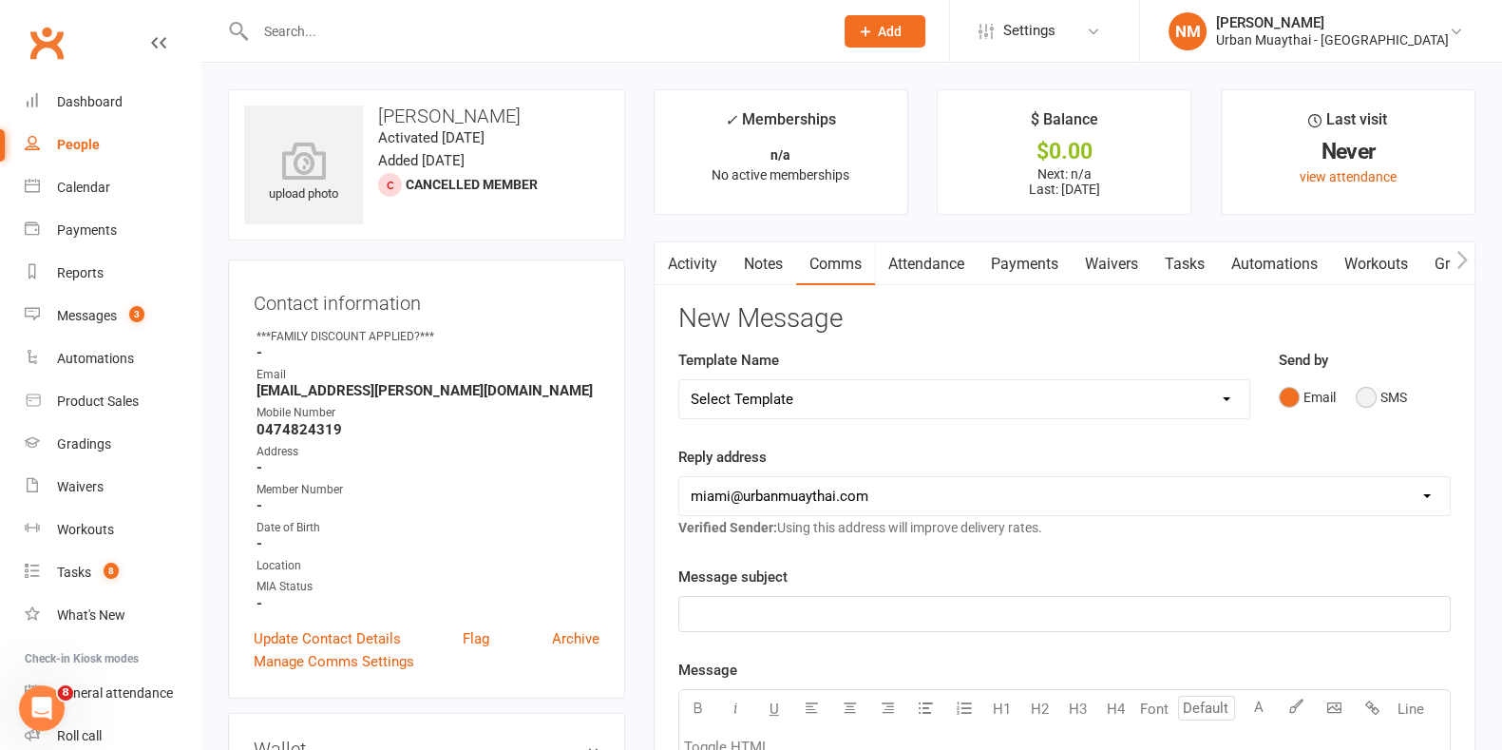
click at [1382, 396] on button "SMS" at bounding box center [1381, 397] width 51 height 36
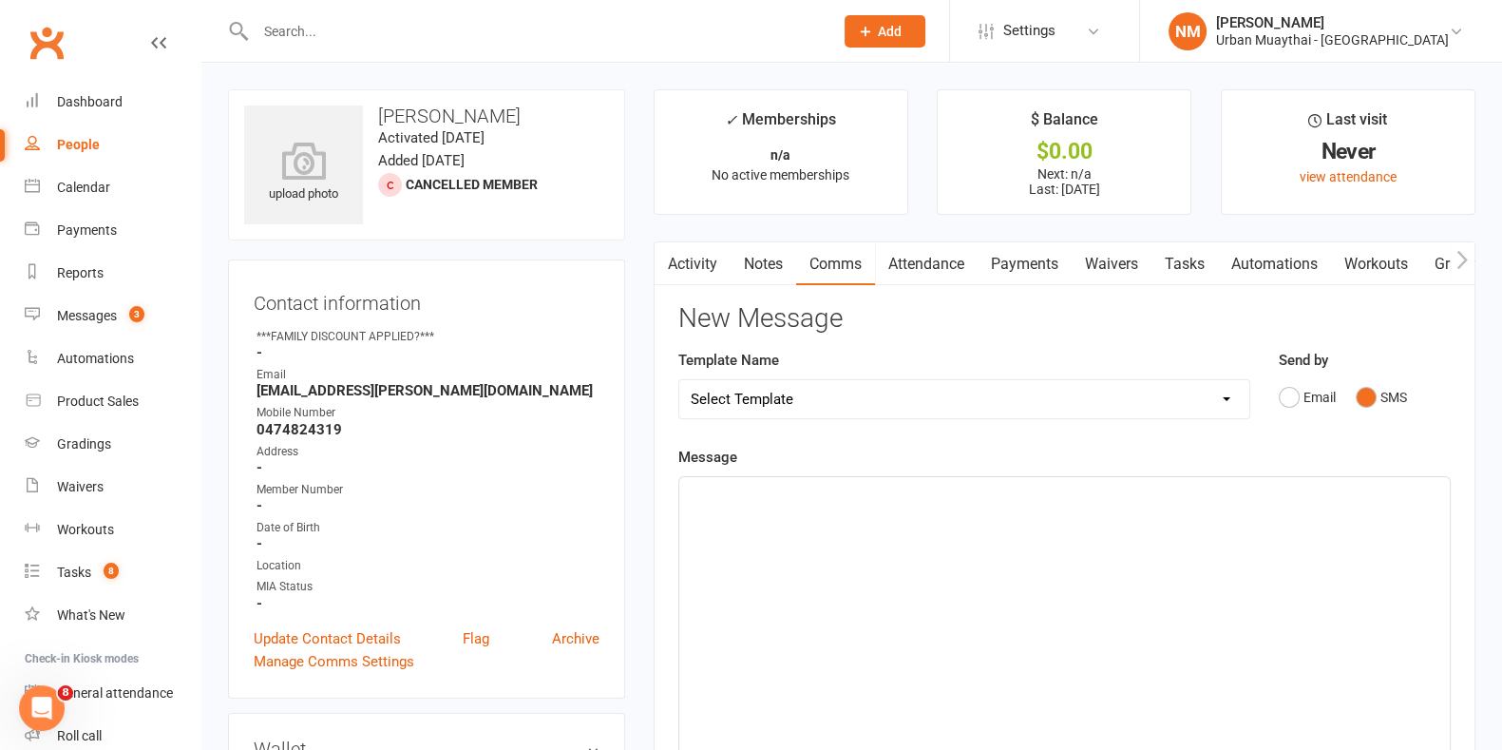
click at [1074, 577] on div "﻿" at bounding box center [1064, 619] width 771 height 285
click at [1161, 489] on span "All good [PERSON_NAME], thanks for letting me know. No class [DATE] morning, ju…" at bounding box center [1059, 494] width 736 height 17
click at [813, 509] on p "All good [PERSON_NAME], thanks for letting me know. No class [DATE] morning, ju…" at bounding box center [1065, 506] width 748 height 46
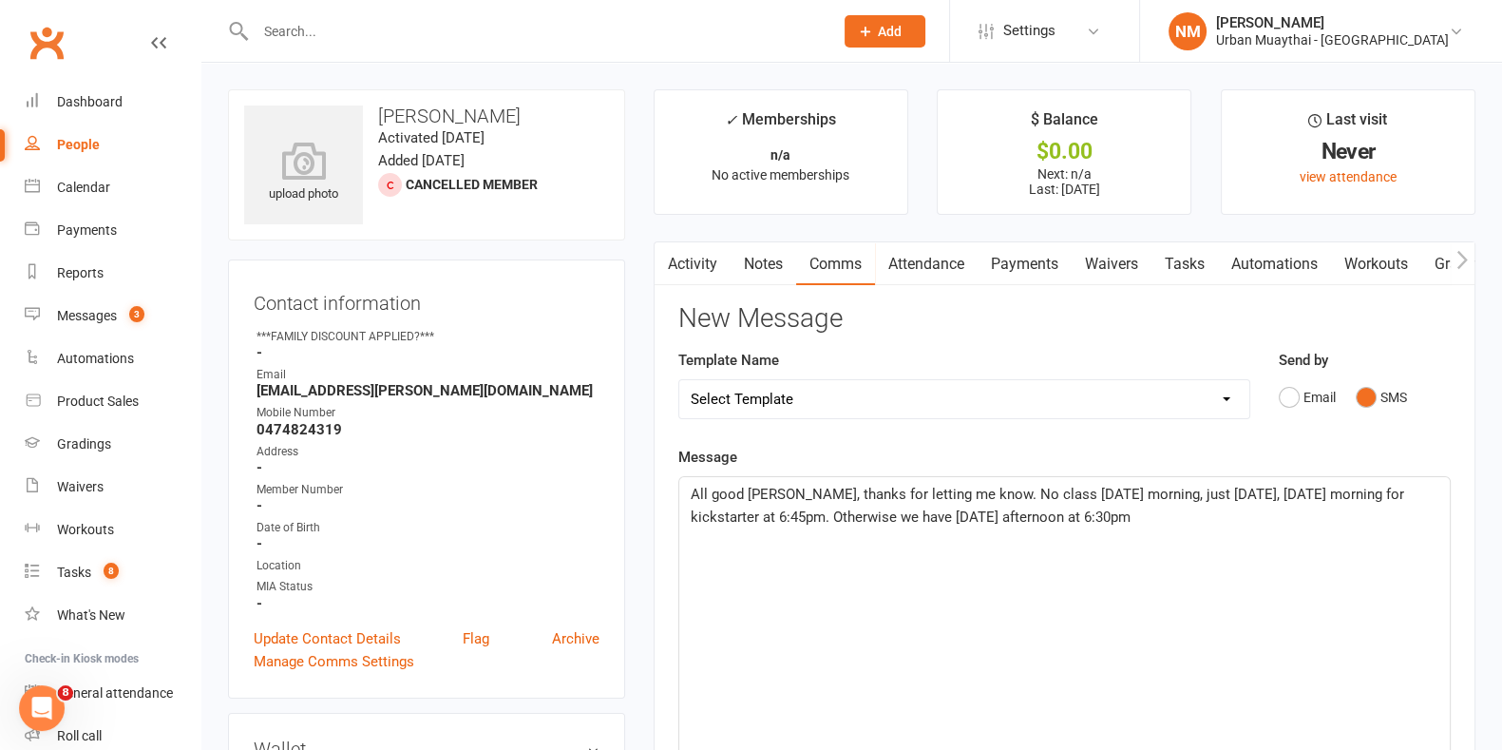
click at [813, 509] on span "All good [PERSON_NAME], thanks for letting me know. No class [DATE] morning, ju…" at bounding box center [1049, 506] width 717 height 40
click at [1243, 494] on span "All good [PERSON_NAME], thanks for letting me know. No class [DATE] morning, ju…" at bounding box center [1049, 506] width 717 height 40
click at [1228, 505] on p "All good [PERSON_NAME], thanks for letting me know. No class [DATE] morning, ju…" at bounding box center [1065, 506] width 748 height 46
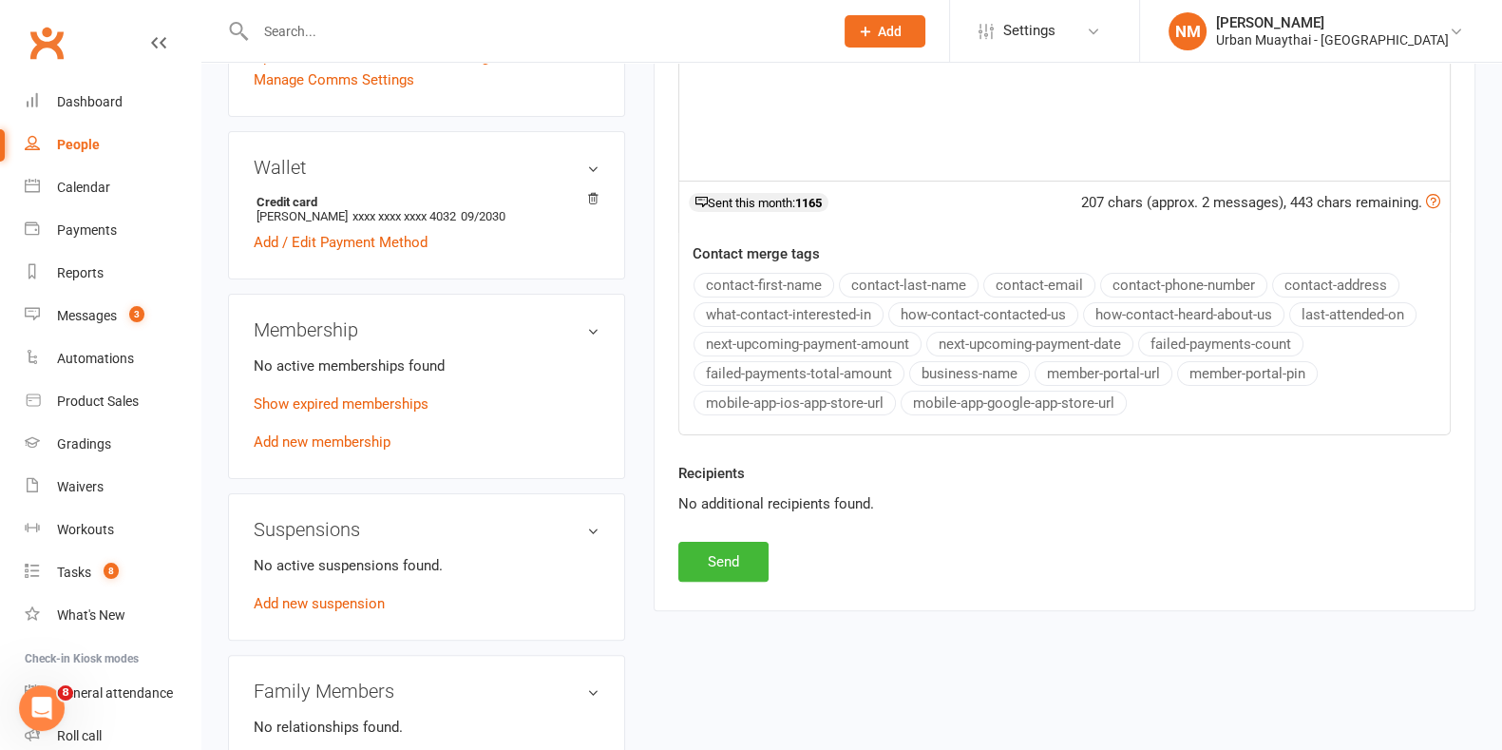
scroll to position [594, 0]
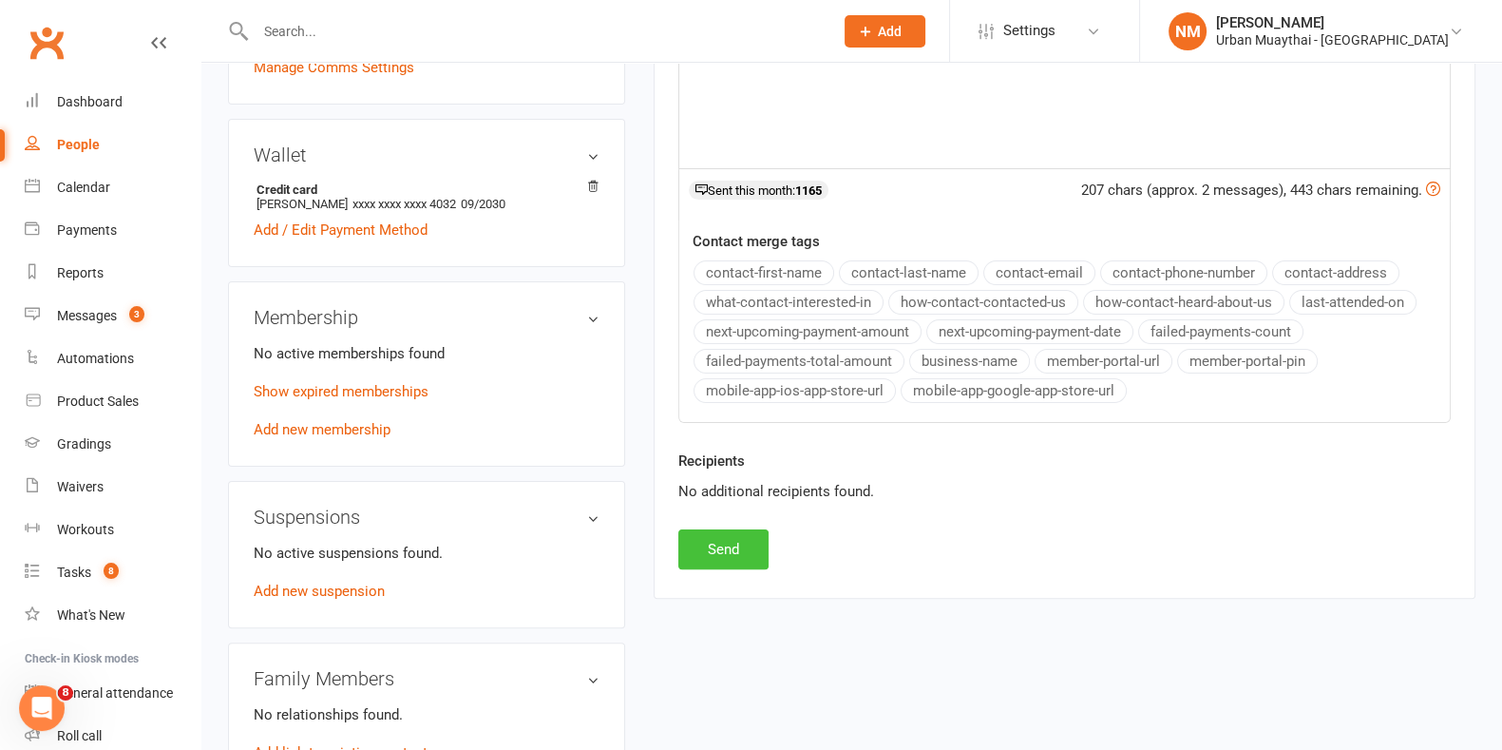
click at [722, 549] on button "Send" at bounding box center [723, 549] width 90 height 40
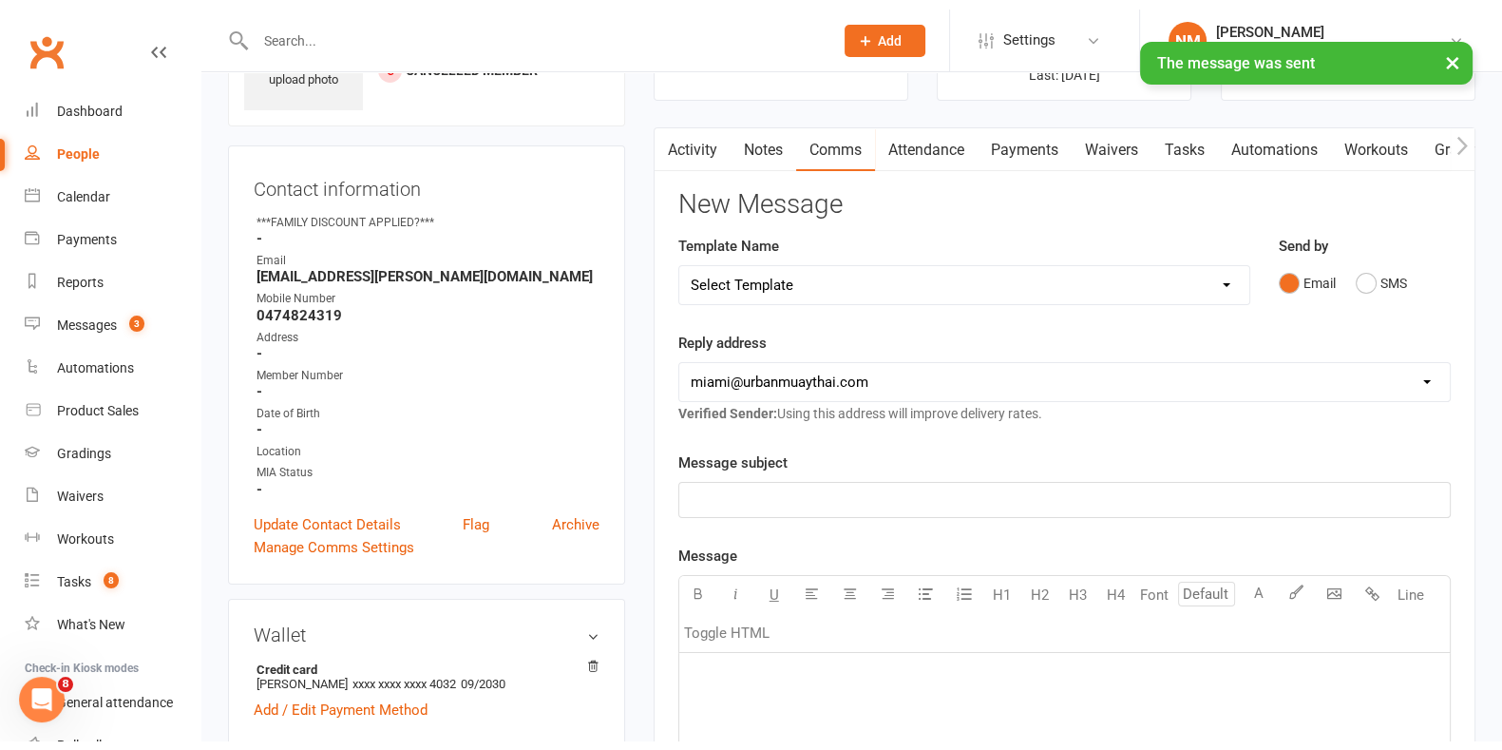
scroll to position [118, 0]
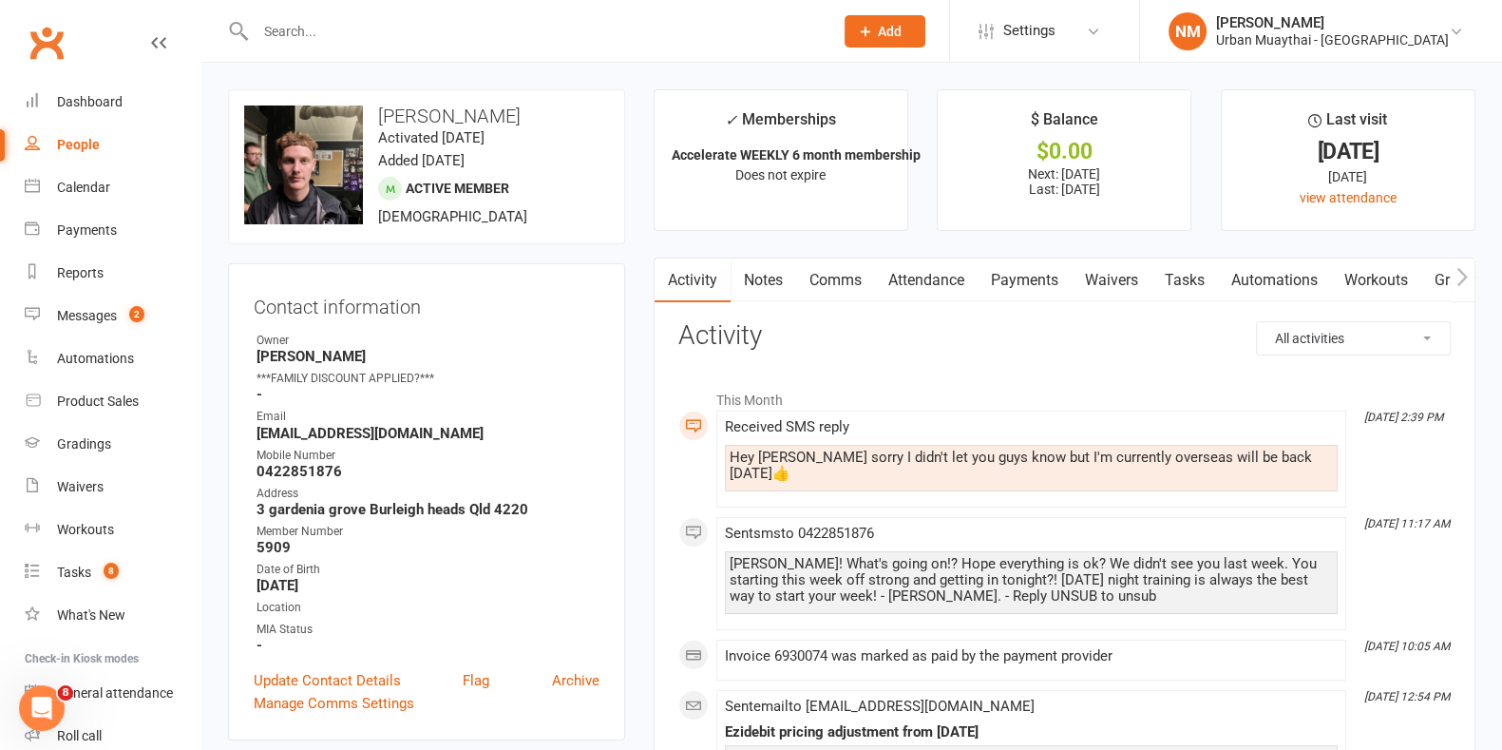
click at [844, 284] on link "Comms" at bounding box center [835, 280] width 79 height 44
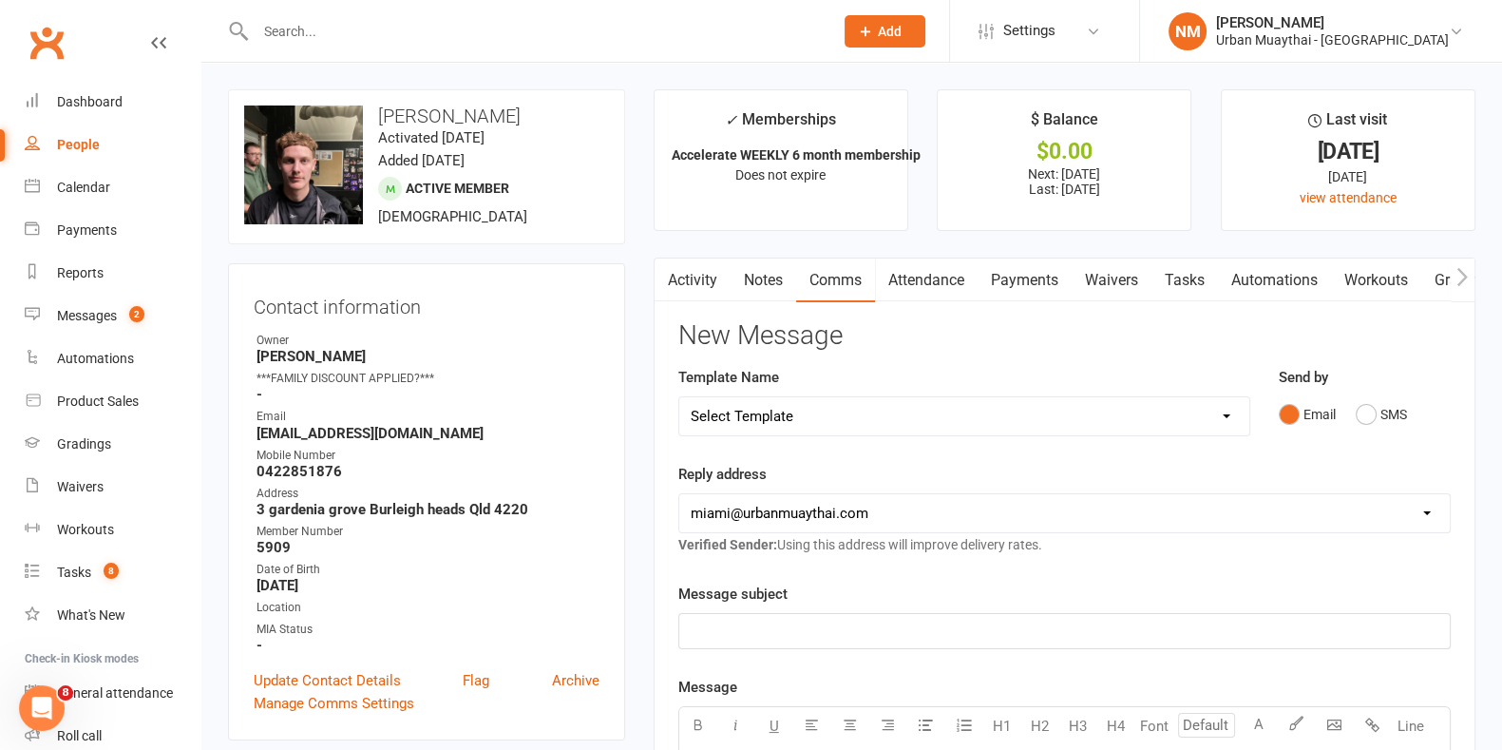
click at [1404, 384] on div "Send by Email SMS" at bounding box center [1365, 399] width 172 height 67
click at [1411, 392] on div "Send by Email SMS" at bounding box center [1365, 399] width 172 height 67
click at [1380, 417] on button "SMS" at bounding box center [1381, 414] width 51 height 36
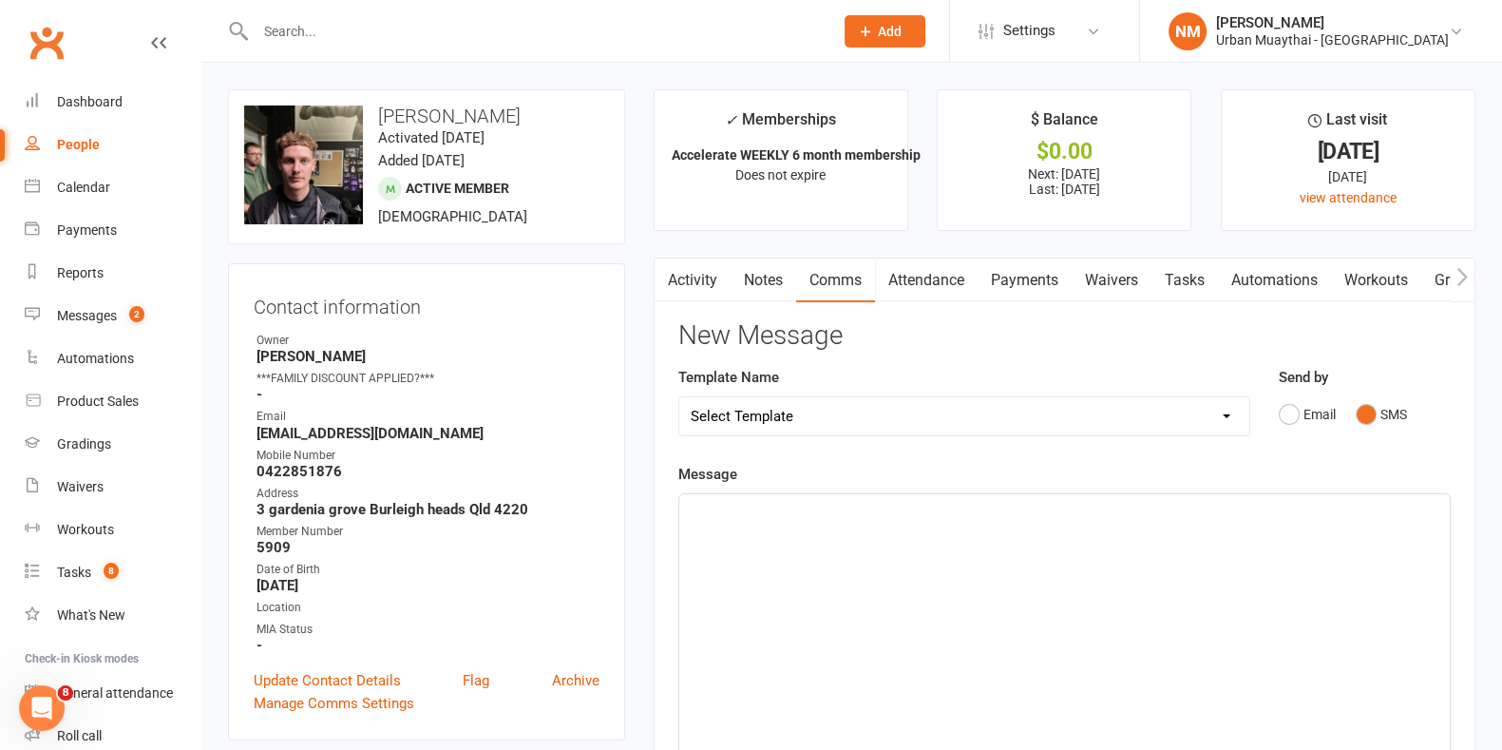
click at [1007, 586] on div "﻿" at bounding box center [1064, 636] width 771 height 285
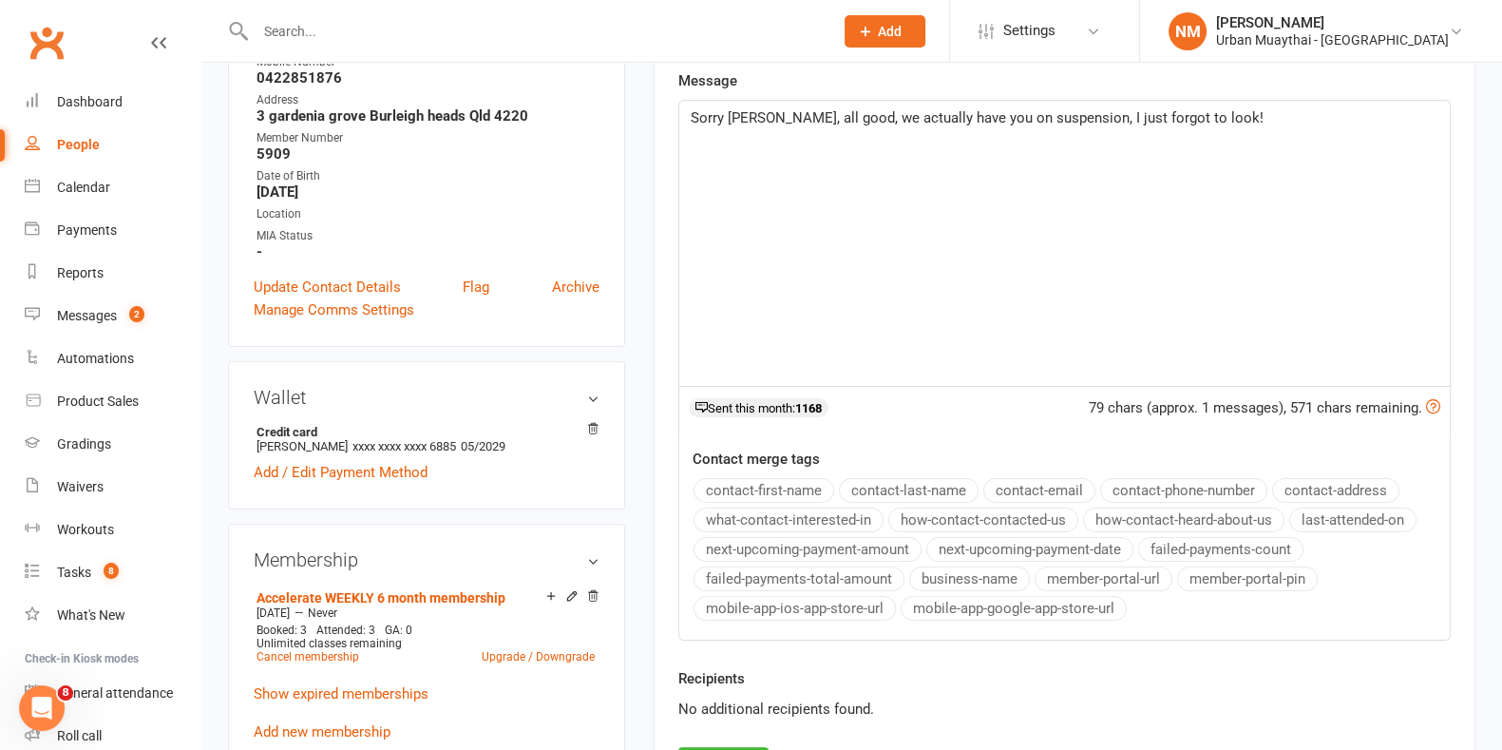
scroll to position [474, 0]
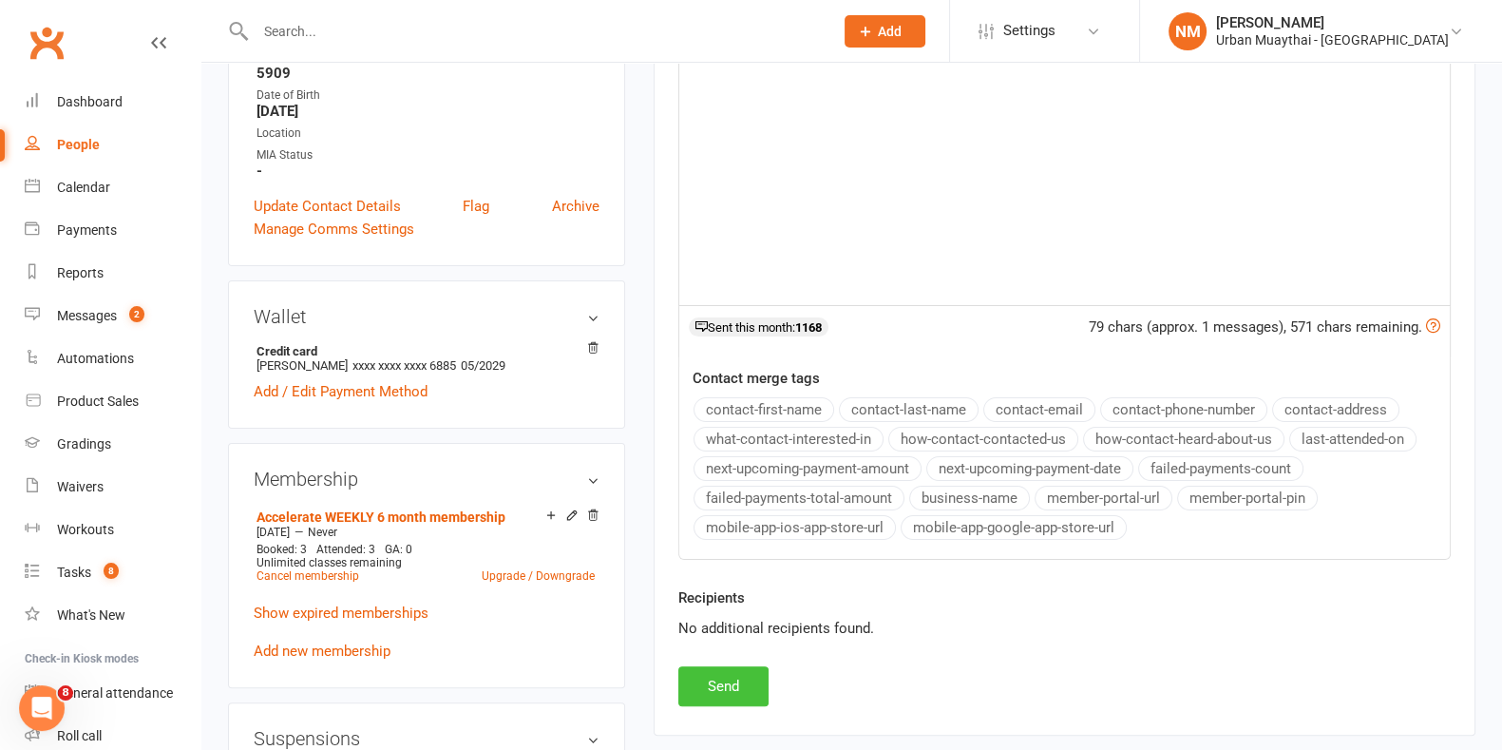
click at [751, 671] on button "Send" at bounding box center [723, 686] width 90 height 40
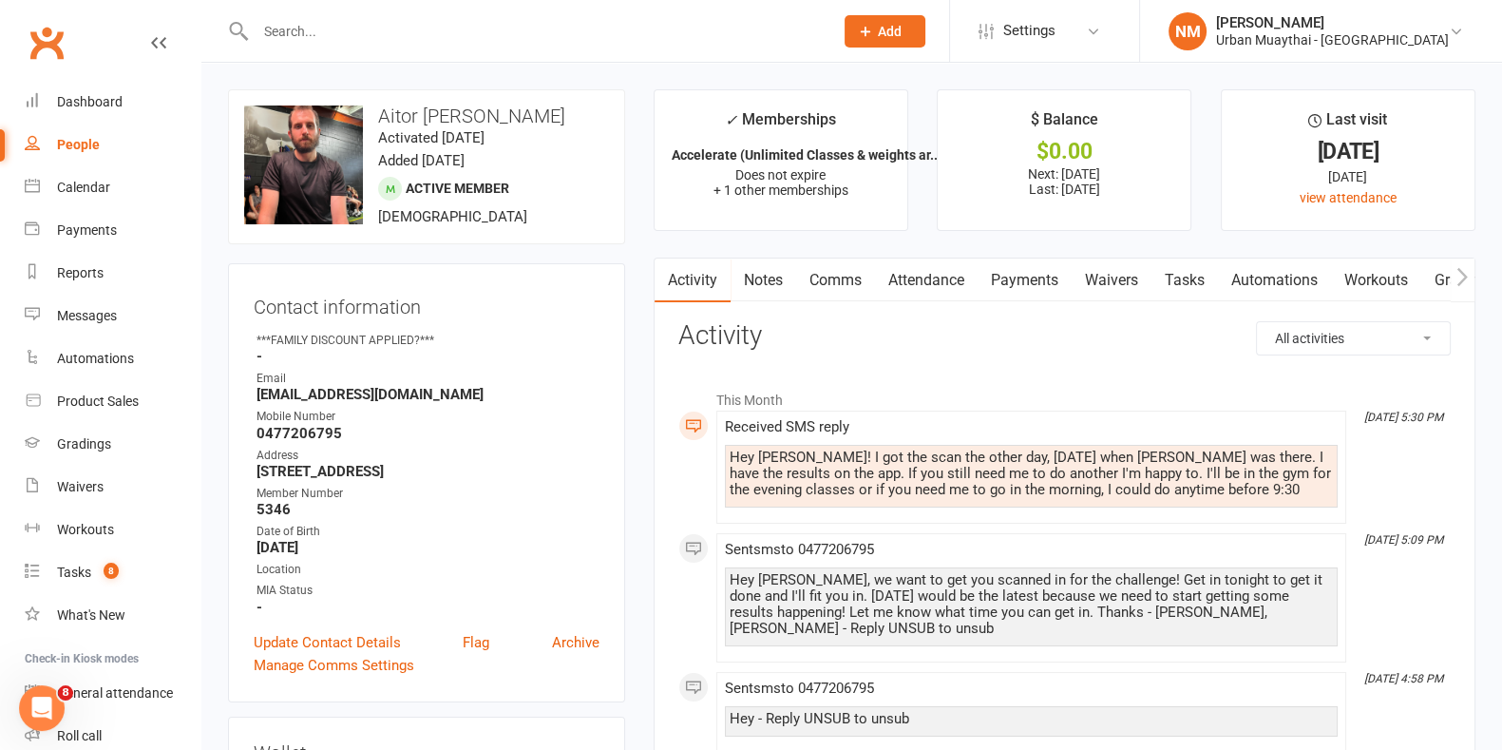
click at [847, 277] on link "Comms" at bounding box center [835, 280] width 79 height 44
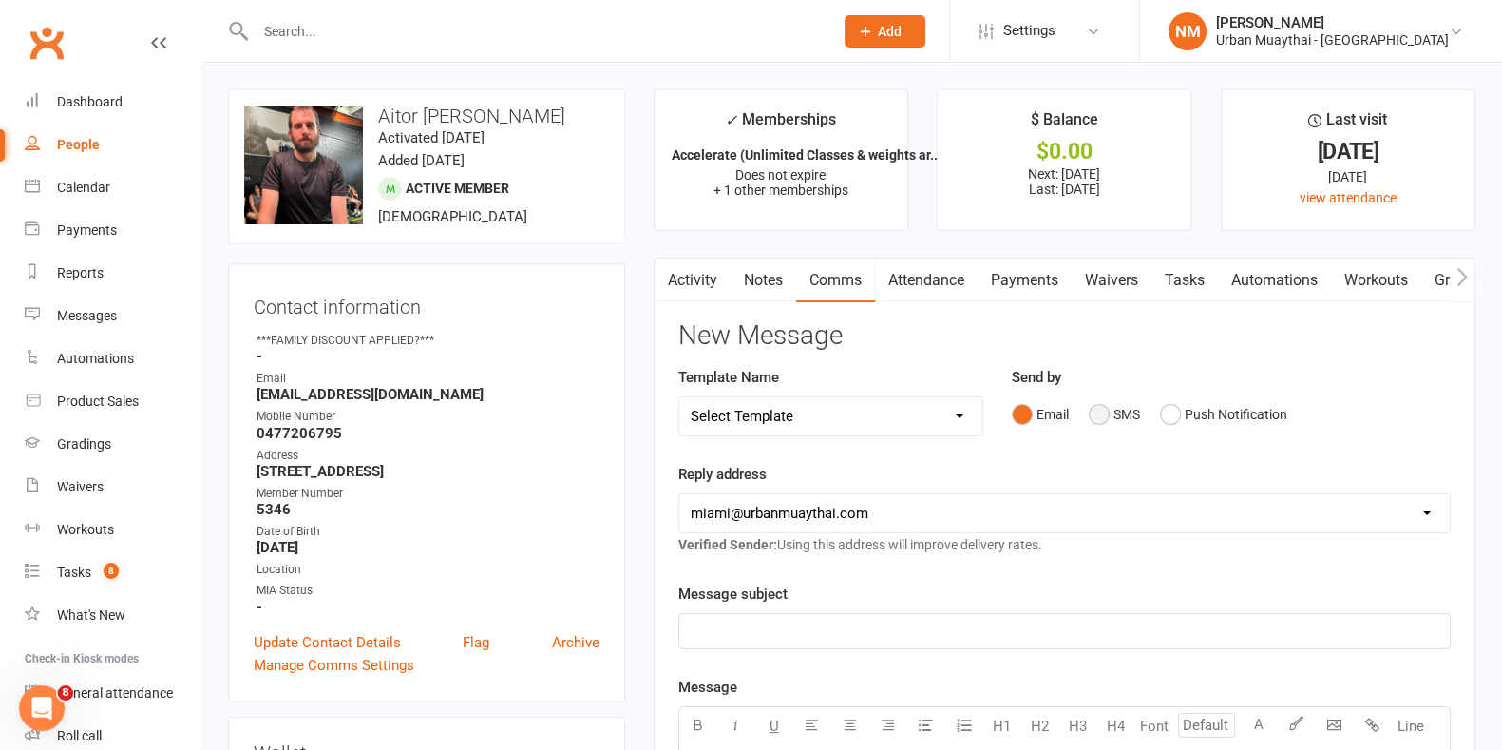
click at [1090, 411] on button "SMS" at bounding box center [1114, 414] width 51 height 36
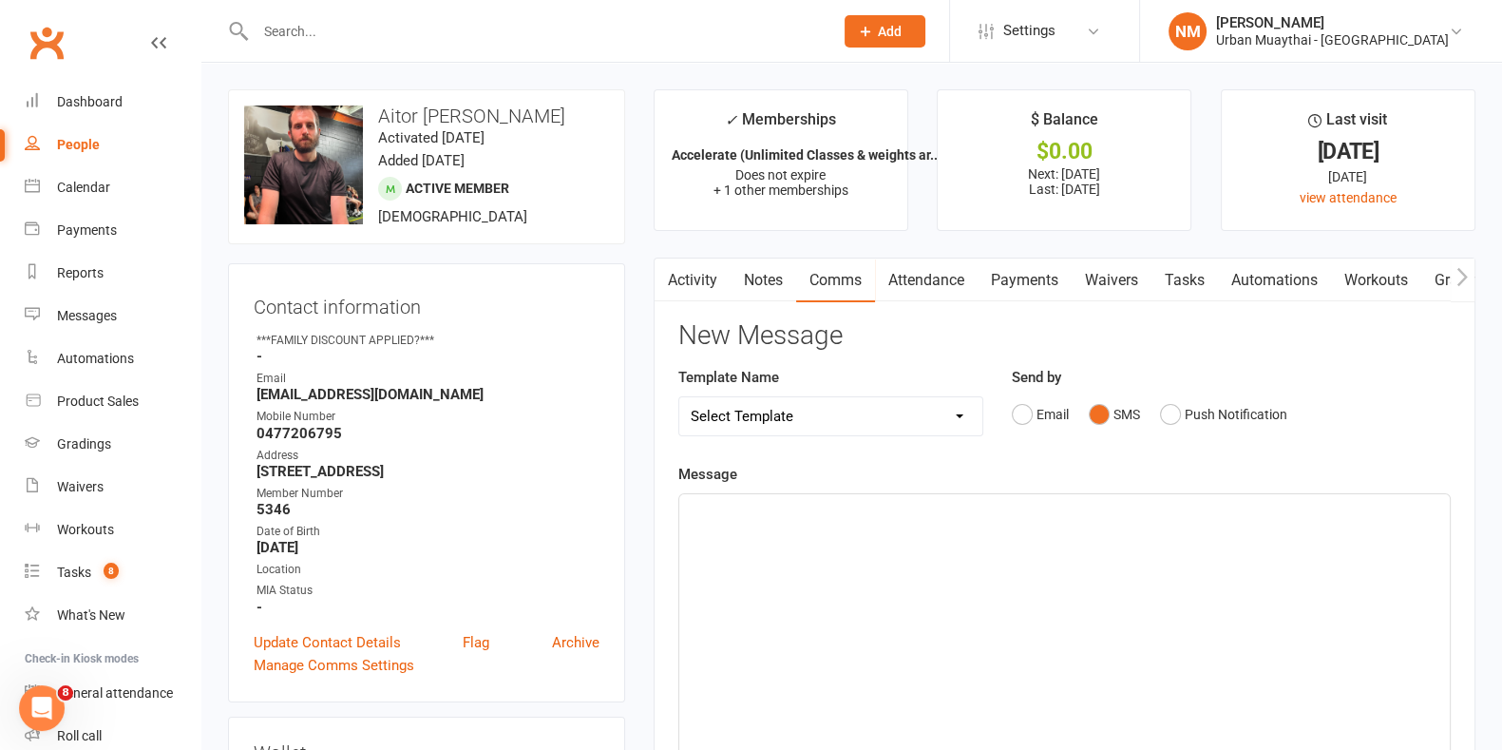
click at [986, 532] on div "﻿" at bounding box center [1064, 636] width 771 height 285
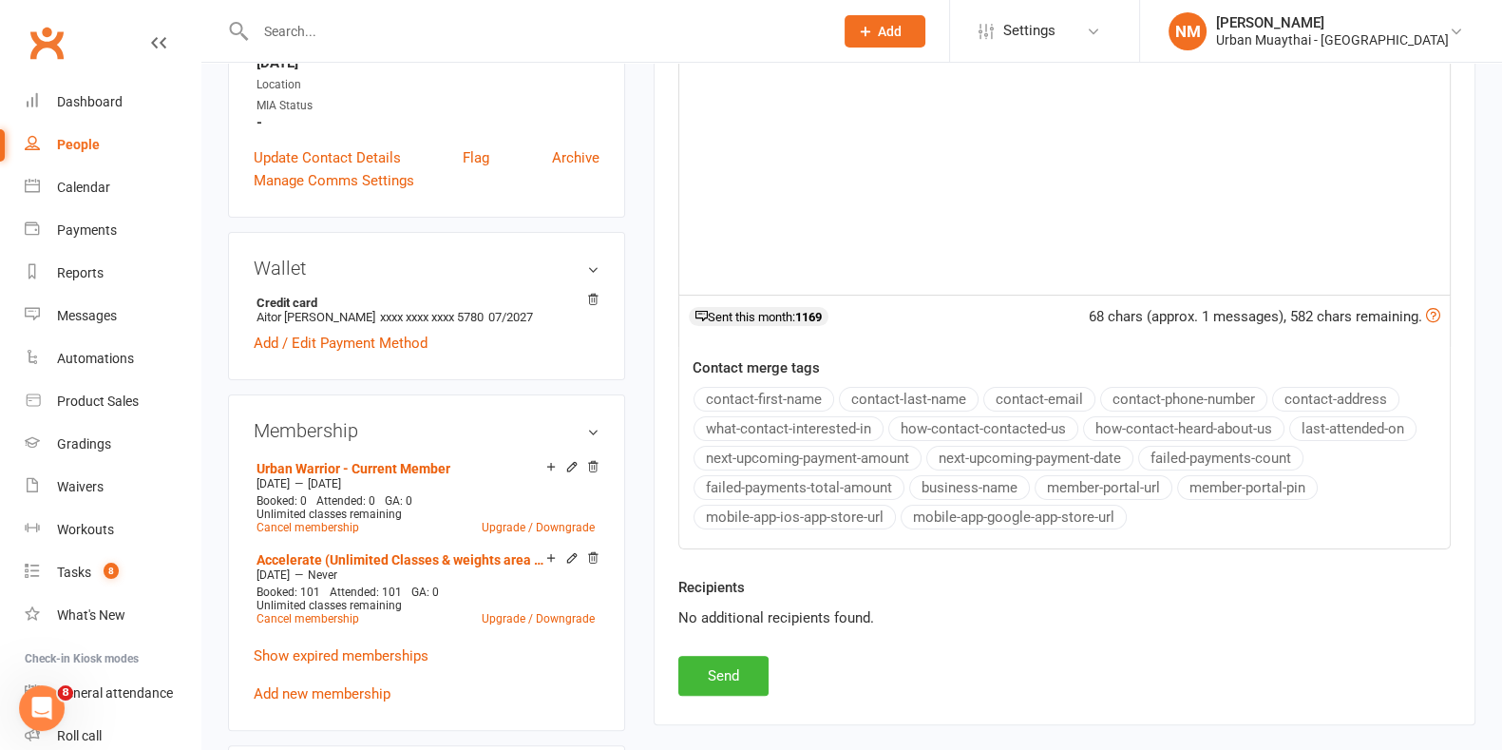
scroll to position [831, 0]
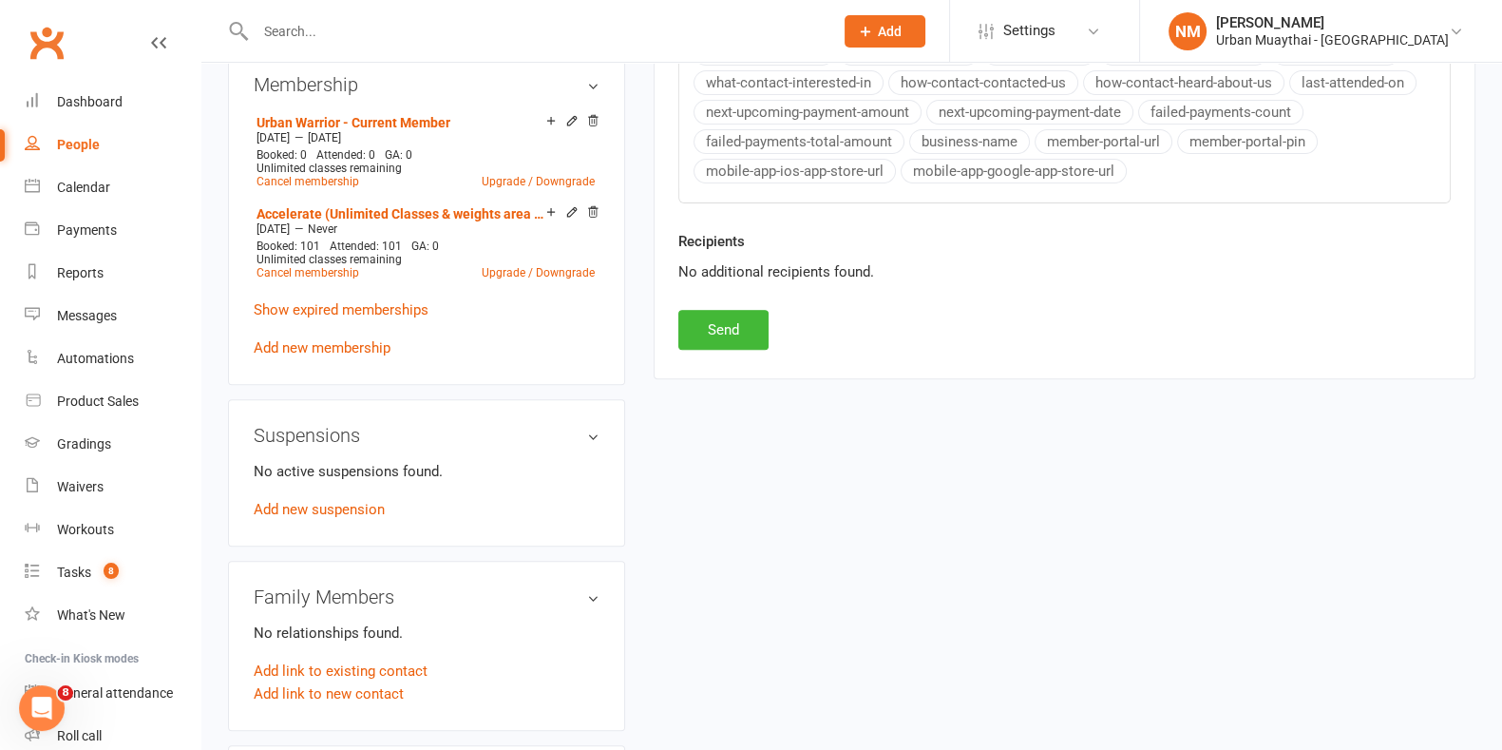
click at [681, 288] on div "Recipients No additional recipients found." at bounding box center [1064, 270] width 801 height 80
click at [708, 324] on button "Send" at bounding box center [723, 330] width 90 height 40
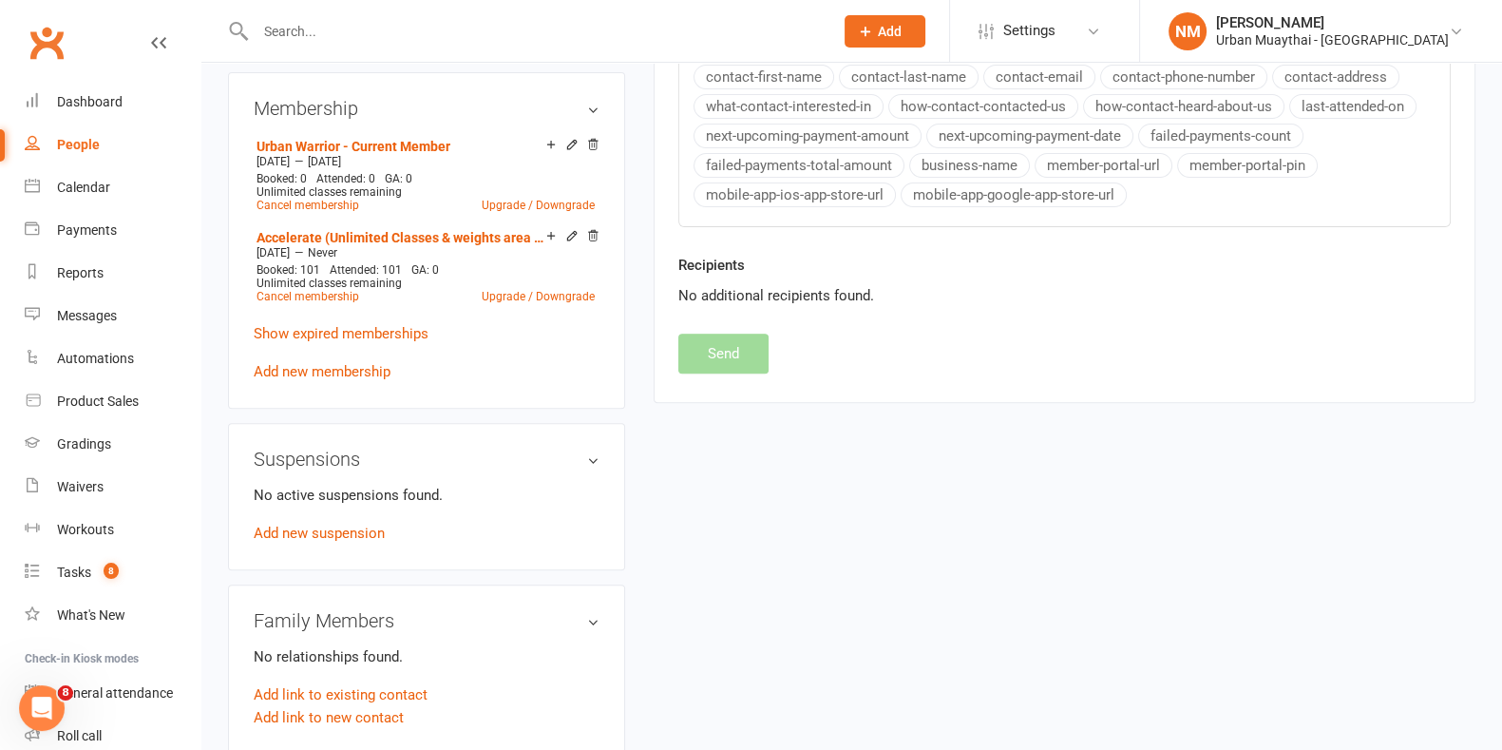
scroll to position [0, 0]
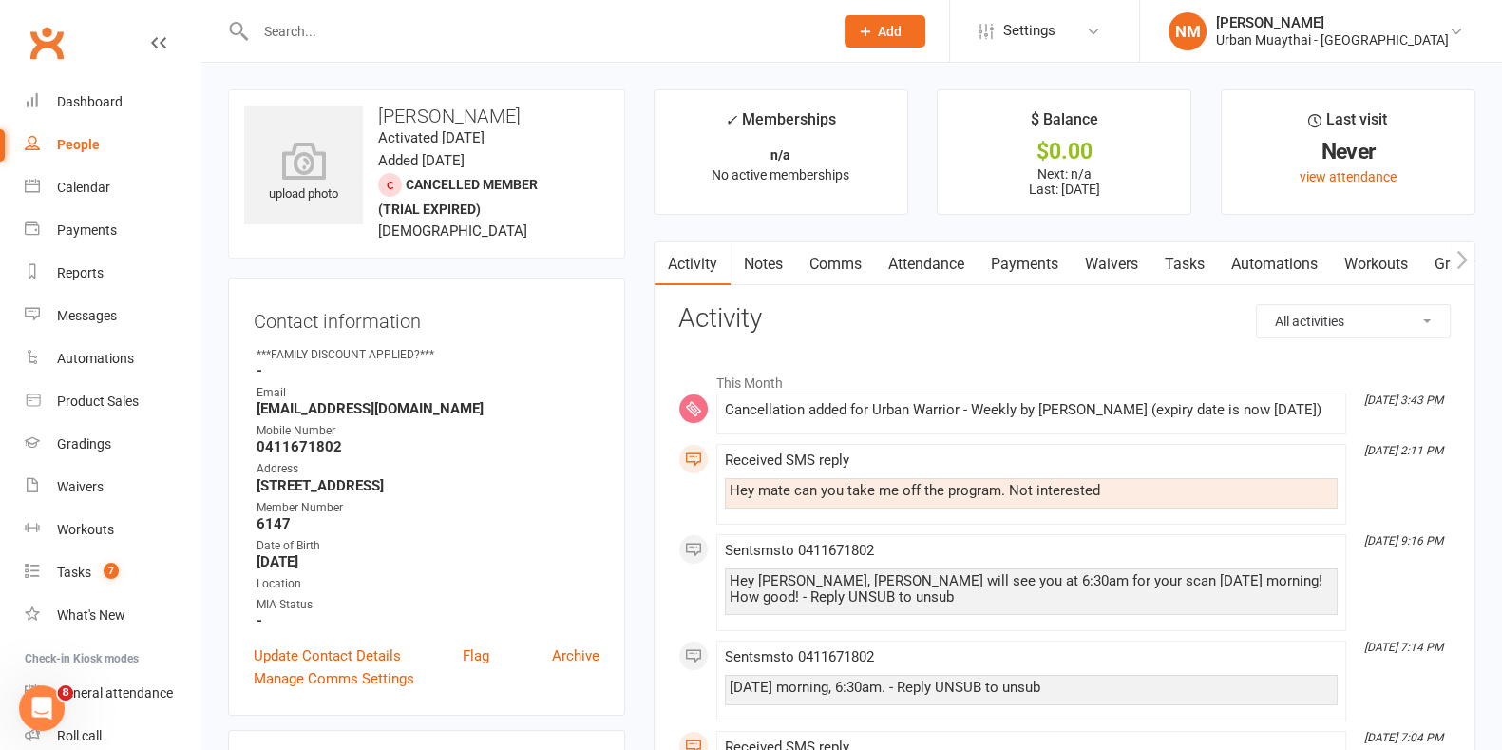
click at [755, 271] on link "Notes" at bounding box center [764, 264] width 66 height 44
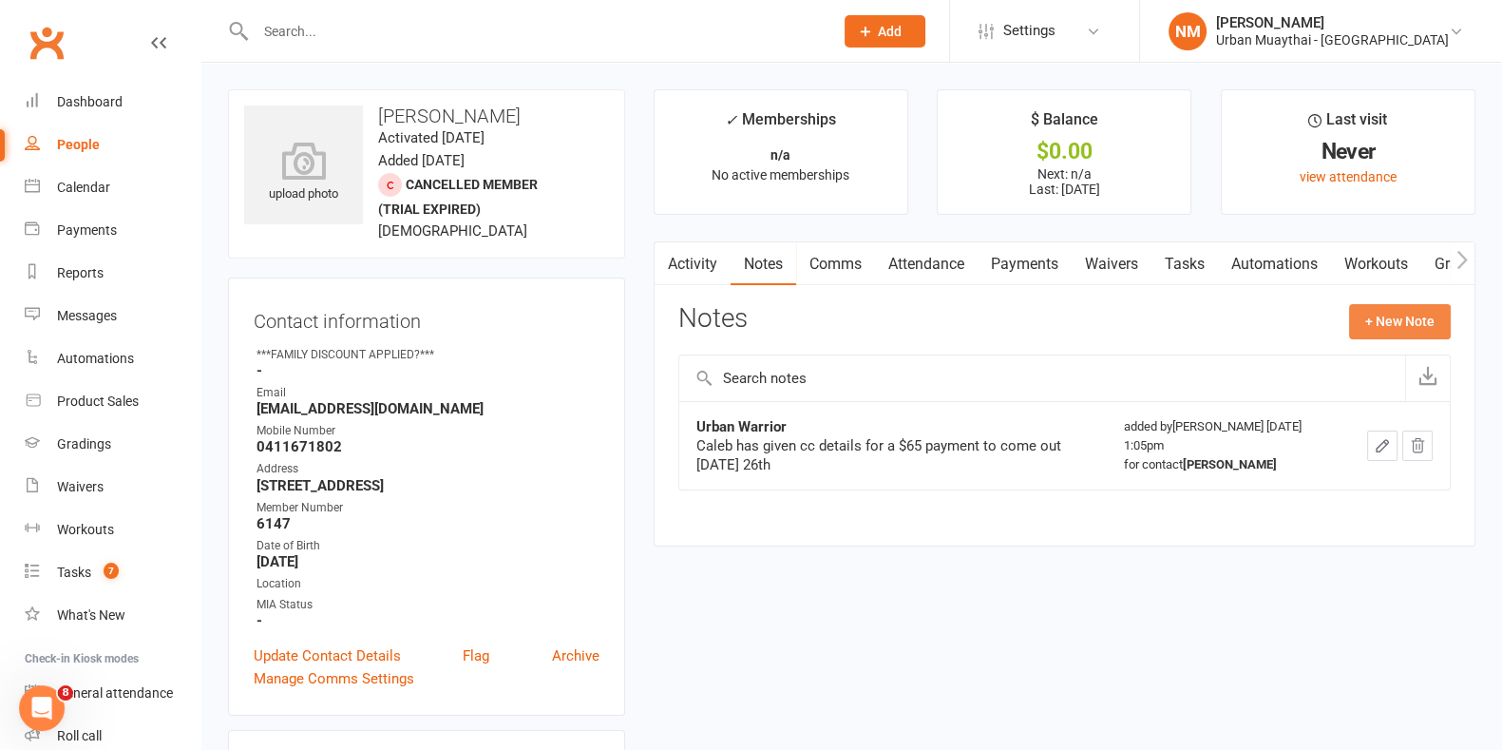
click at [1384, 308] on button "+ New Note" at bounding box center [1400, 321] width 102 height 34
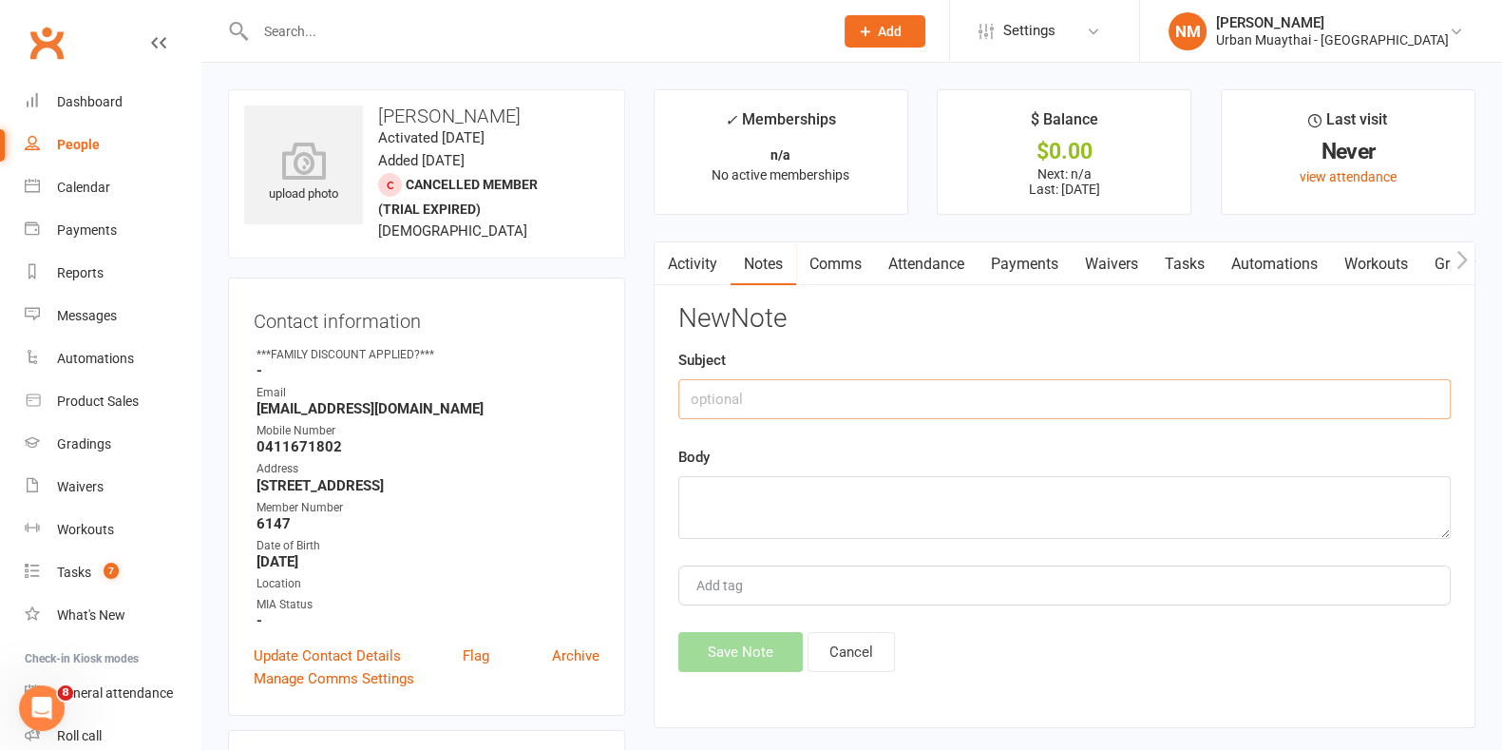
click at [864, 417] on input "text" at bounding box center [1064, 399] width 773 height 40
type input "Cancelled"
type textarea "S"
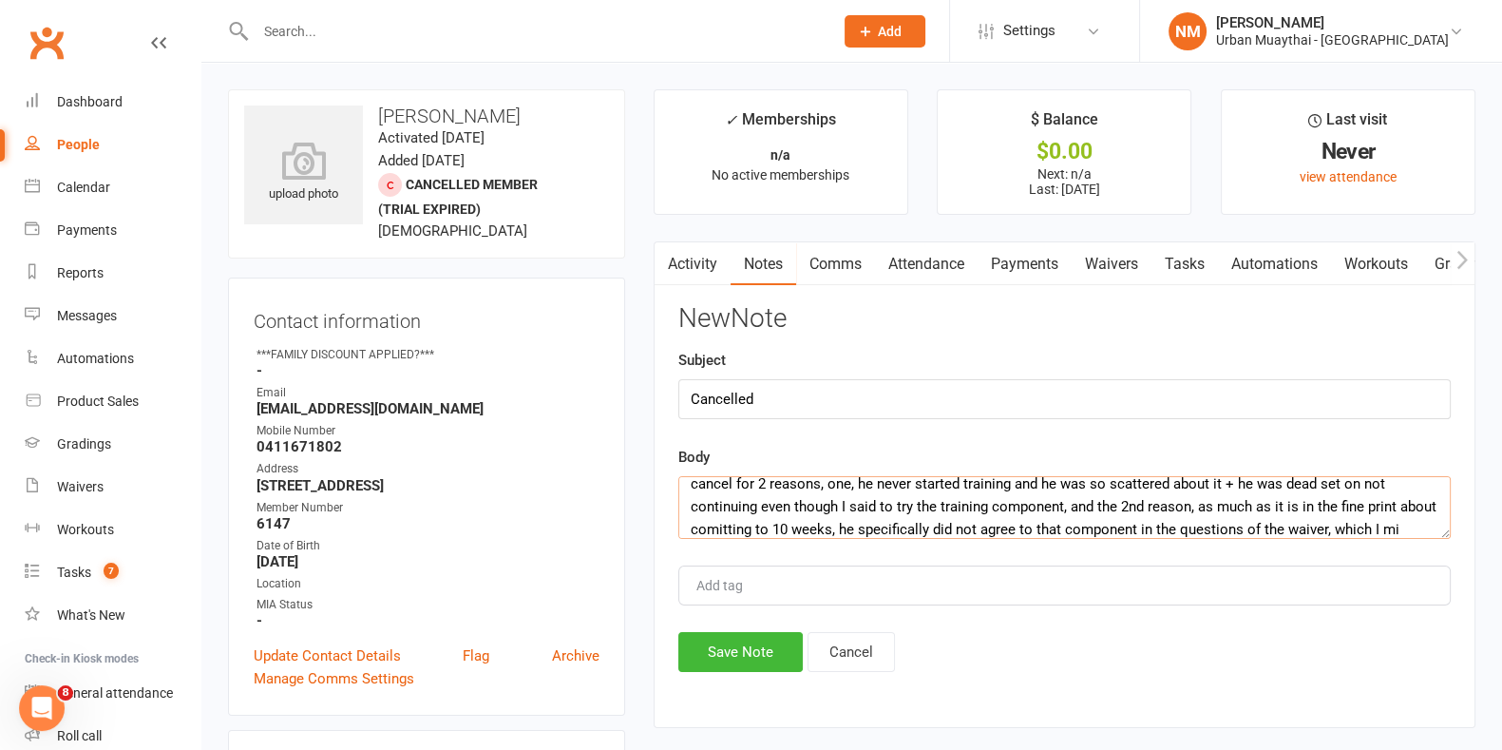
scroll to position [104, 0]
type textarea "Called Caleb - very frustrated about the way the challenge has been set up. As …"
click at [746, 662] on button "Save Note" at bounding box center [740, 652] width 124 height 40
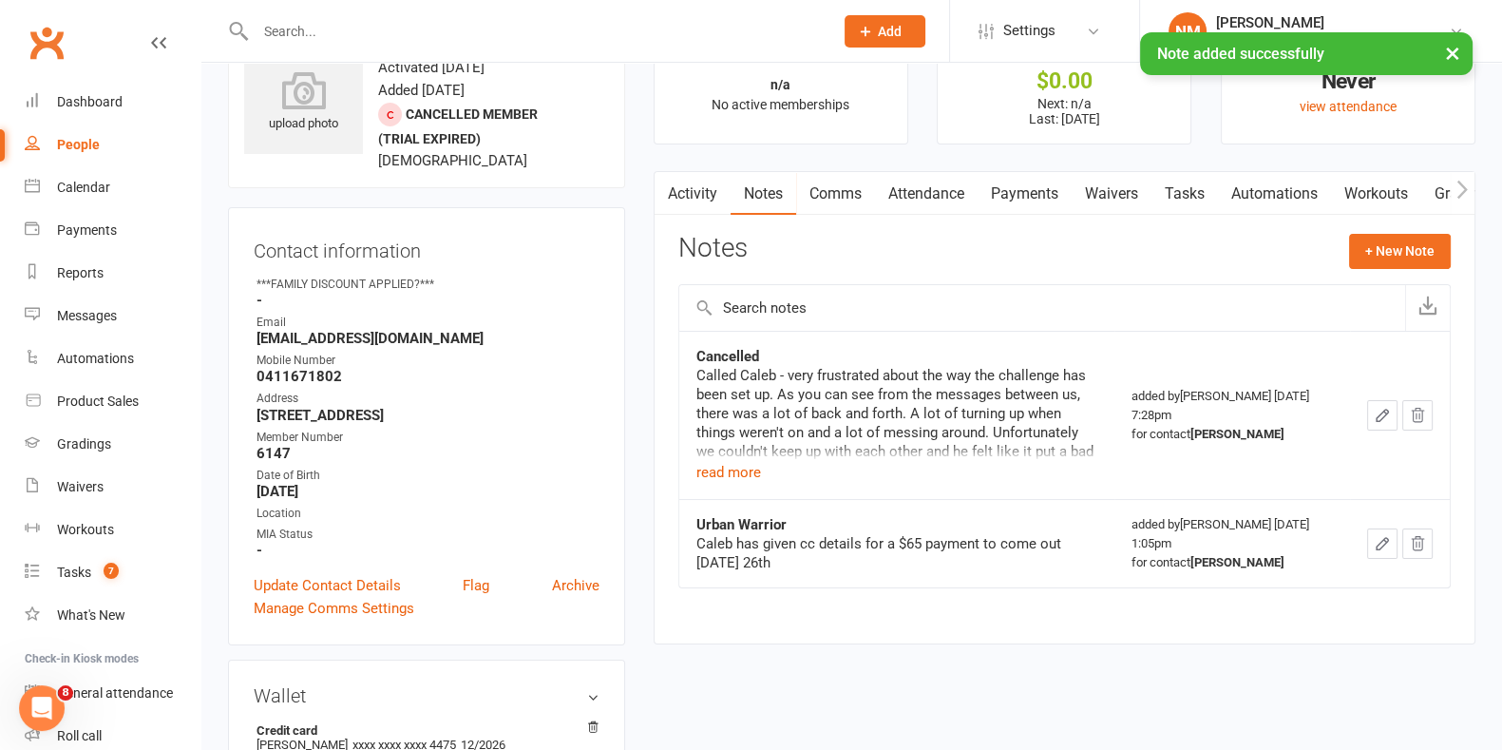
scroll to position [118, 0]
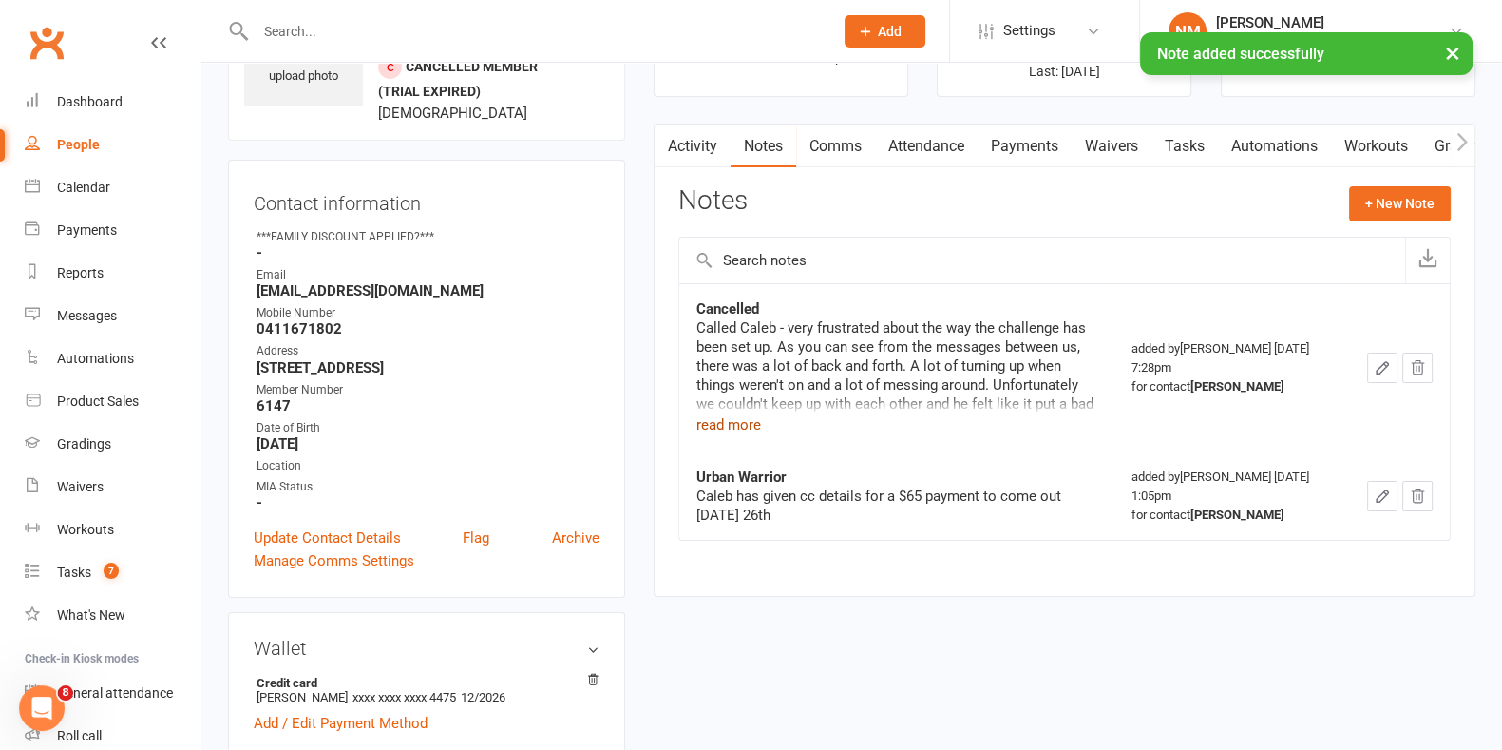
click at [727, 431] on button "read more" at bounding box center [729, 424] width 65 height 23
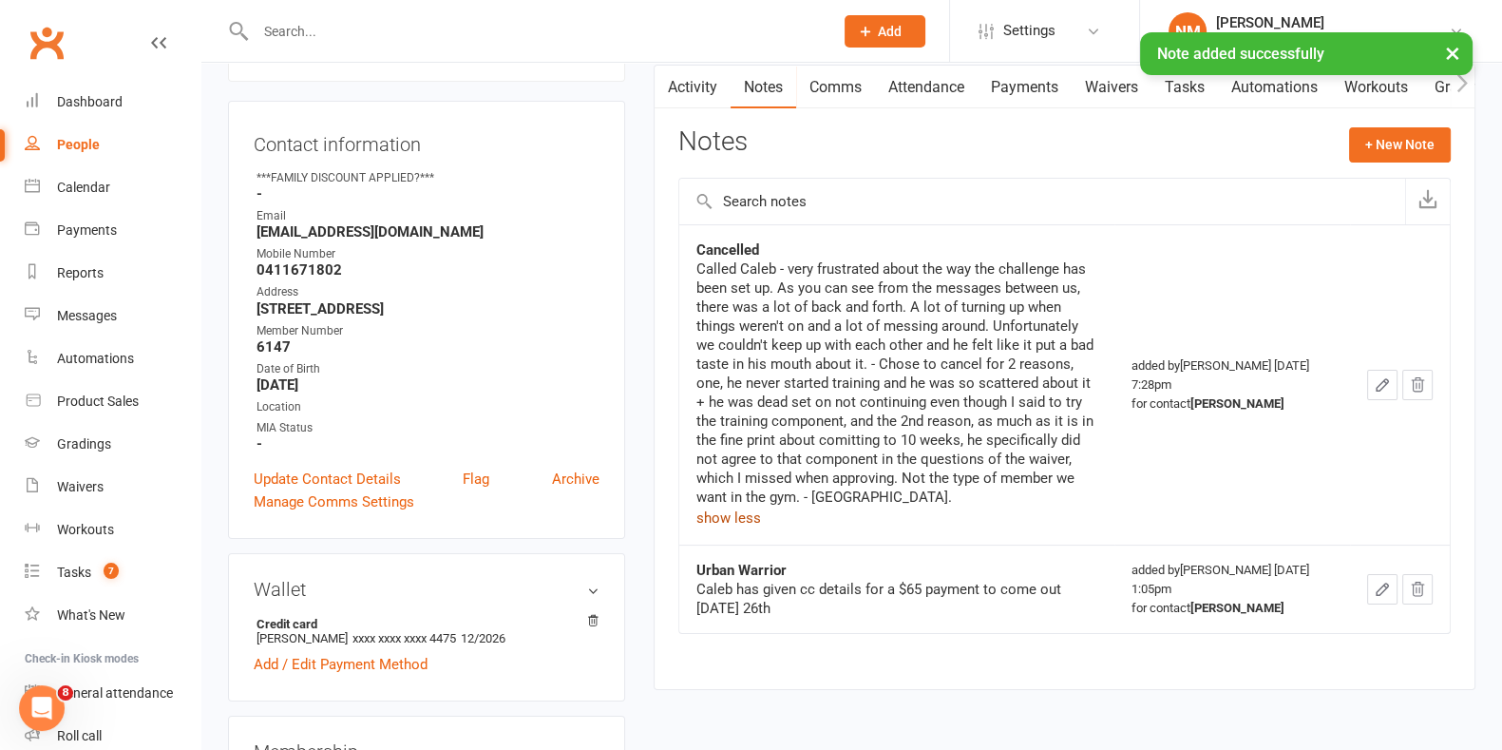
scroll to position [0, 0]
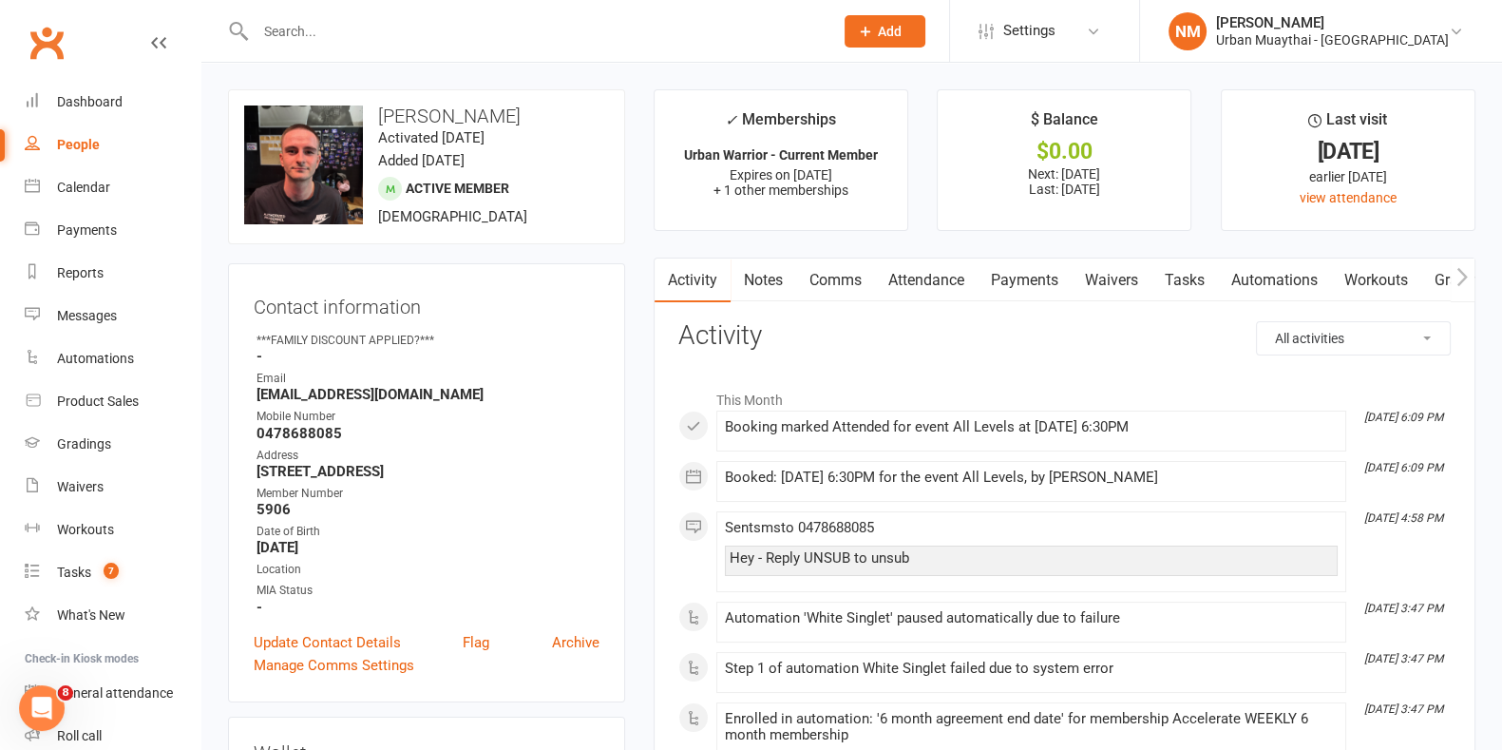
click at [783, 259] on link "Notes" at bounding box center [764, 280] width 66 height 44
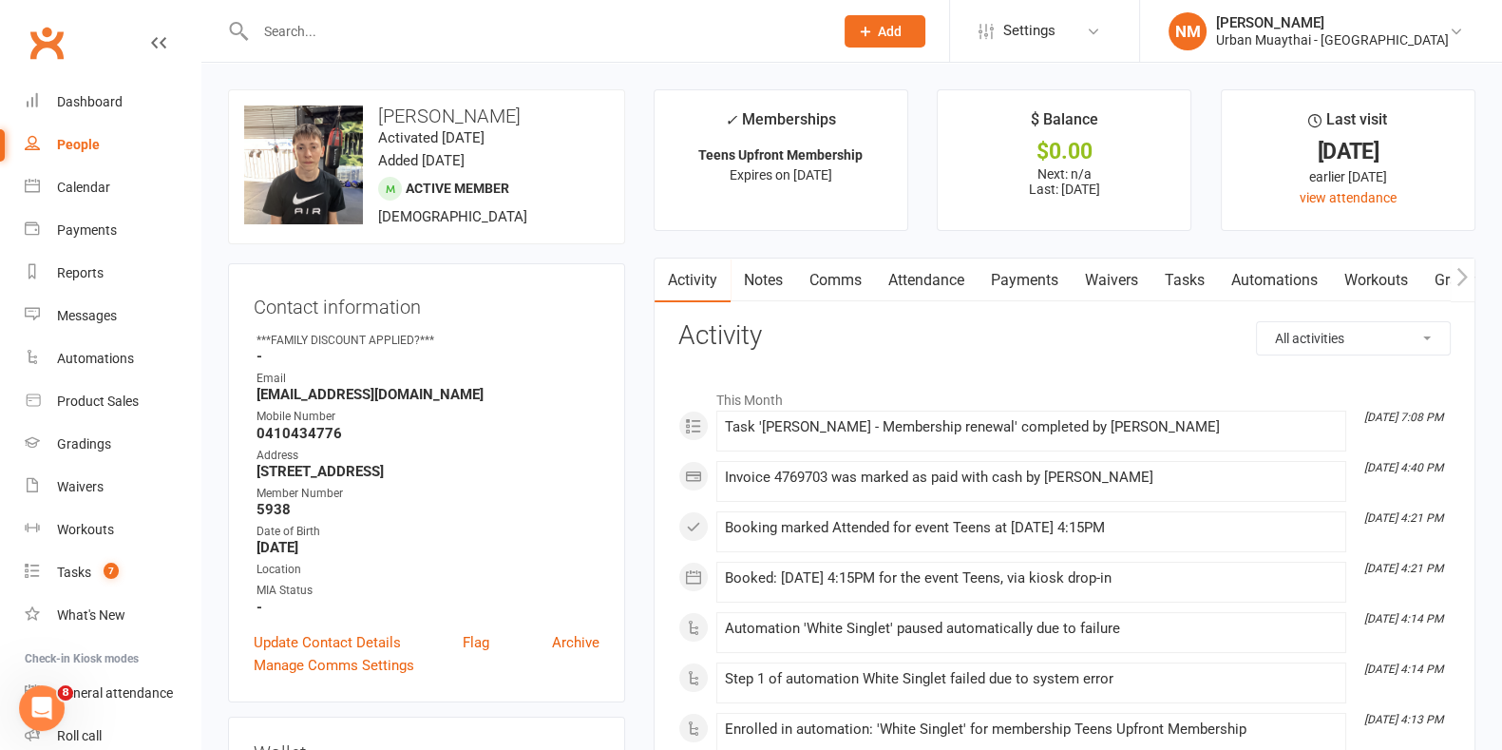
click at [1003, 276] on link "Payments" at bounding box center [1025, 280] width 94 height 44
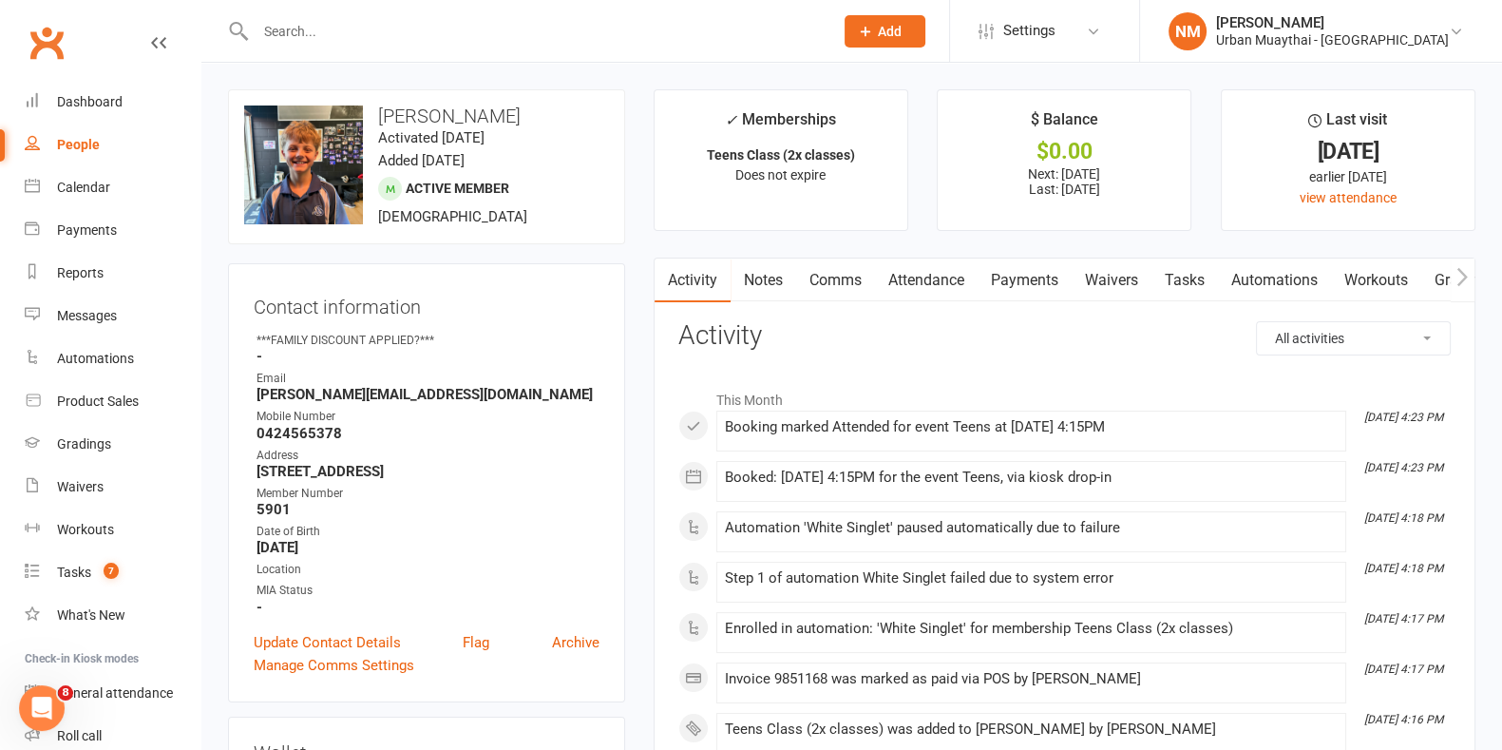
click at [988, 268] on link "Payments" at bounding box center [1025, 280] width 94 height 44
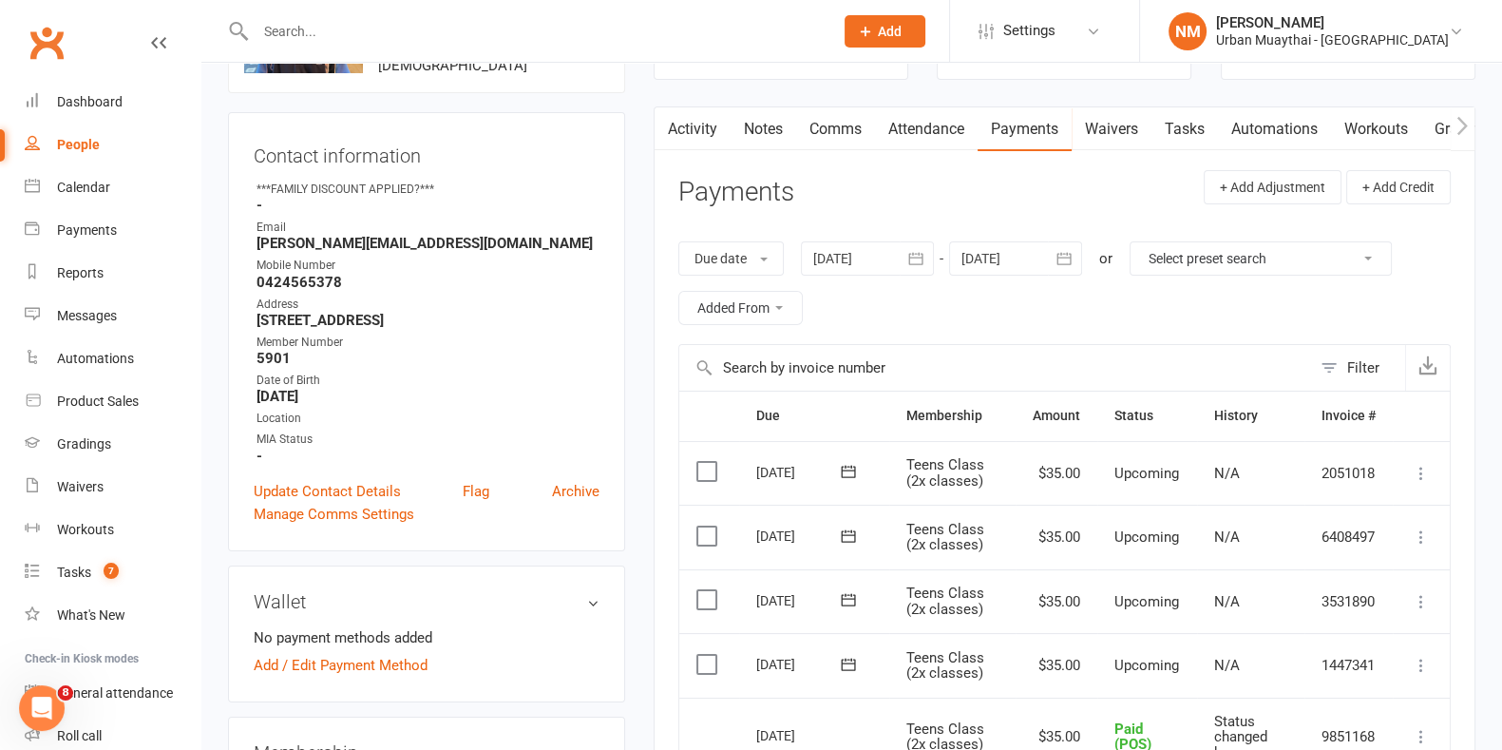
scroll to position [118, 0]
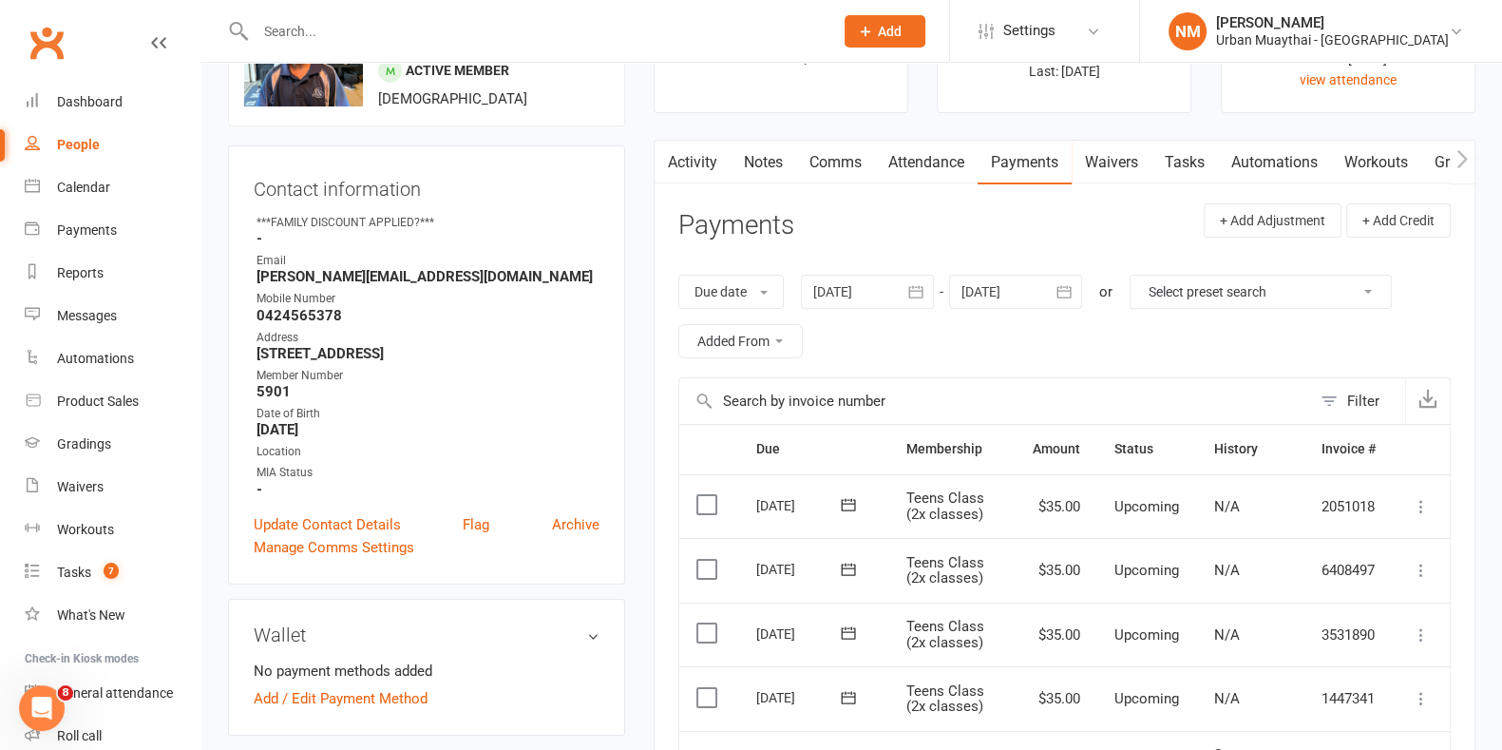
click at [767, 162] on link "Notes" at bounding box center [764, 163] width 66 height 44
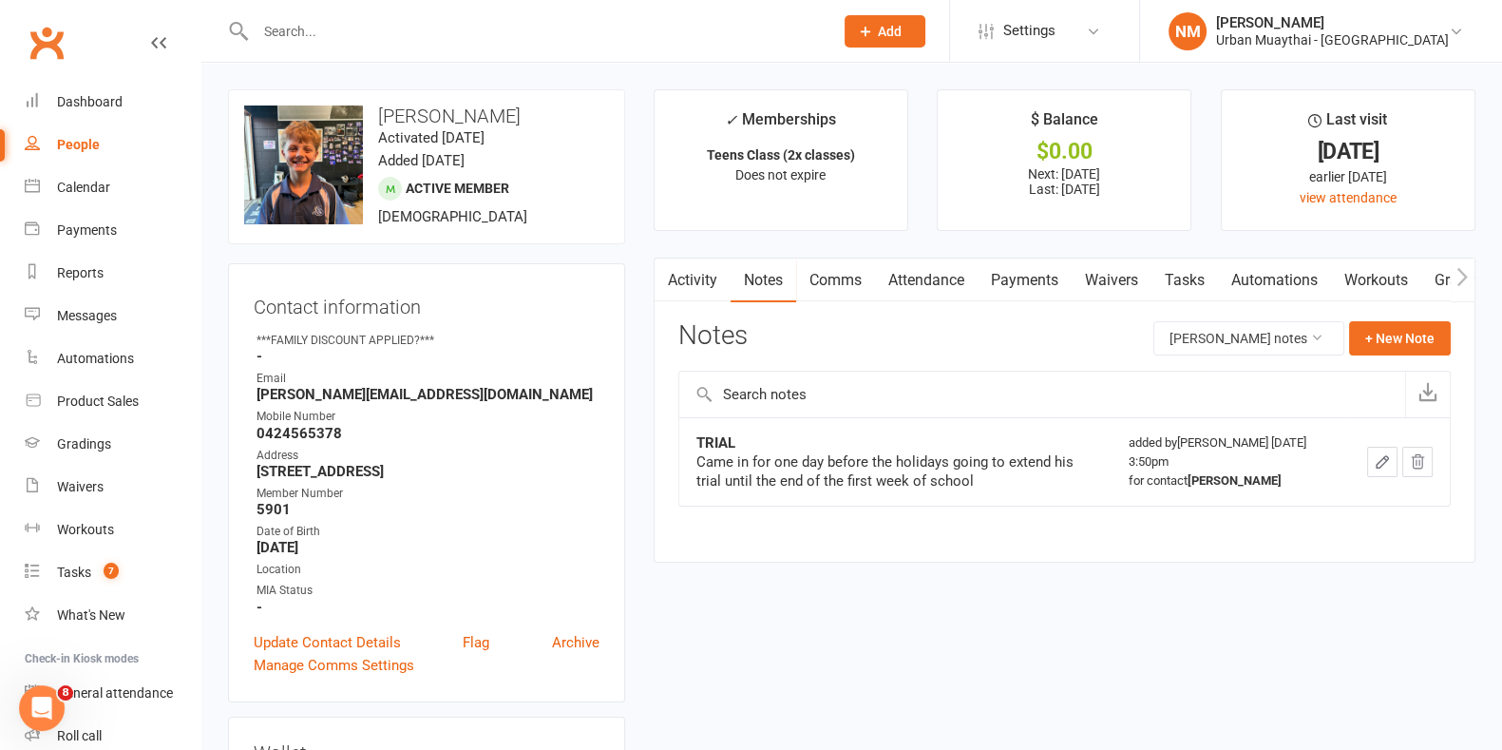
click at [831, 271] on link "Comms" at bounding box center [835, 280] width 79 height 44
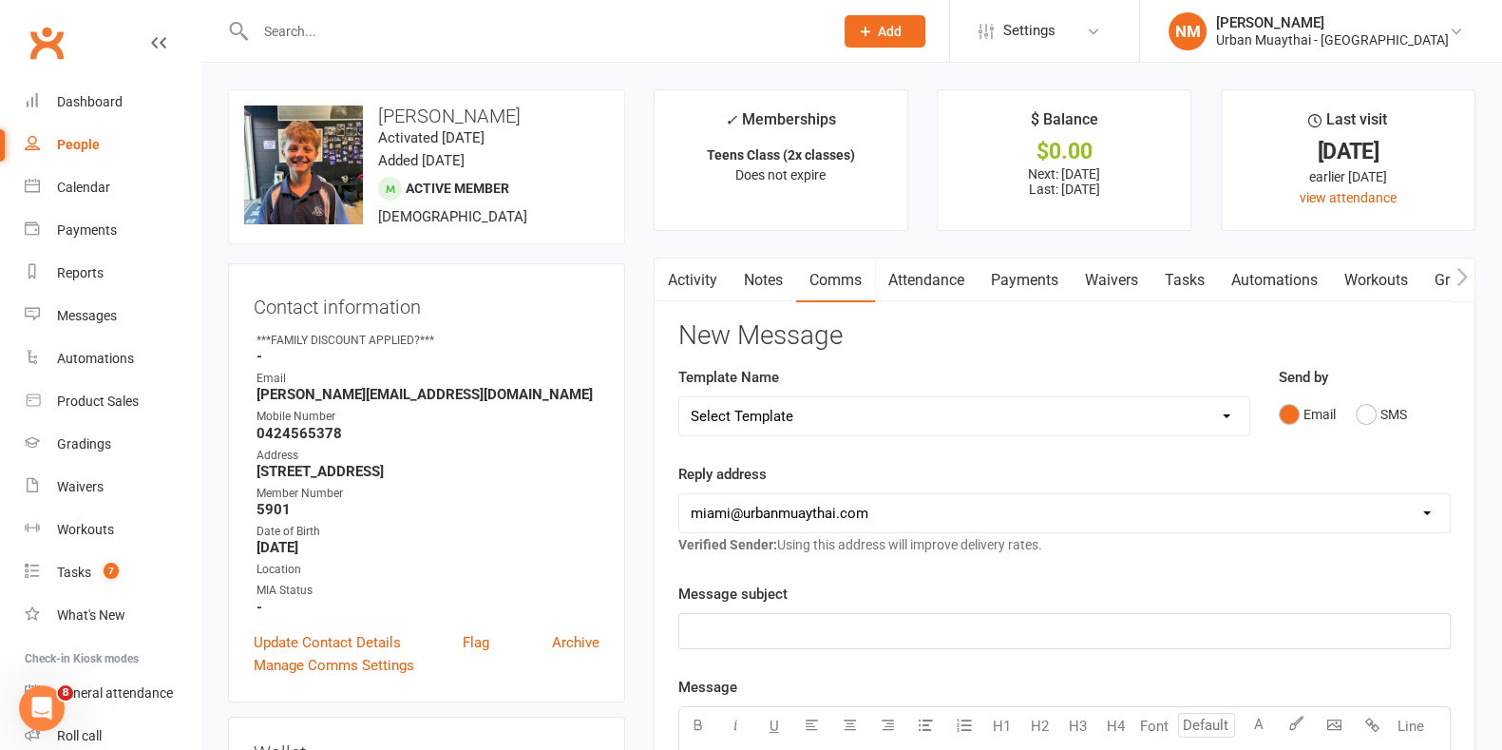
click at [1335, 399] on button "Email" at bounding box center [1307, 414] width 57 height 36
click at [1373, 409] on button "SMS" at bounding box center [1381, 414] width 51 height 36
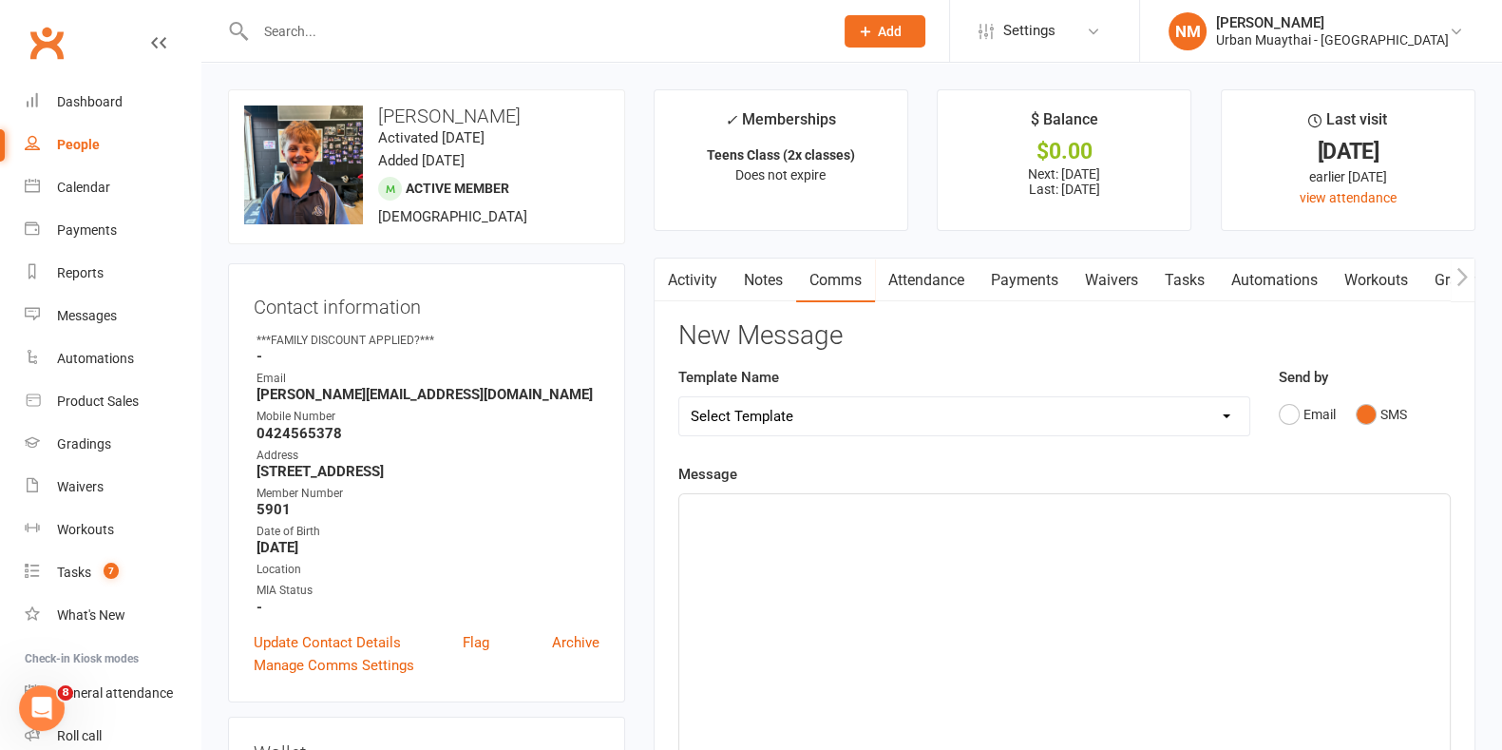
click at [919, 482] on div "Message ﻿ 0 chars (approx. 1 messages), 650 chars remaining. Sent this month: 1…" at bounding box center [1064, 748] width 773 height 571
click at [922, 545] on div "﻿" at bounding box center [1064, 636] width 771 height 285
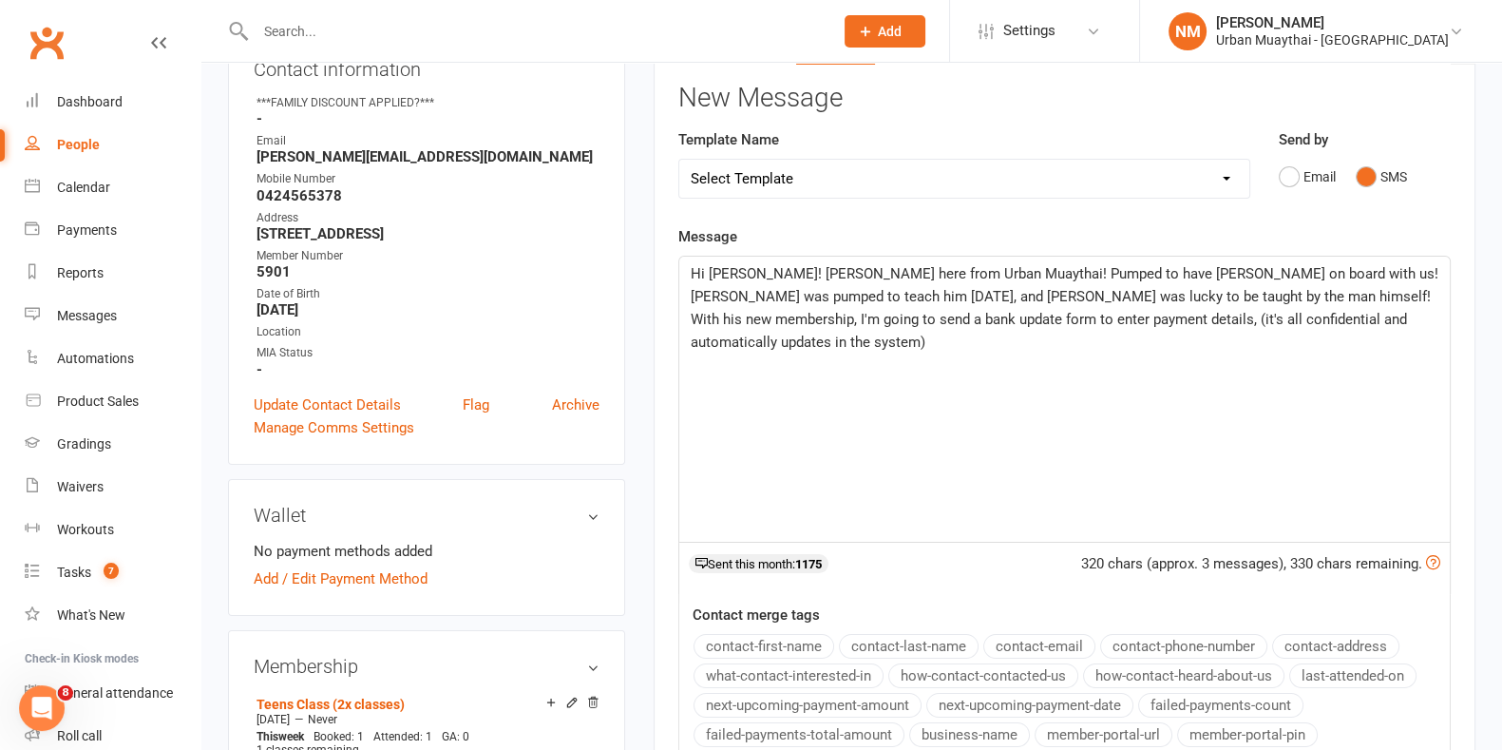
scroll to position [237, 0]
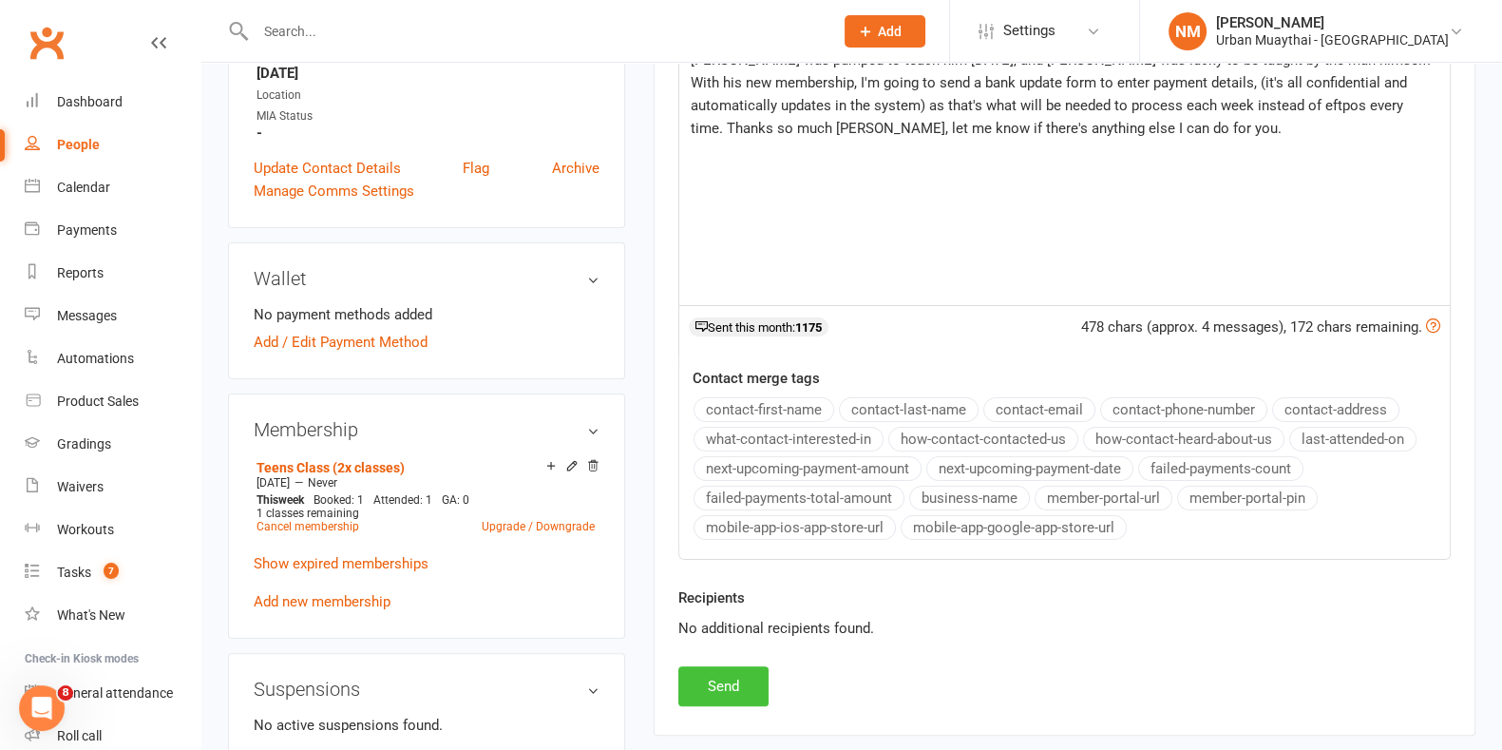
click at [724, 675] on button "Send" at bounding box center [723, 686] width 90 height 40
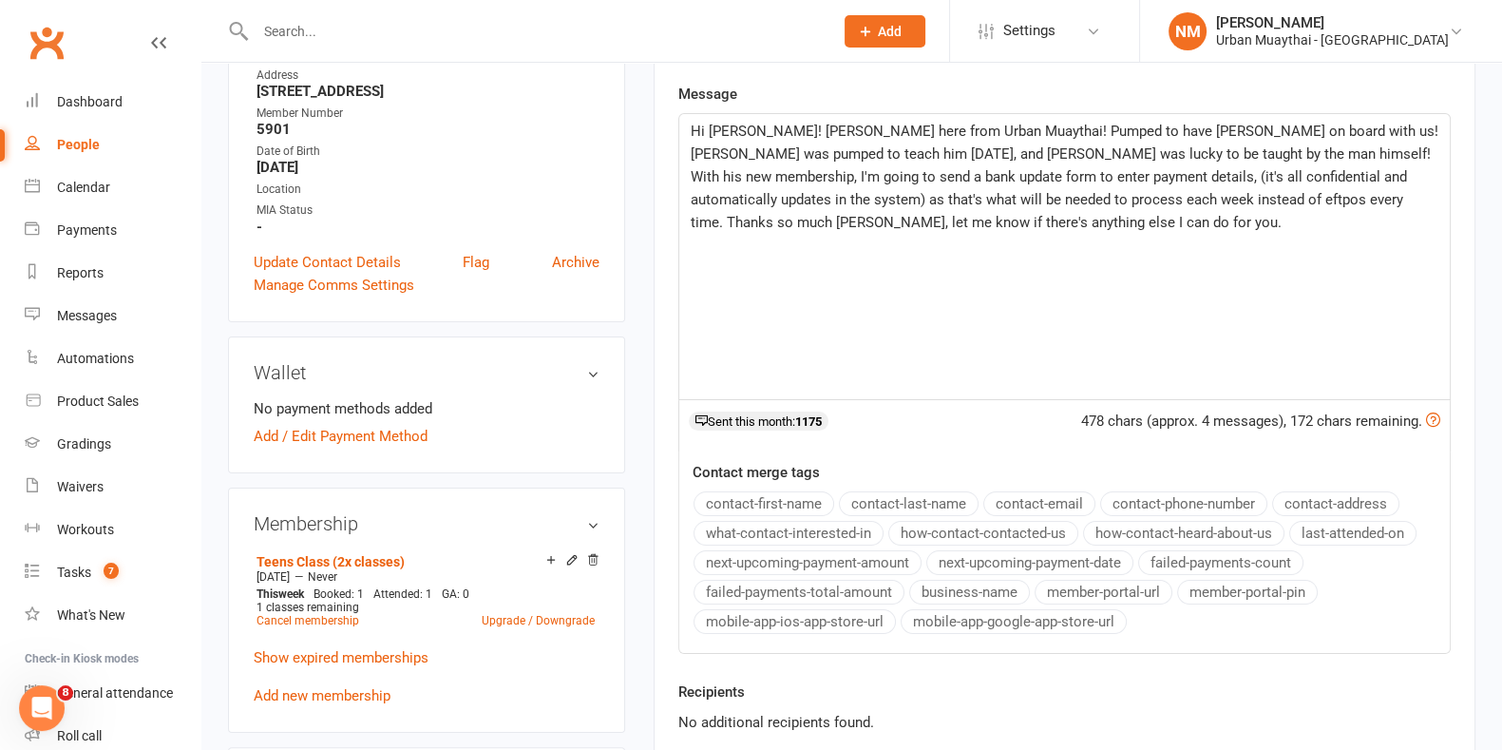
scroll to position [0, 0]
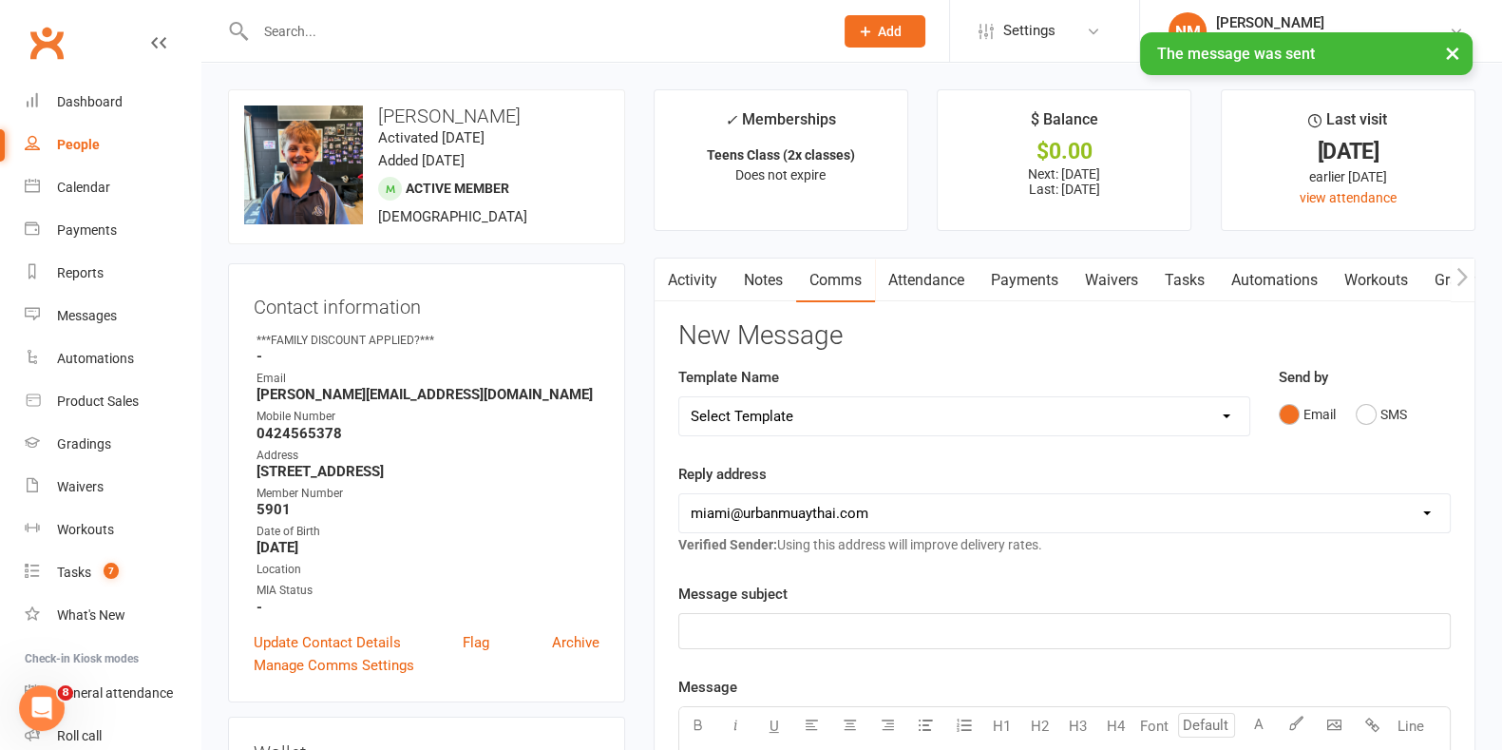
click at [1159, 300] on link "Tasks" at bounding box center [1185, 280] width 67 height 44
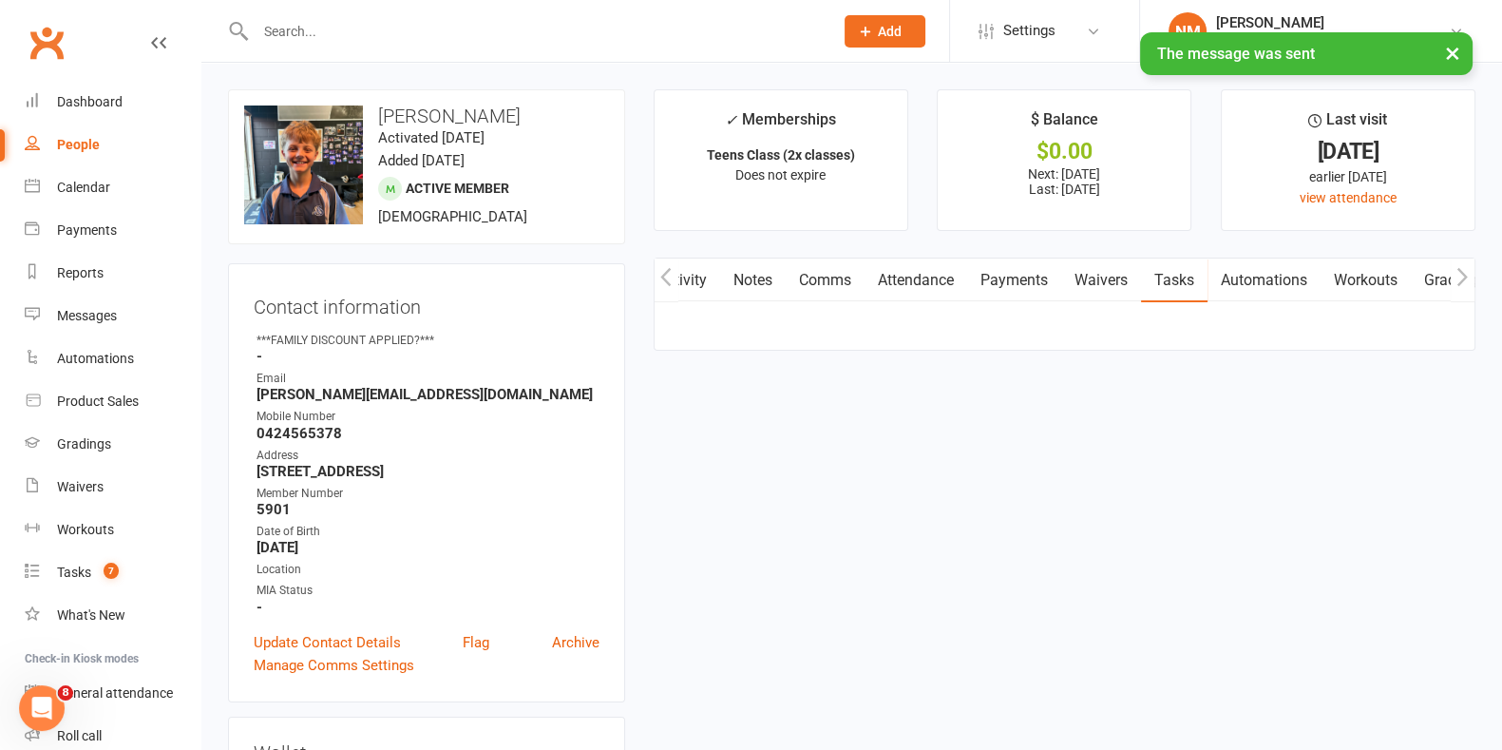
click at [1086, 290] on link "Waivers" at bounding box center [1101, 280] width 80 height 44
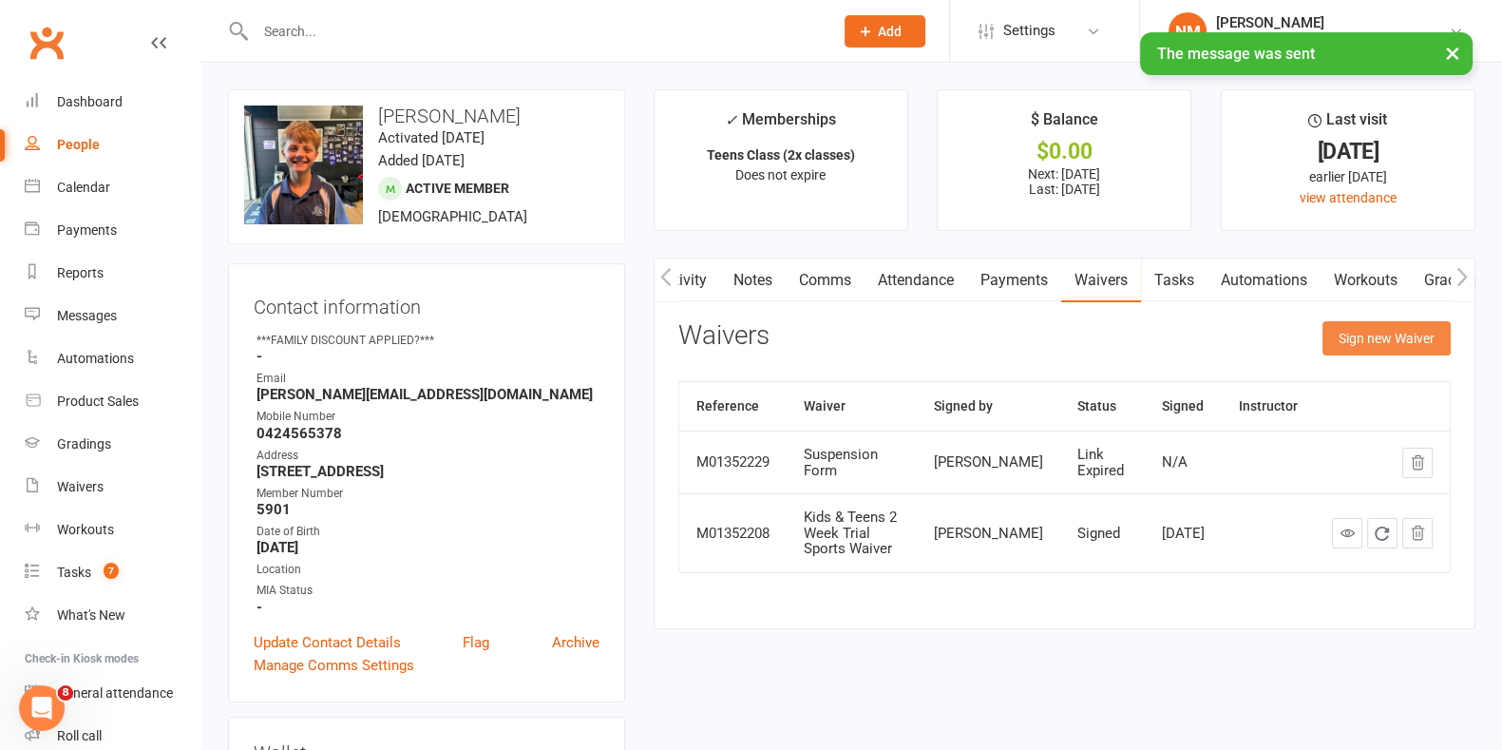
click at [1365, 335] on button "Sign new Waiver" at bounding box center [1387, 338] width 128 height 34
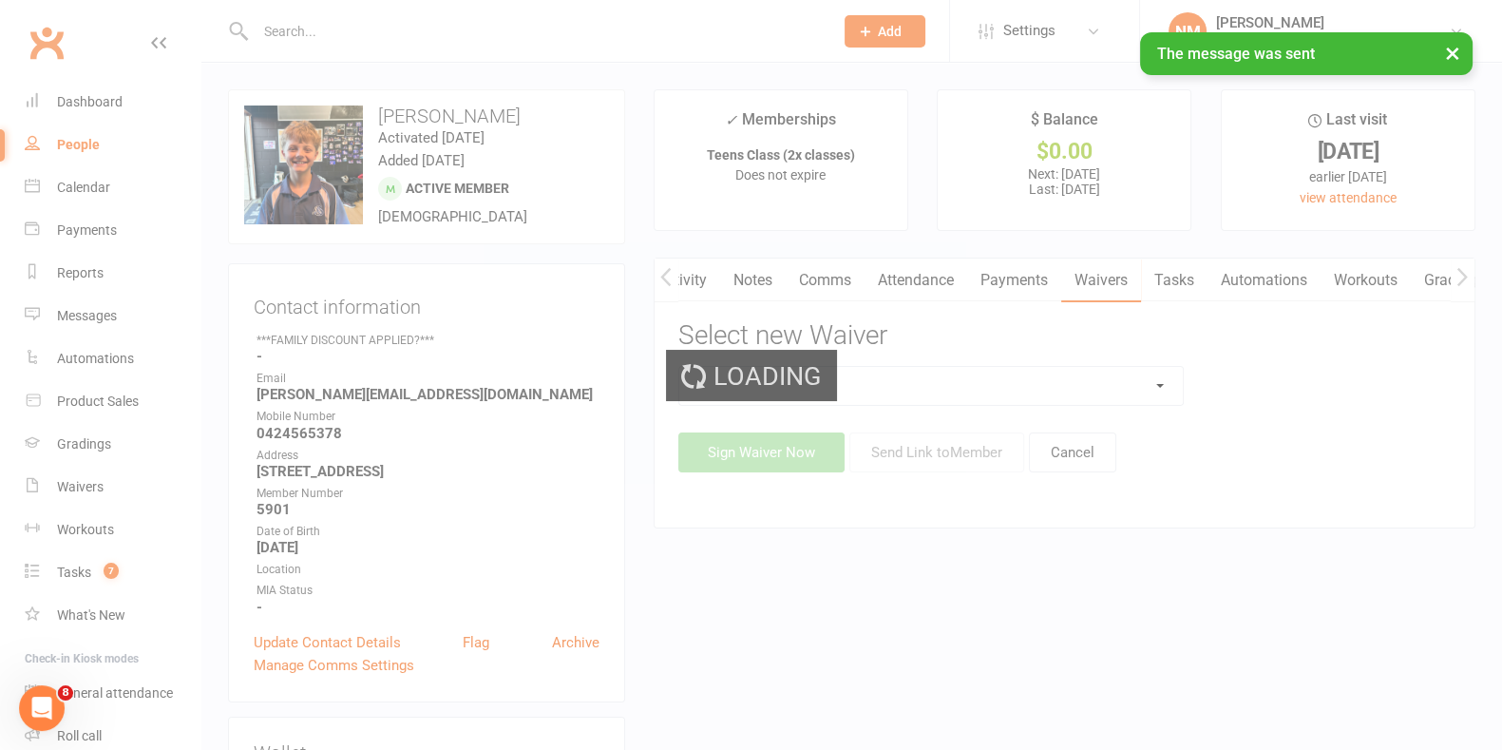
click at [1009, 390] on div "Loading" at bounding box center [751, 375] width 1502 height 750
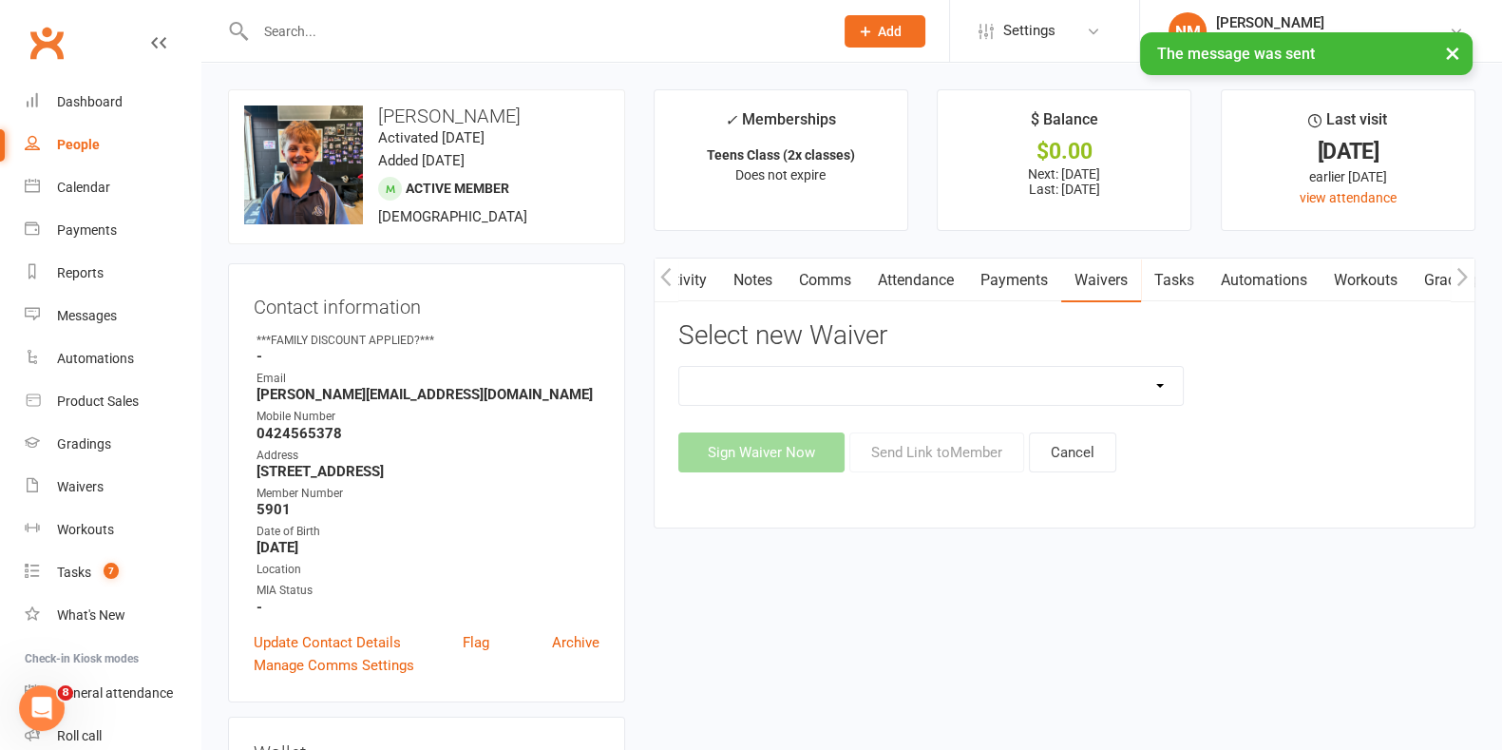
drag, startPoint x: 1007, startPoint y: 389, endPoint x: 990, endPoint y: 392, distance: 17.5
click at [1007, 389] on select "12 Month Agreement 15-18 years Kickstarter Program 15-18 years membership 1 Yea…" at bounding box center [931, 386] width 504 height 38
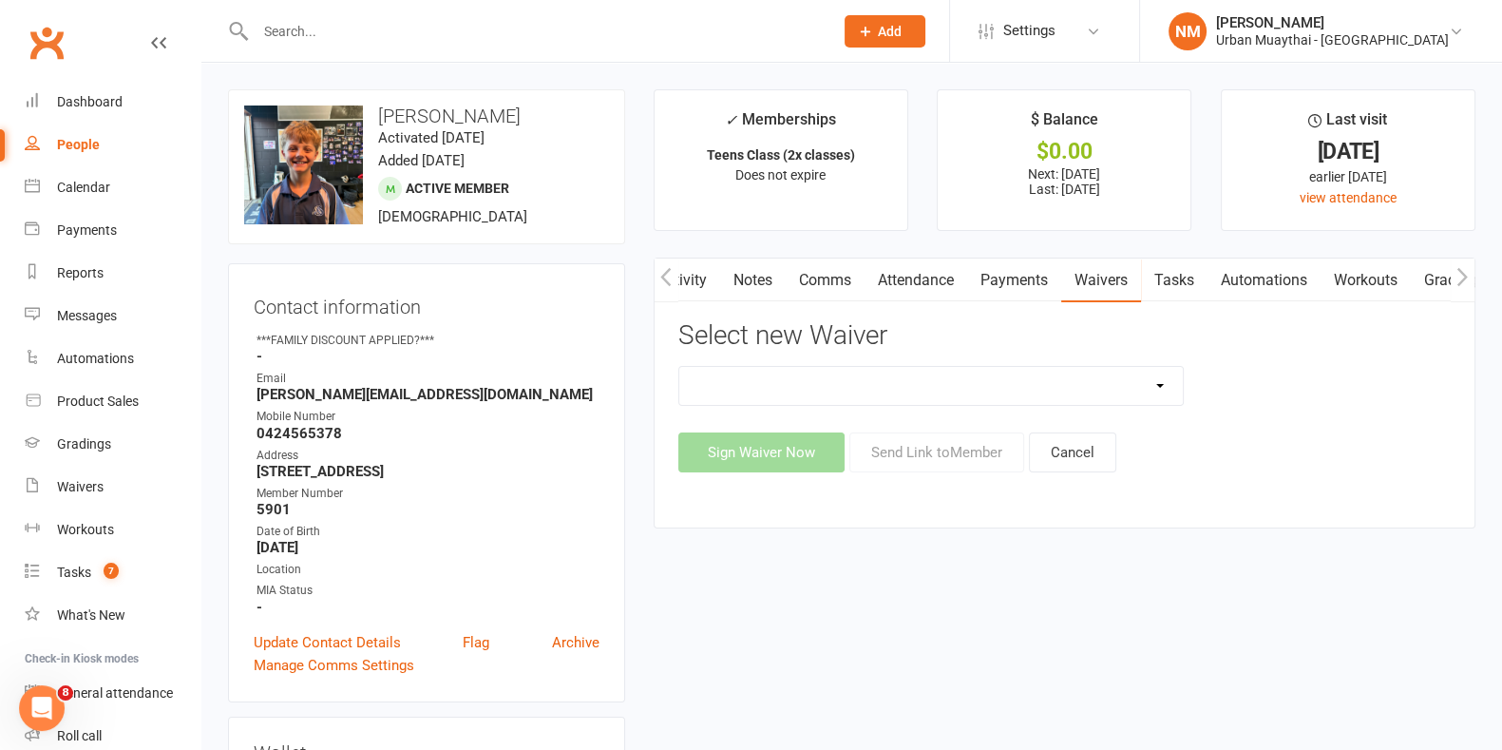
select select "10301"
click at [679, 367] on select "12 Month Agreement 15-18 years Kickstarter Program 15-18 years membership 1 Yea…" at bounding box center [931, 386] width 504 height 38
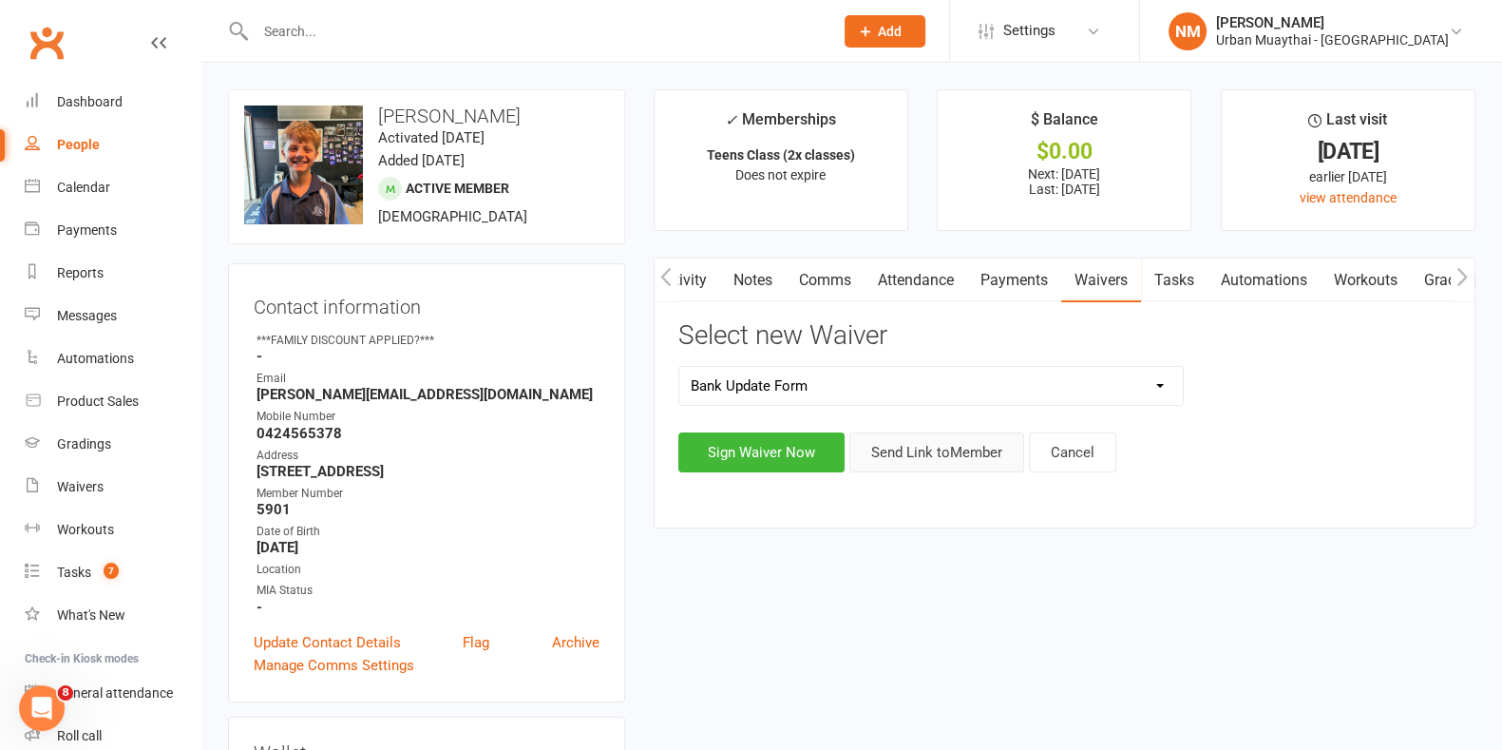
click at [884, 454] on button "Send Link to Member" at bounding box center [937, 452] width 175 height 40
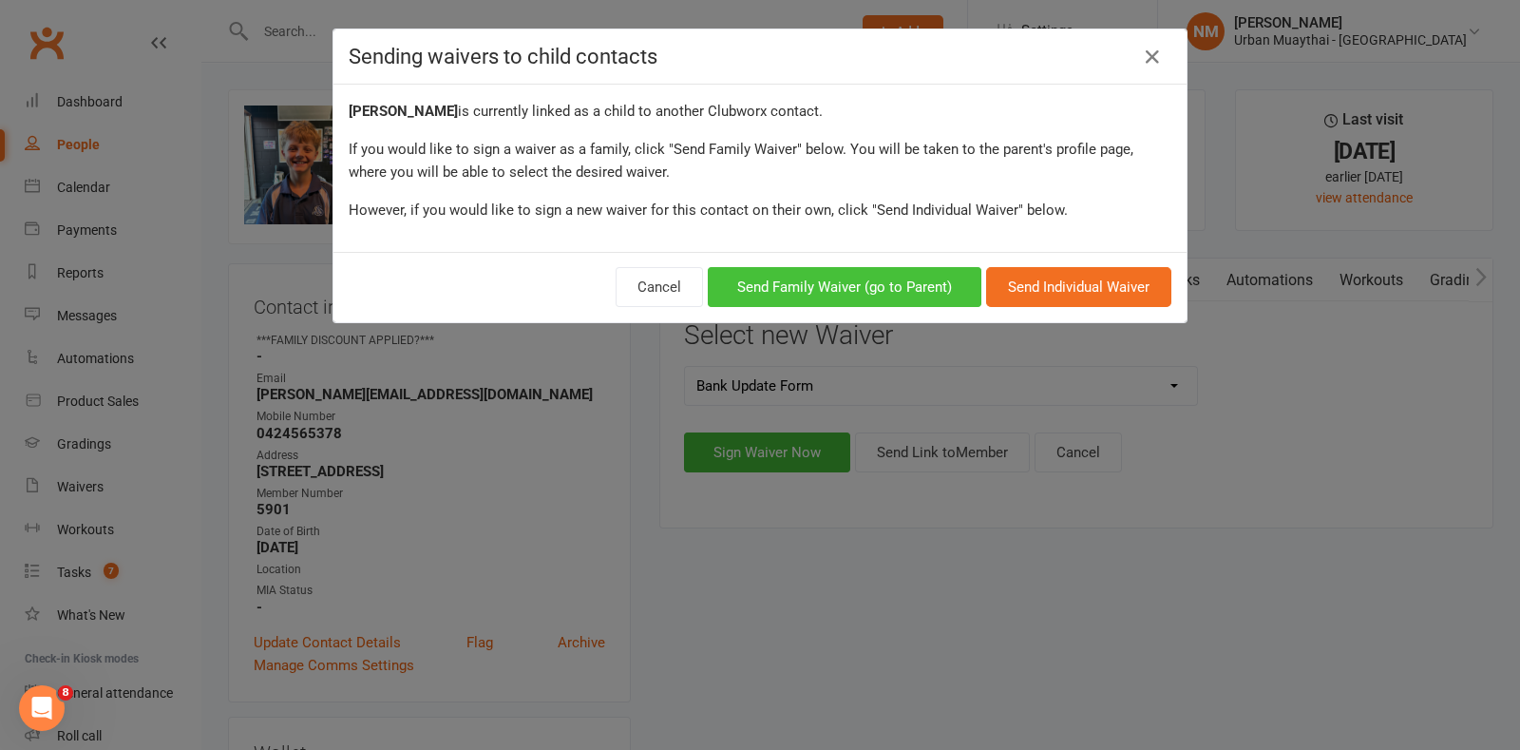
click at [855, 283] on button "Send Family Waiver (go to Parent)" at bounding box center [845, 287] width 274 height 40
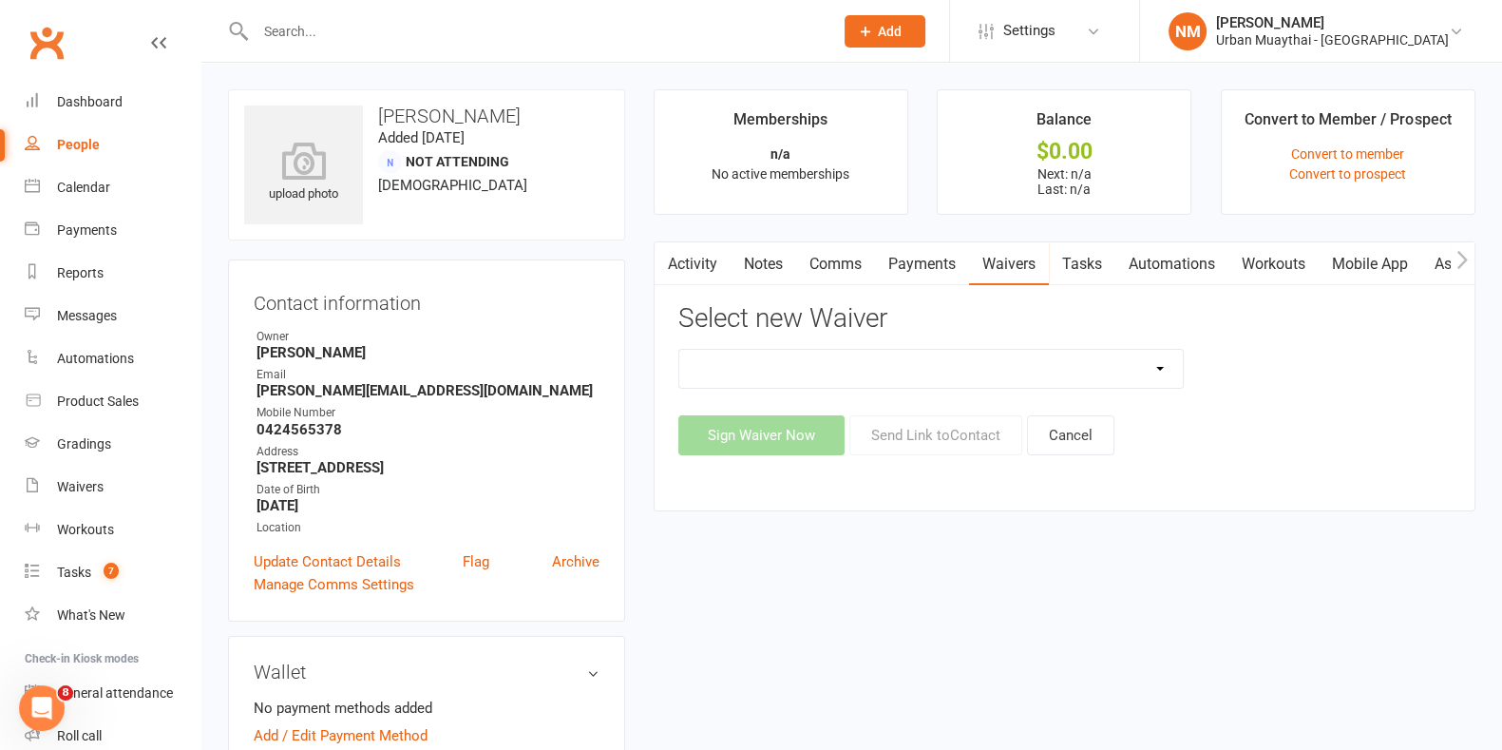
click at [1012, 373] on select "12 Month Agreement 15-18 years Kickstarter Program 15-18 years membership 1 Yea…" at bounding box center [931, 369] width 504 height 38
select select "10301"
click at [679, 350] on select "12 Month Agreement 15-18 years Kickstarter Program 15-18 years membership 1 Yea…" at bounding box center [931, 369] width 504 height 38
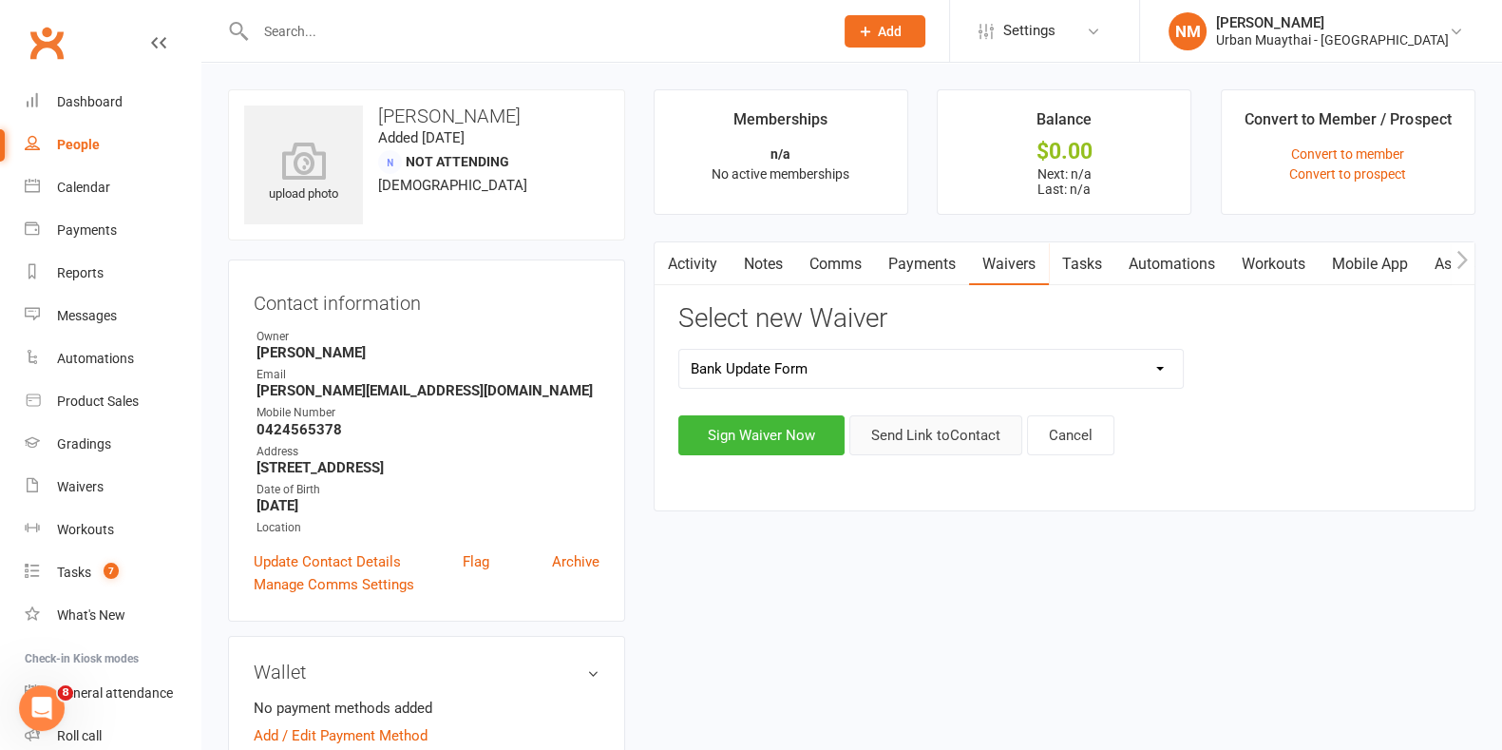
click at [945, 433] on button "Send Link to Contact" at bounding box center [936, 435] width 173 height 40
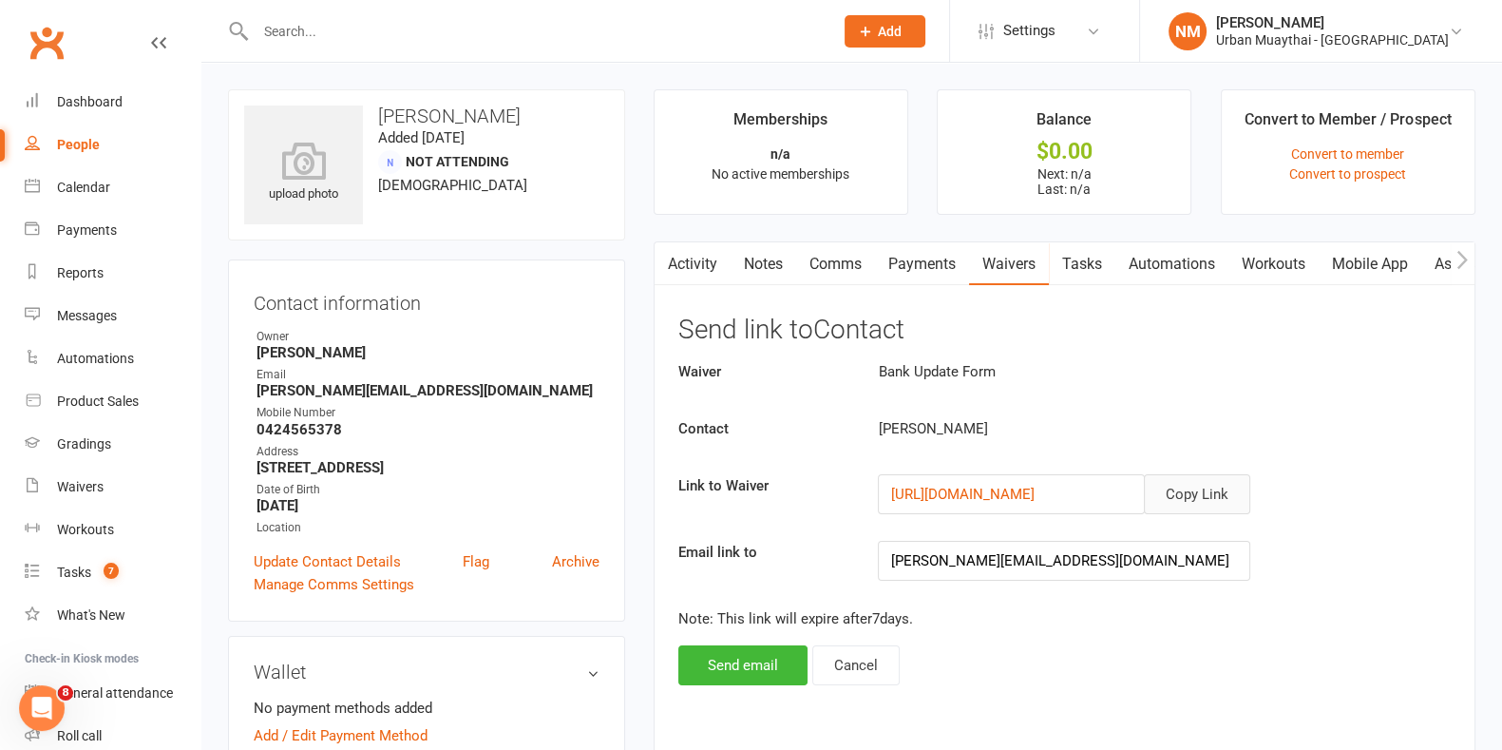
click at [1180, 506] on button "Copy Link" at bounding box center [1197, 494] width 106 height 40
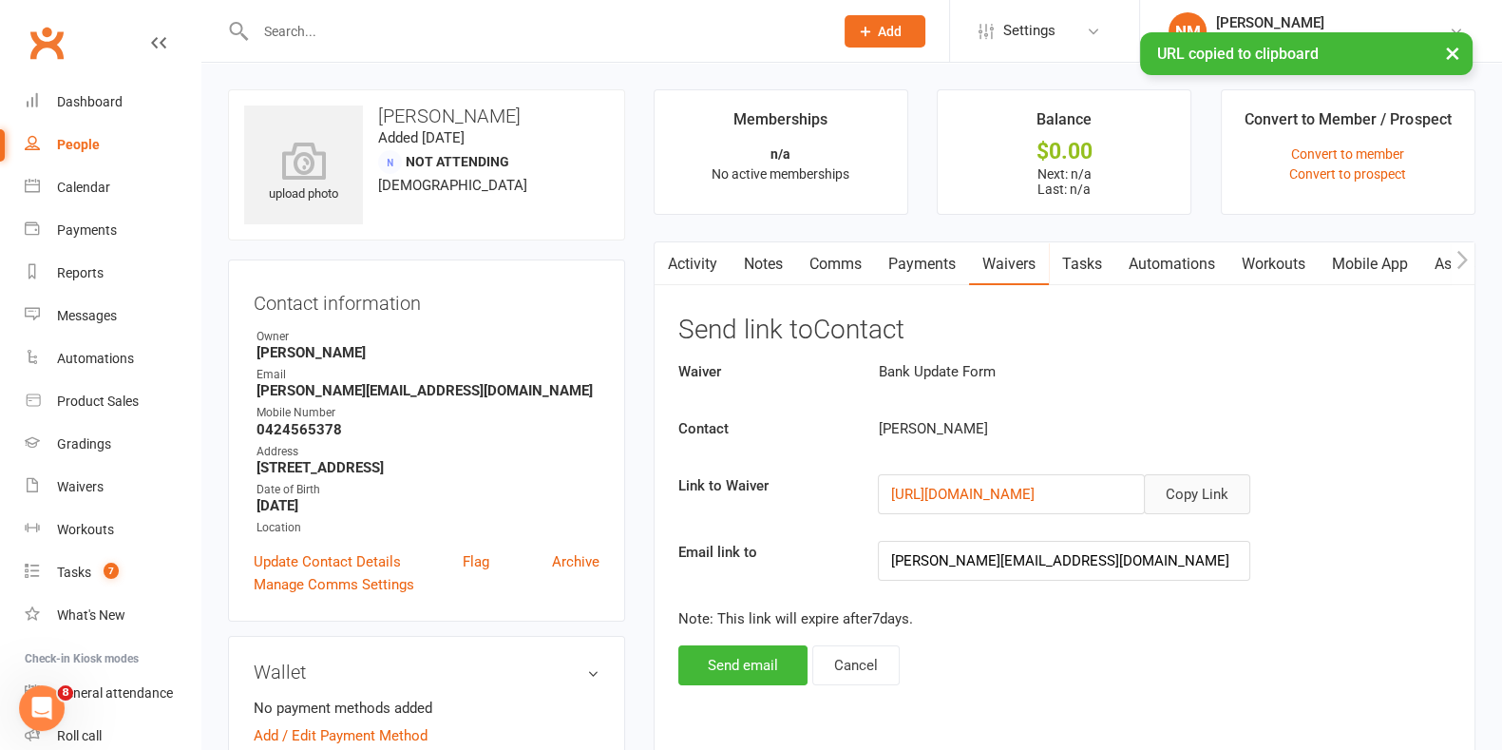
click at [844, 263] on link "Comms" at bounding box center [835, 264] width 79 height 44
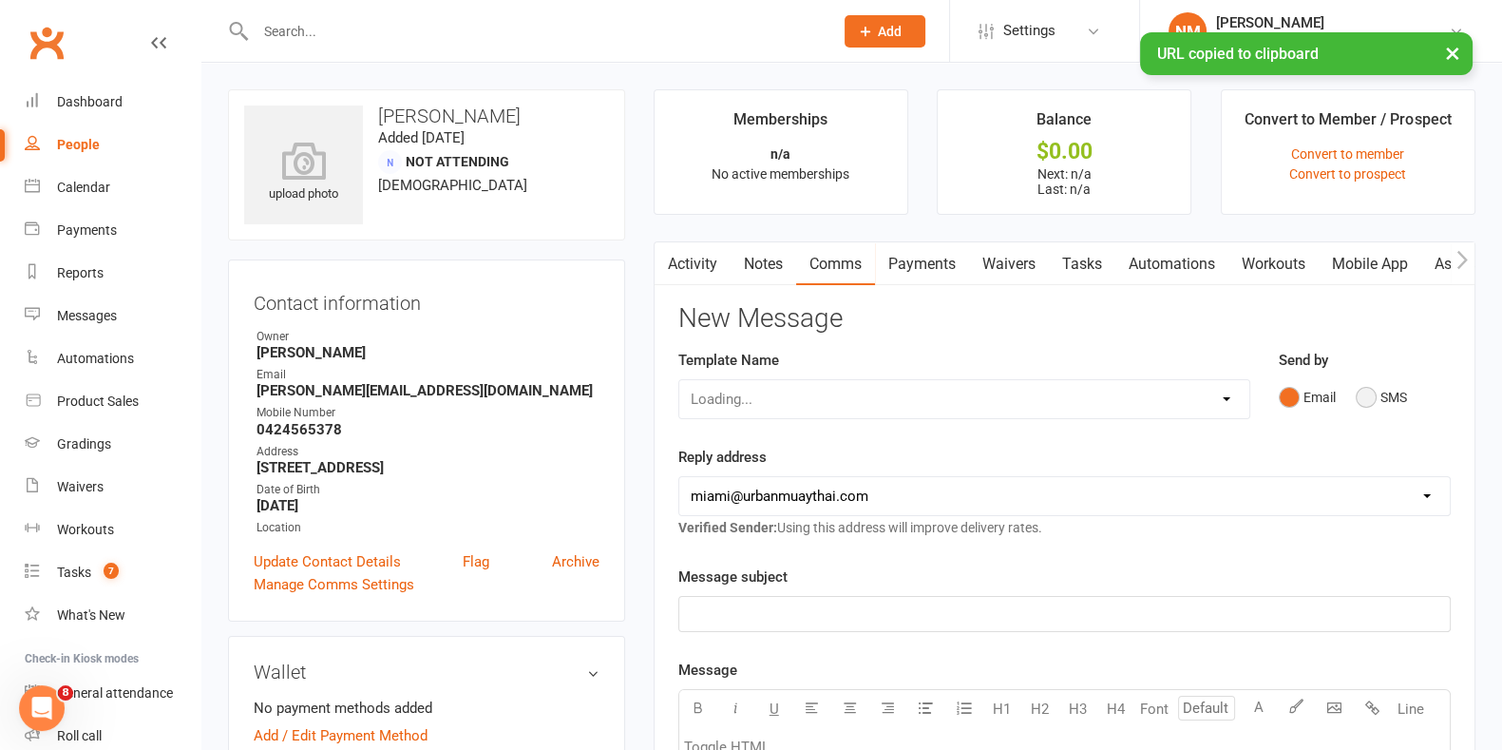
click at [1363, 398] on button "SMS" at bounding box center [1381, 397] width 51 height 36
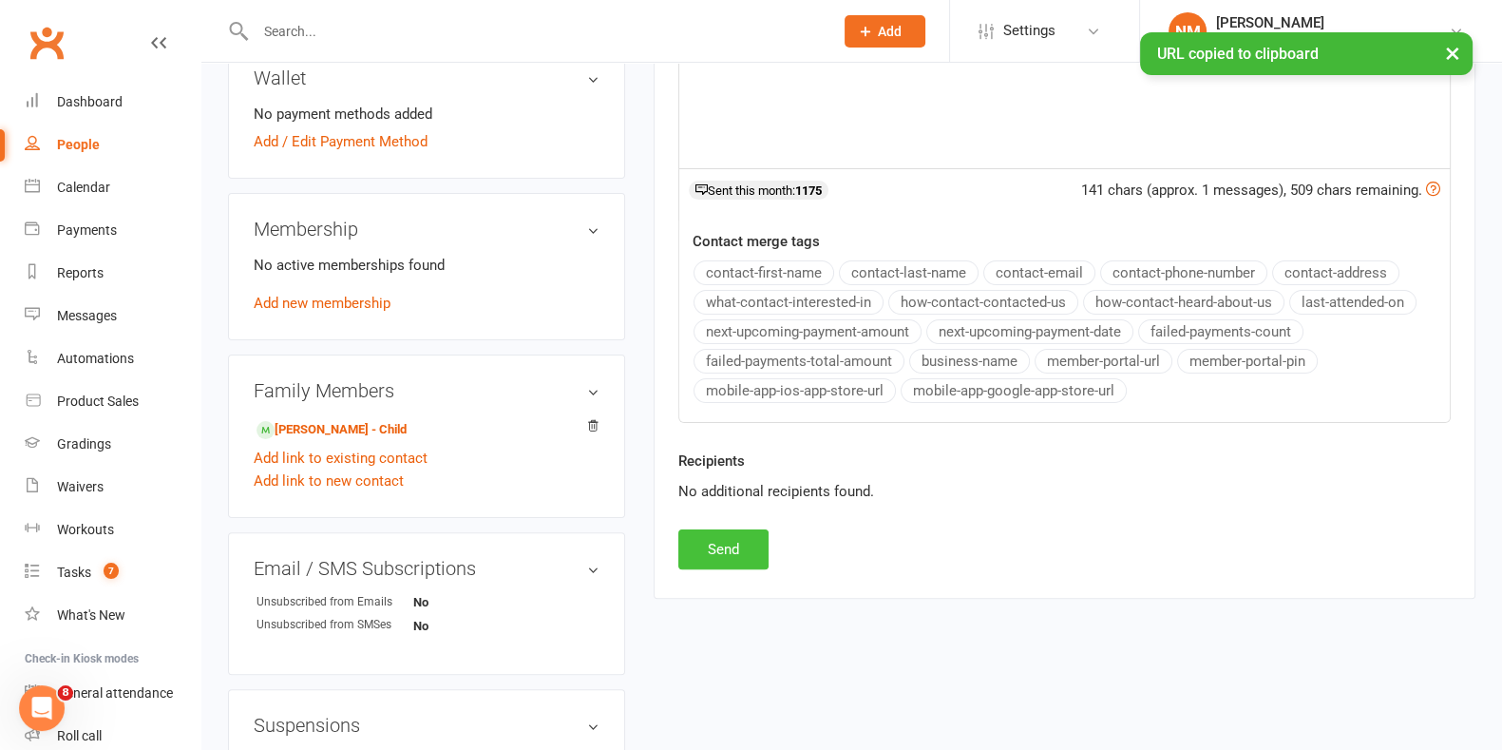
click at [732, 530] on button "Send" at bounding box center [723, 549] width 90 height 40
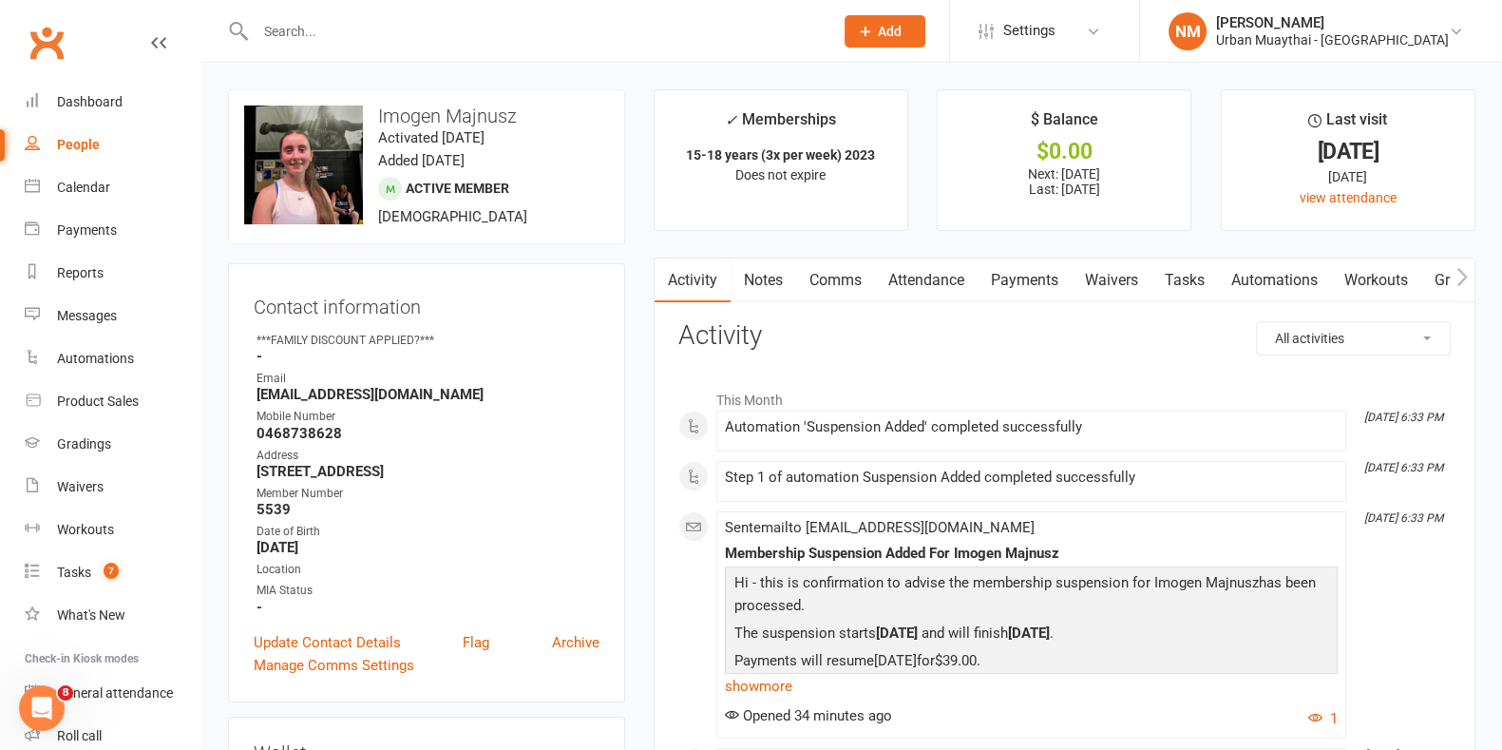
click at [743, 266] on link "Notes" at bounding box center [764, 280] width 66 height 44
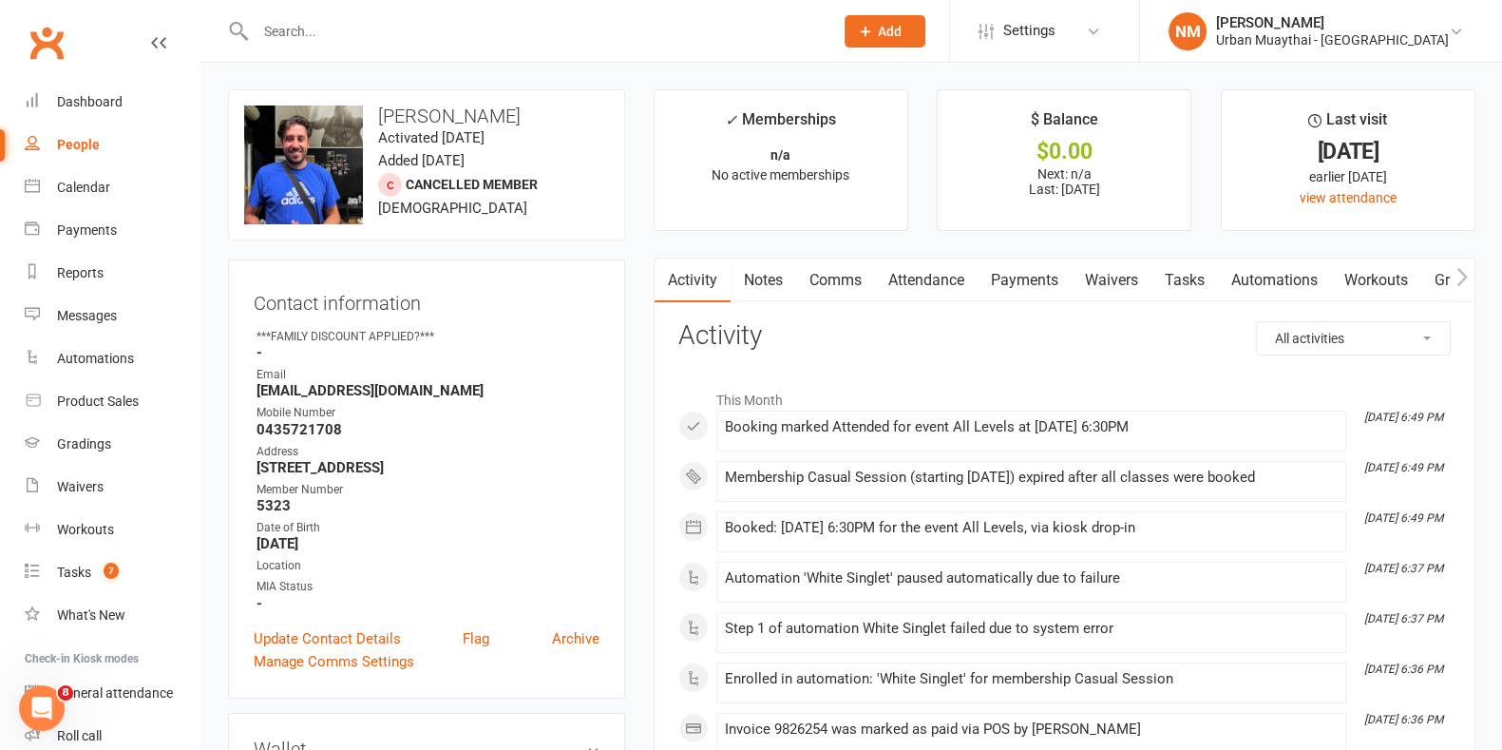
click at [746, 295] on link "Notes" at bounding box center [764, 280] width 66 height 44
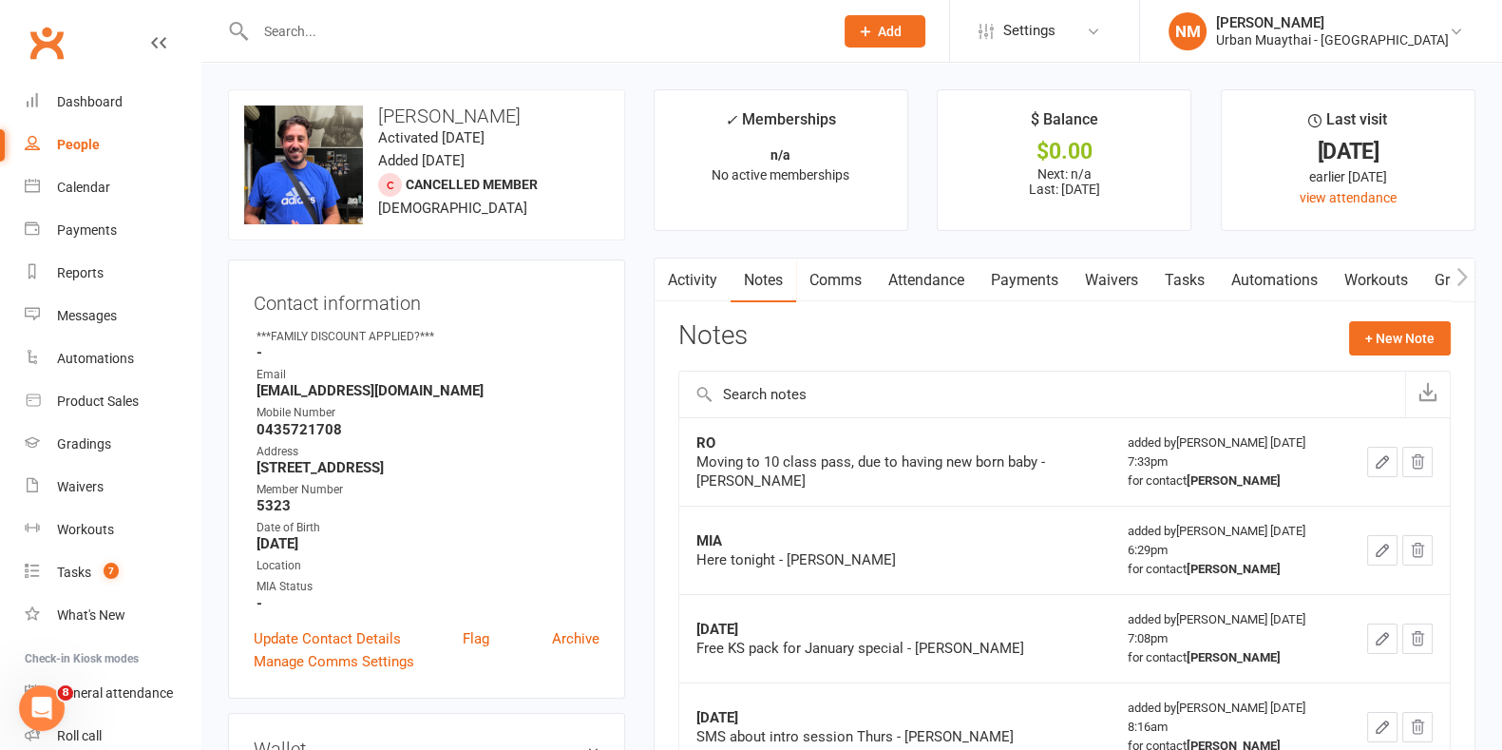
click at [736, 300] on link "Notes" at bounding box center [764, 280] width 66 height 44
click at [700, 287] on link "Activity" at bounding box center [693, 280] width 76 height 44
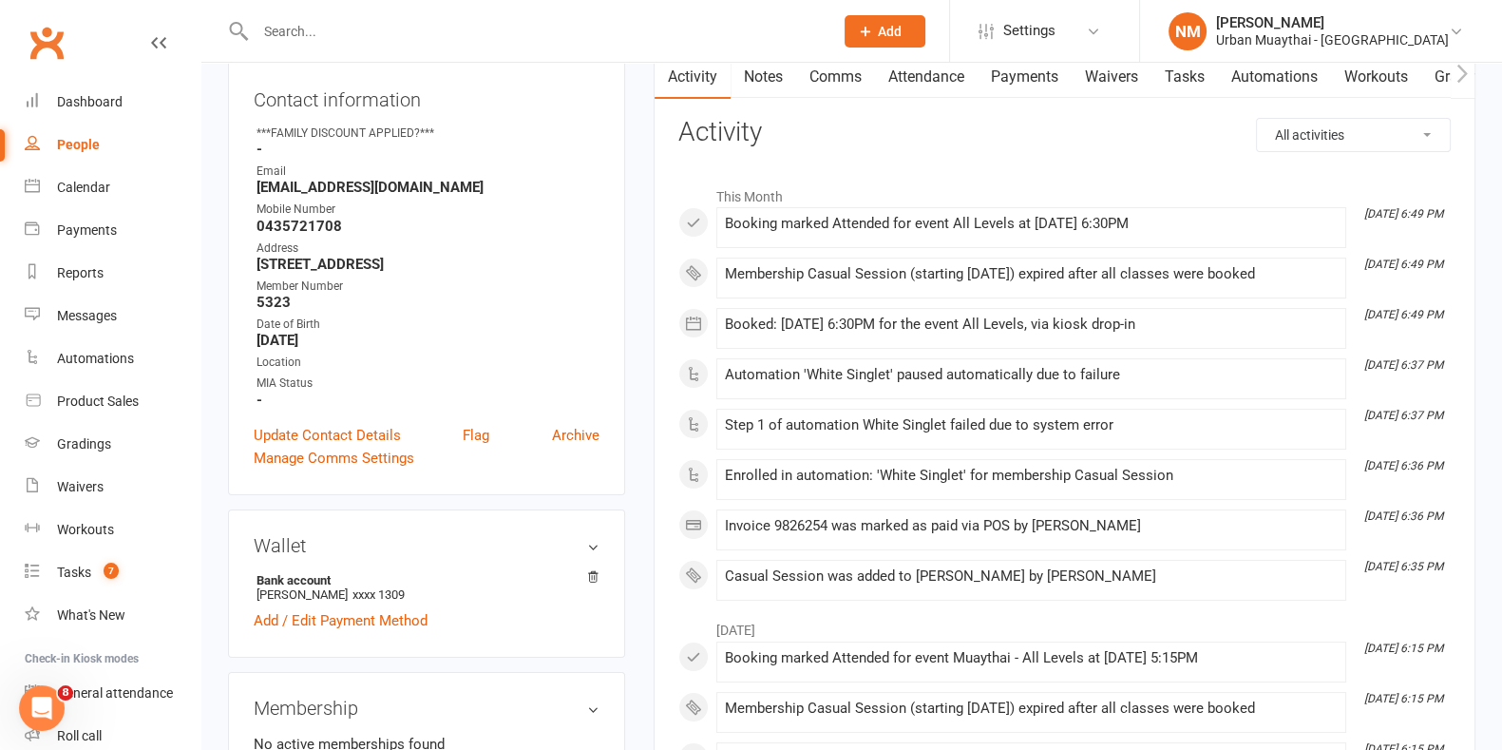
scroll to position [237, 0]
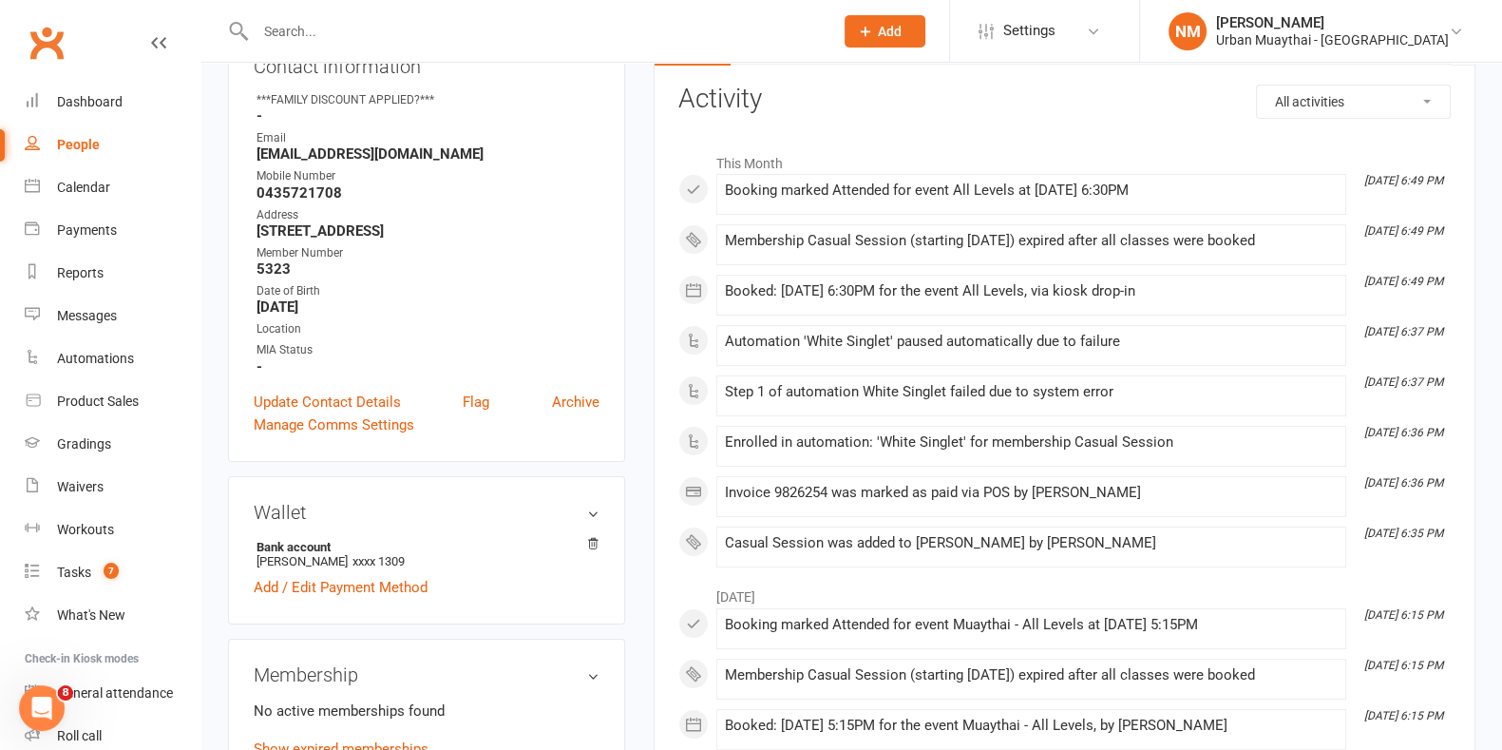
drag, startPoint x: 799, startPoint y: 233, endPoint x: 969, endPoint y: 258, distance: 172.0
click at [823, 235] on div "Membership Casual Session (starting [DATE]) expired after all classes were book…" at bounding box center [1031, 241] width 613 height 16
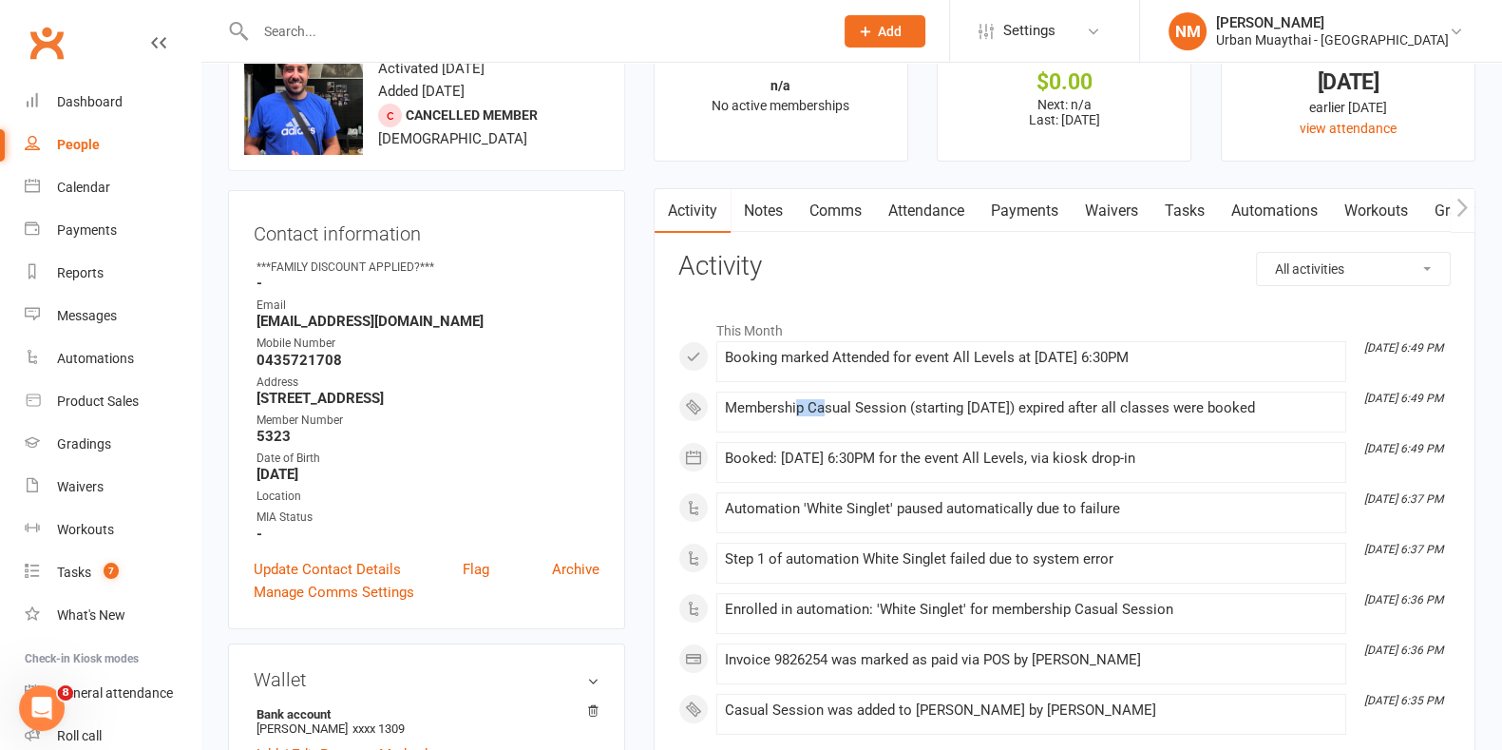
scroll to position [0, 0]
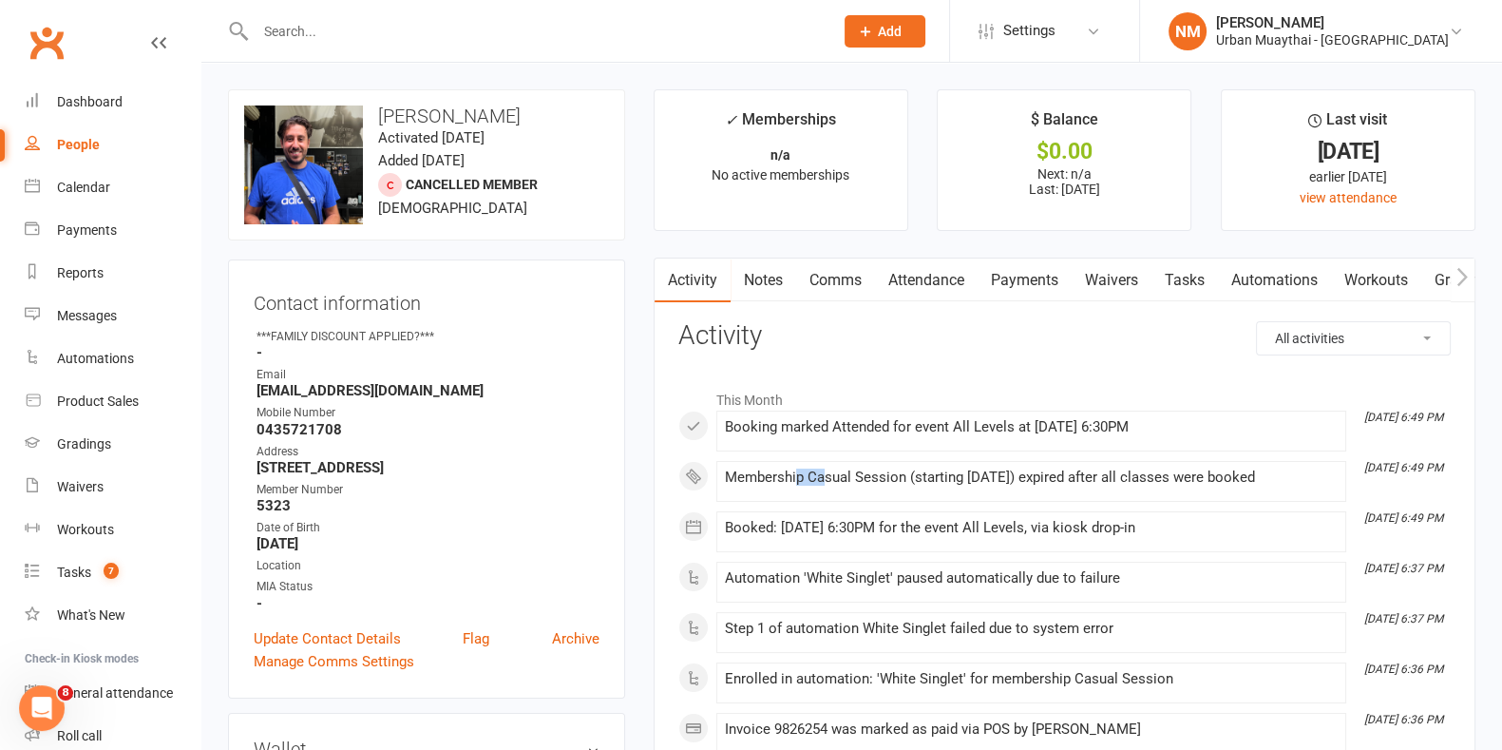
click at [1042, 278] on link "Payments" at bounding box center [1025, 280] width 94 height 44
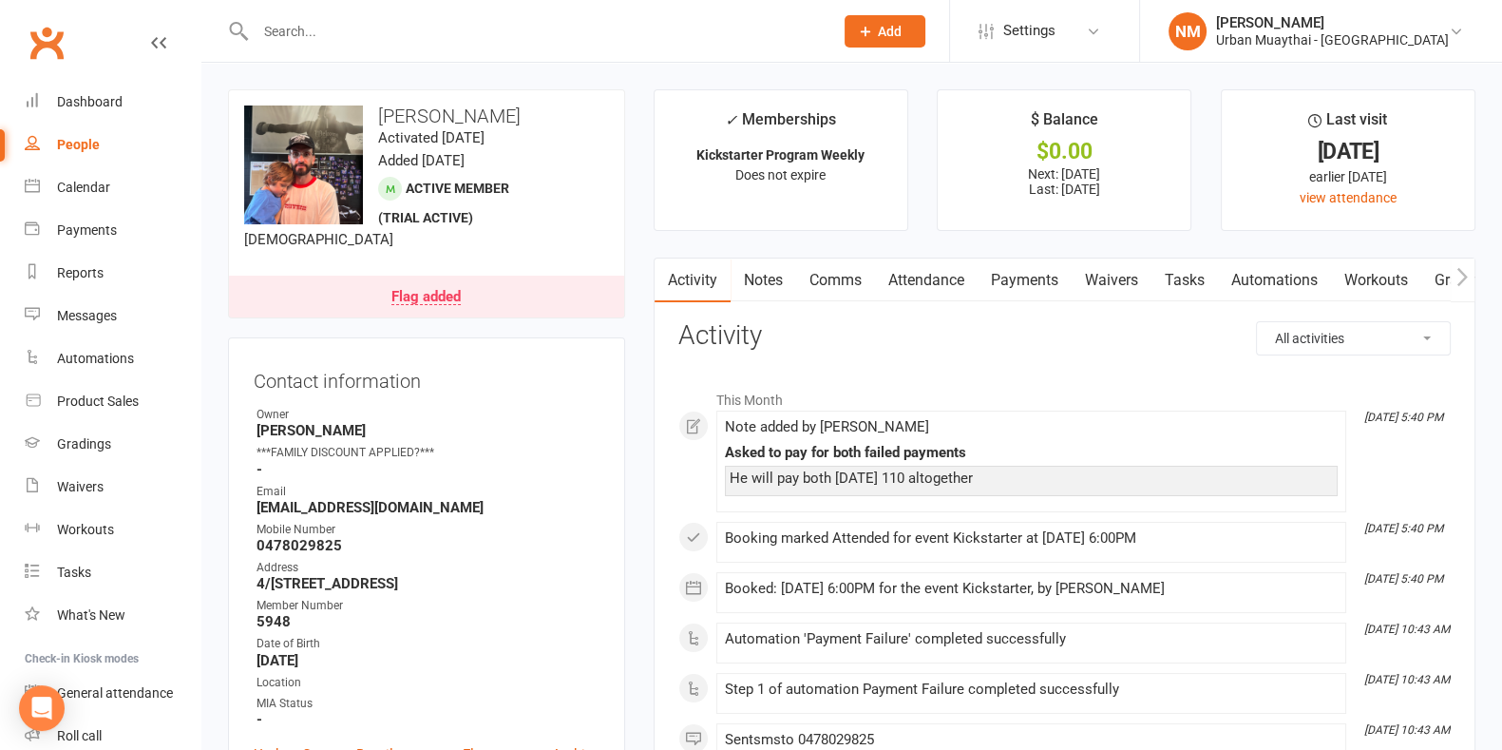
click at [451, 300] on div "Flag added" at bounding box center [426, 297] width 69 height 15
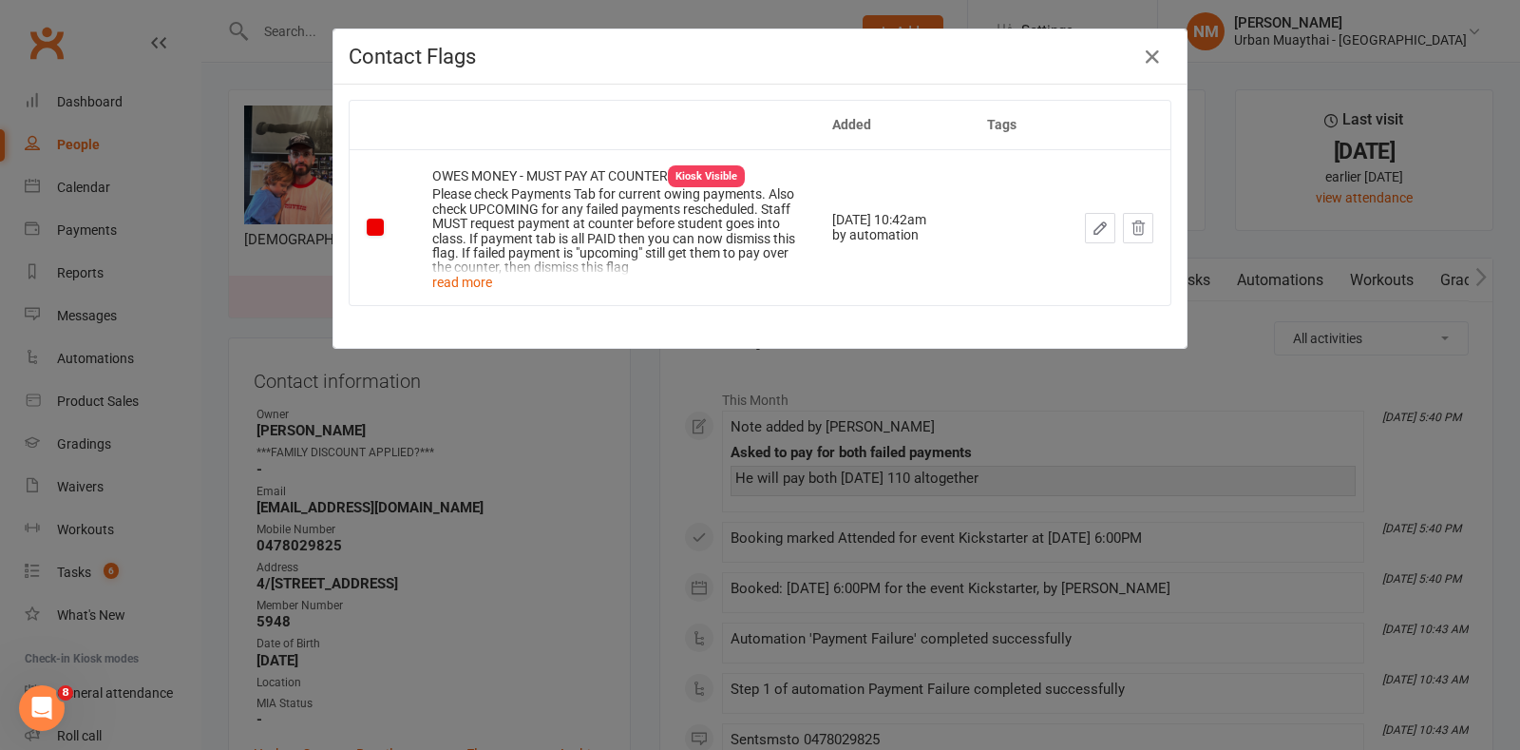
click at [532, 437] on div "Contact Flags Added Tags OWES MONEY - MUST PAY AT COUNTER Kiosk Visible Please …" at bounding box center [760, 375] width 1520 height 750
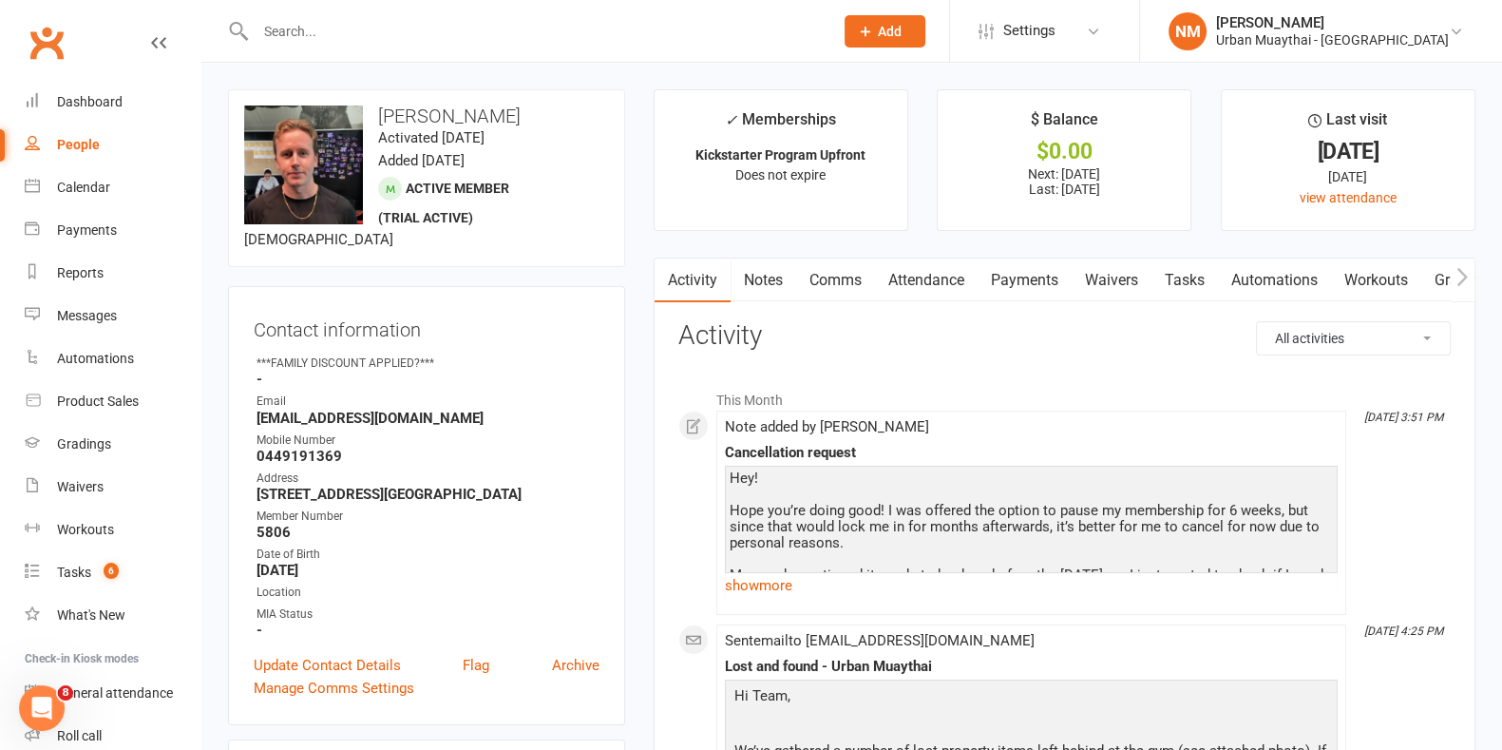
click at [1190, 276] on link "Tasks" at bounding box center [1185, 280] width 67 height 44
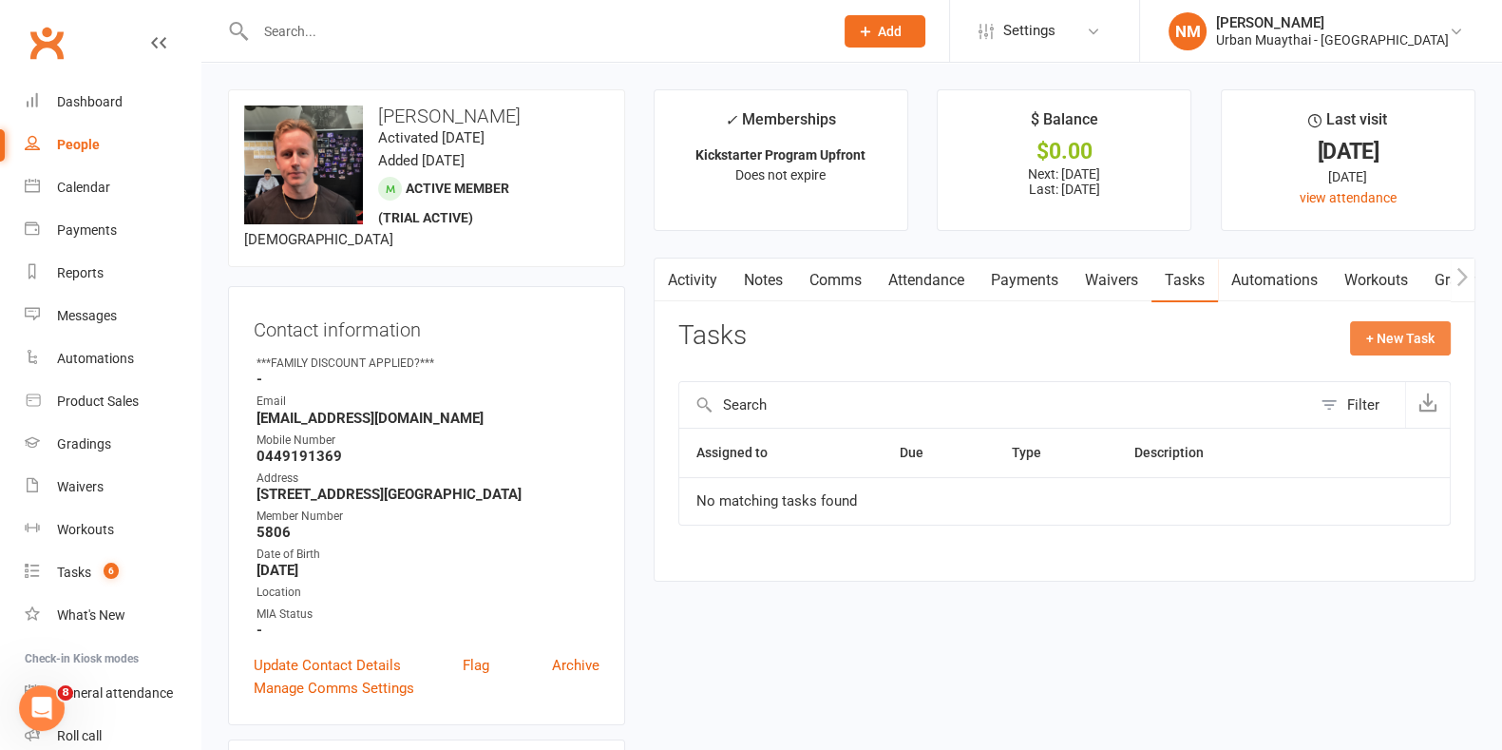
click at [1374, 329] on button "+ New Task" at bounding box center [1400, 338] width 101 height 34
select select "53603"
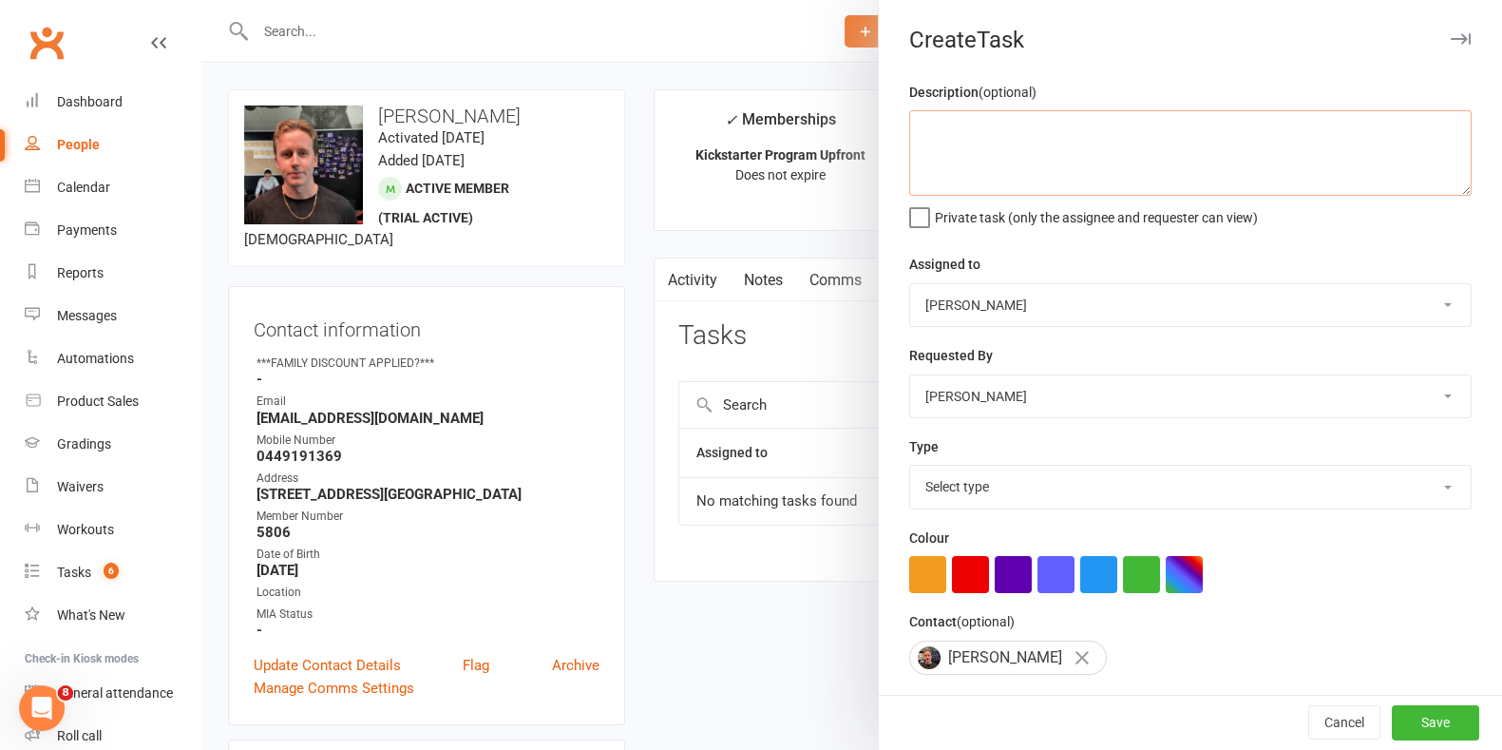
click at [1041, 148] on textarea at bounding box center [1190, 153] width 563 height 86
type textarea "Call in regards to RO."
click at [1018, 501] on select "Select type 2 week trial ending Admin/reception Cancellation Class attendance C…" at bounding box center [1190, 487] width 561 height 42
select select "19200"
click at [910, 466] on select "Select type 2 week trial ending Admin/reception Cancellation Class attendance C…" at bounding box center [1190, 487] width 561 height 42
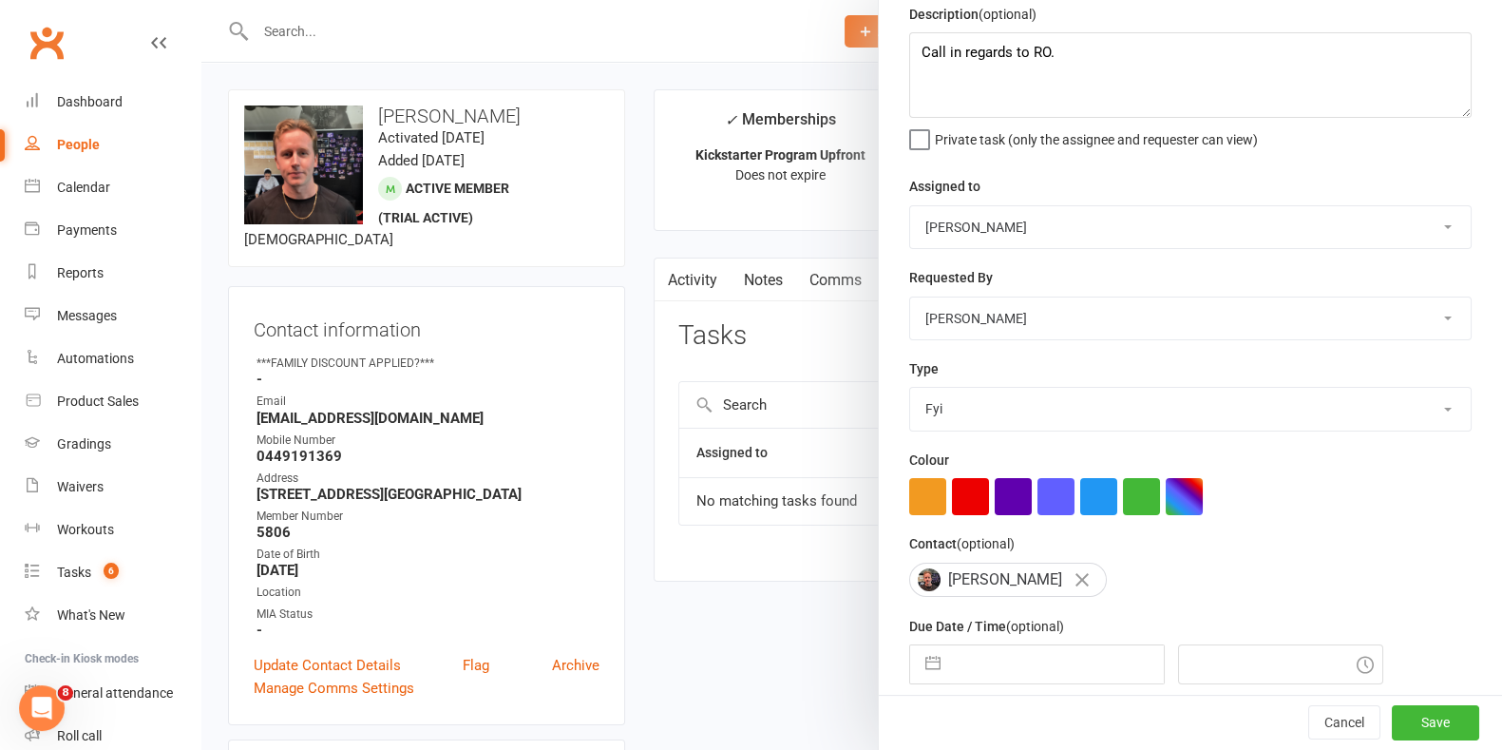
scroll to position [150, 0]
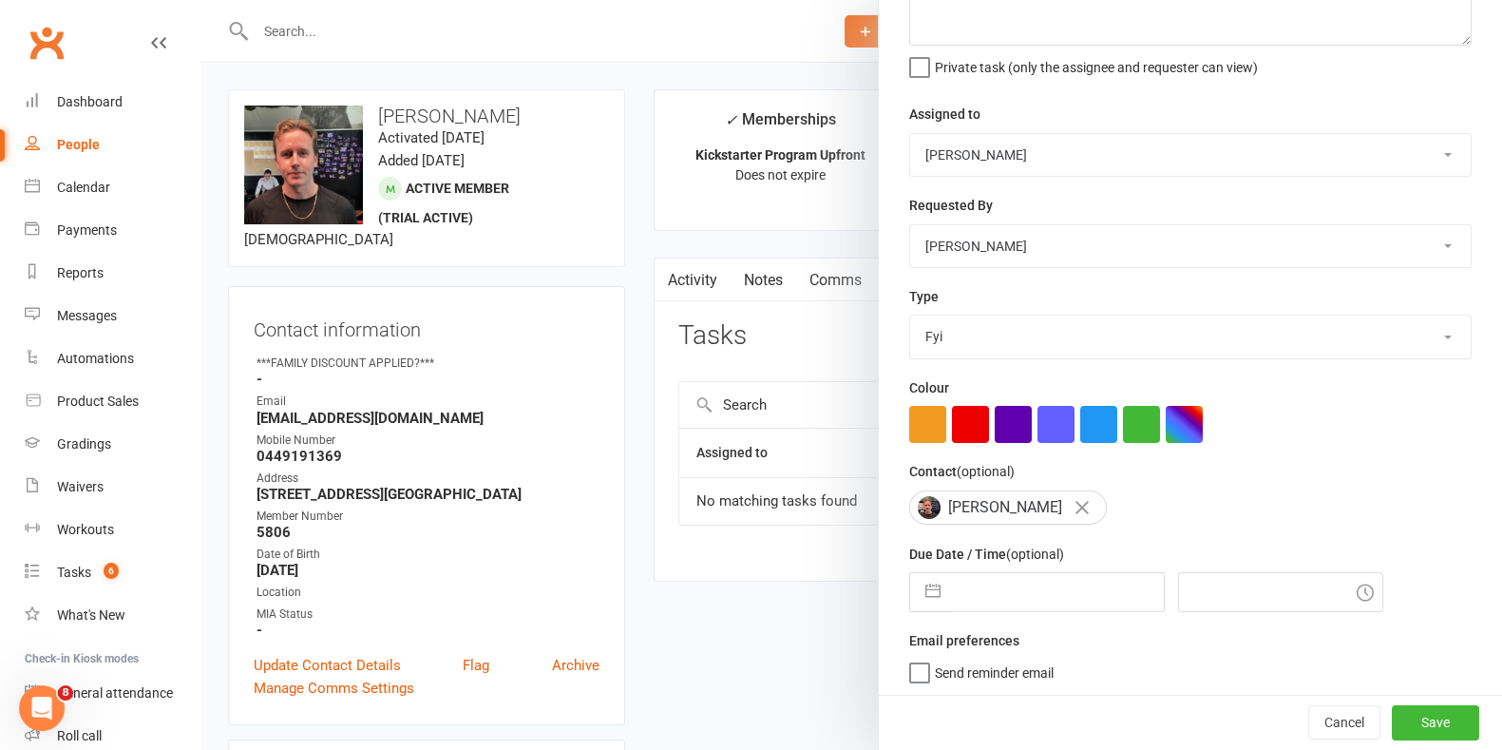
click at [1030, 577] on input "text" at bounding box center [1057, 592] width 214 height 38
select select "8"
select select "2025"
select select "9"
select select "2025"
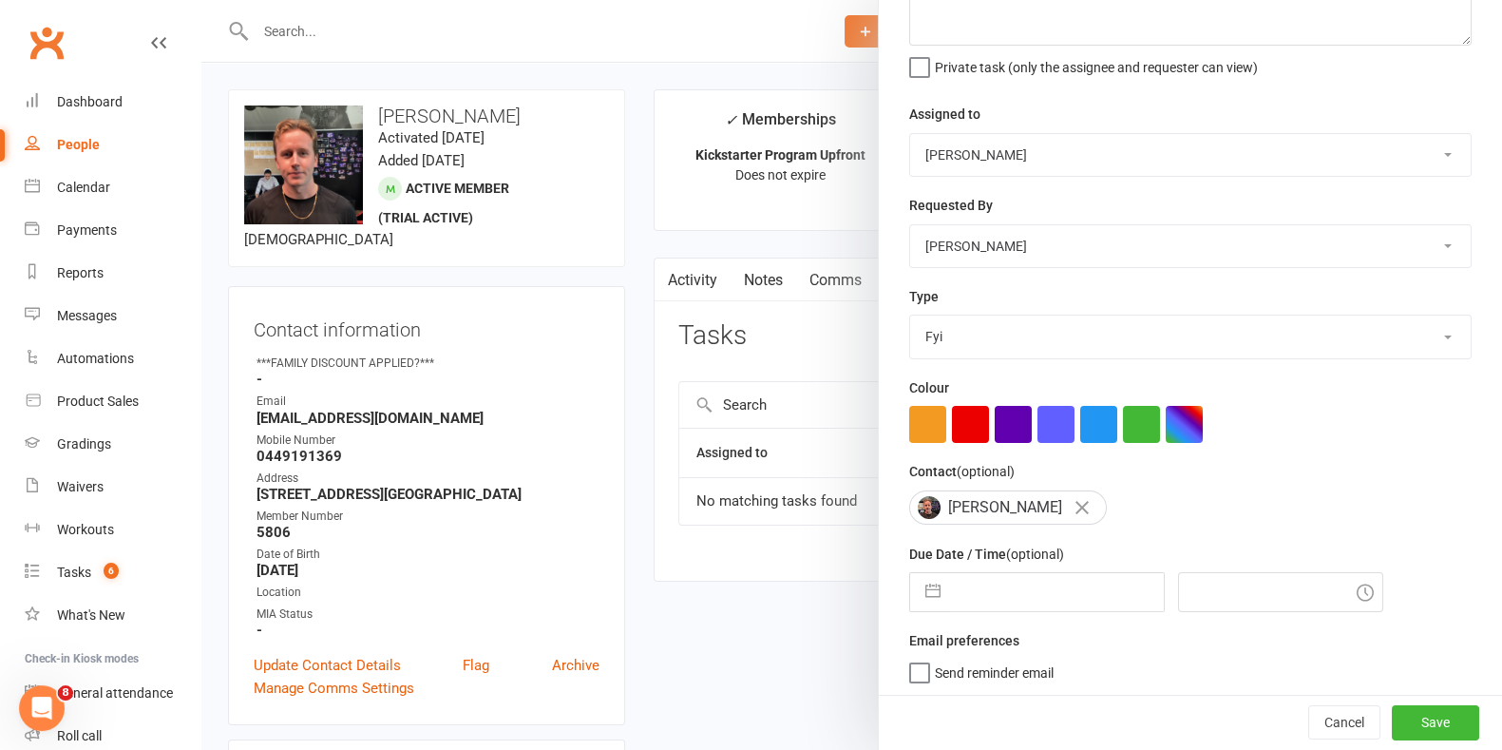
select select "10"
select select "2025"
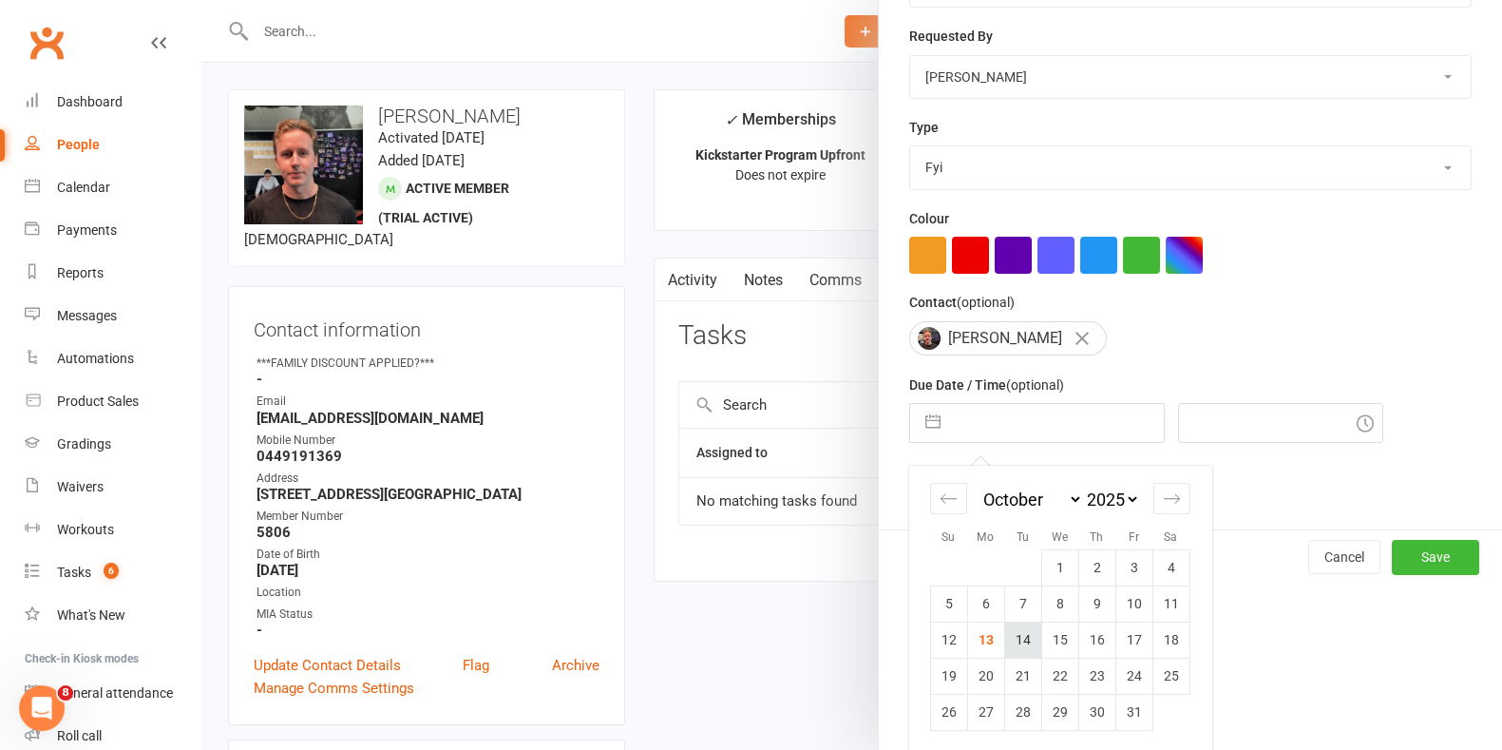
click at [1012, 629] on td "14" at bounding box center [1022, 639] width 37 height 36
type input "[DATE]"
type input "7:45pm"
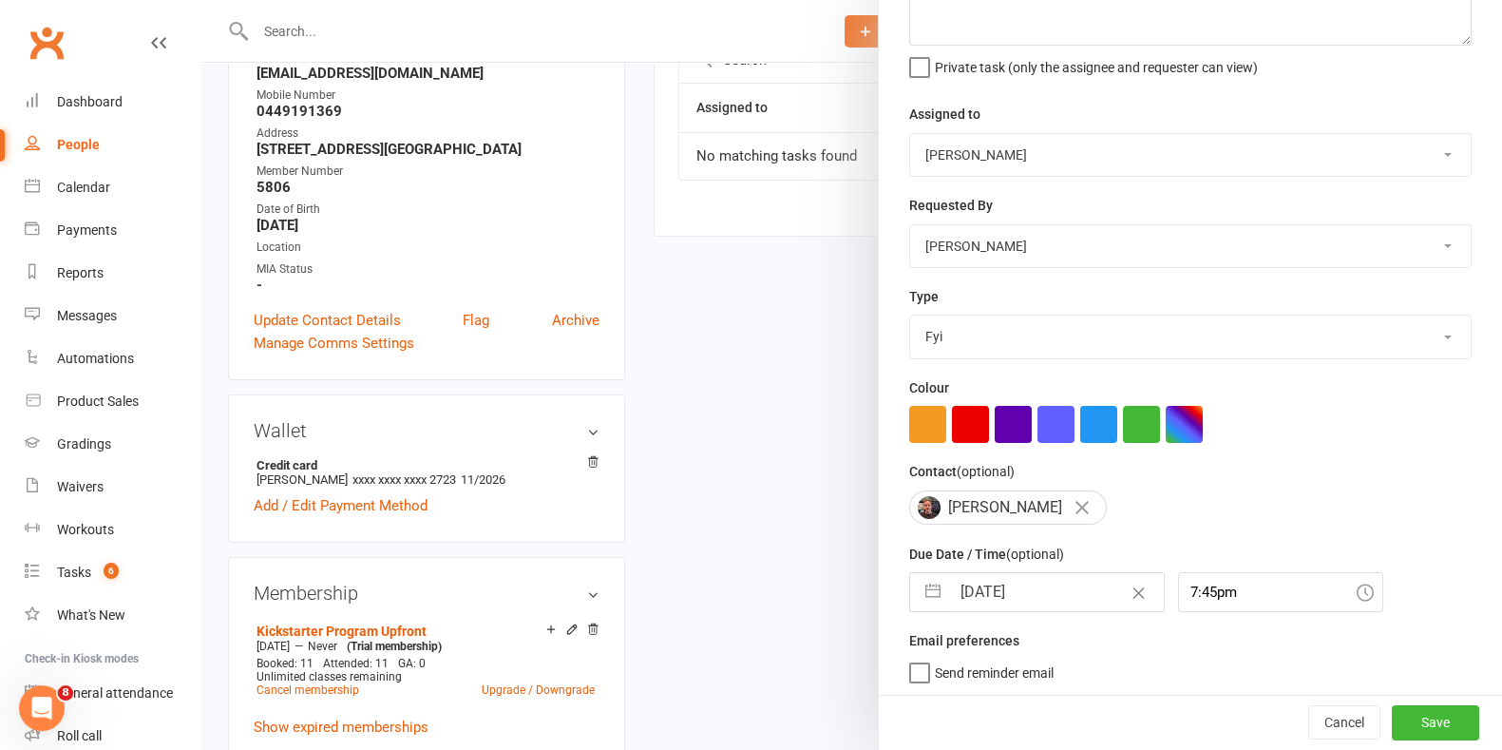
scroll to position [356, 0]
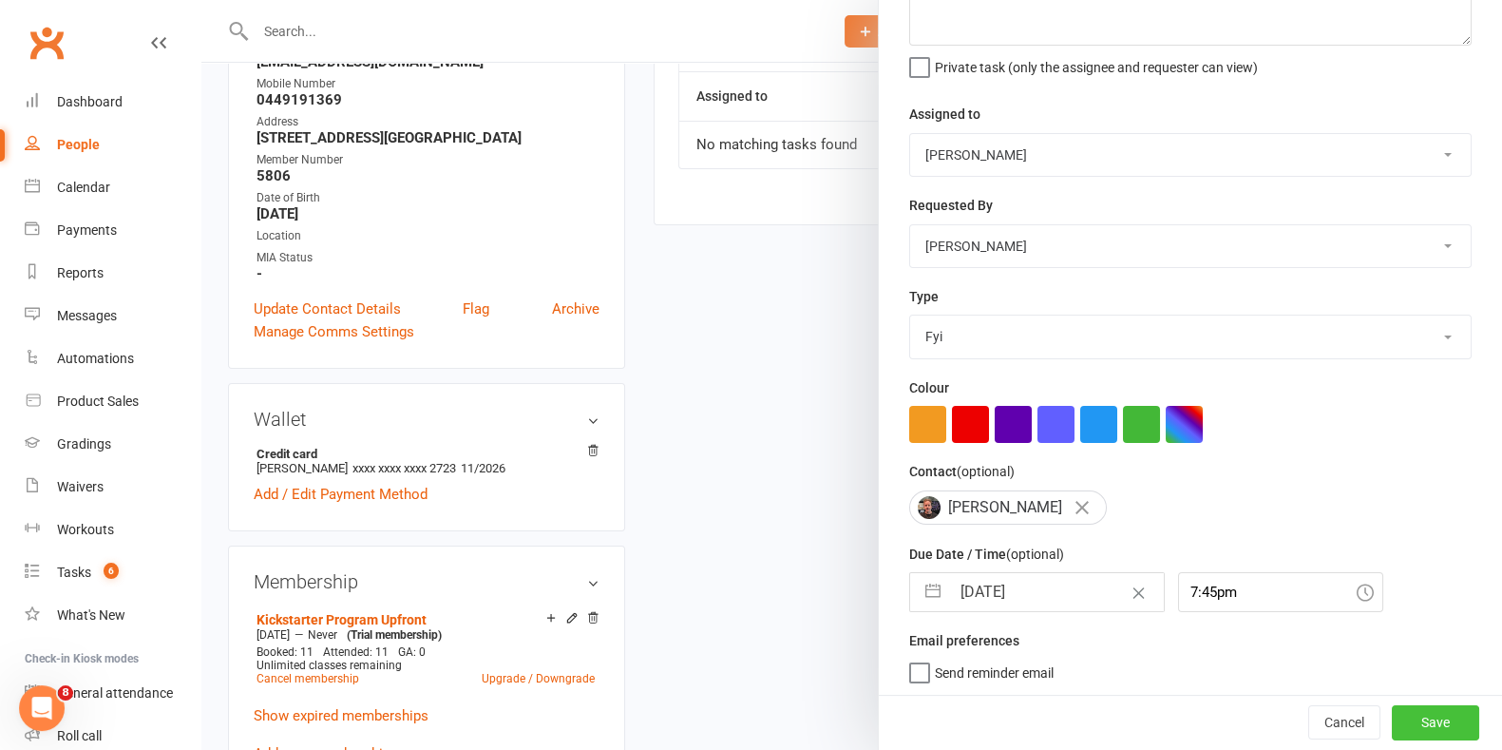
click at [1395, 729] on button "Save" at bounding box center [1435, 723] width 87 height 34
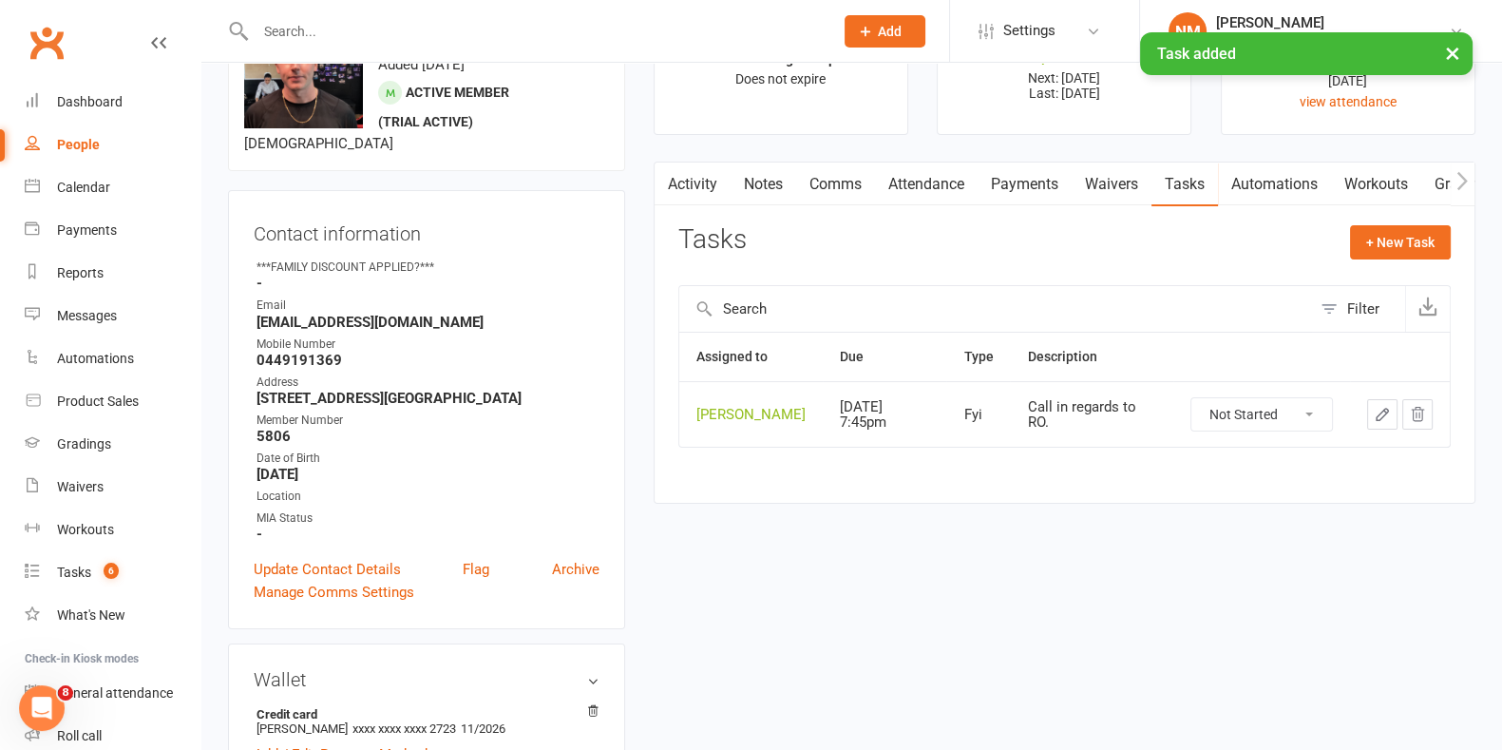
scroll to position [0, 0]
